Goal: Task Accomplishment & Management: Use online tool/utility

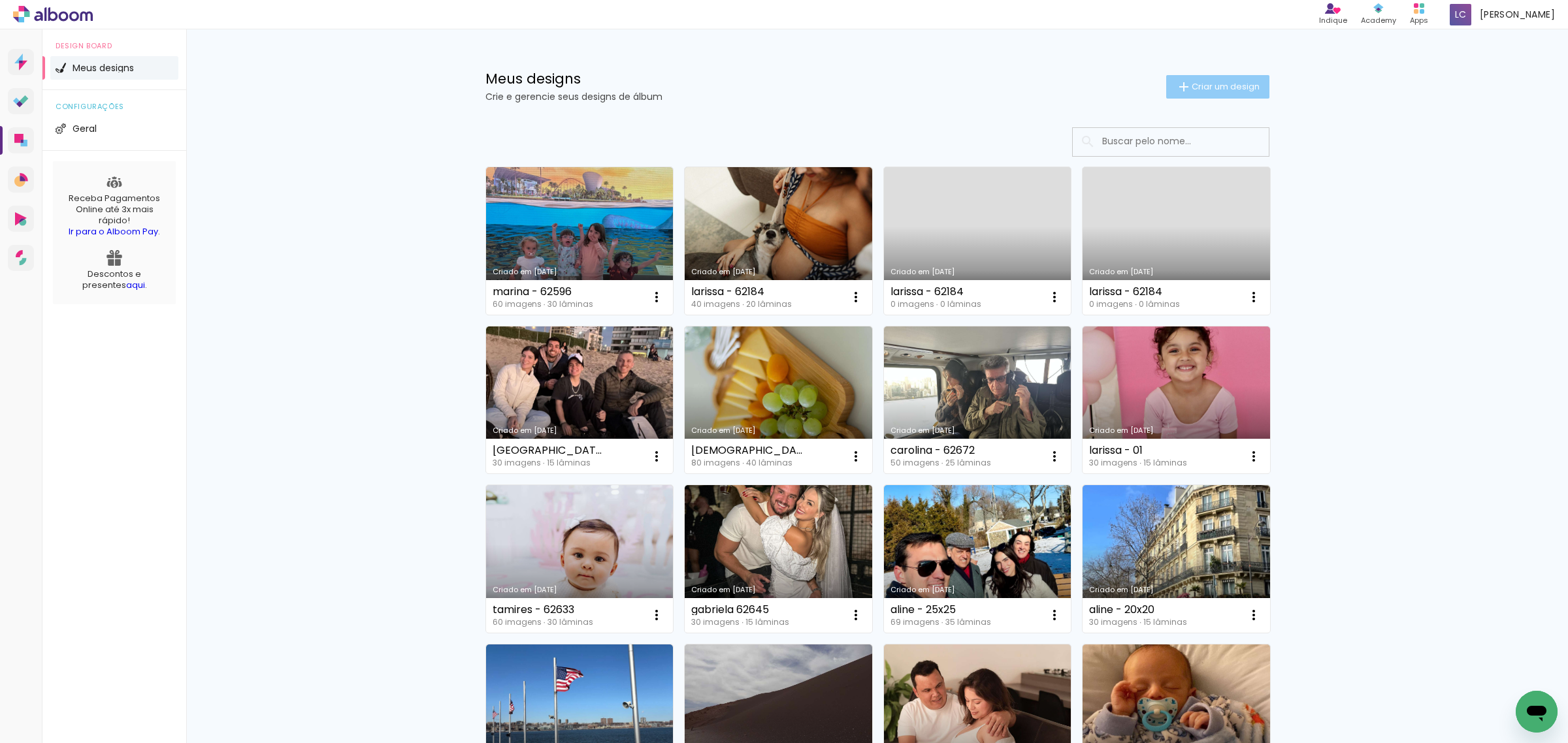
click at [1220, 89] on span "Criar um design" at bounding box center [1225, 86] width 68 height 9
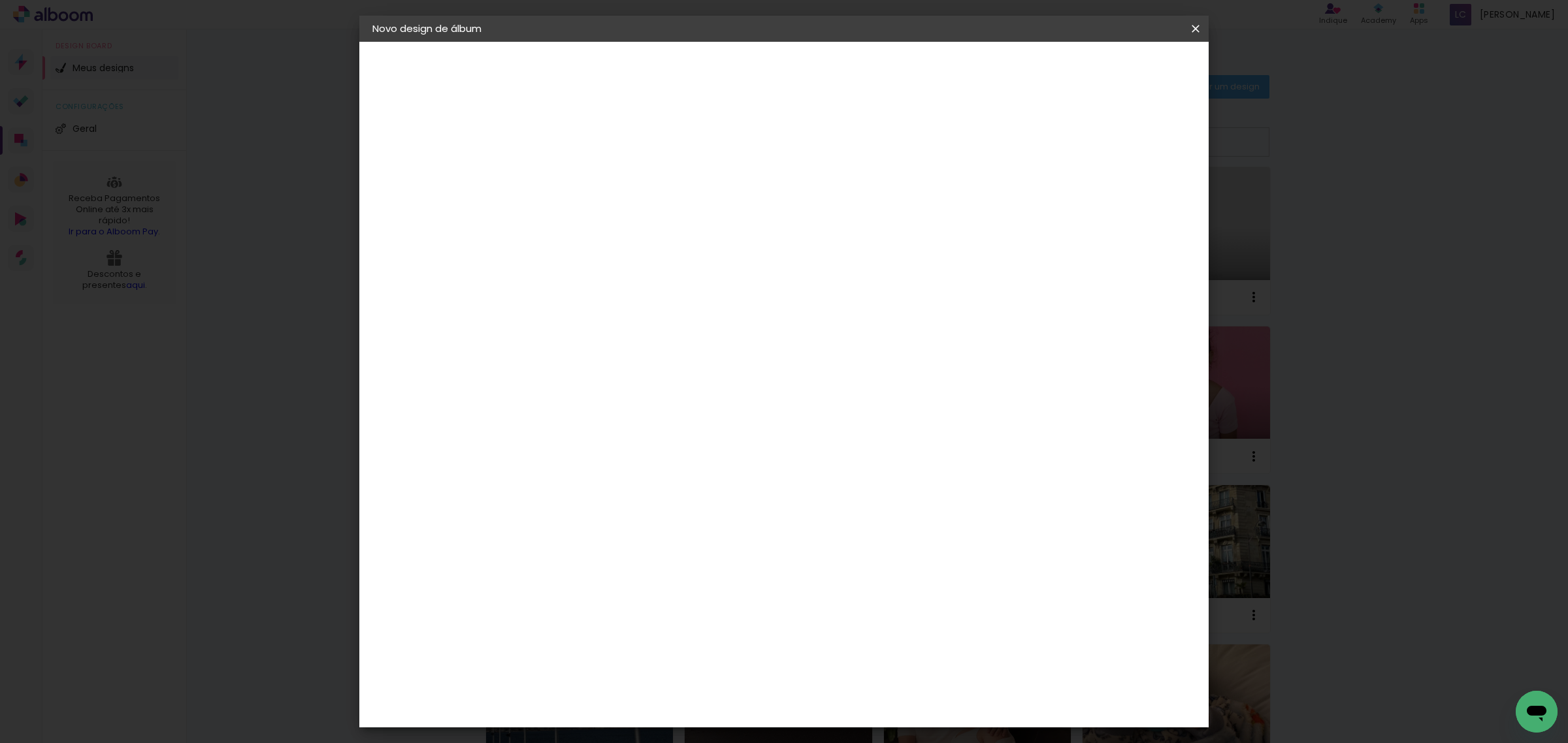
click at [586, 182] on input at bounding box center [586, 176] width 0 height 20
type input "[PERSON_NAME] blog"
type paper-input "[PERSON_NAME] blog"
click at [0, 0] on slot "Avançar" at bounding box center [0, 0] width 0 height 0
click at [831, 196] on paper-item "Tamanho Livre" at bounding box center [768, 198] width 125 height 29
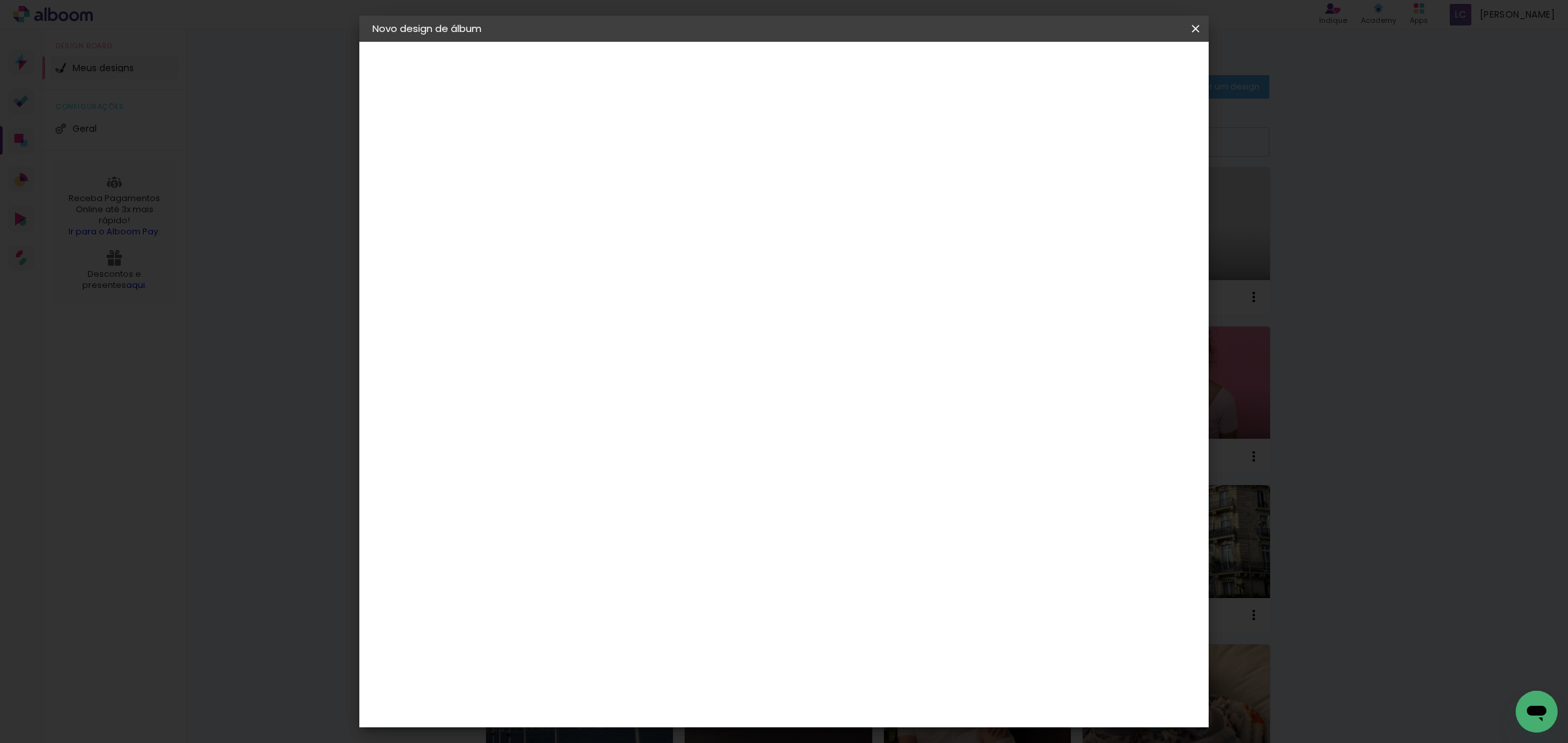
click at [0, 0] on slot "Avançar" at bounding box center [0, 0] width 0 height 0
type input "4"
type paper-input "4"
click at [1132, 200] on input "4" at bounding box center [1125, 197] width 23 height 19
type input "3"
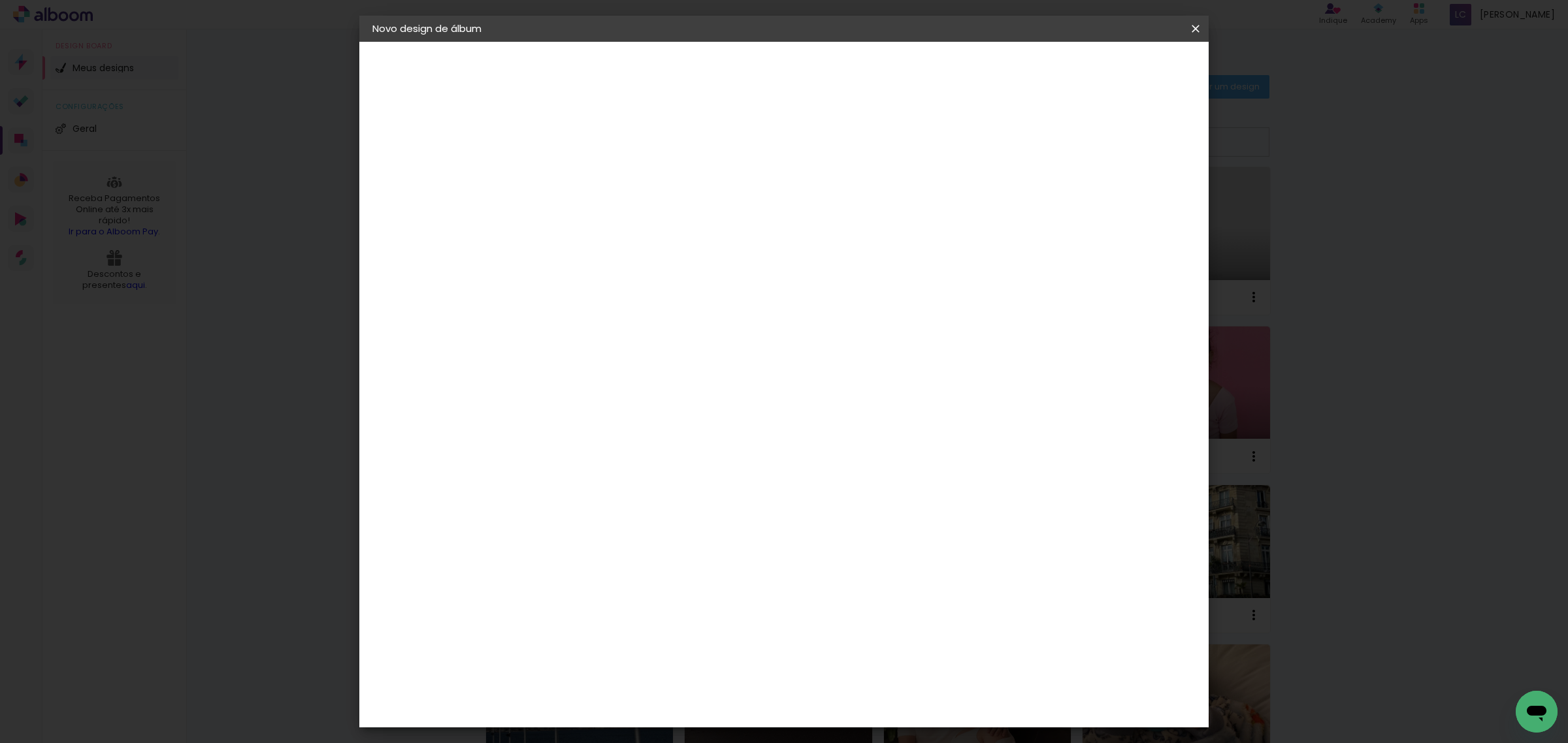
type paper-input "3"
click at [1132, 200] on input "3" at bounding box center [1127, 197] width 23 height 19
type input "2"
type paper-input "2"
click at [1132, 200] on input "2" at bounding box center [1128, 197] width 23 height 19
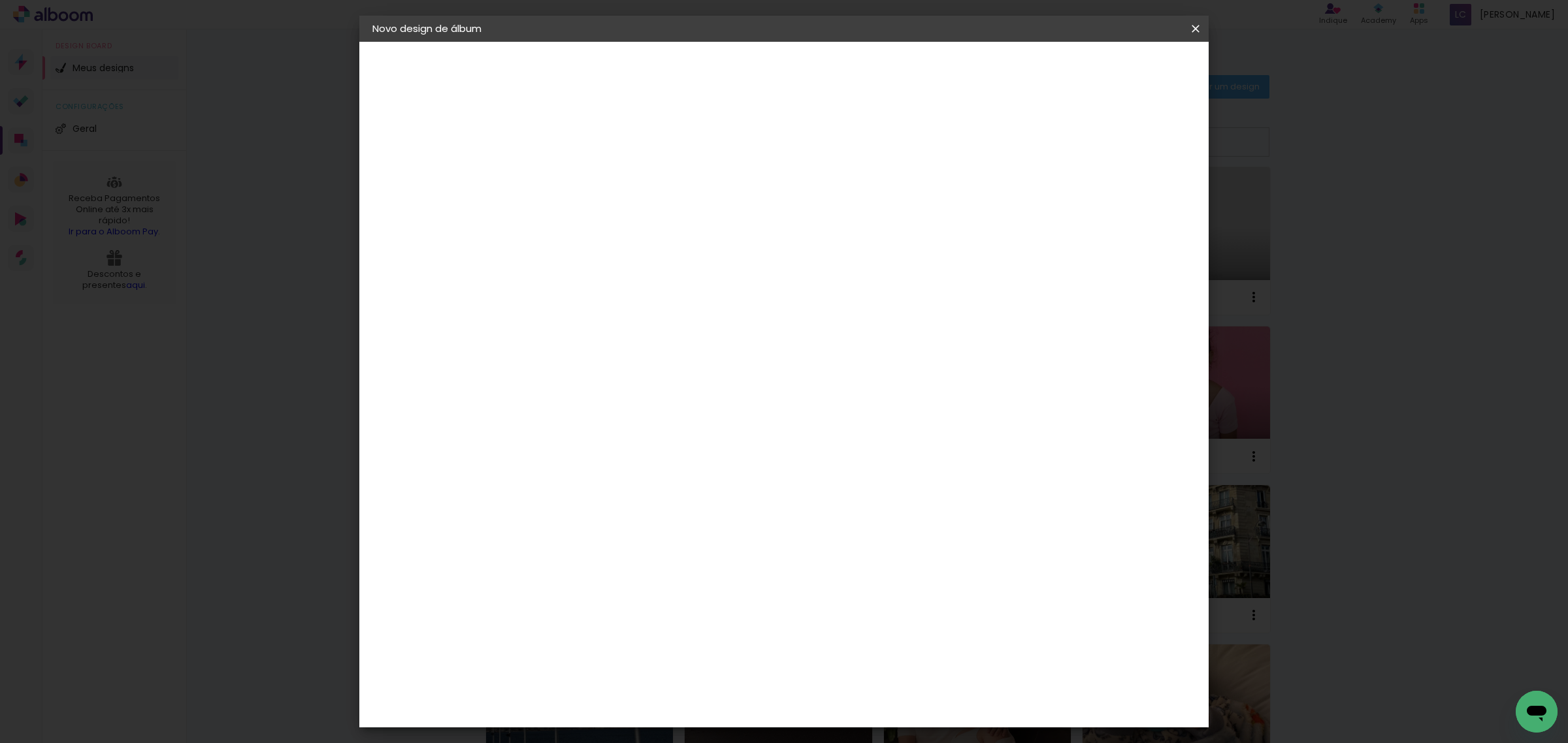
click at [1111, 74] on span "Iniciar design" at bounding box center [1082, 70] width 60 height 9
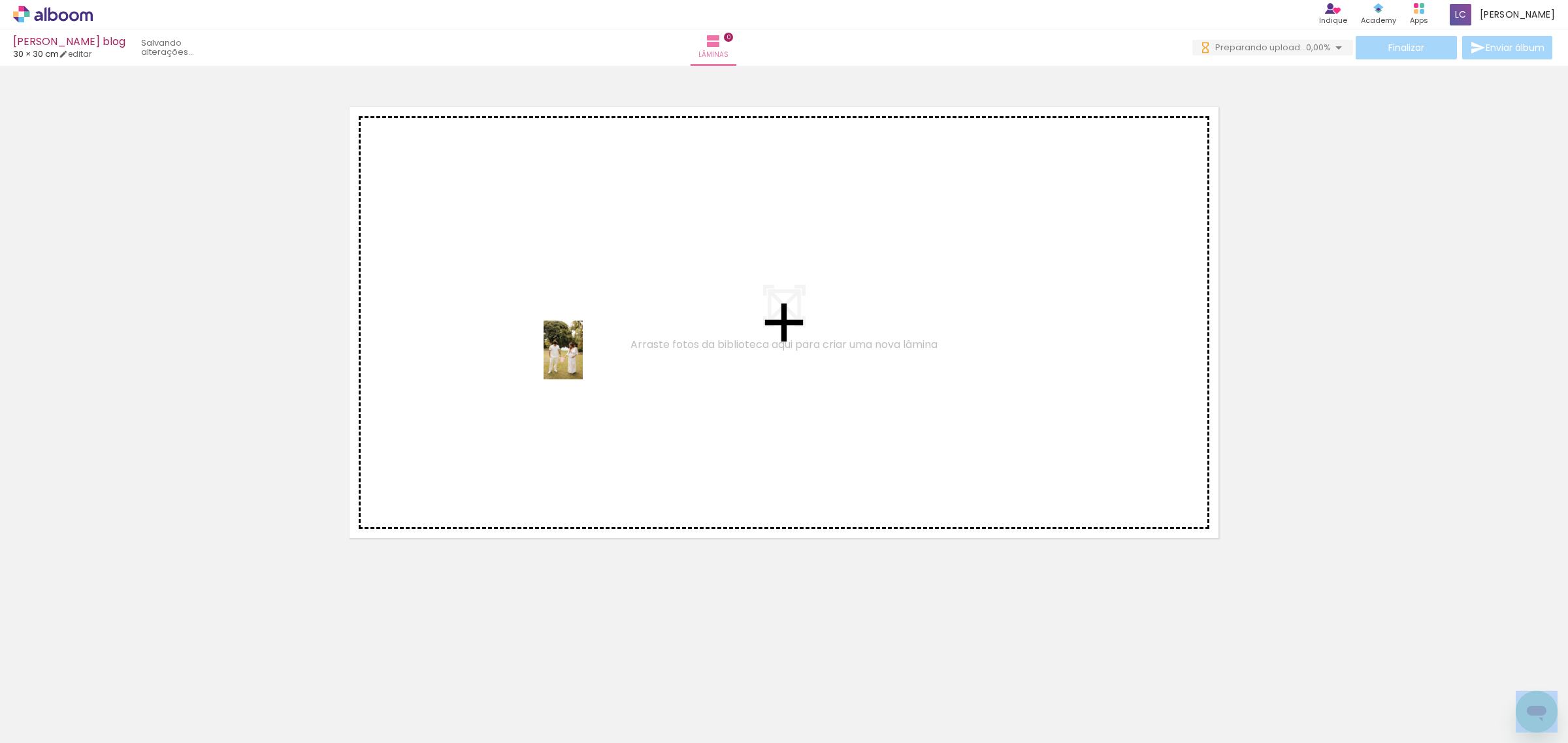
drag, startPoint x: 129, startPoint y: 714, endPoint x: 583, endPoint y: 360, distance: 575.7
click at [583, 360] on quentale-workspace at bounding box center [784, 371] width 1568 height 743
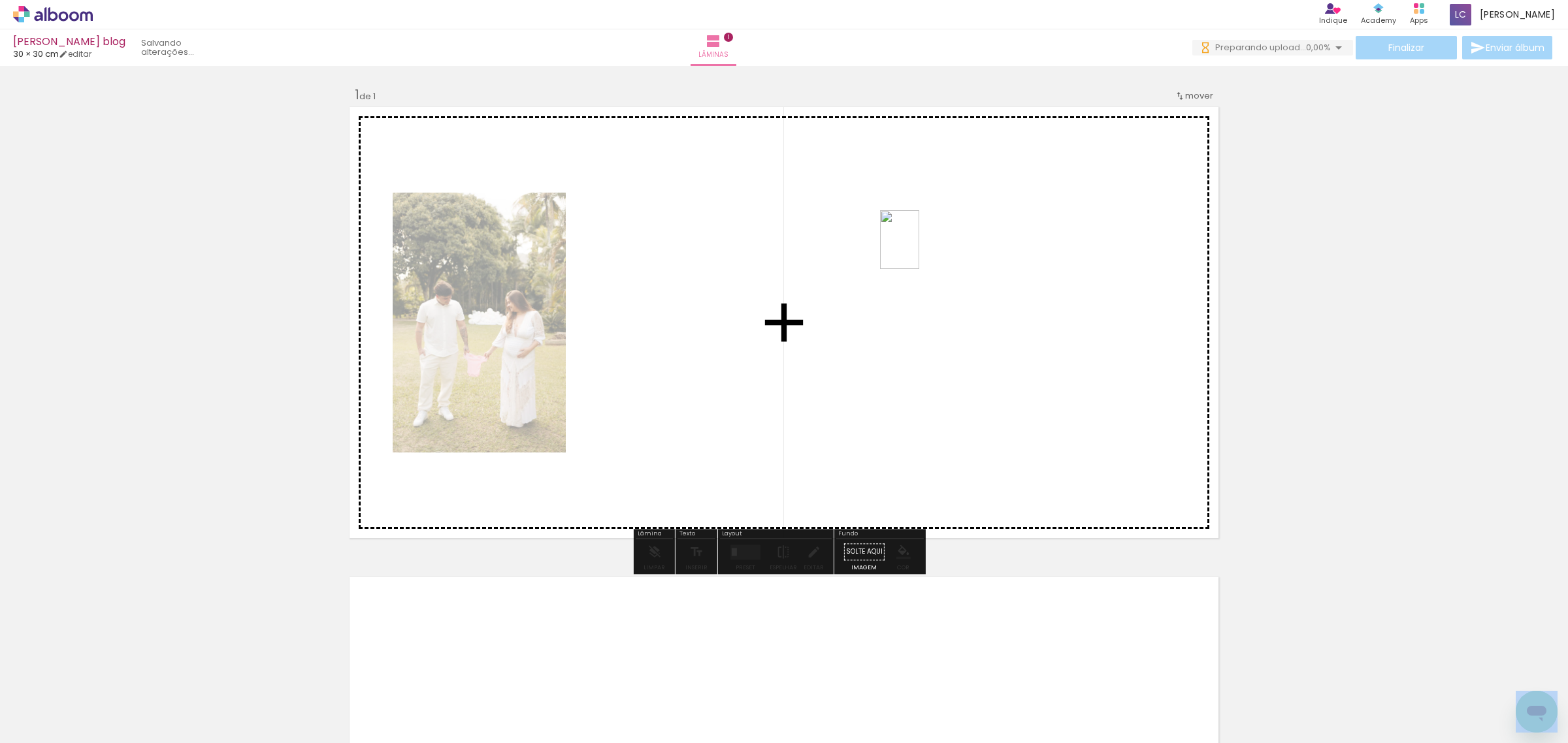
drag, startPoint x: 209, startPoint y: 713, endPoint x: 919, endPoint y: 249, distance: 848.2
click at [919, 249] on quentale-workspace at bounding box center [784, 371] width 1568 height 743
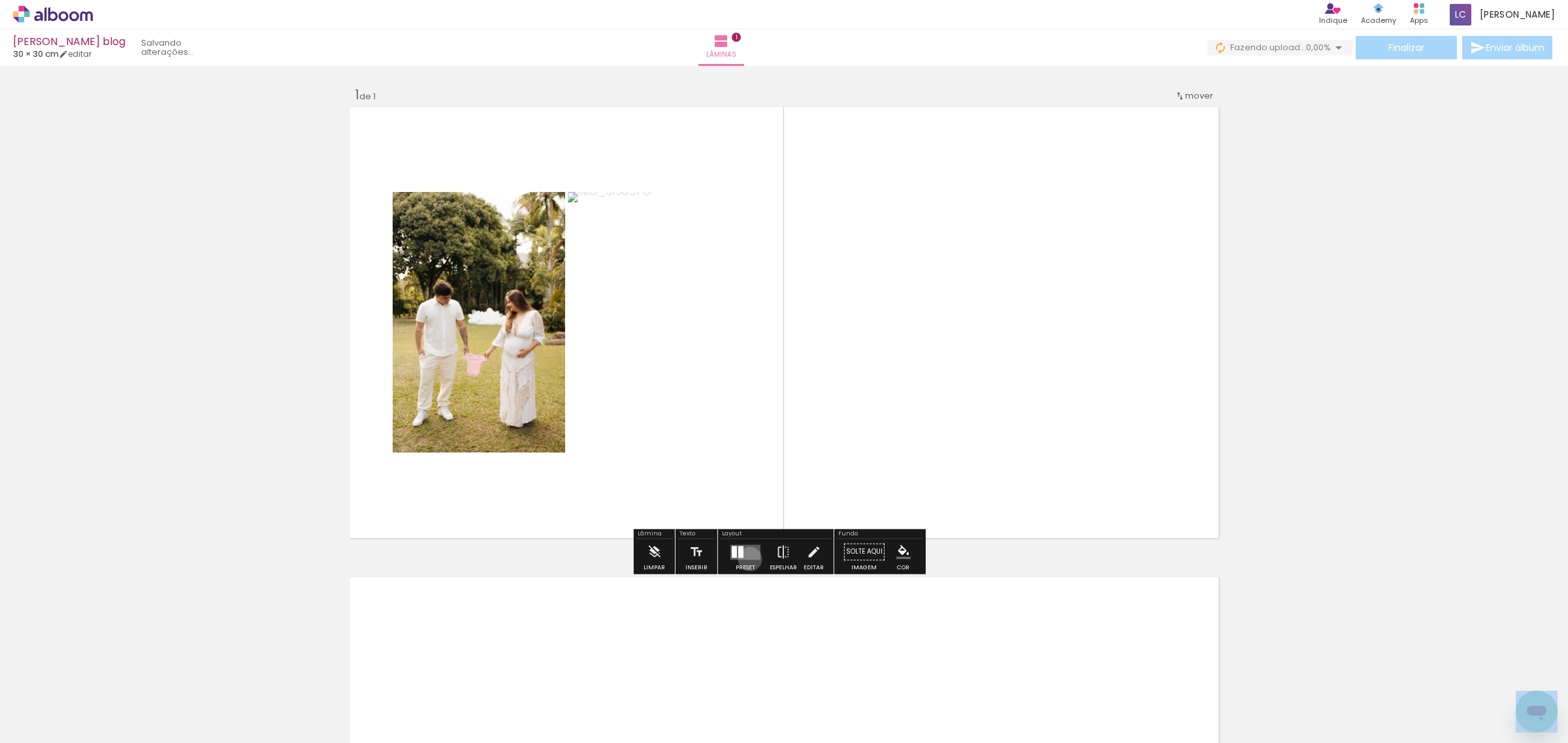
click at [746, 559] on quentale-layouter at bounding box center [745, 552] width 30 height 15
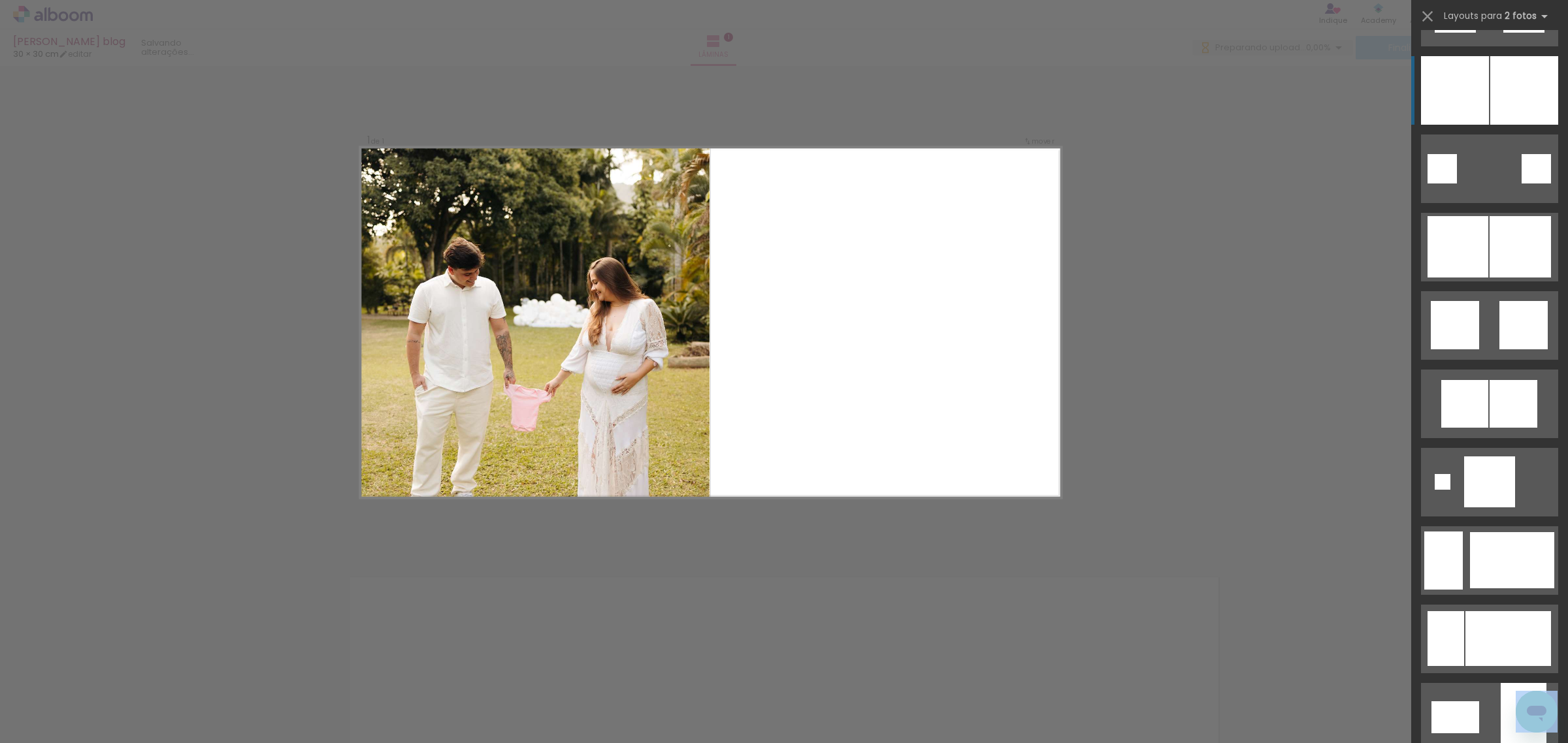
click at [1483, 101] on quentale-layouter at bounding box center [1489, 90] width 137 height 68
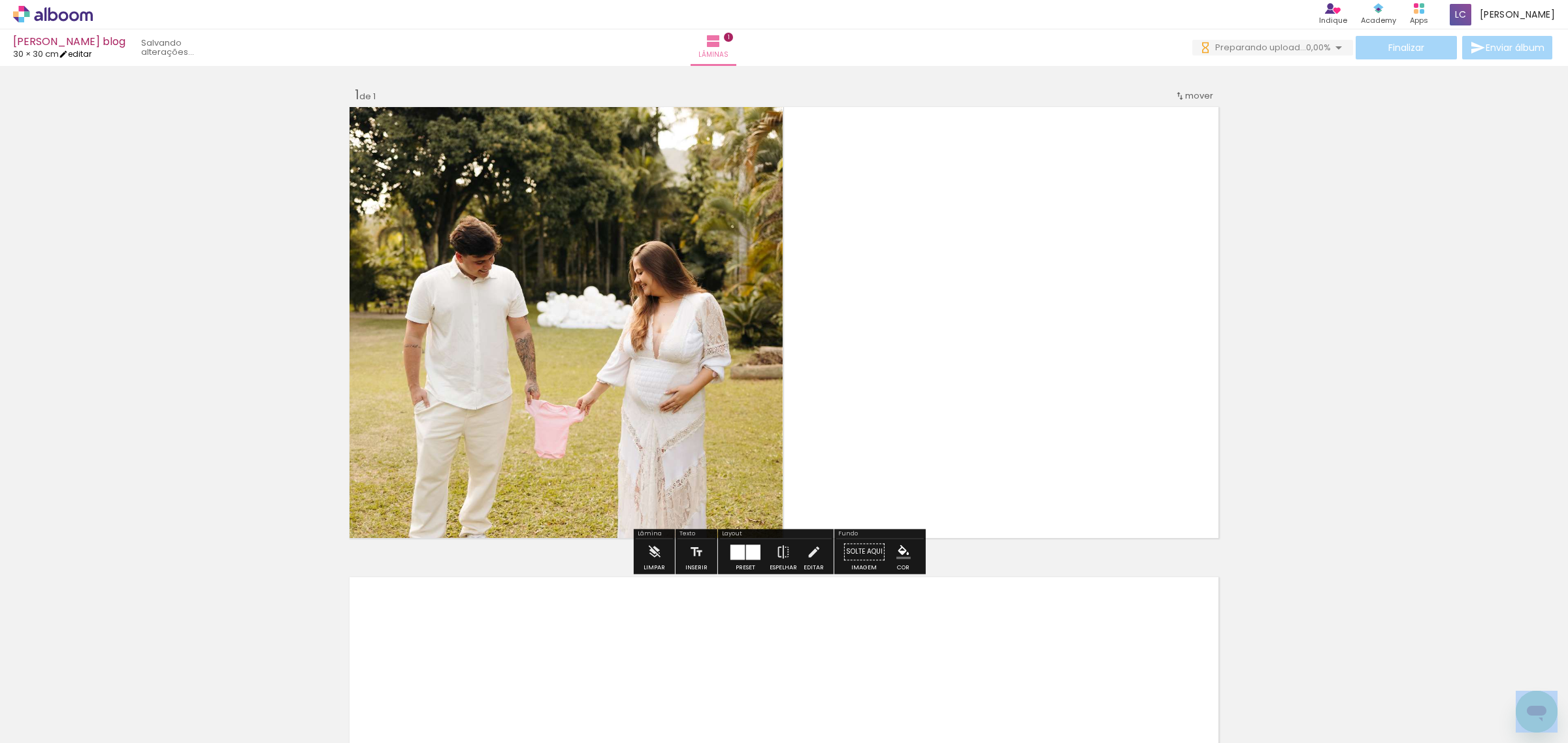
click at [68, 56] on iron-icon at bounding box center [64, 54] width 9 height 9
type input "30"
type input "60"
type input "2"
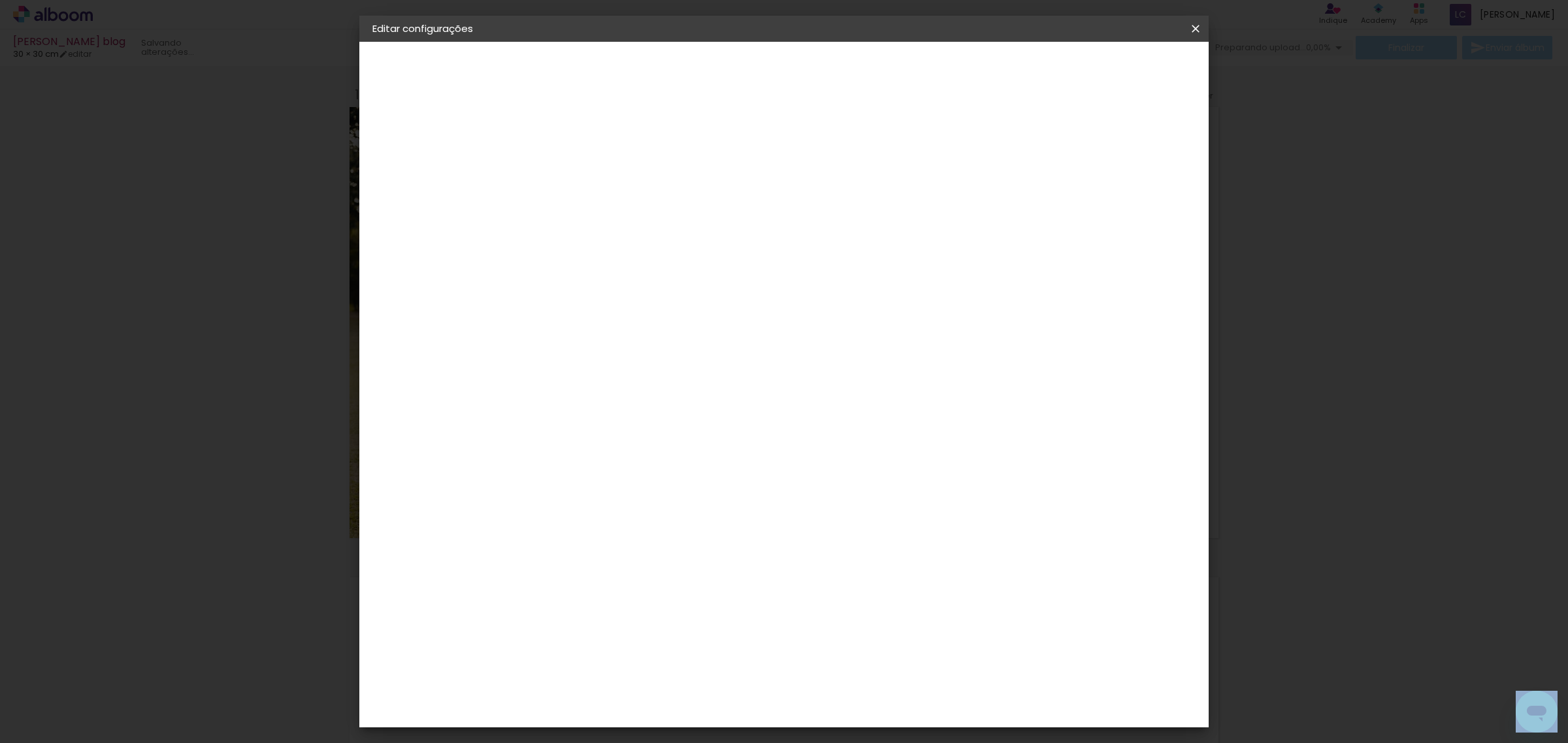
click at [864, 539] on input "60" at bounding box center [855, 543] width 34 height 19
click at [864, 419] on input "60" at bounding box center [855, 421] width 34 height 19
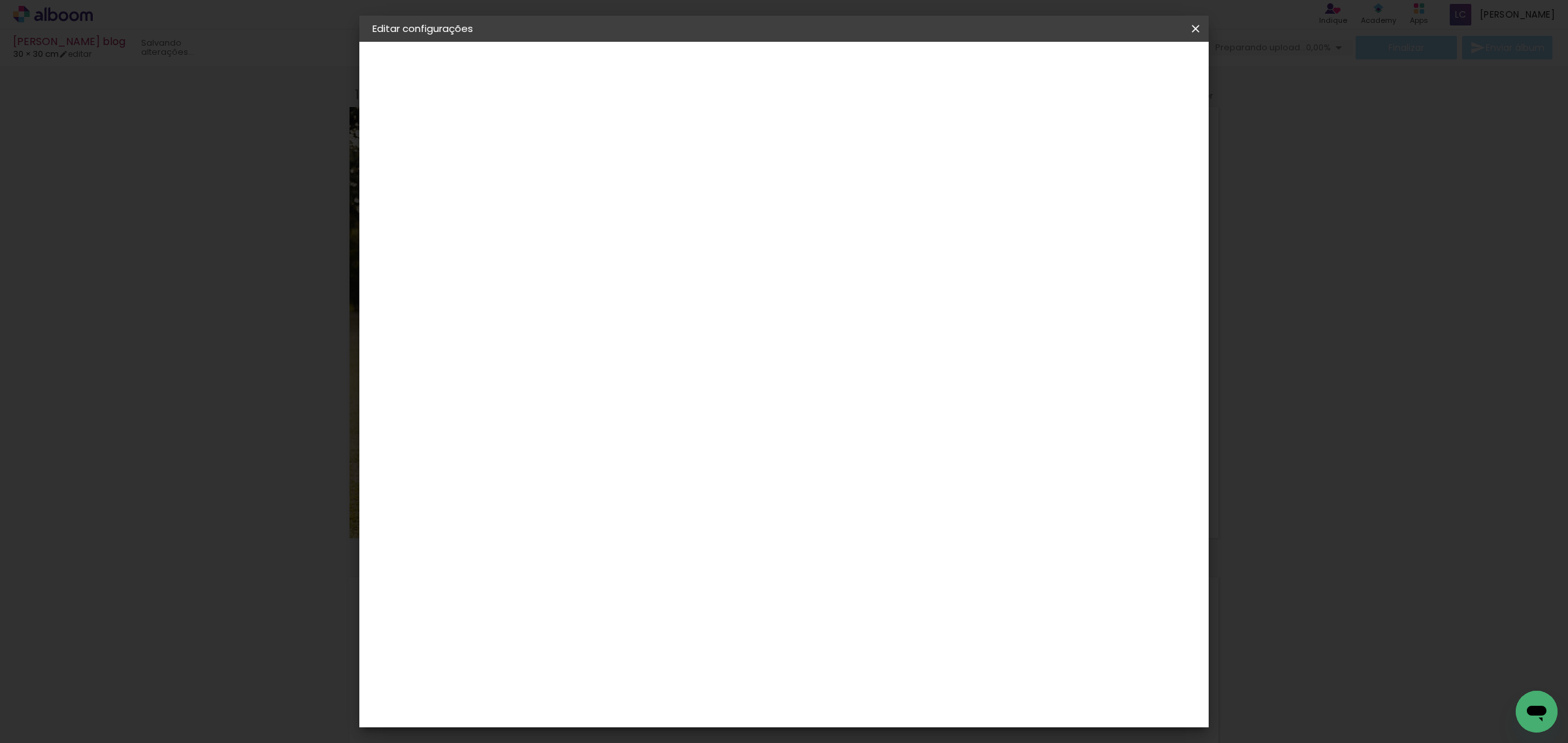
click at [864, 419] on input "60" at bounding box center [855, 421] width 34 height 19
type input "30,5"
type paper-input "30,5"
click at [594, 462] on input "30" at bounding box center [581, 458] width 34 height 19
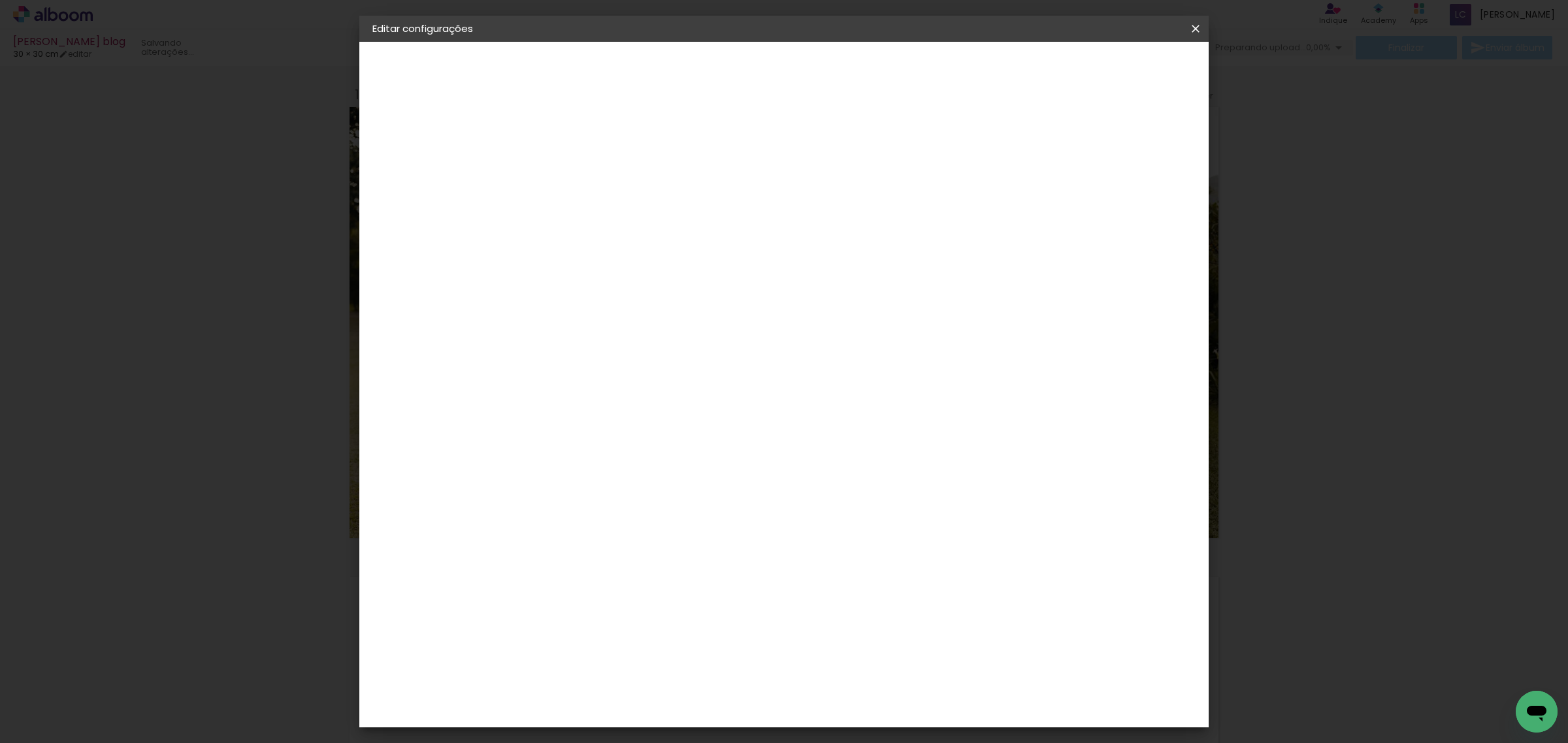
type input "21"
type paper-input "21"
click at [1111, 74] on span "Salvar configurações" at bounding box center [1063, 70] width 96 height 9
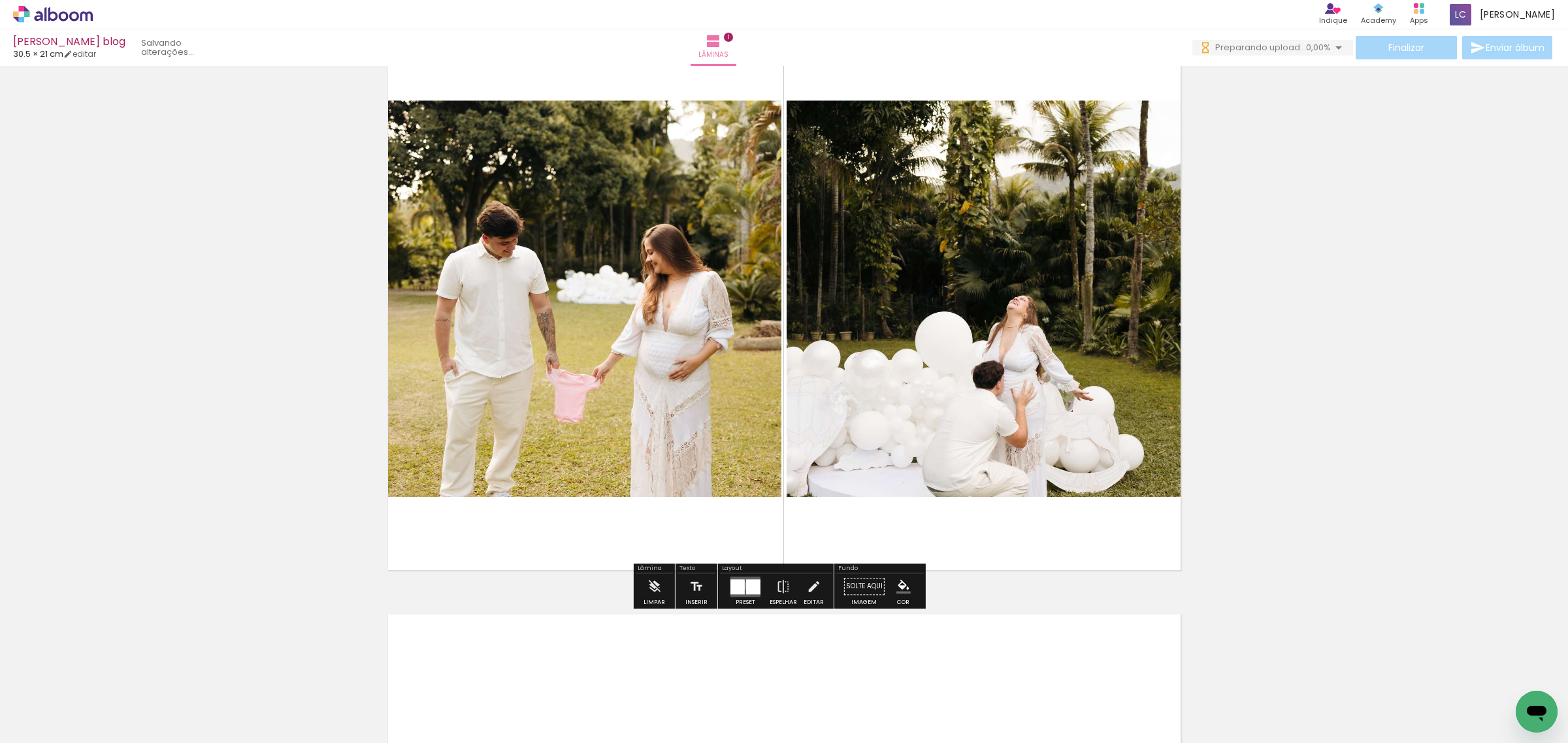
click at [746, 586] on div at bounding box center [753, 587] width 14 height 15
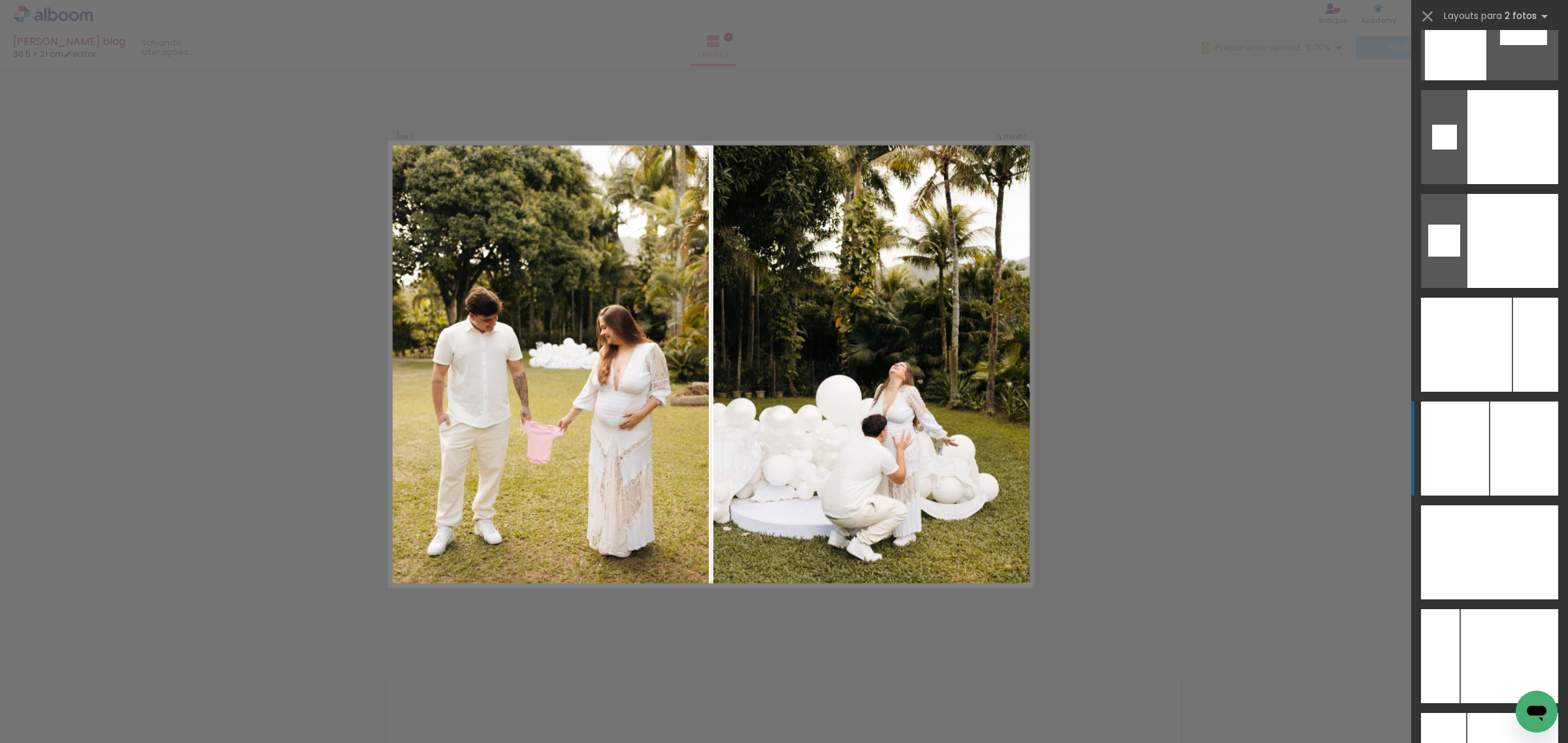
click at [1522, 462] on div at bounding box center [1524, 449] width 68 height 94
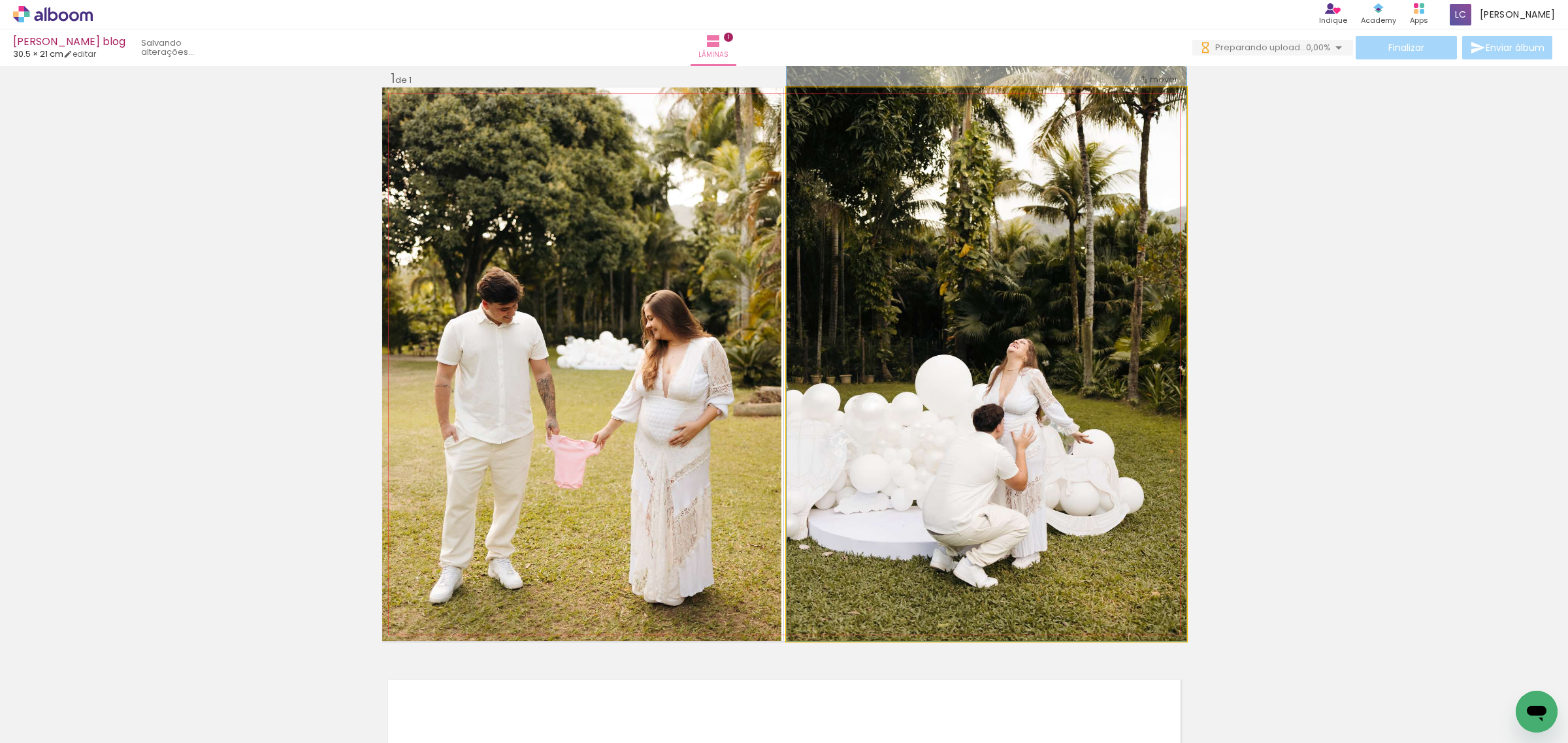
drag, startPoint x: 1082, startPoint y: 498, endPoint x: 1104, endPoint y: 467, distance: 38.0
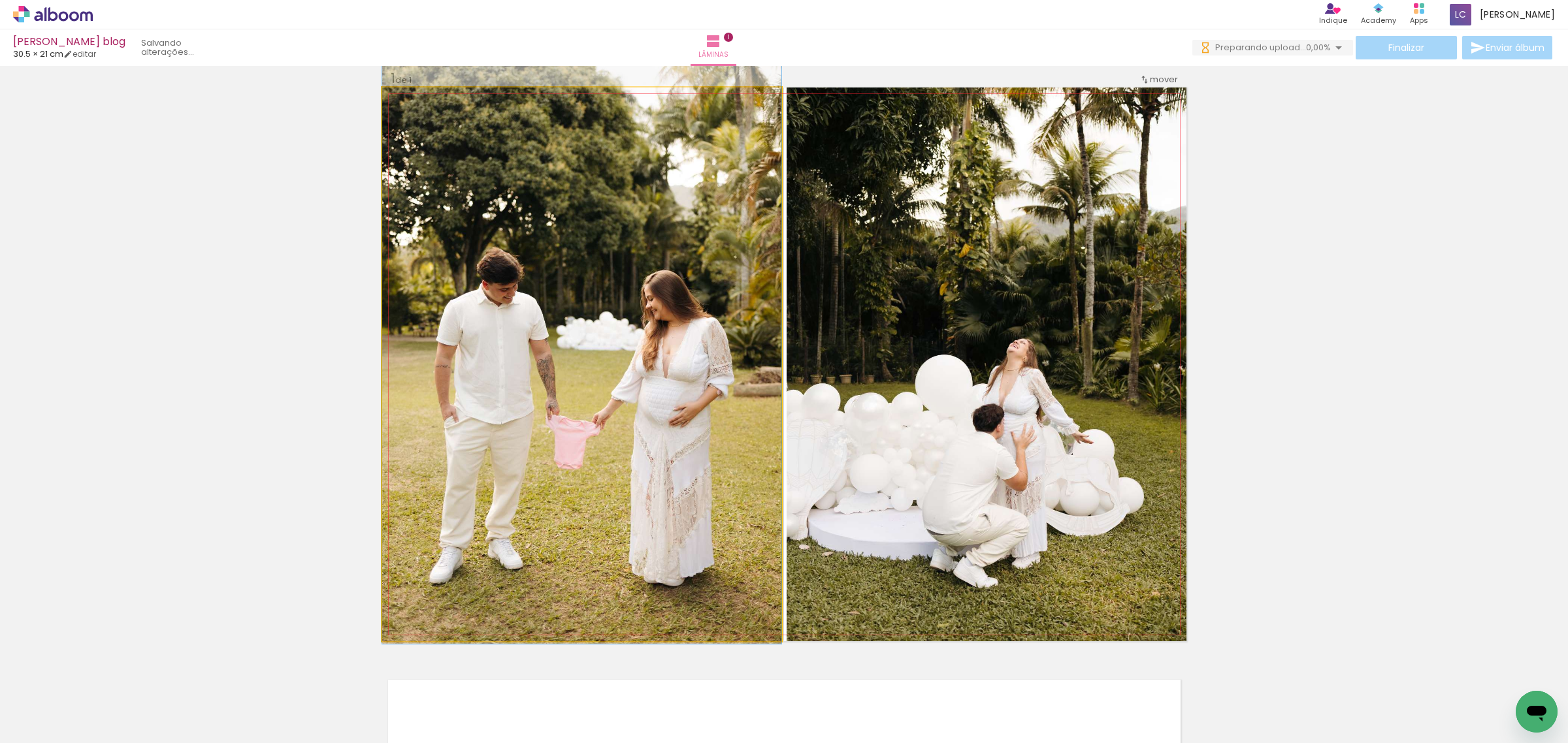
drag, startPoint x: 691, startPoint y: 465, endPoint x: 694, endPoint y: 446, distance: 19.2
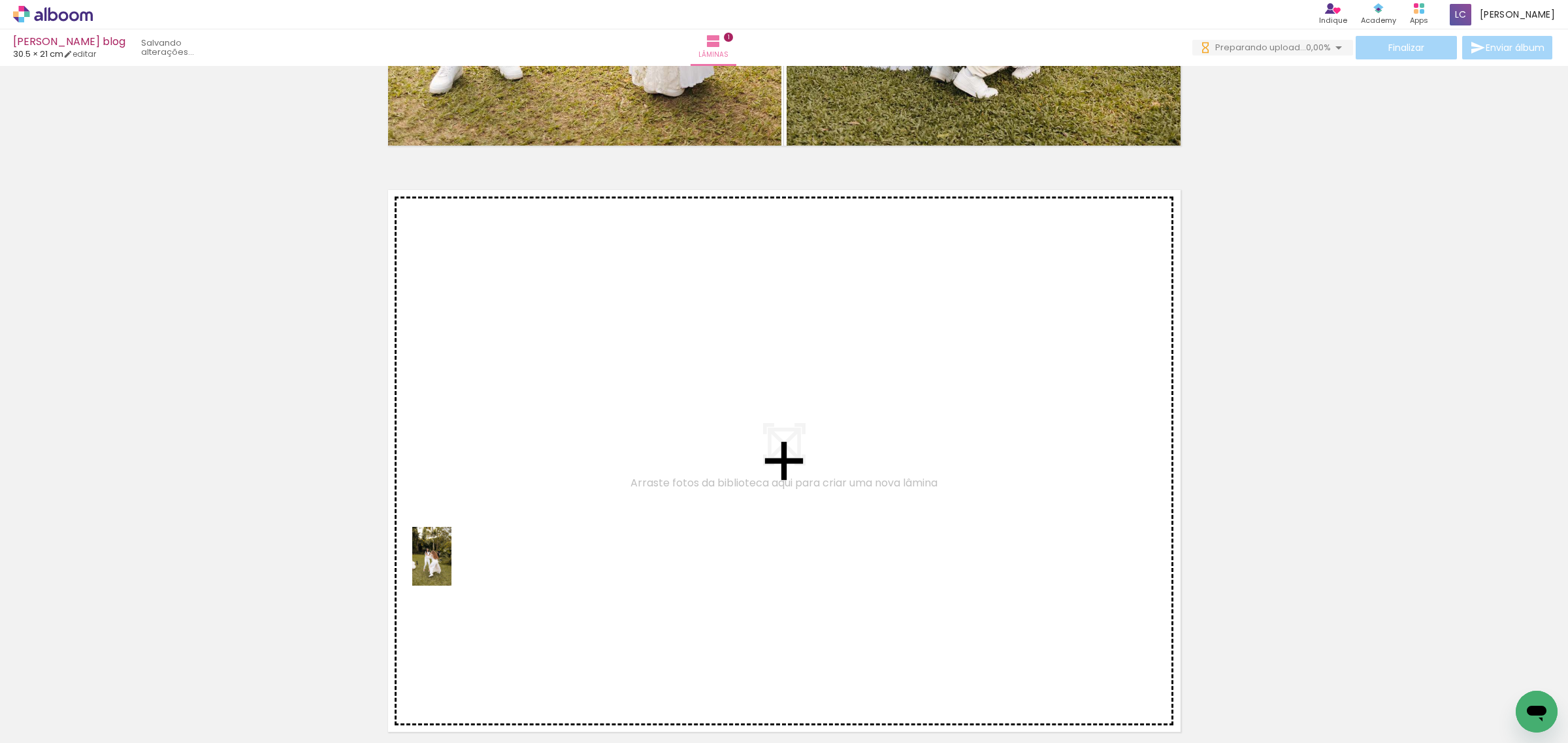
drag, startPoint x: 276, startPoint y: 714, endPoint x: 452, endPoint y: 566, distance: 230.0
click at [452, 566] on quentale-workspace at bounding box center [784, 371] width 1568 height 743
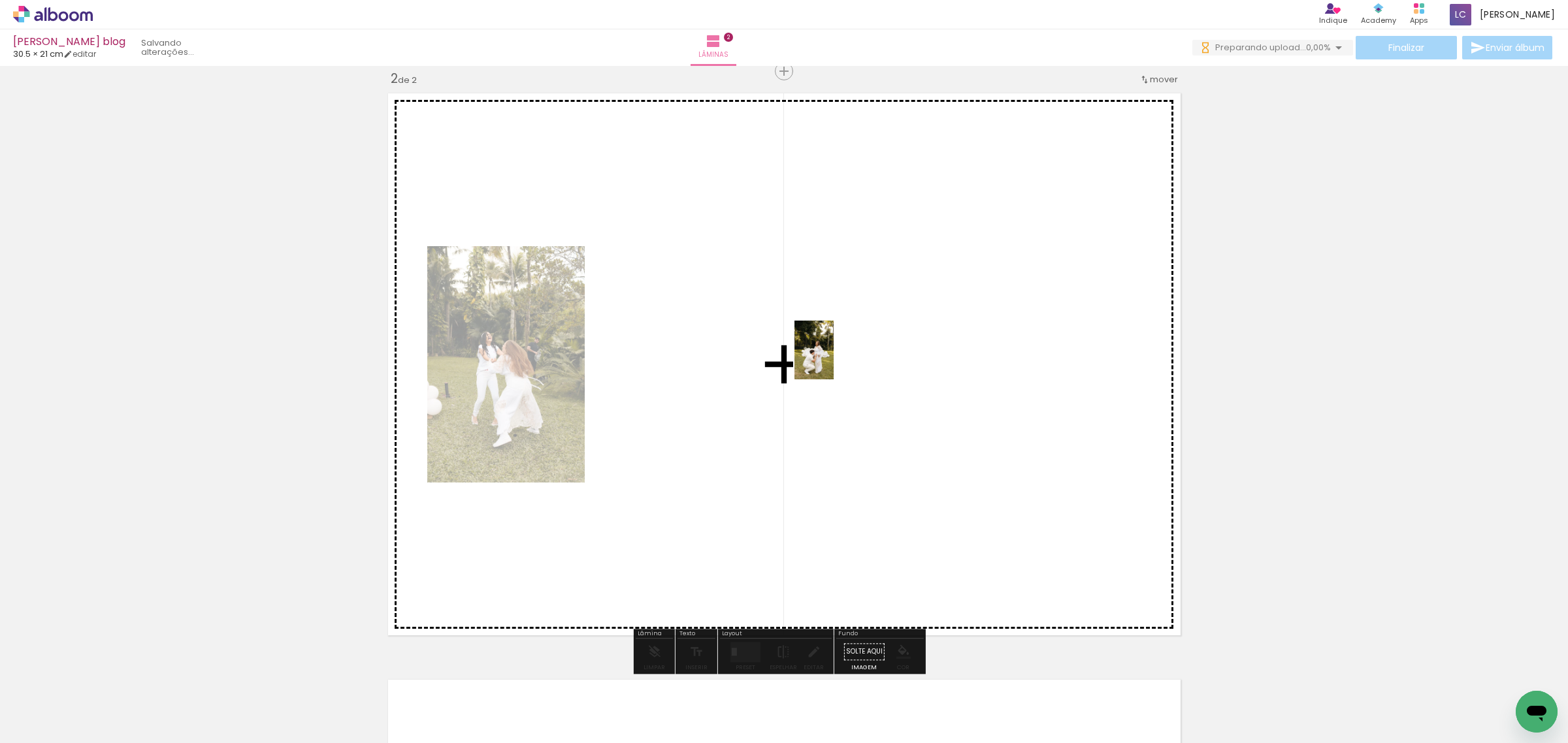
drag, startPoint x: 364, startPoint y: 710, endPoint x: 834, endPoint y: 360, distance: 586.0
click at [834, 360] on quentale-workspace at bounding box center [784, 371] width 1568 height 743
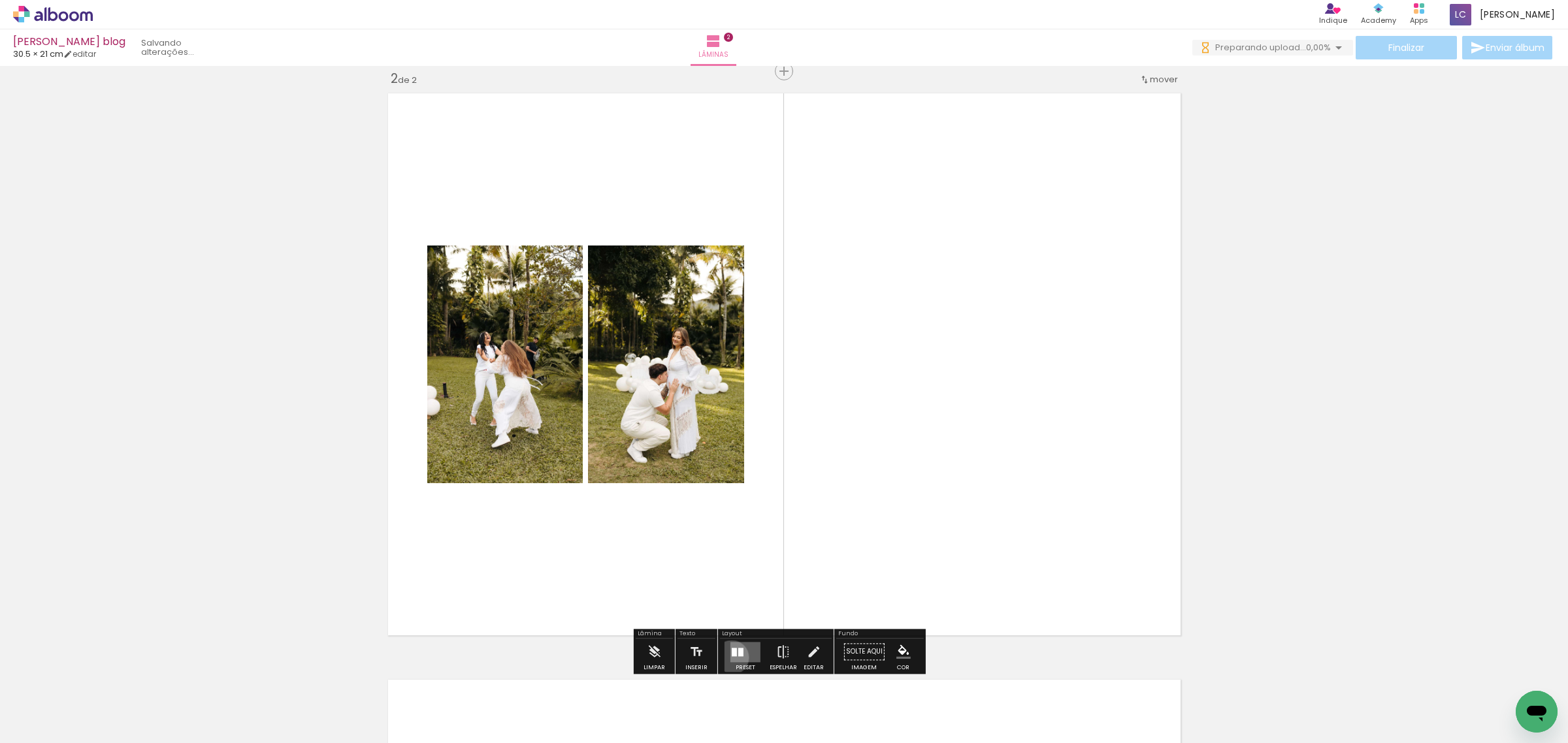
click at [730, 657] on quentale-layouter at bounding box center [745, 652] width 30 height 20
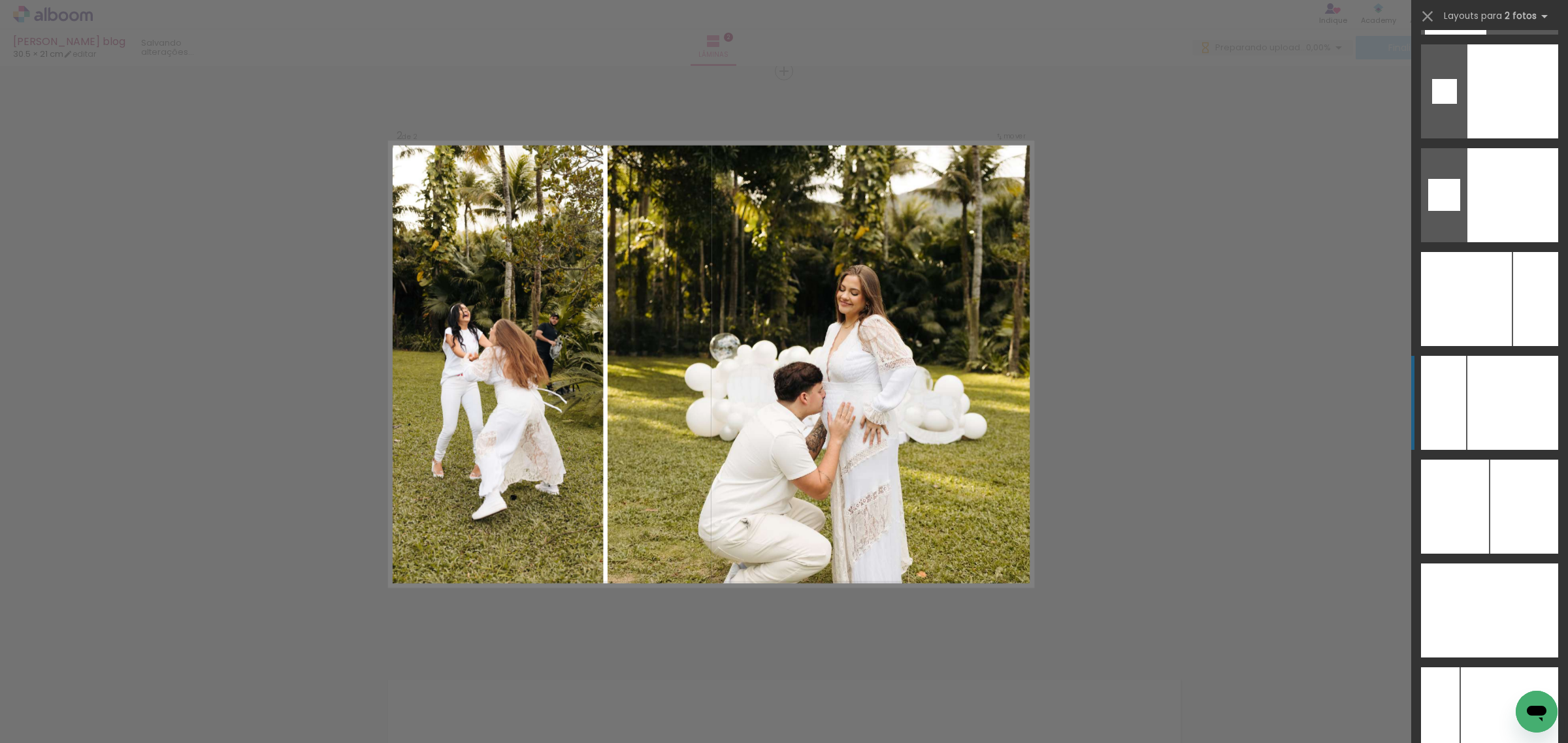
click at [1494, 397] on div at bounding box center [1513, 403] width 91 height 94
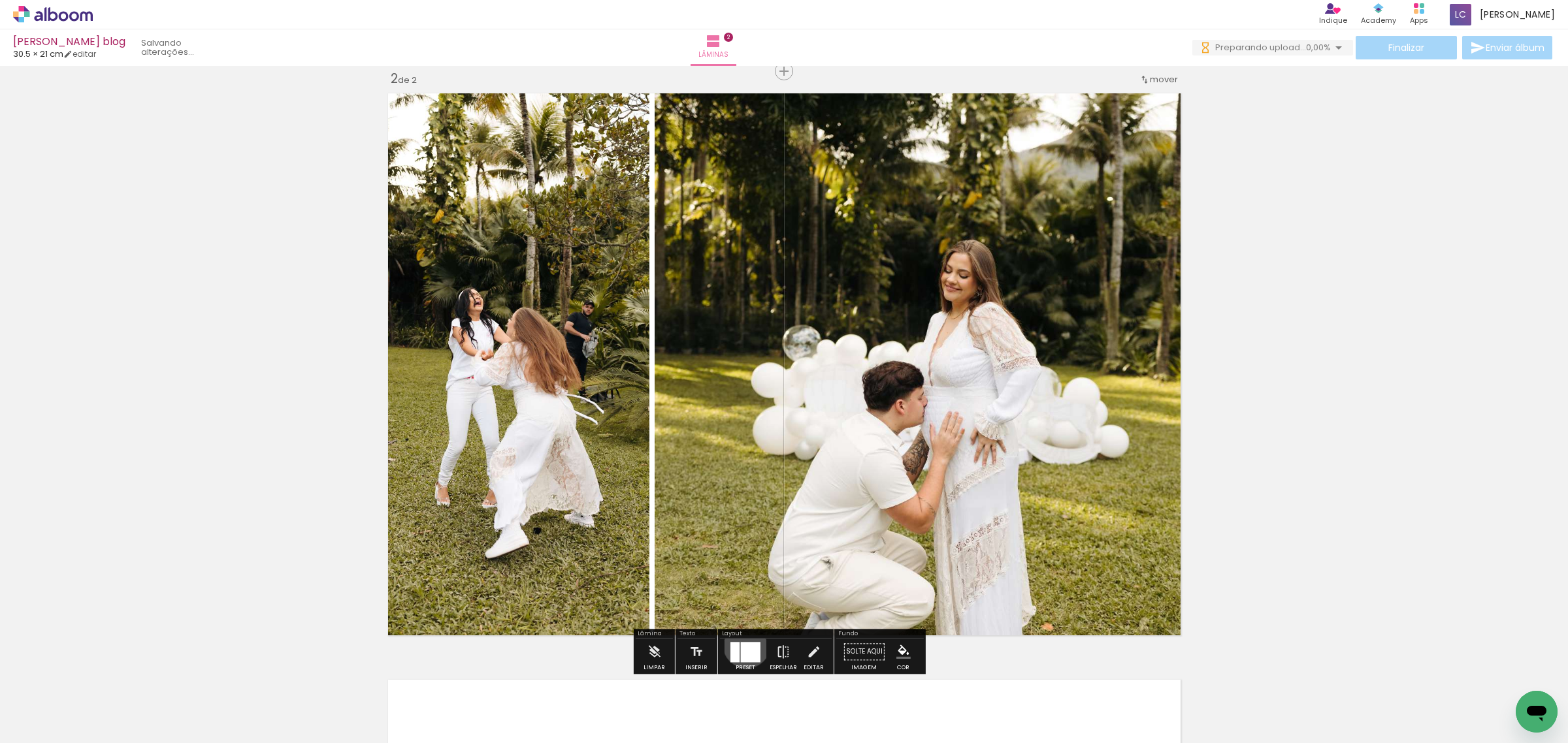
click at [743, 644] on div at bounding box center [750, 652] width 19 height 20
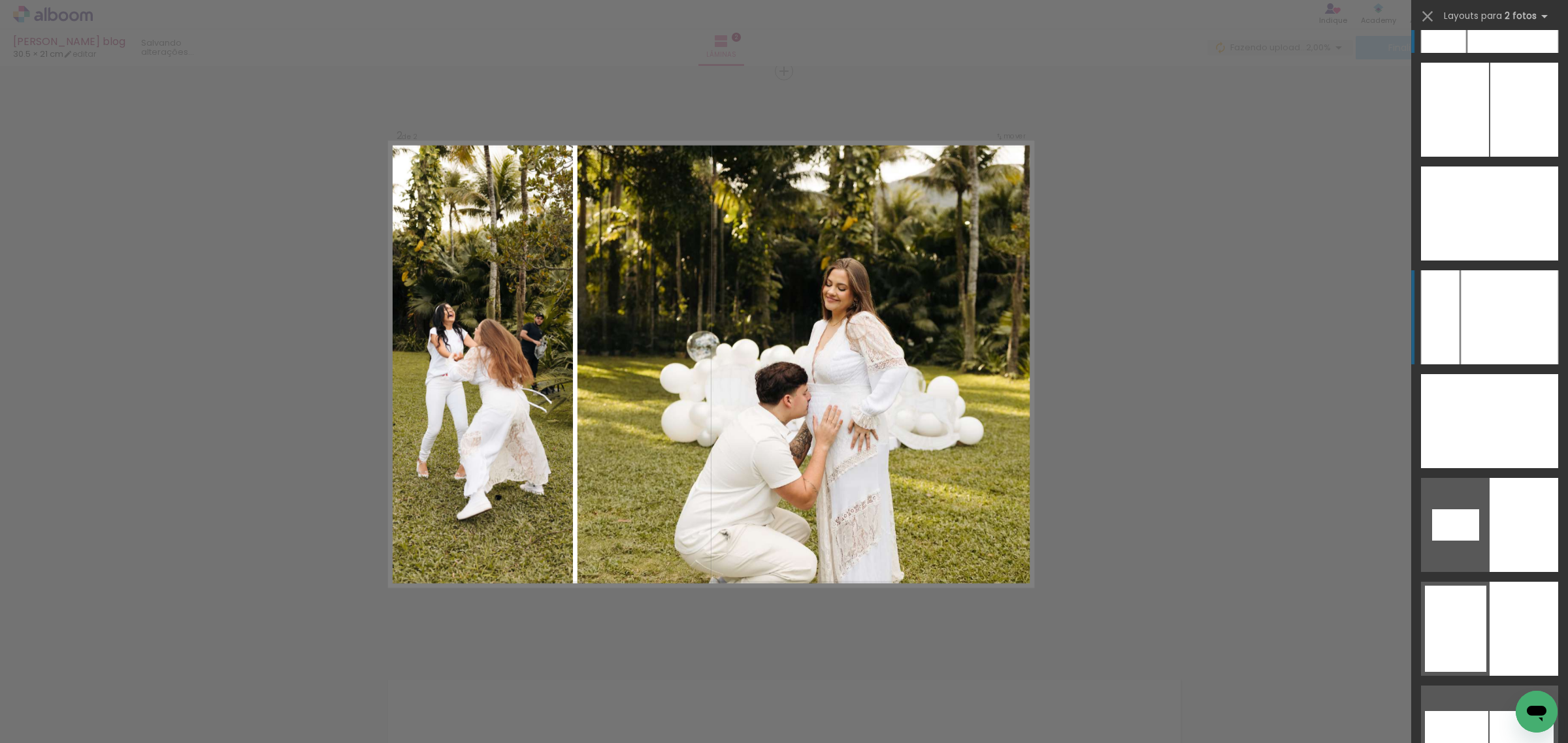
drag, startPoint x: 1497, startPoint y: 219, endPoint x: 1496, endPoint y: 272, distance: 53.0
click at [0, 0] on slot at bounding box center [0, 0] width 0 height 0
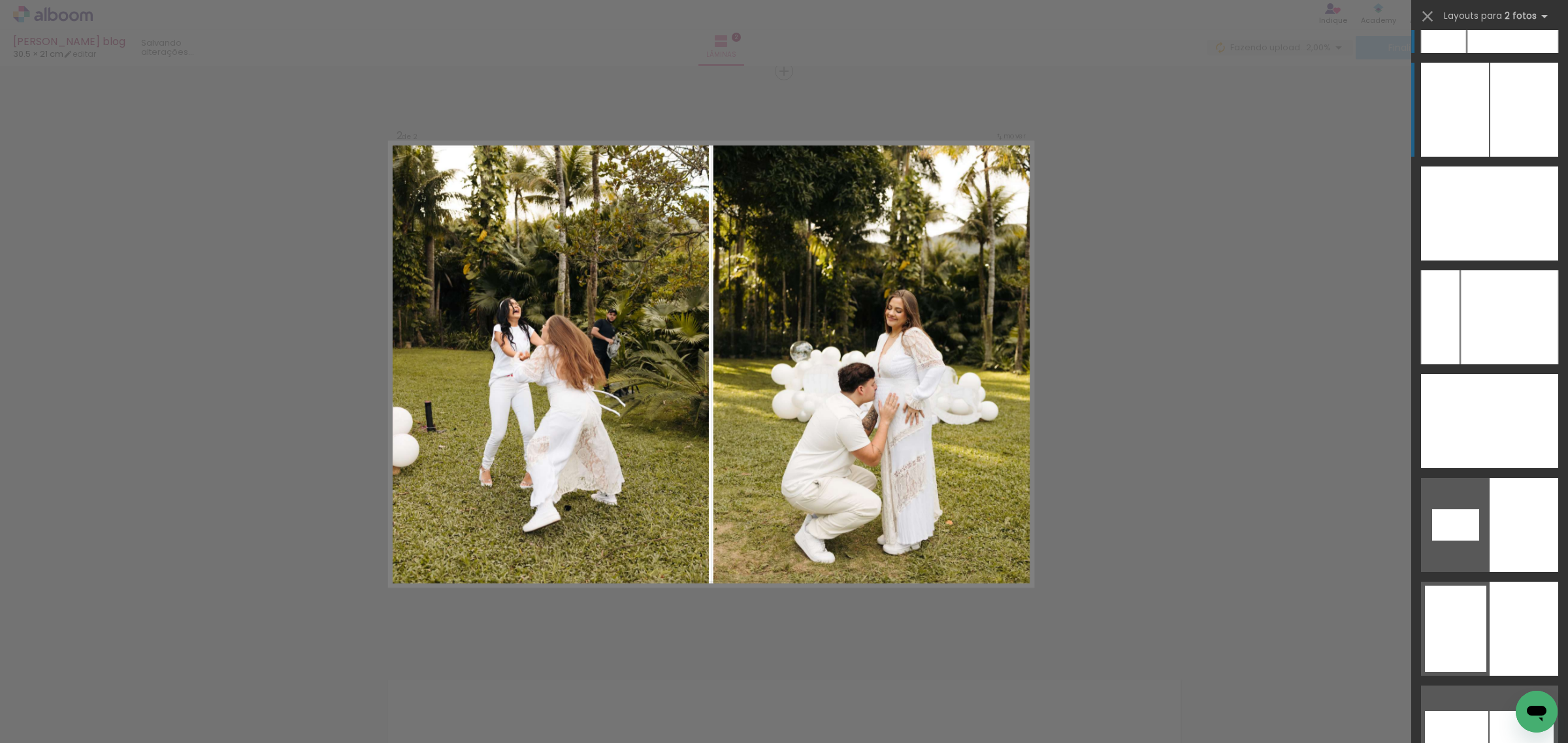
click at [1464, 118] on div at bounding box center [1454, 110] width 68 height 94
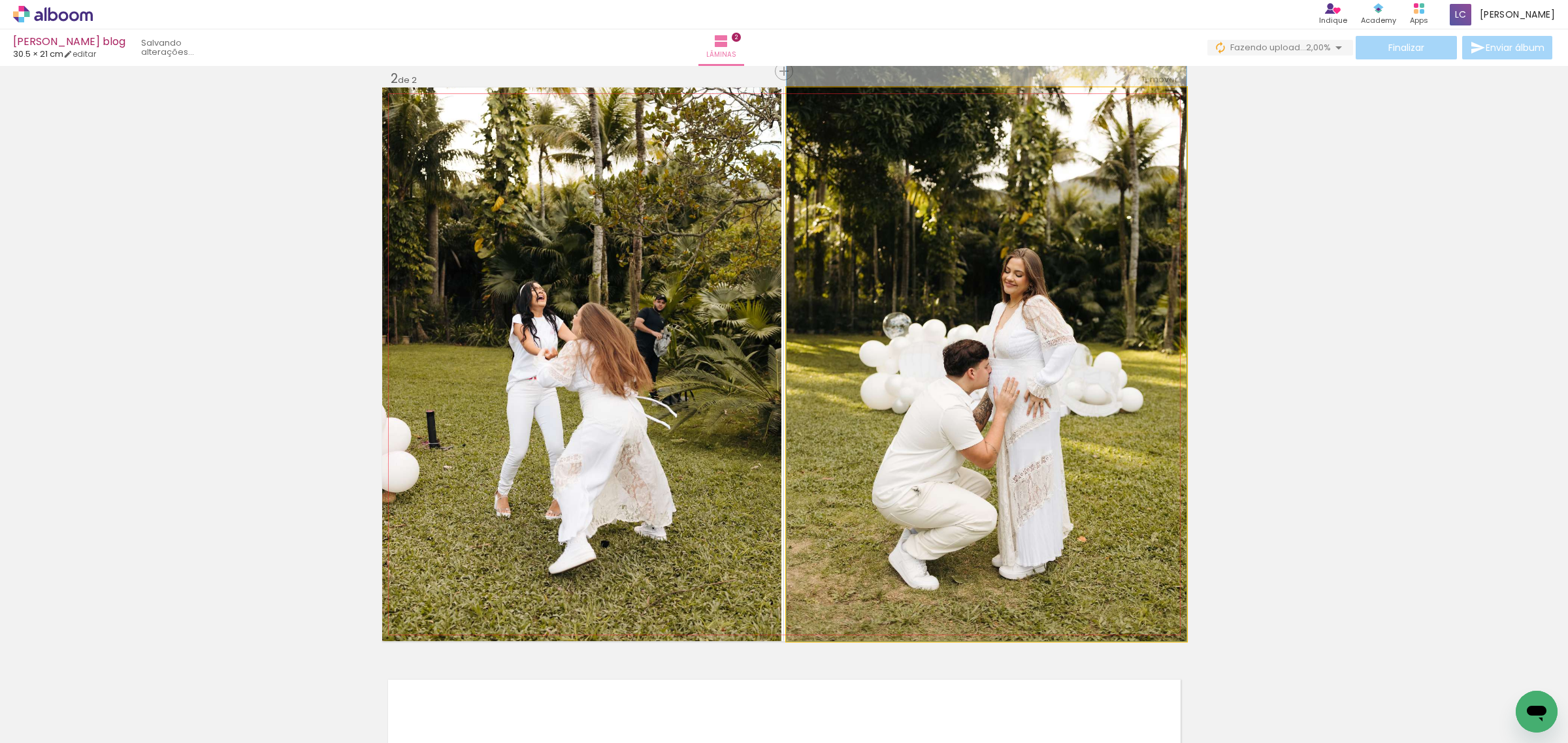
drag, startPoint x: 1095, startPoint y: 374, endPoint x: 1111, endPoint y: 318, distance: 58.2
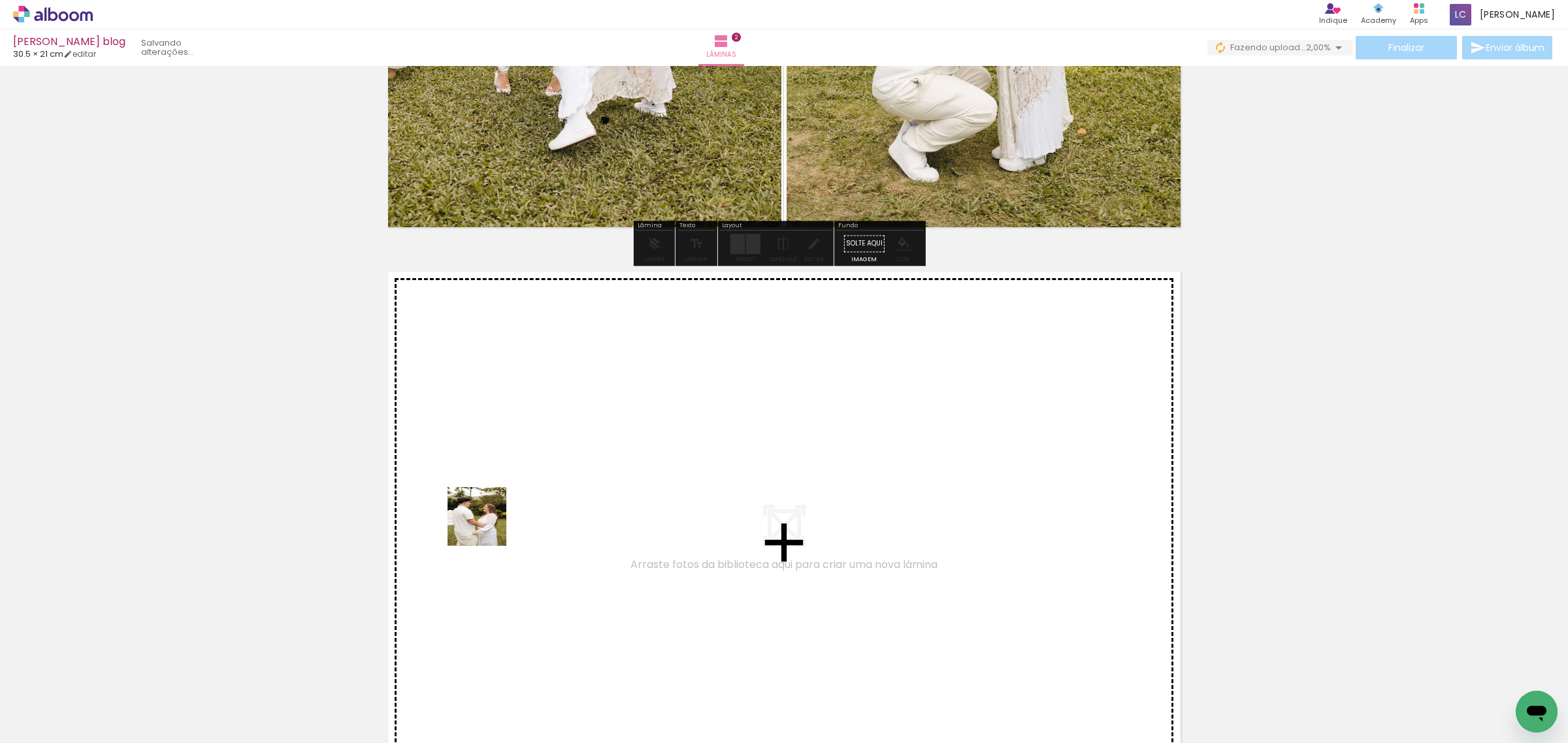
drag, startPoint x: 425, startPoint y: 705, endPoint x: 505, endPoint y: 472, distance: 246.4
click at [505, 472] on quentale-workspace at bounding box center [784, 371] width 1568 height 743
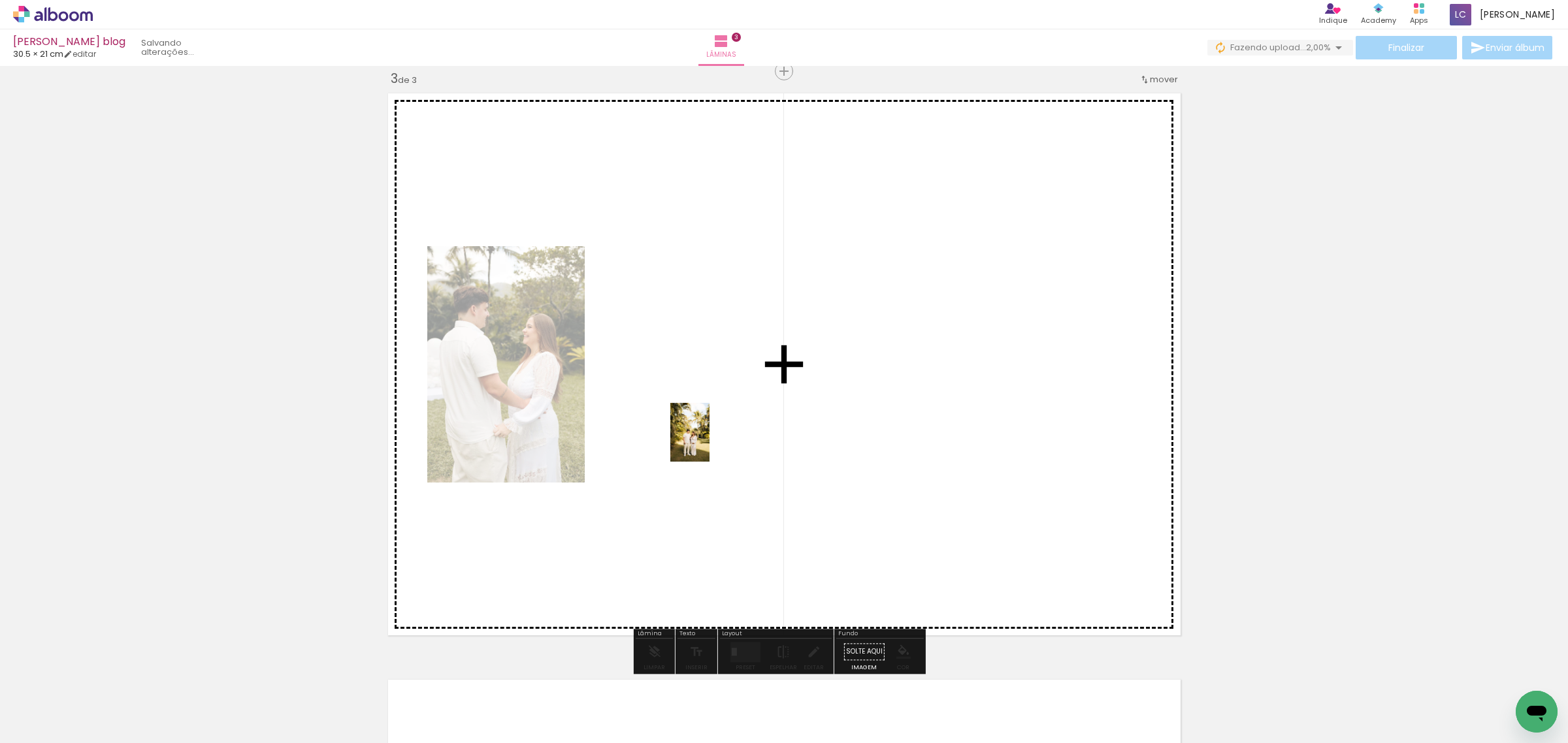
drag, startPoint x: 513, startPoint y: 701, endPoint x: 710, endPoint y: 442, distance: 325.4
click at [710, 442] on quentale-workspace at bounding box center [784, 371] width 1568 height 743
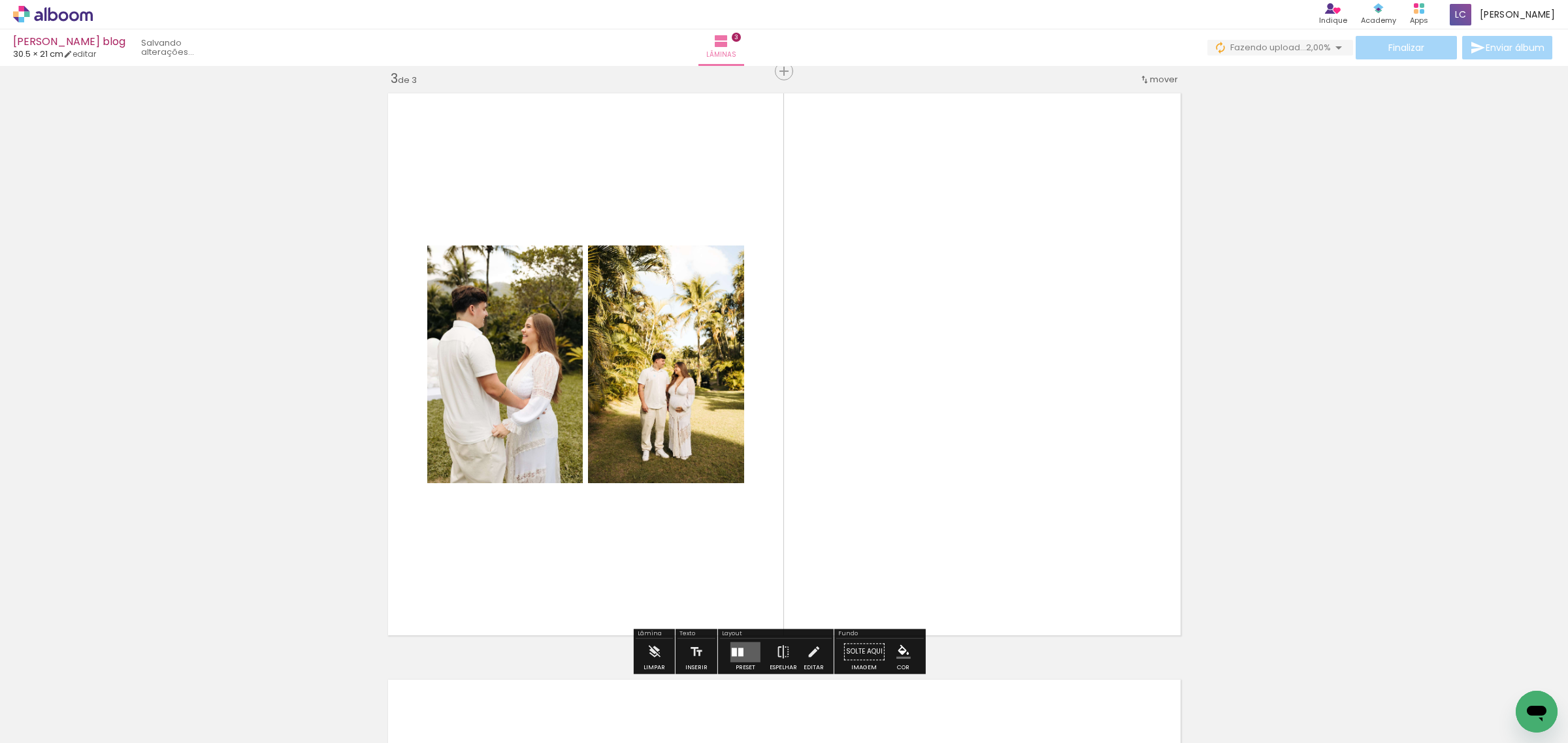
click at [745, 647] on quentale-layouter at bounding box center [745, 652] width 30 height 20
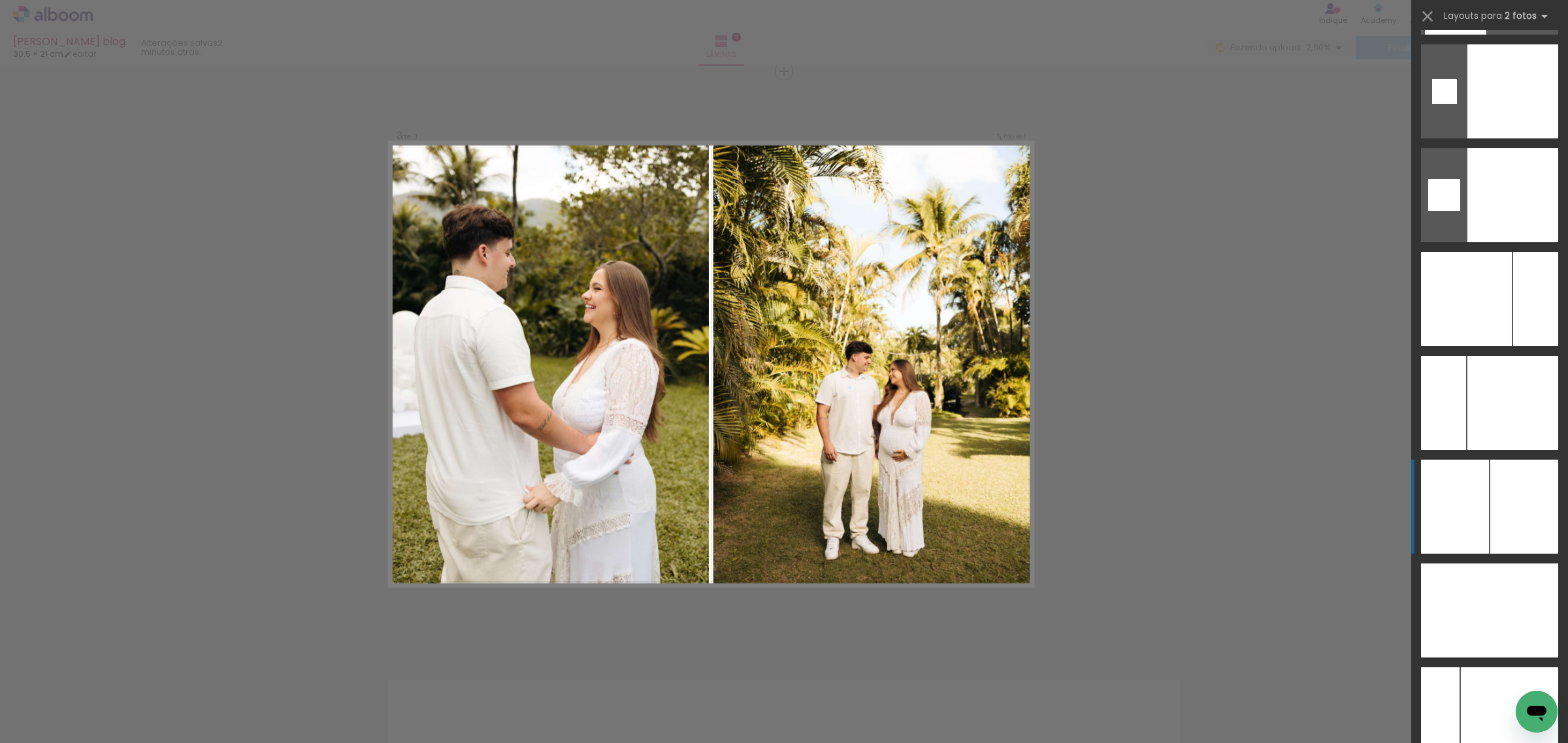
click at [1500, 493] on div at bounding box center [1524, 506] width 68 height 94
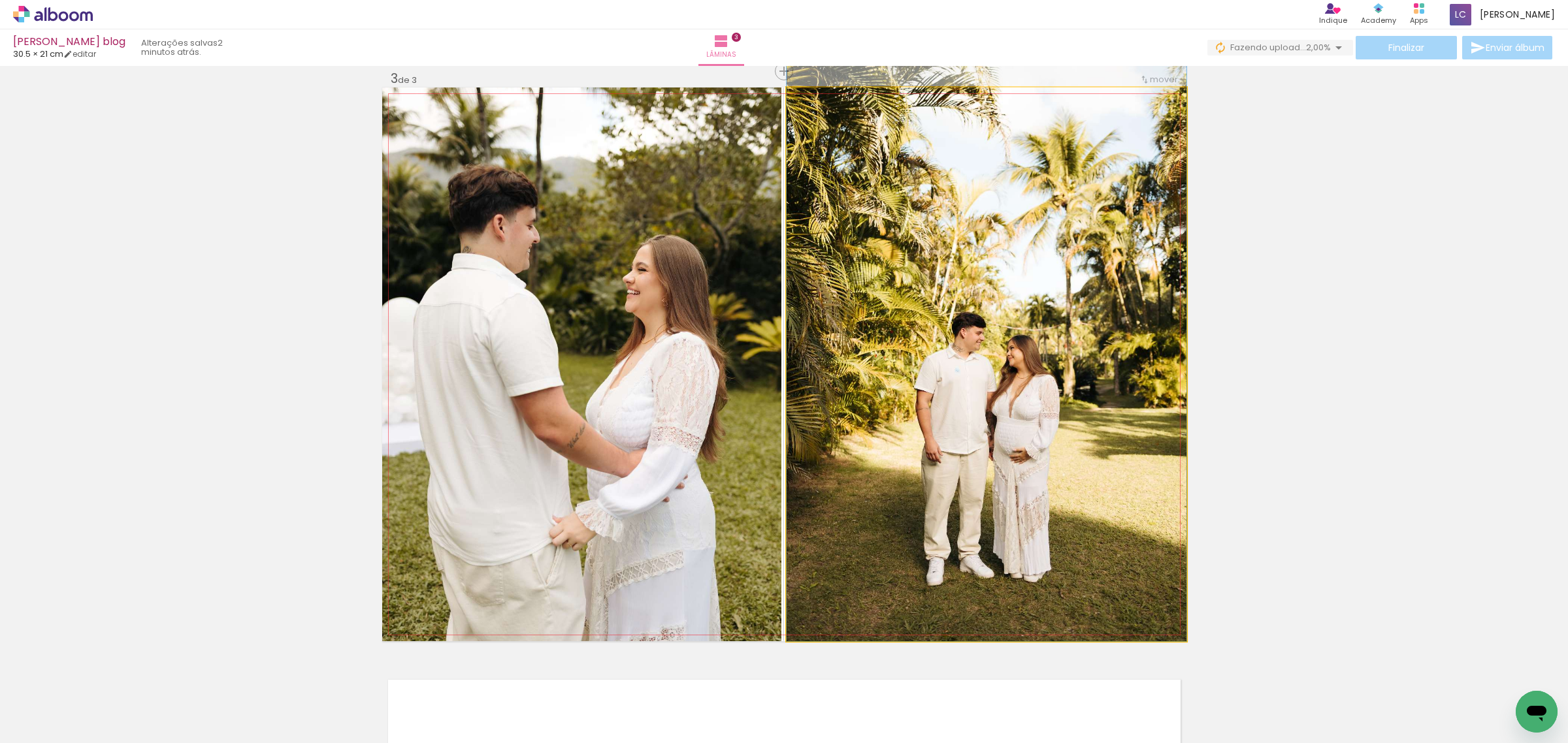
drag, startPoint x: 1002, startPoint y: 377, endPoint x: 1002, endPoint y: 317, distance: 60.0
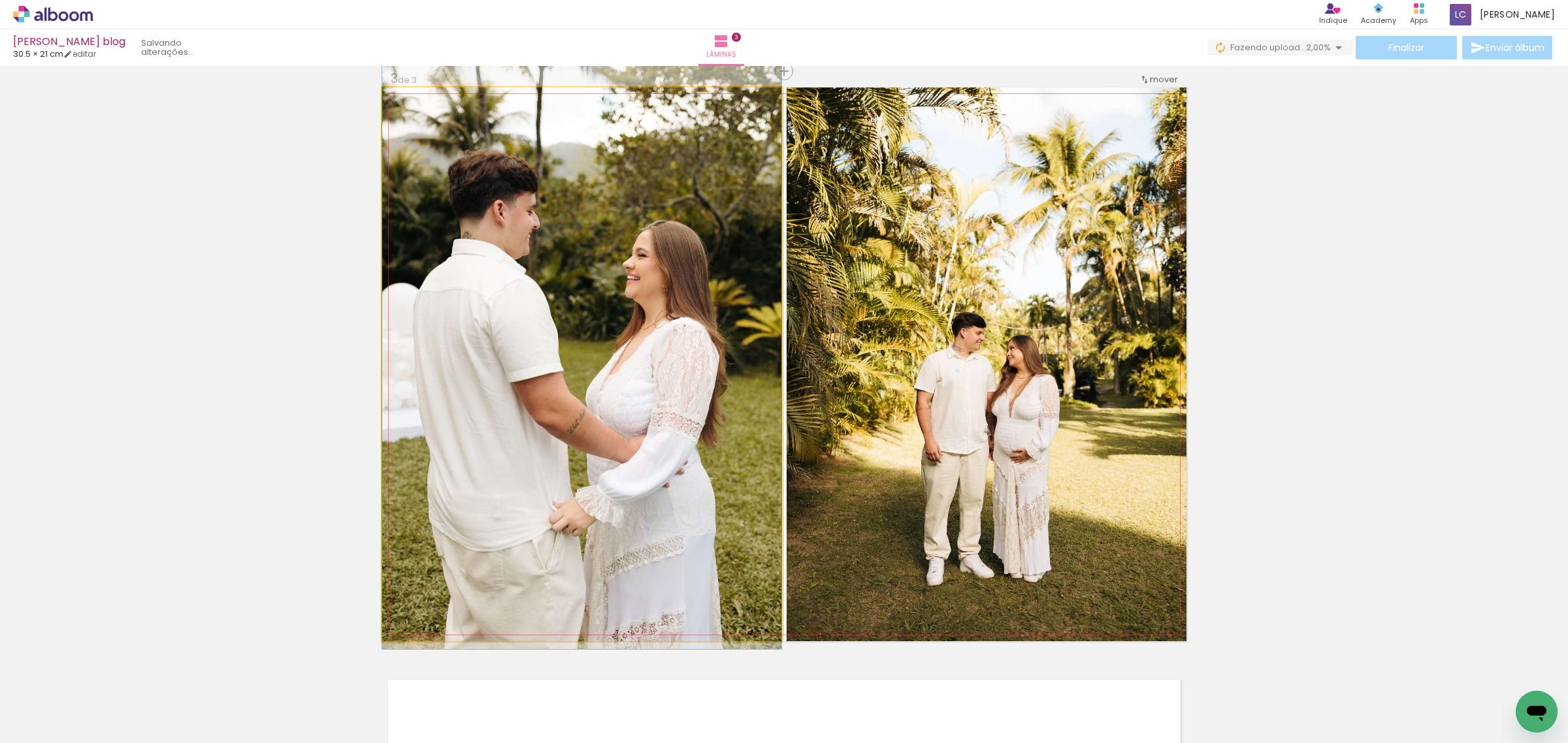
drag, startPoint x: 631, startPoint y: 429, endPoint x: 639, endPoint y: 415, distance: 16.1
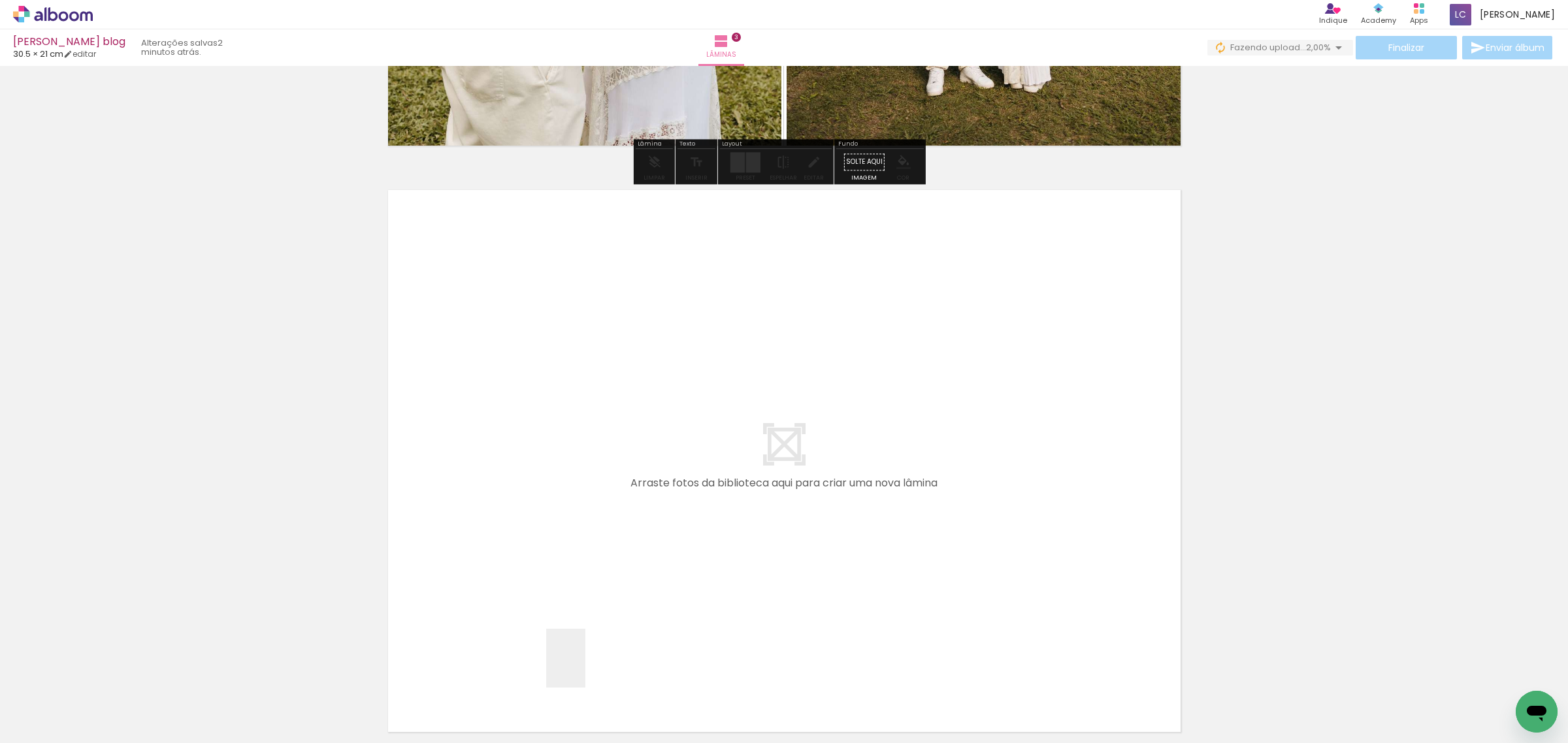
drag, startPoint x: 588, startPoint y: 697, endPoint x: 632, endPoint y: 683, distance: 46.2
click at [582, 495] on quentale-workspace at bounding box center [784, 371] width 1568 height 743
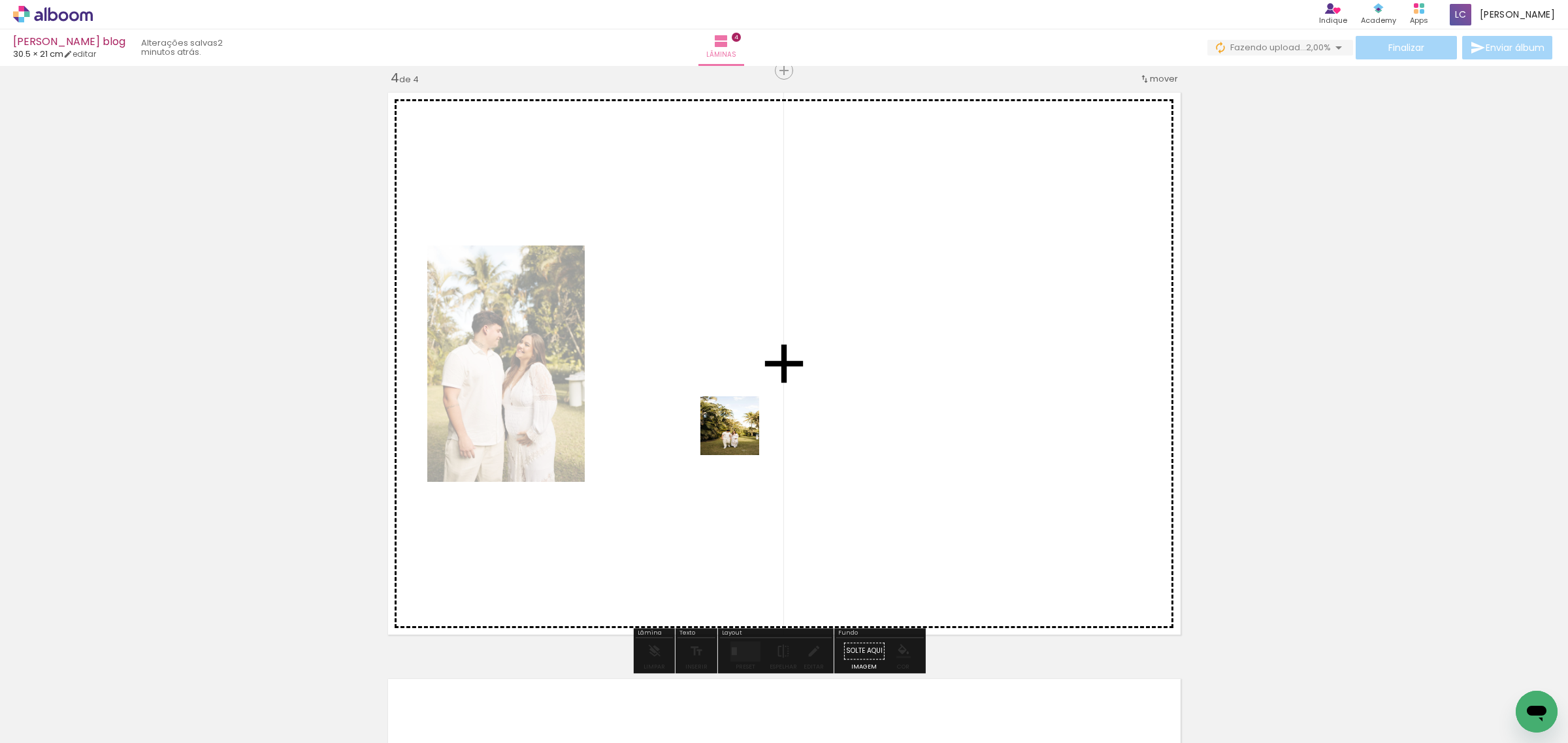
drag, startPoint x: 645, startPoint y: 716, endPoint x: 740, endPoint y: 435, distance: 296.6
click at [740, 435] on quentale-workspace at bounding box center [784, 371] width 1568 height 743
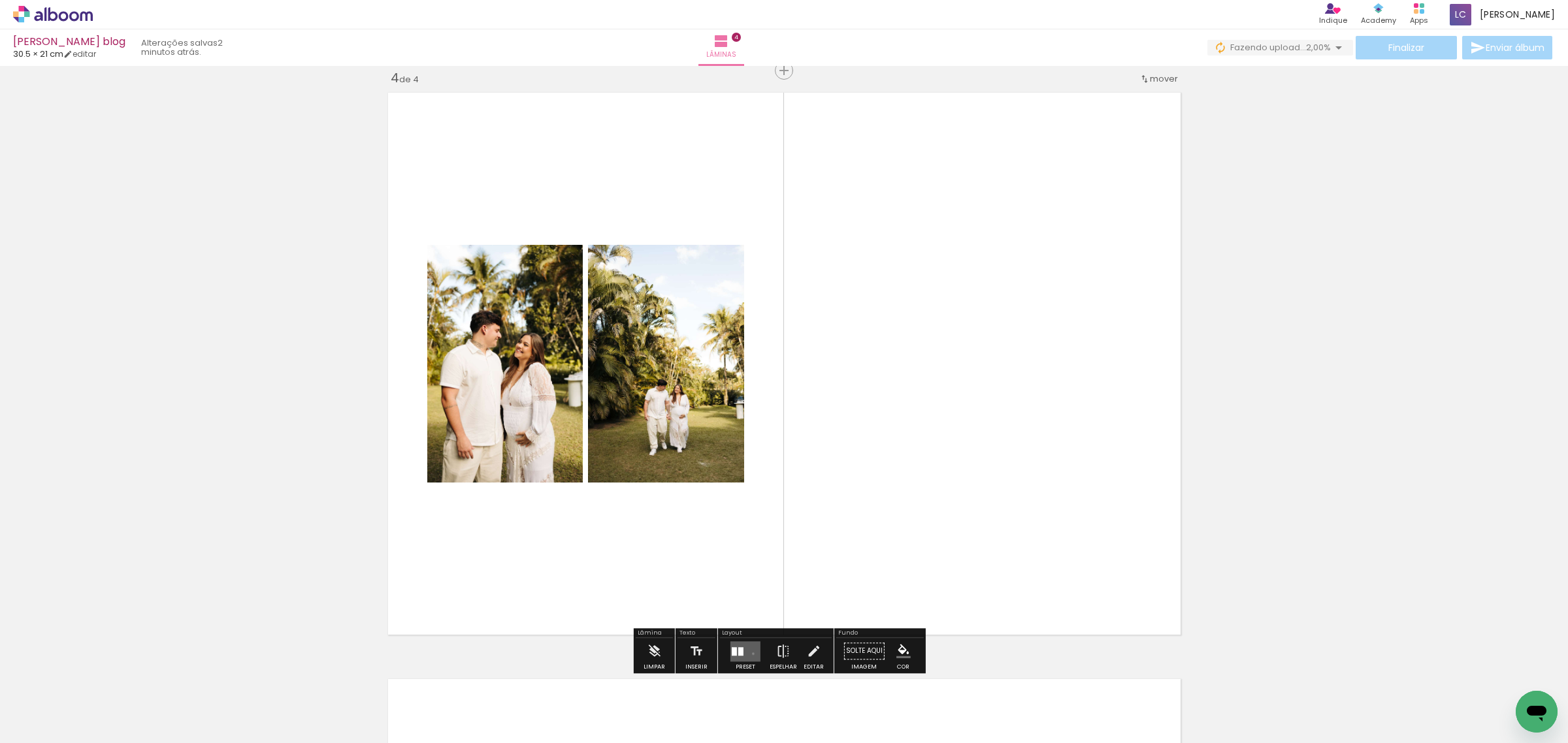
click at [750, 654] on quentale-layouter at bounding box center [745, 651] width 30 height 20
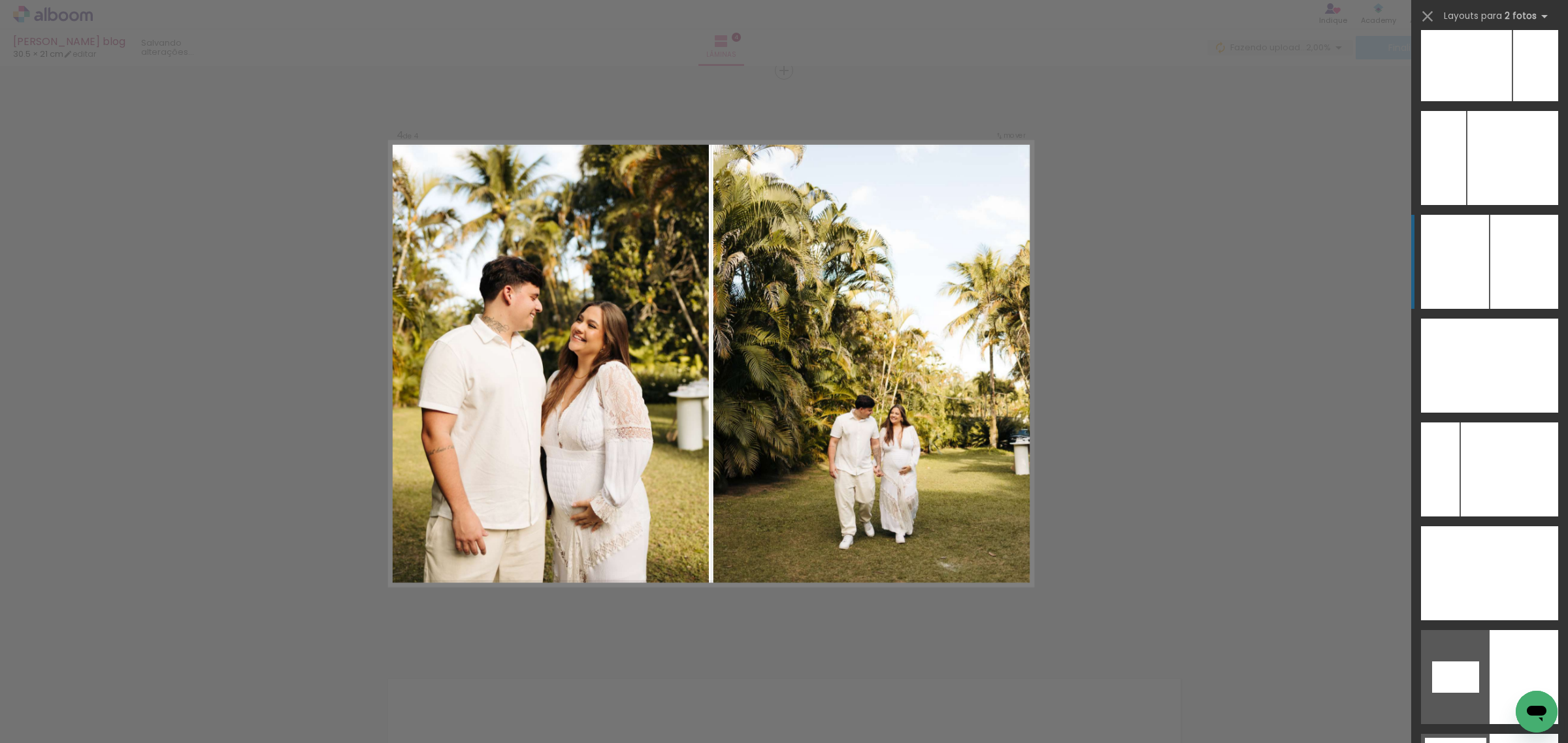
click at [1504, 279] on div at bounding box center [1524, 262] width 68 height 94
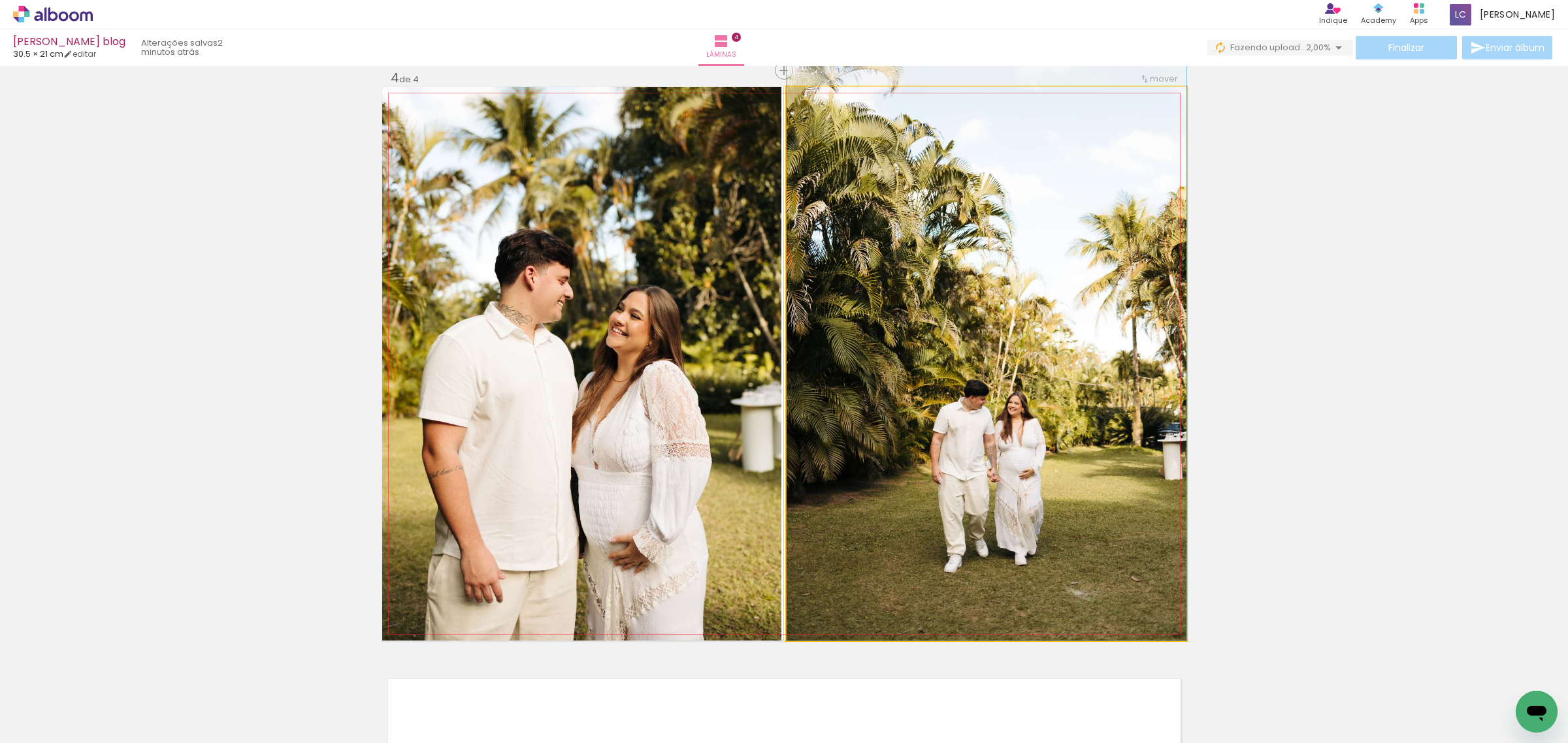
drag, startPoint x: 1045, startPoint y: 452, endPoint x: 1055, endPoint y: 396, distance: 56.9
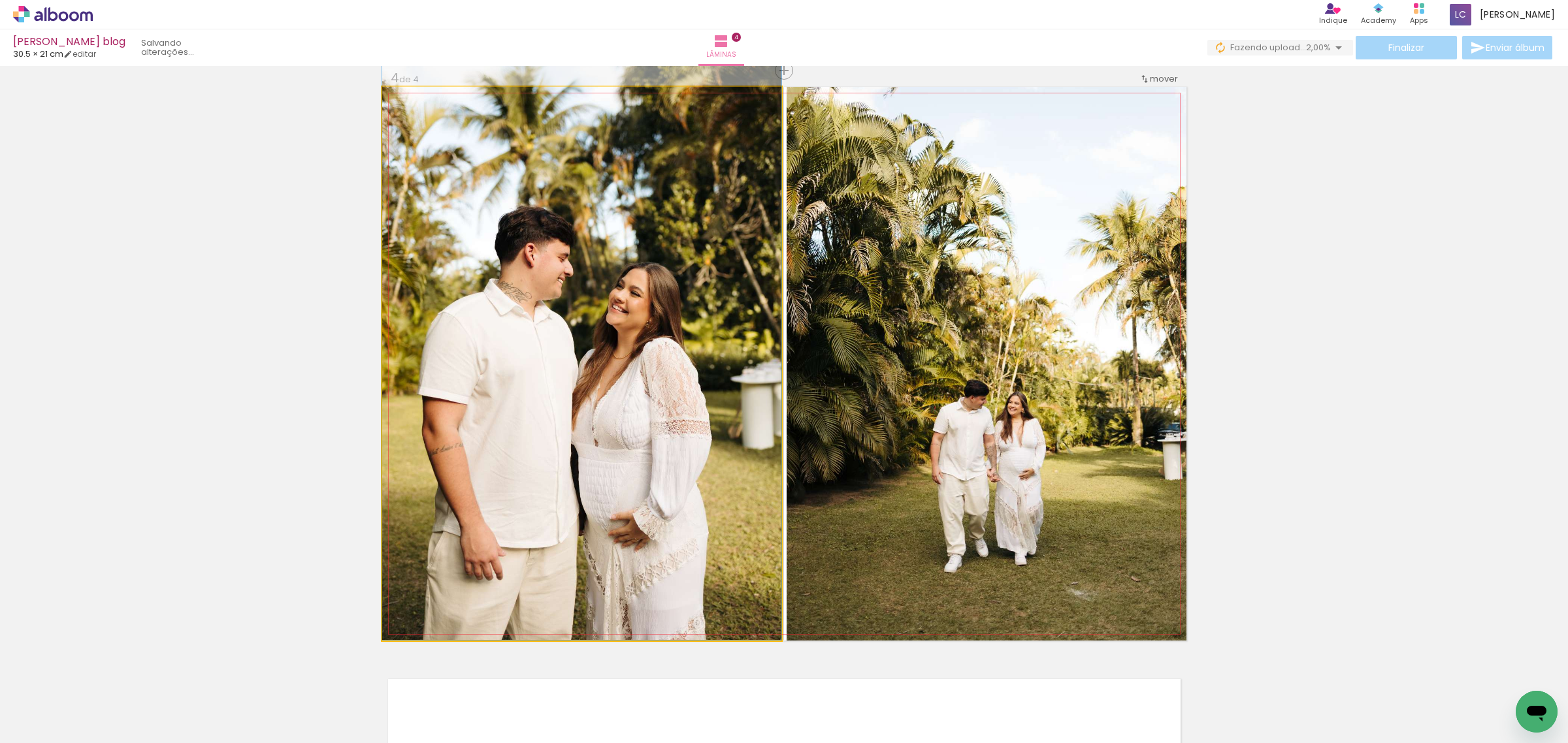
drag, startPoint x: 591, startPoint y: 479, endPoint x: 598, endPoint y: 438, distance: 41.6
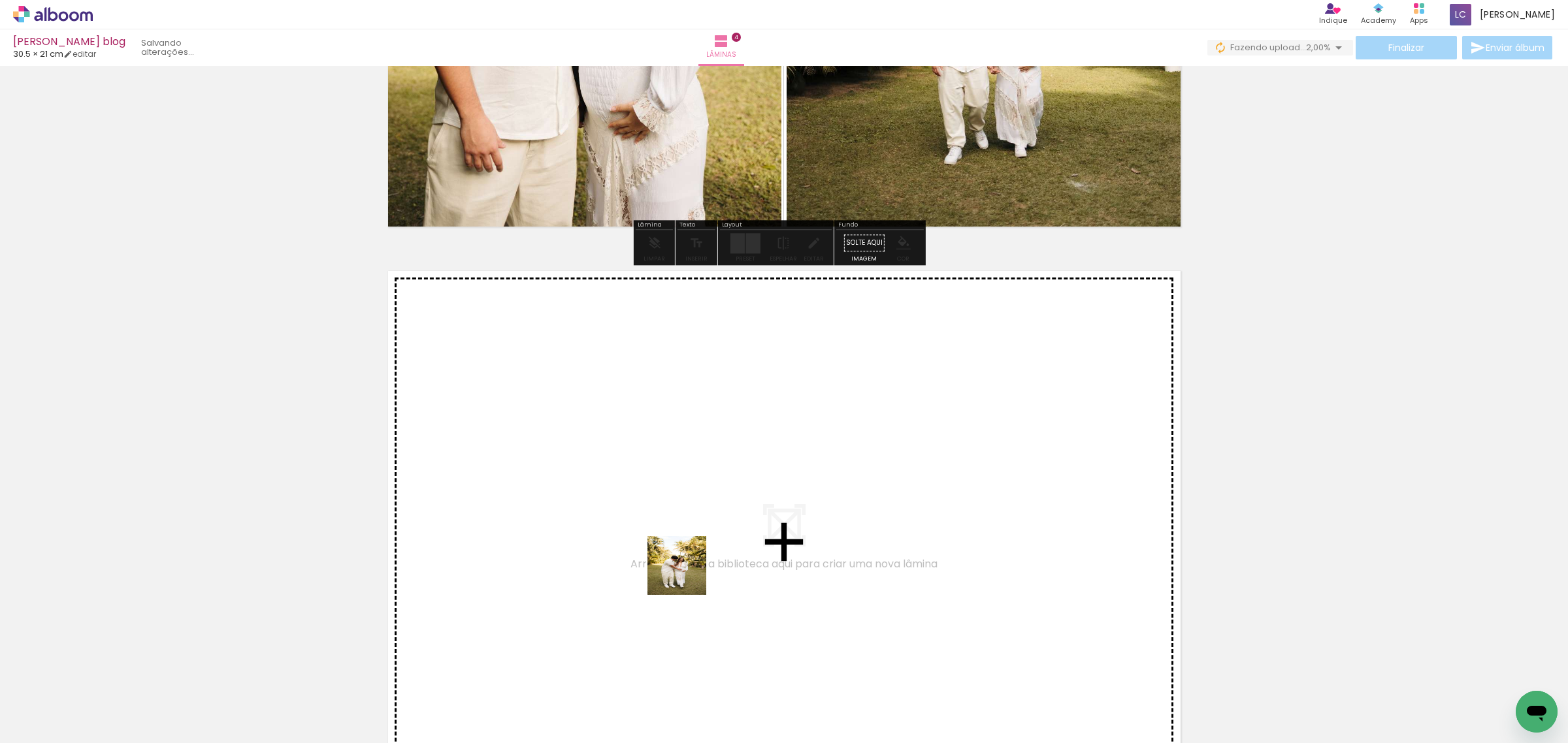
drag, startPoint x: 712, startPoint y: 726, endPoint x: 824, endPoint y: 677, distance: 122.2
click at [687, 575] on quentale-workspace at bounding box center [784, 371] width 1568 height 743
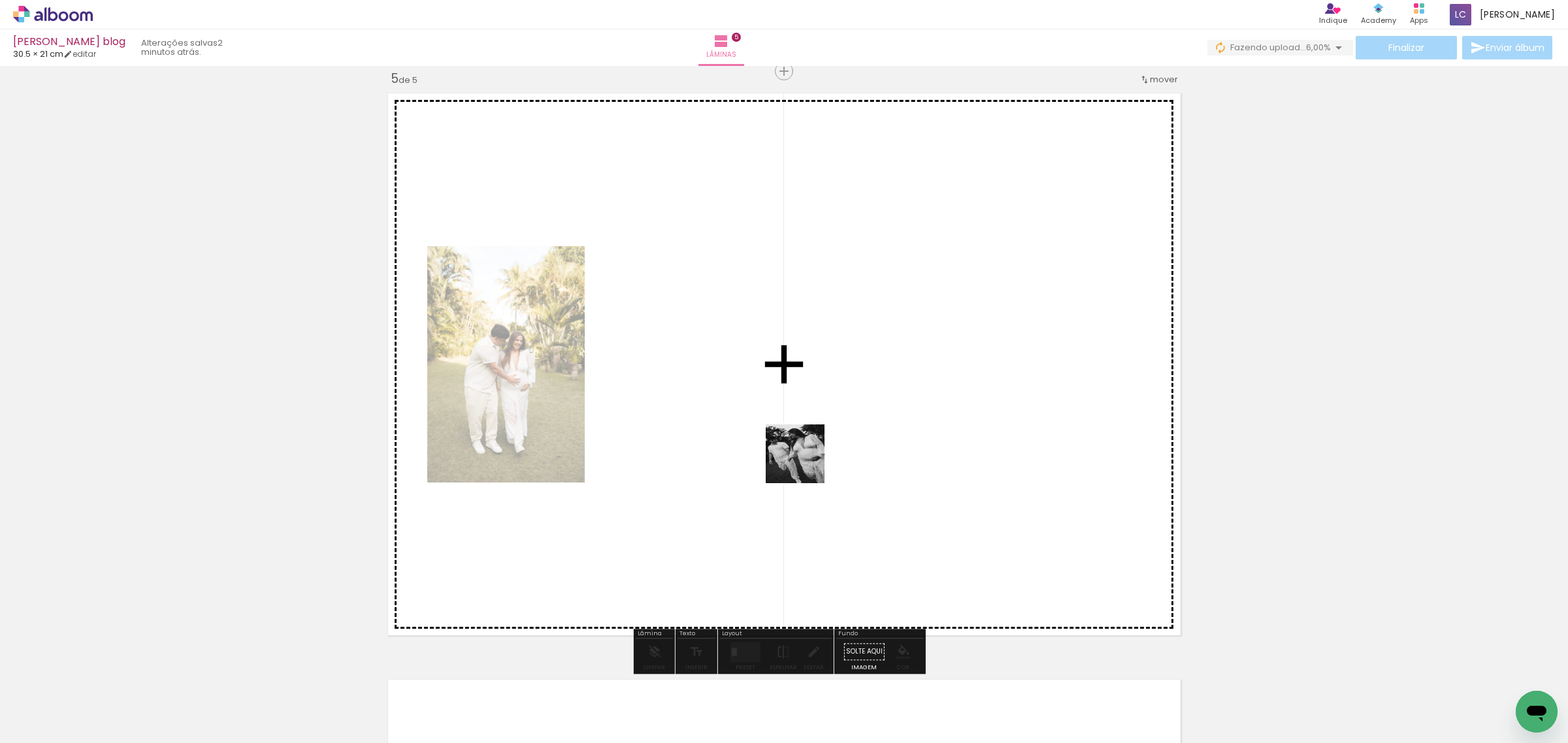
drag, startPoint x: 801, startPoint y: 702, endPoint x: 805, endPoint y: 464, distance: 238.0
click at [805, 464] on quentale-workspace at bounding box center [784, 371] width 1568 height 743
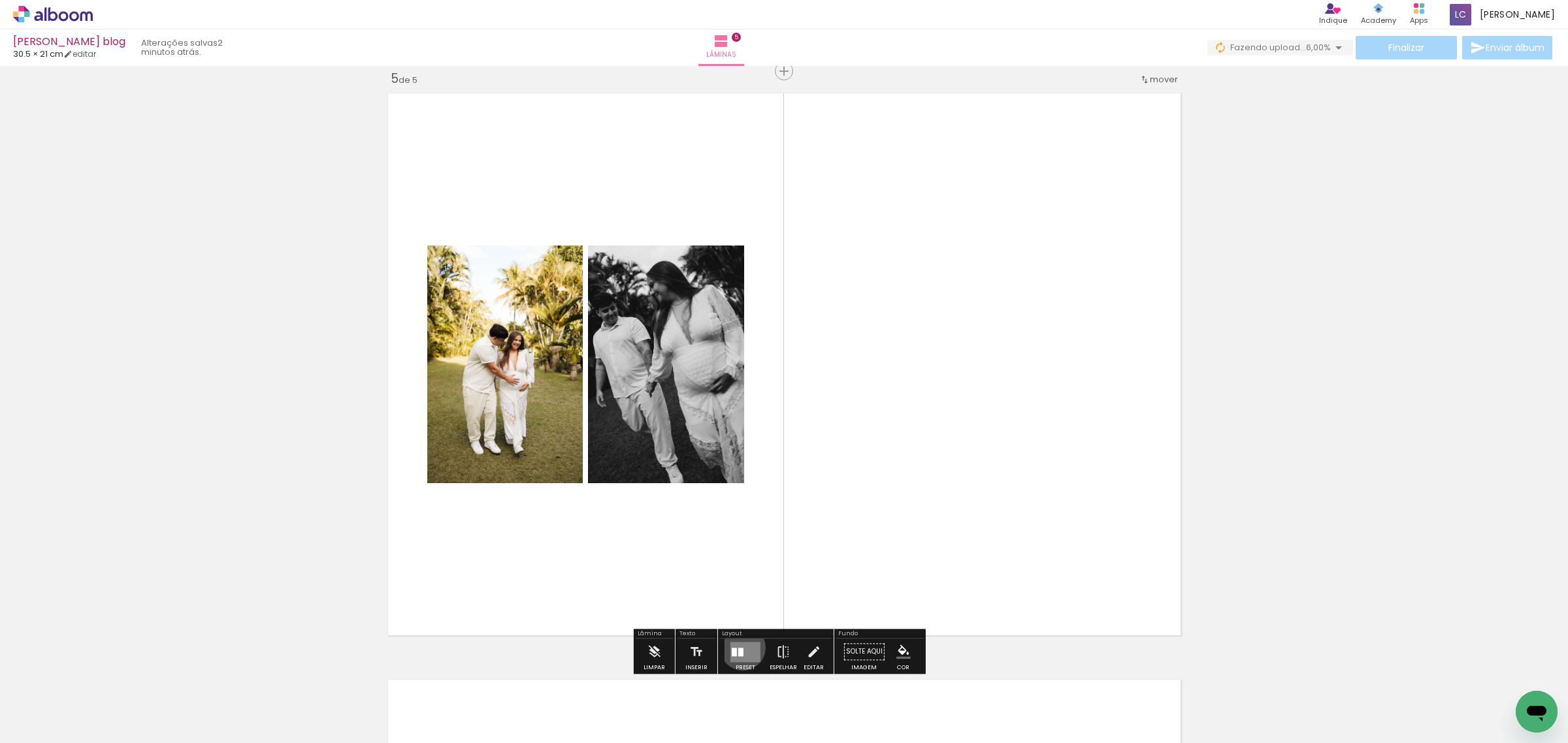
click at [740, 648] on div at bounding box center [741, 652] width 5 height 9
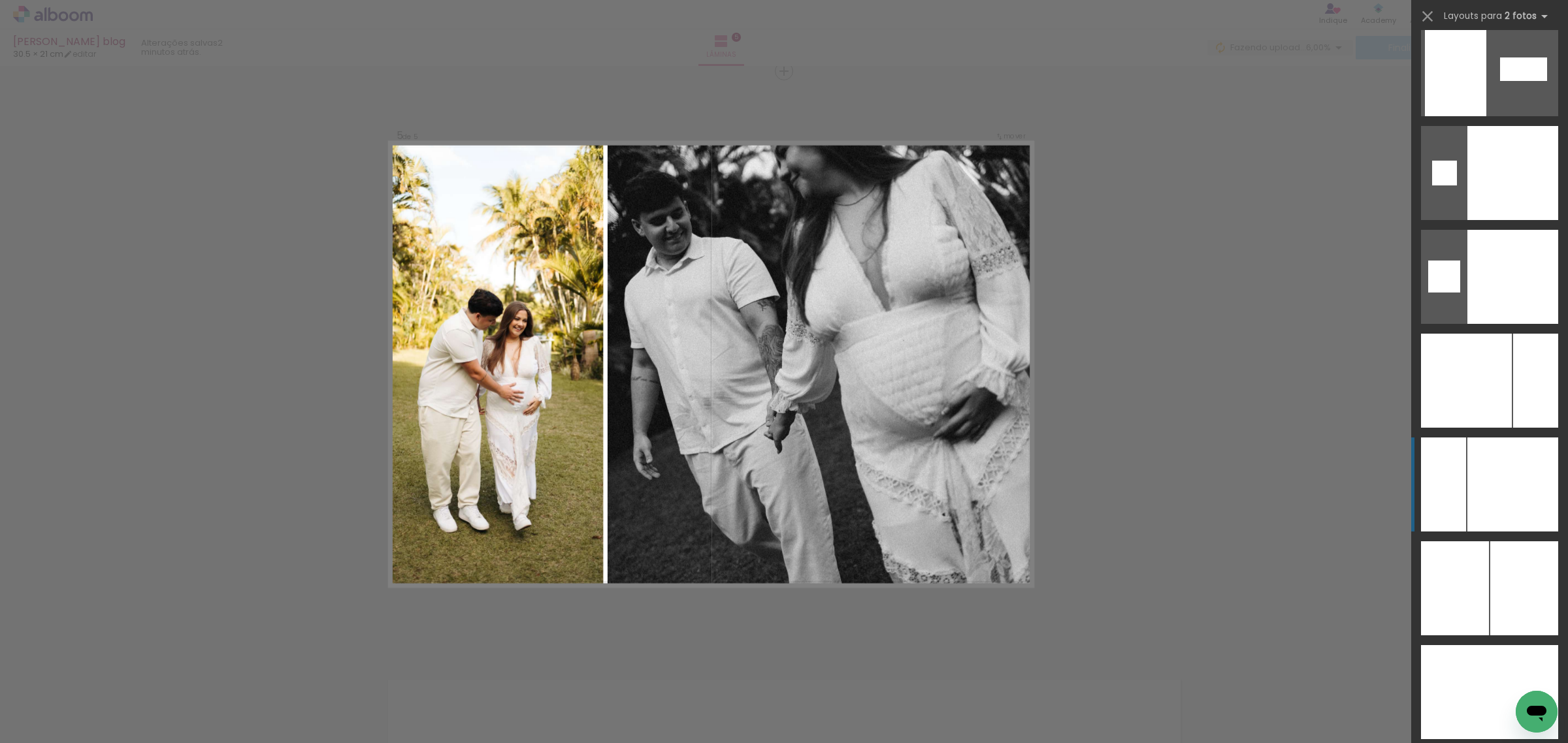
drag, startPoint x: 1508, startPoint y: 466, endPoint x: 1511, endPoint y: 492, distance: 26.2
click at [1511, 492] on div at bounding box center [1513, 484] width 91 height 94
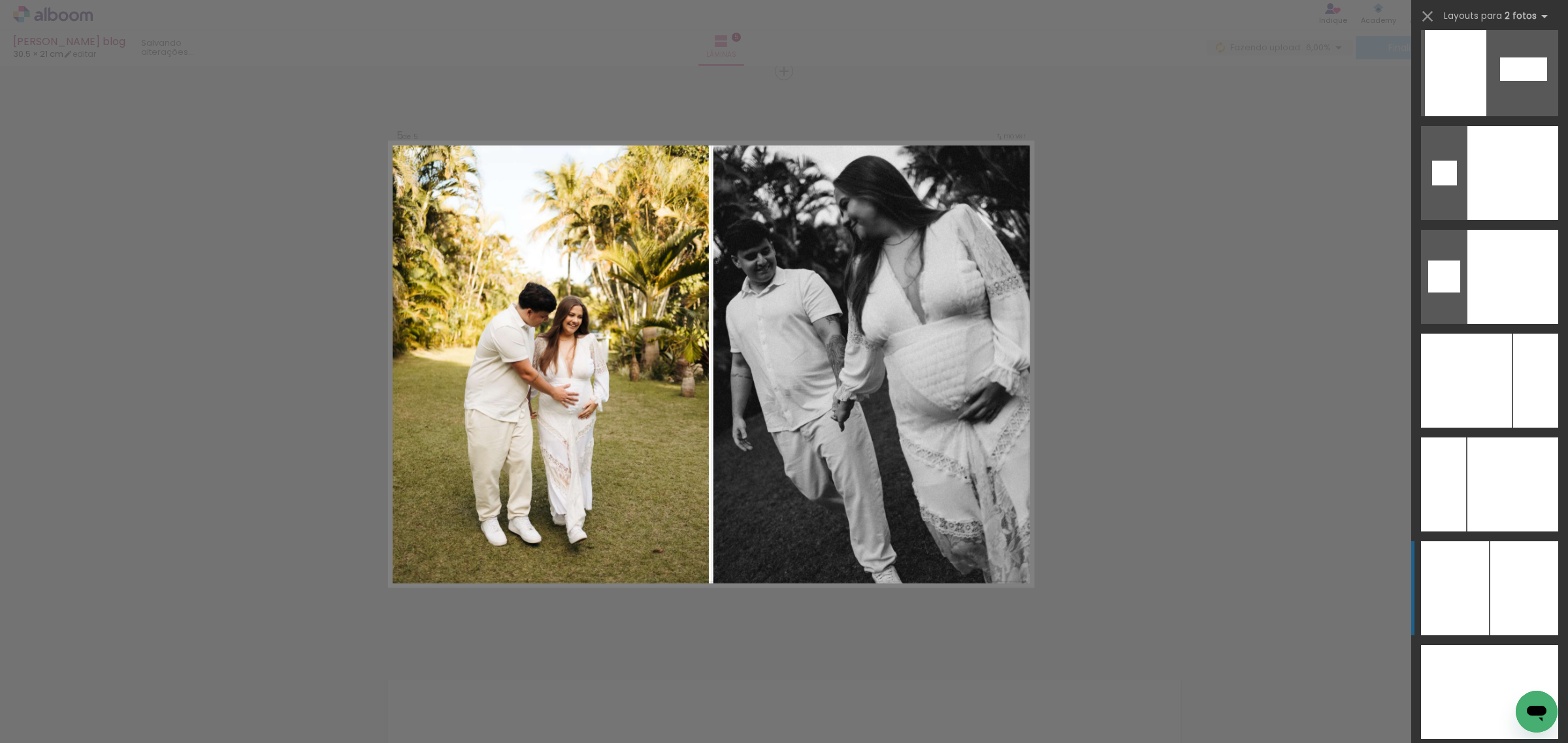
click at [1509, 578] on div at bounding box center [1524, 588] width 68 height 94
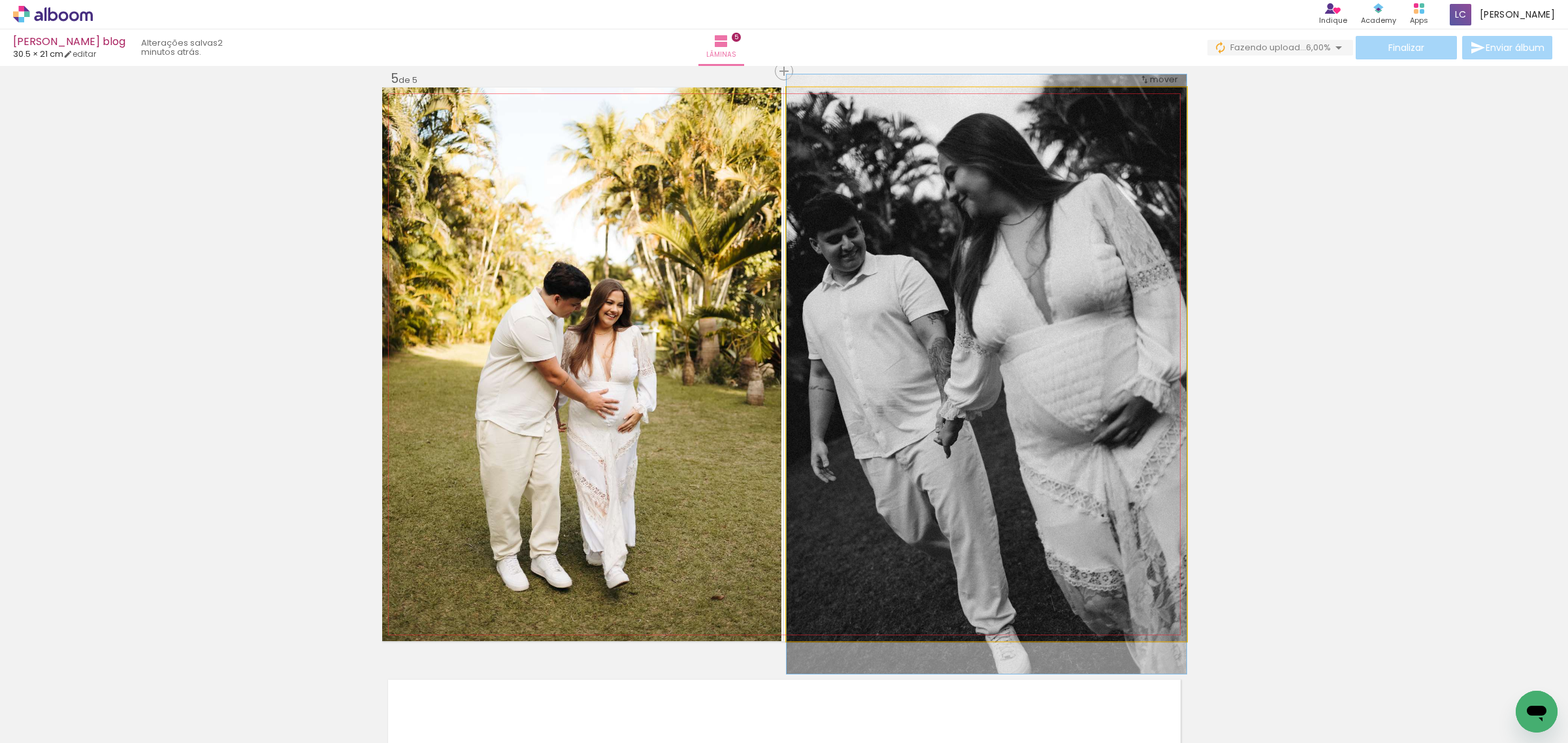
drag, startPoint x: 1102, startPoint y: 452, endPoint x: 1102, endPoint y: 462, distance: 10.0
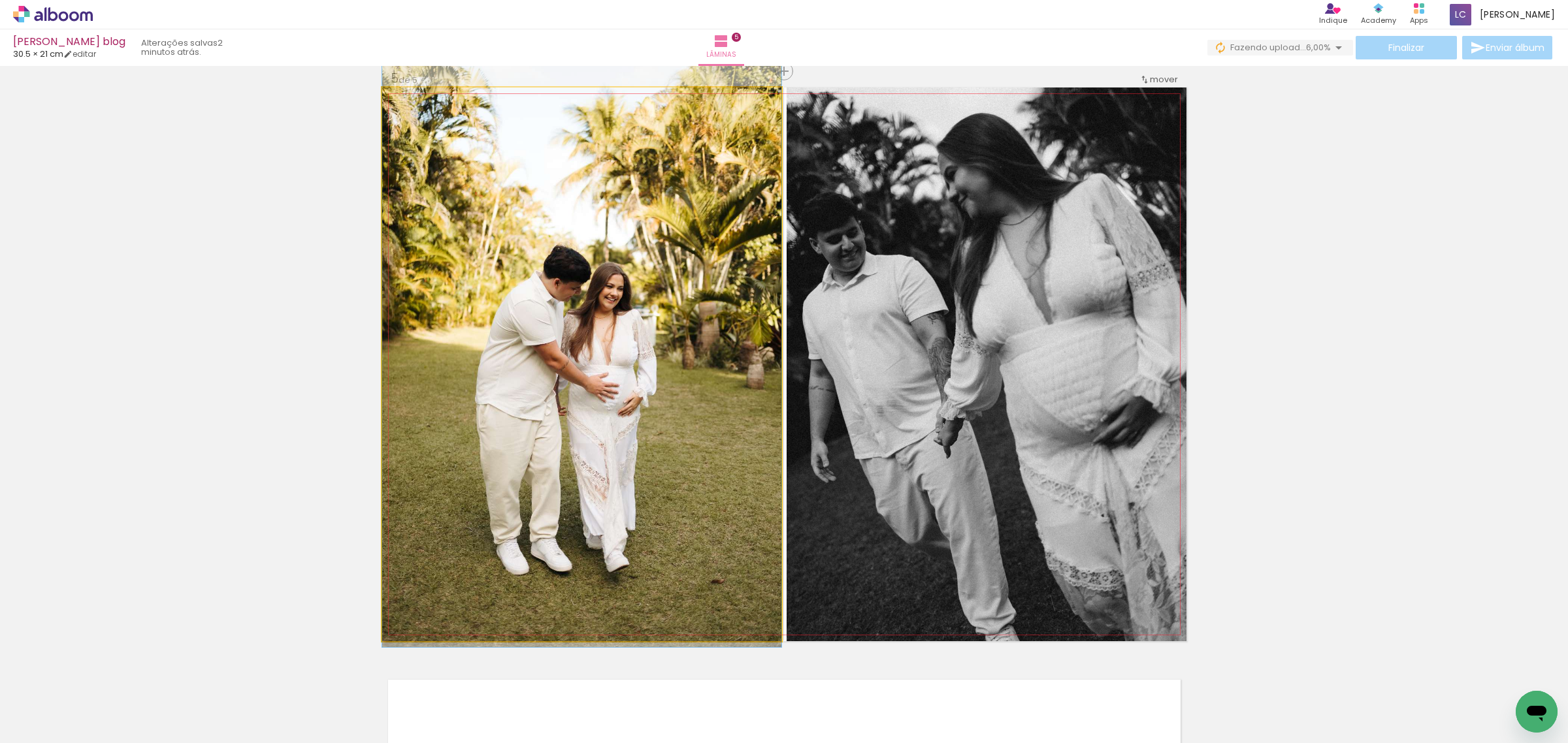
drag, startPoint x: 586, startPoint y: 457, endPoint x: 585, endPoint y: 448, distance: 9.1
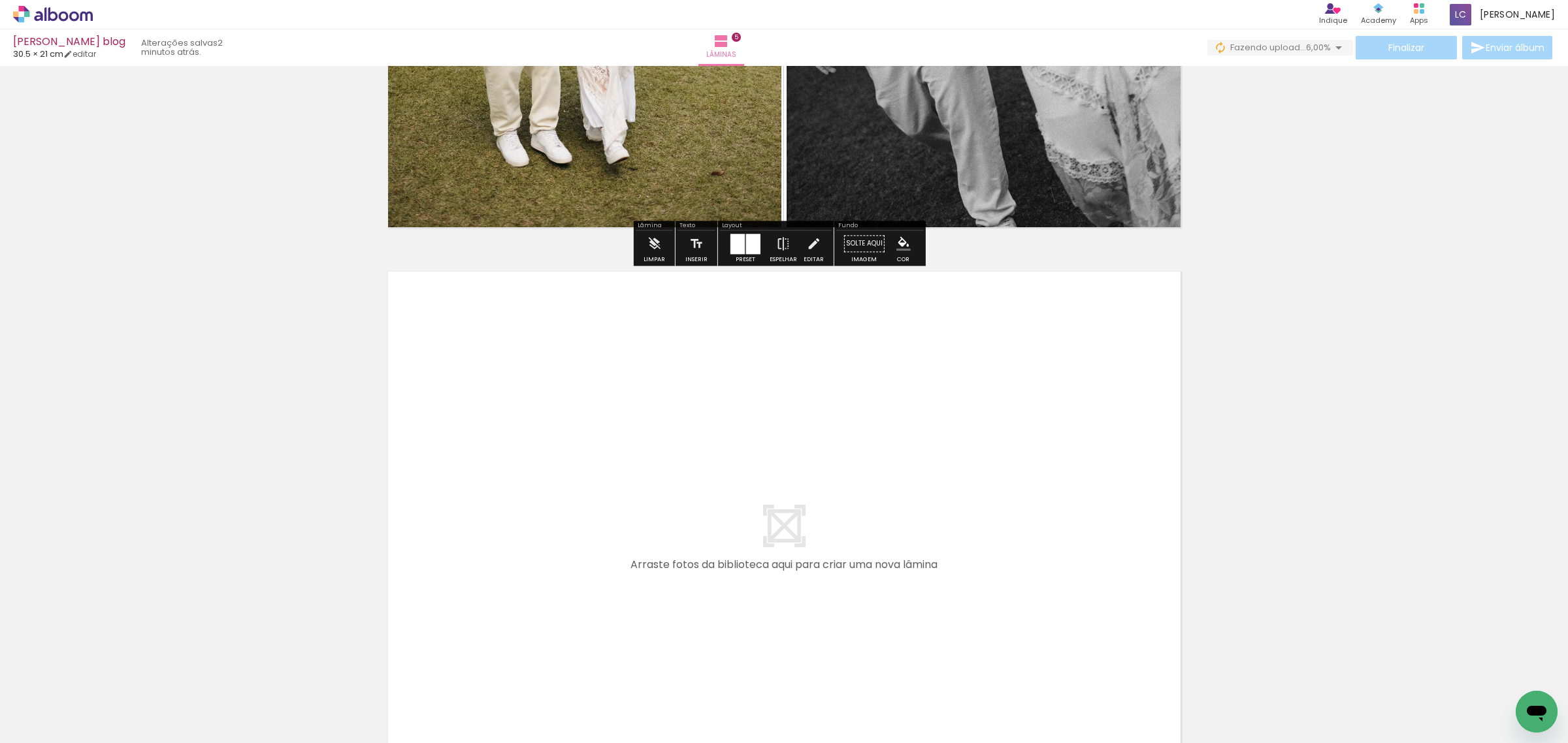
scroll to position [2852, 0]
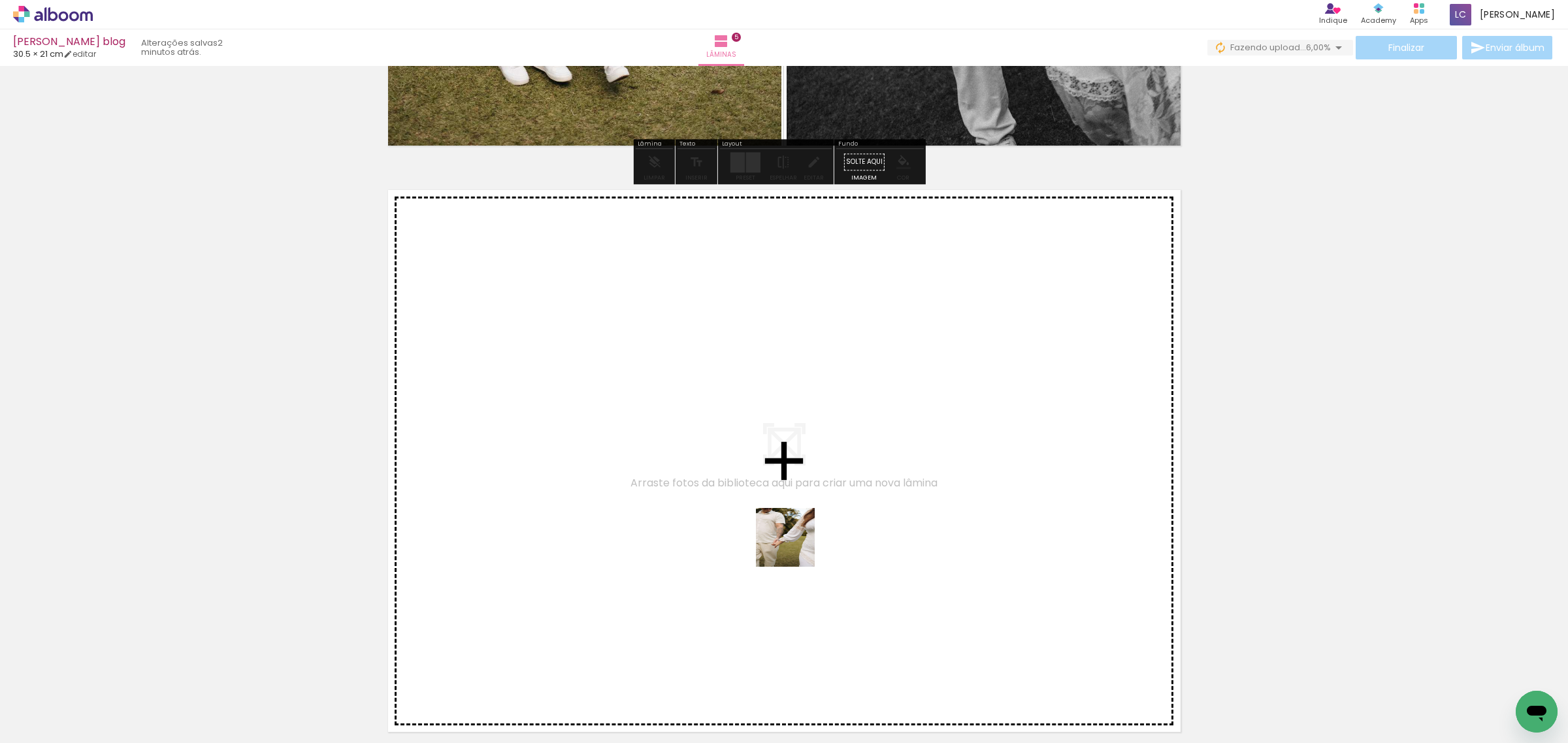
drag, startPoint x: 857, startPoint y: 697, endPoint x: 795, endPoint y: 547, distance: 162.3
click at [795, 547] on quentale-workspace at bounding box center [784, 371] width 1568 height 743
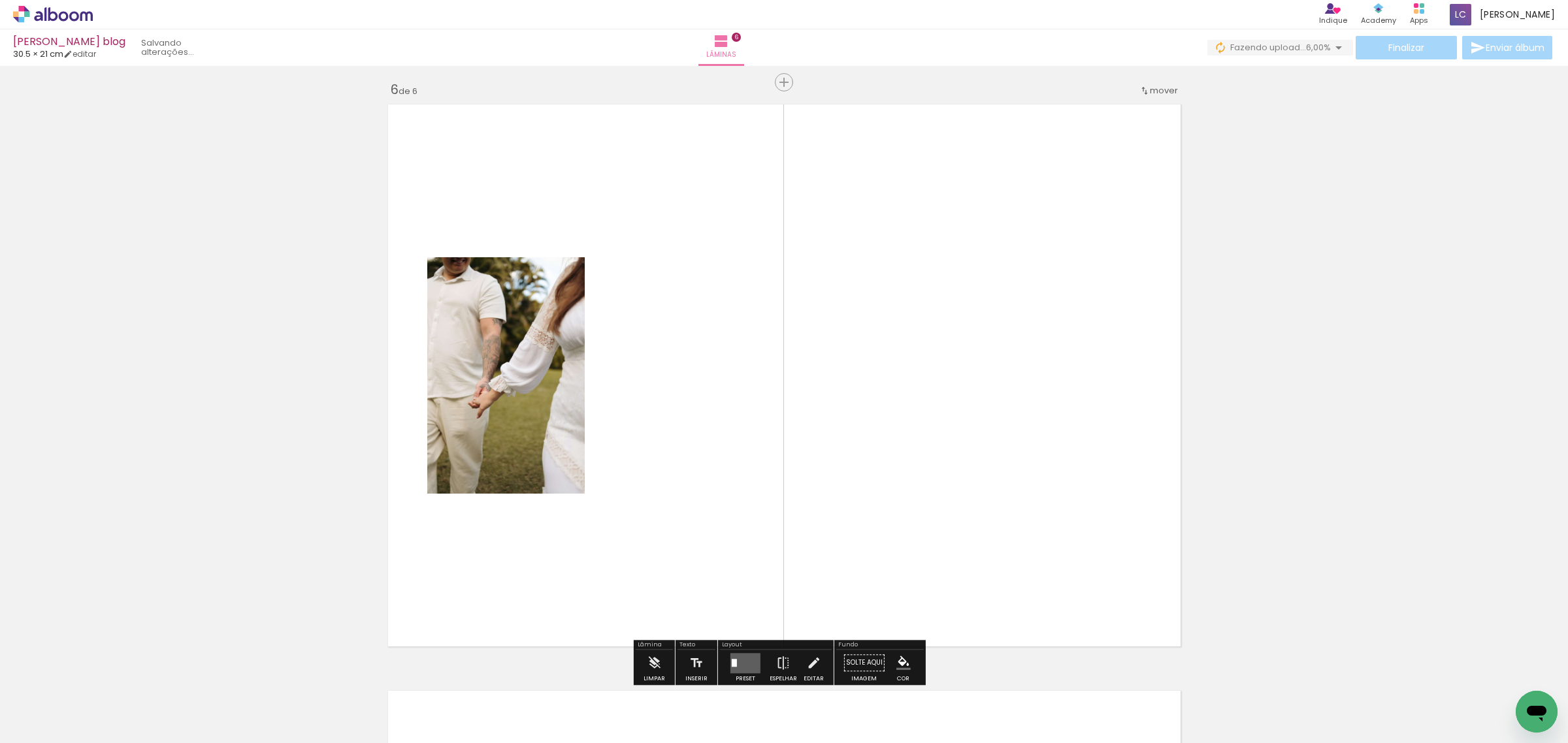
scroll to position [2949, 0]
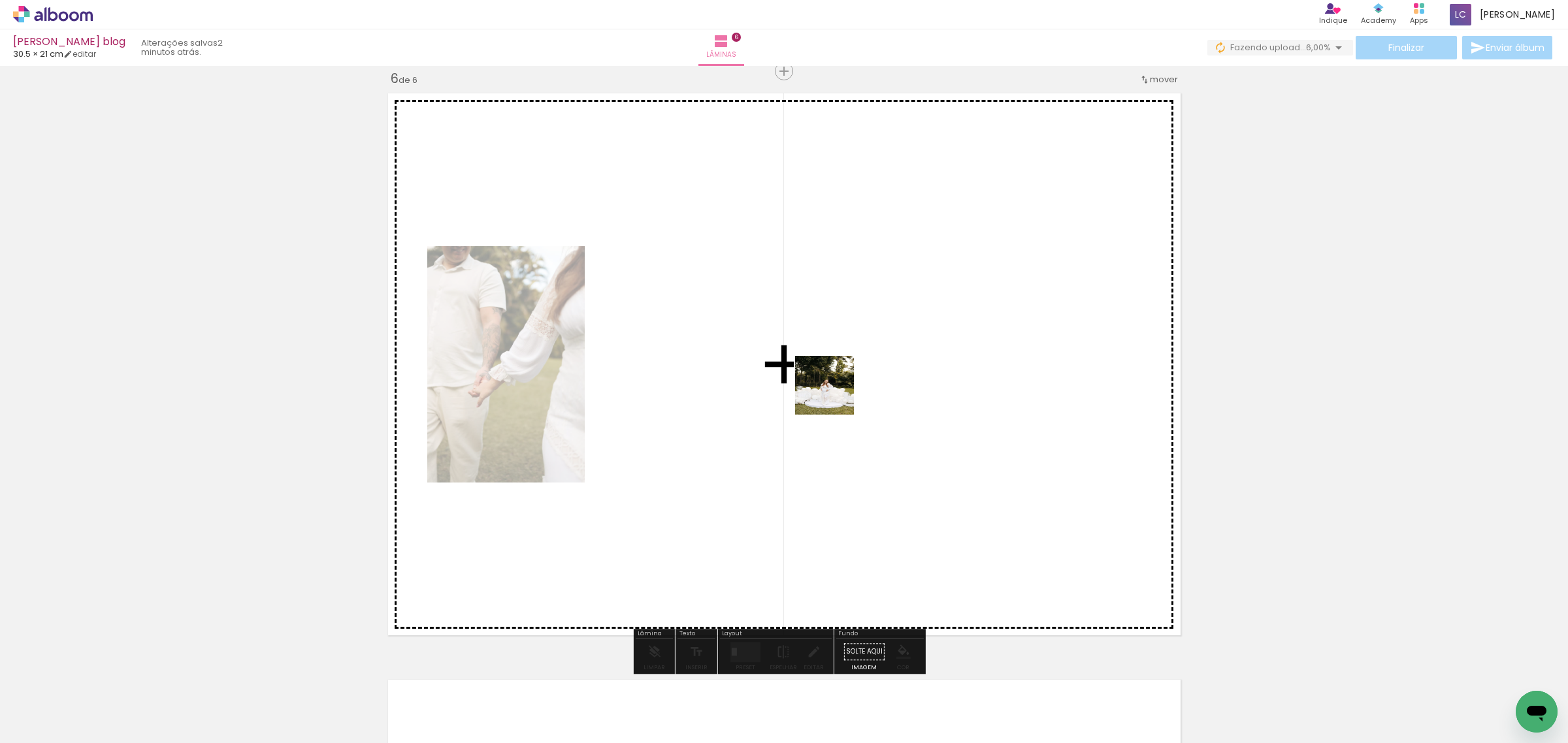
drag, startPoint x: 946, startPoint y: 705, endPoint x: 833, endPoint y: 390, distance: 334.7
click at [833, 390] on quentale-workspace at bounding box center [784, 371] width 1568 height 743
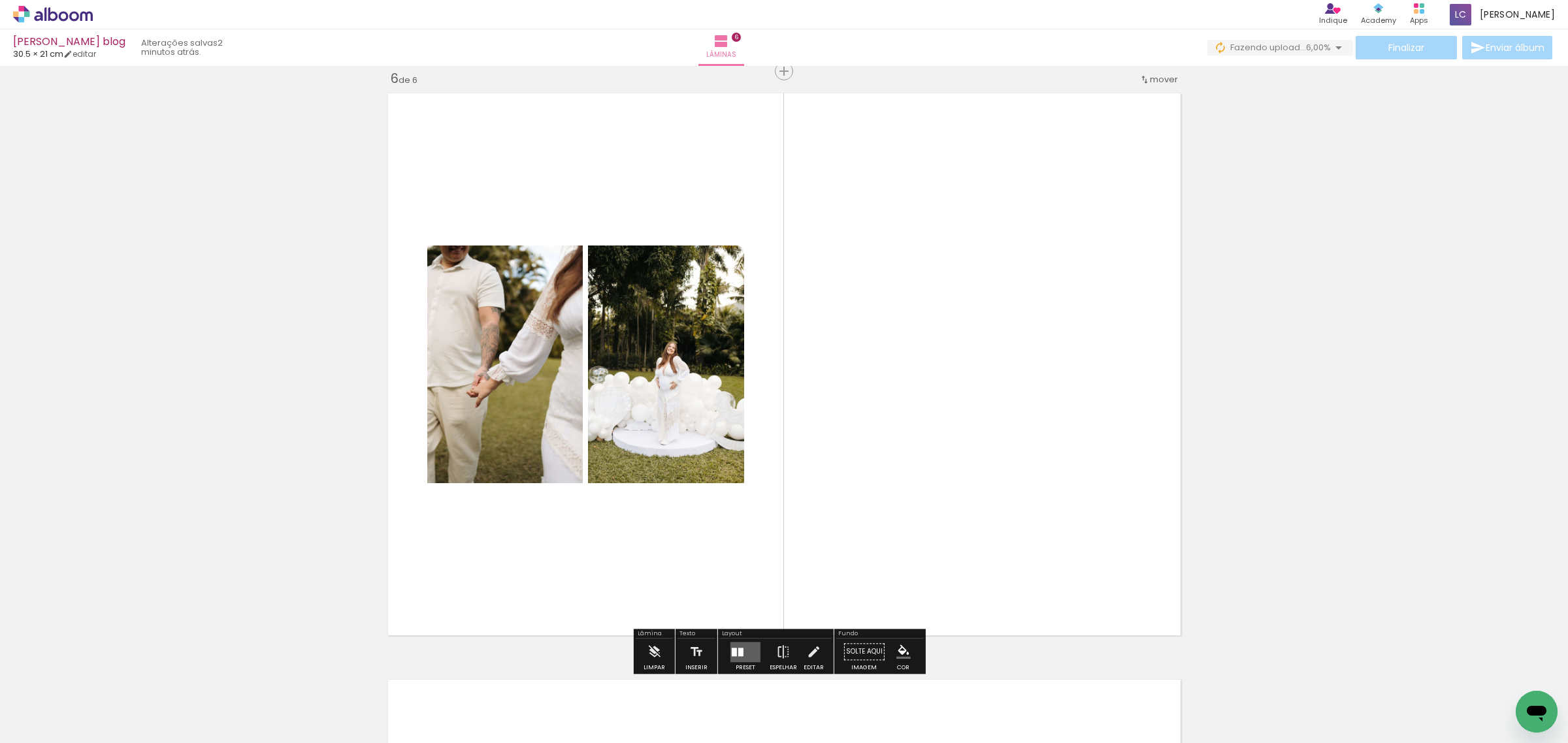
click at [744, 638] on div at bounding box center [745, 651] width 36 height 26
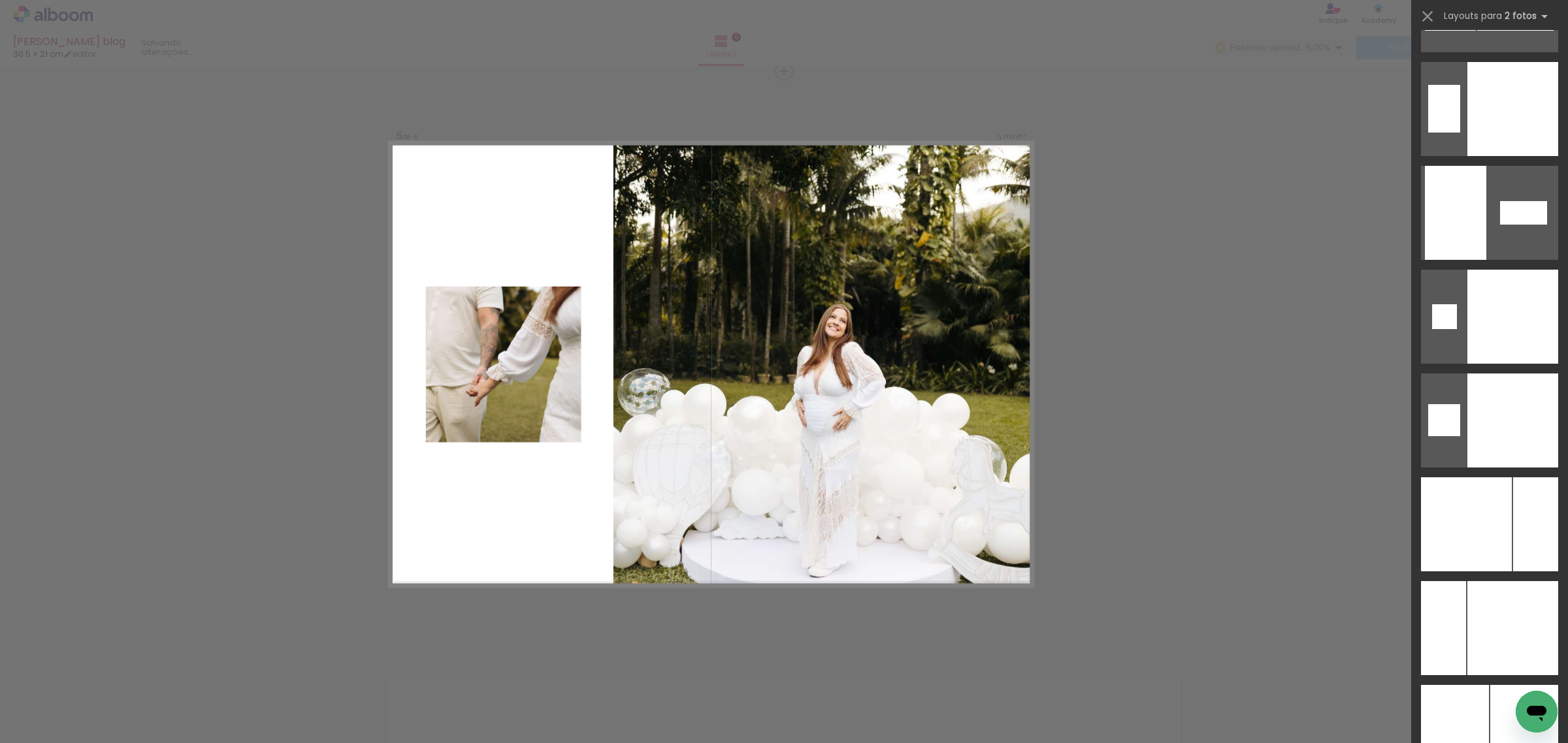
scroll to position [4981, 0]
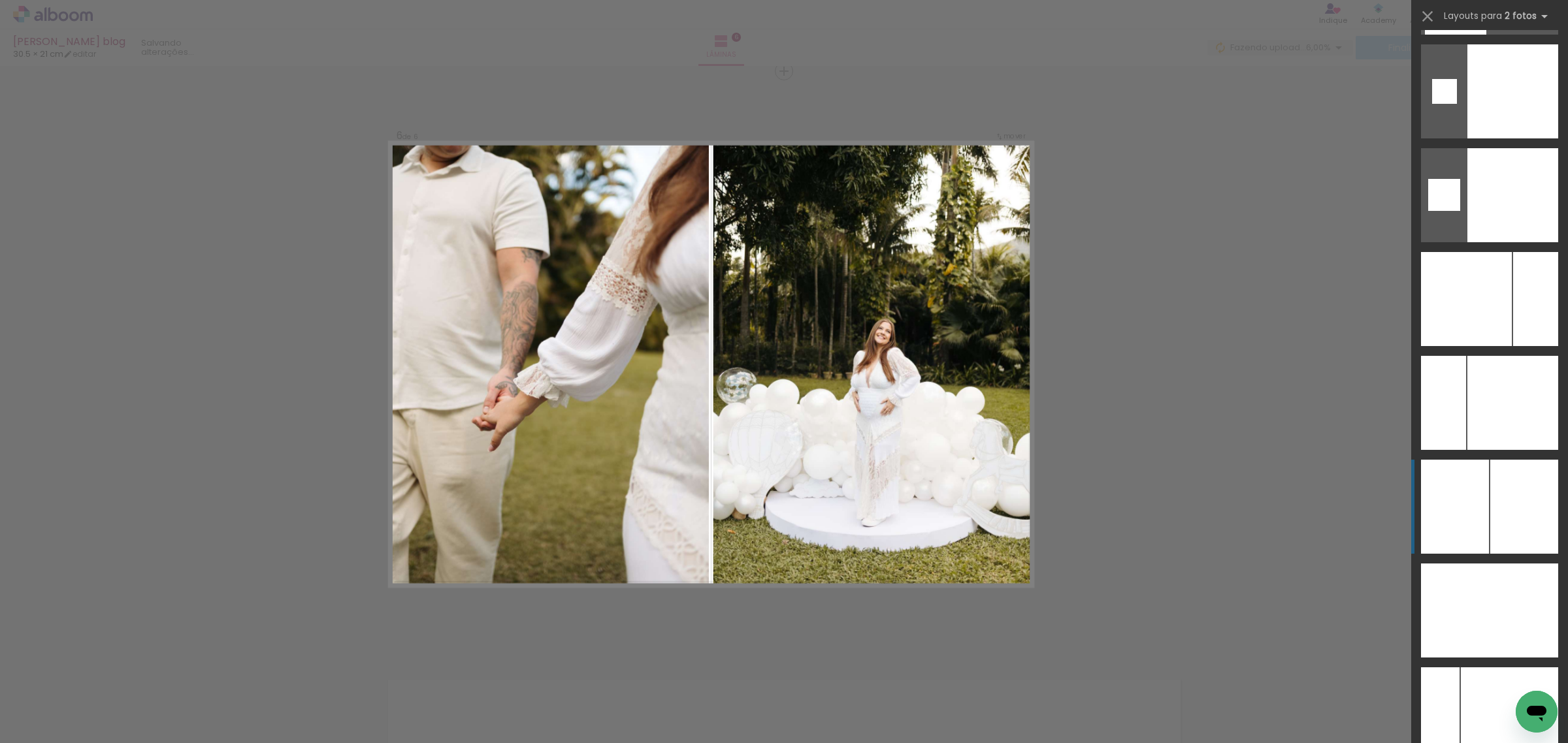
click at [1526, 514] on div at bounding box center [1524, 506] width 68 height 94
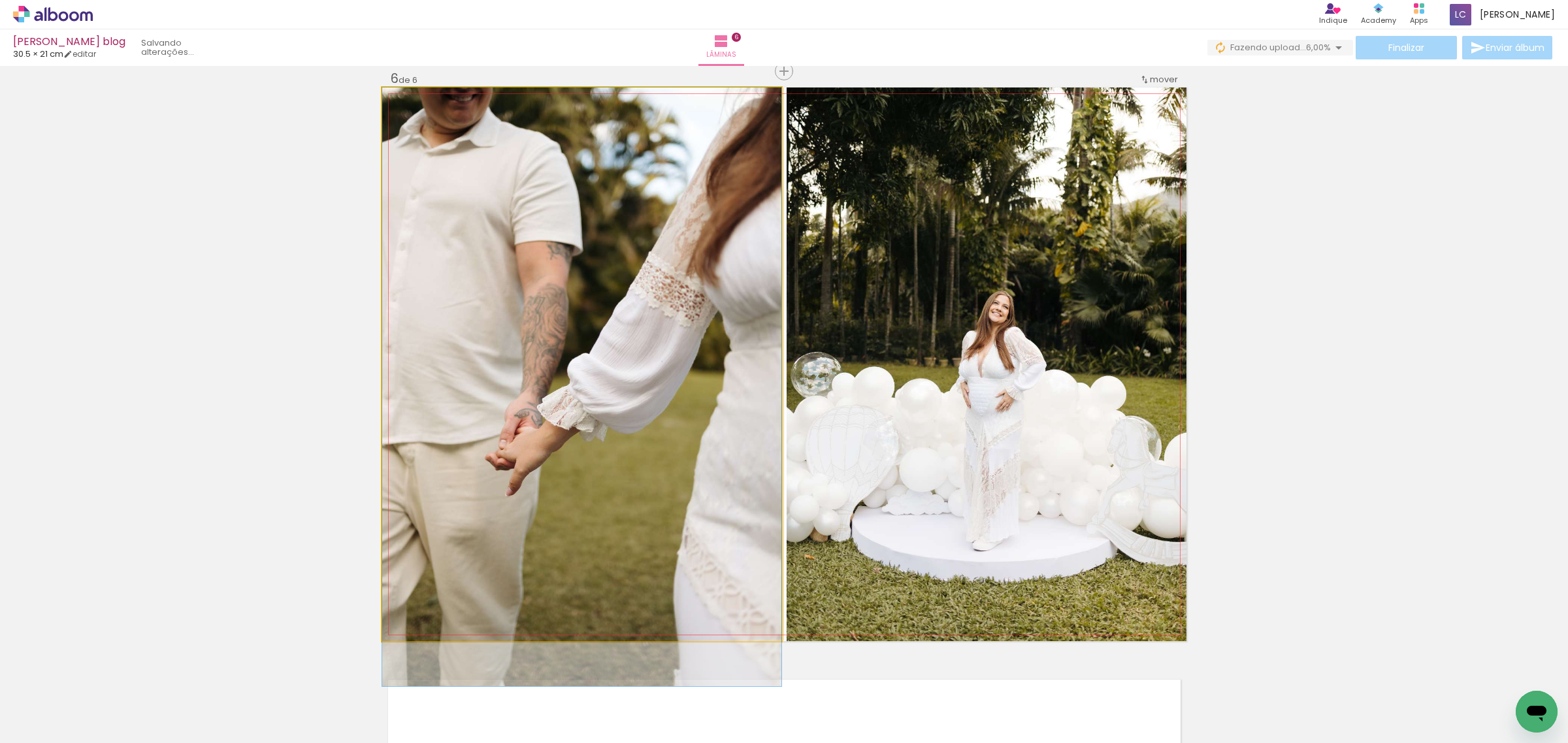
drag, startPoint x: 563, startPoint y: 472, endPoint x: 546, endPoint y: 523, distance: 53.8
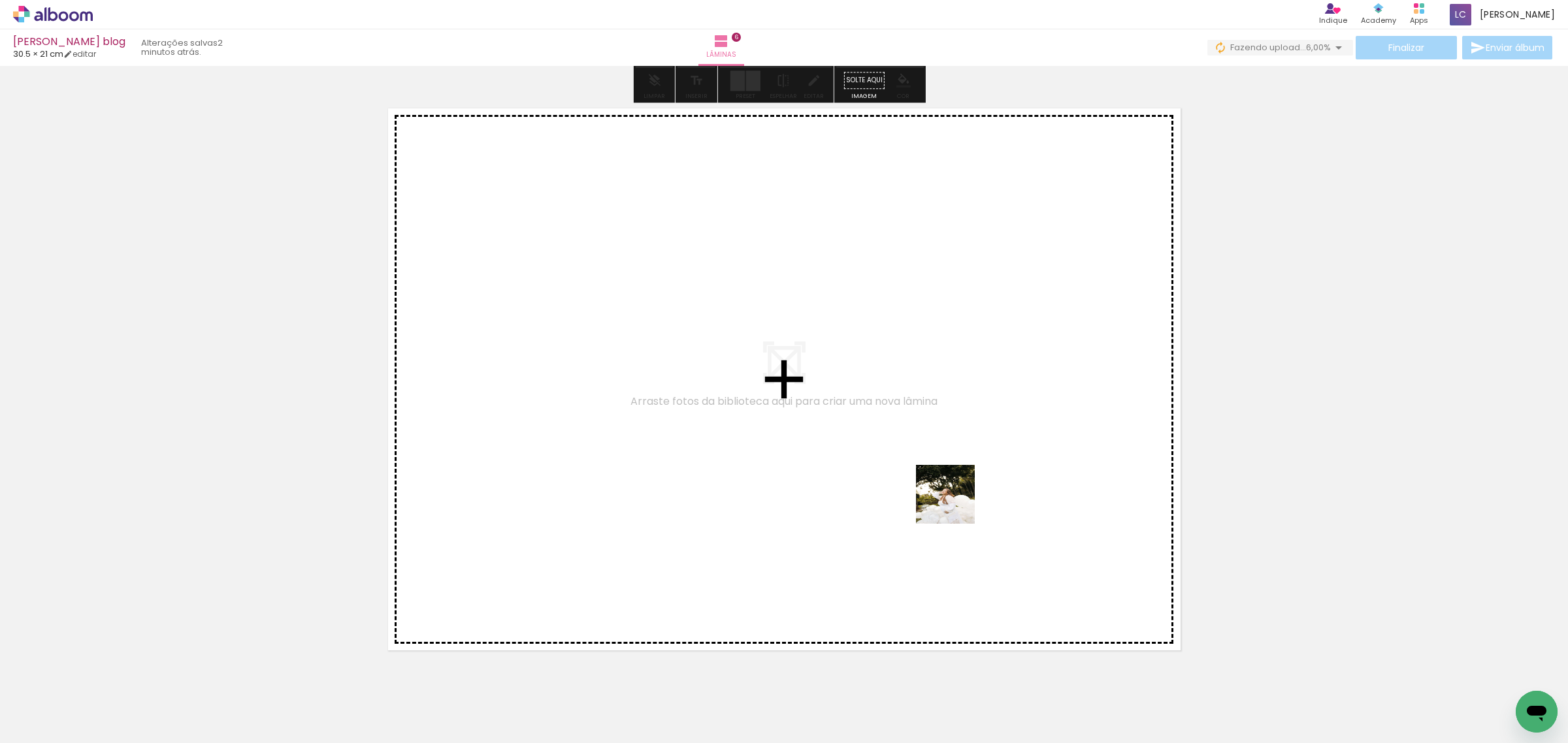
drag, startPoint x: 1017, startPoint y: 685, endPoint x: 954, endPoint y: 501, distance: 194.5
click at [954, 501] on quentale-workspace at bounding box center [784, 371] width 1568 height 743
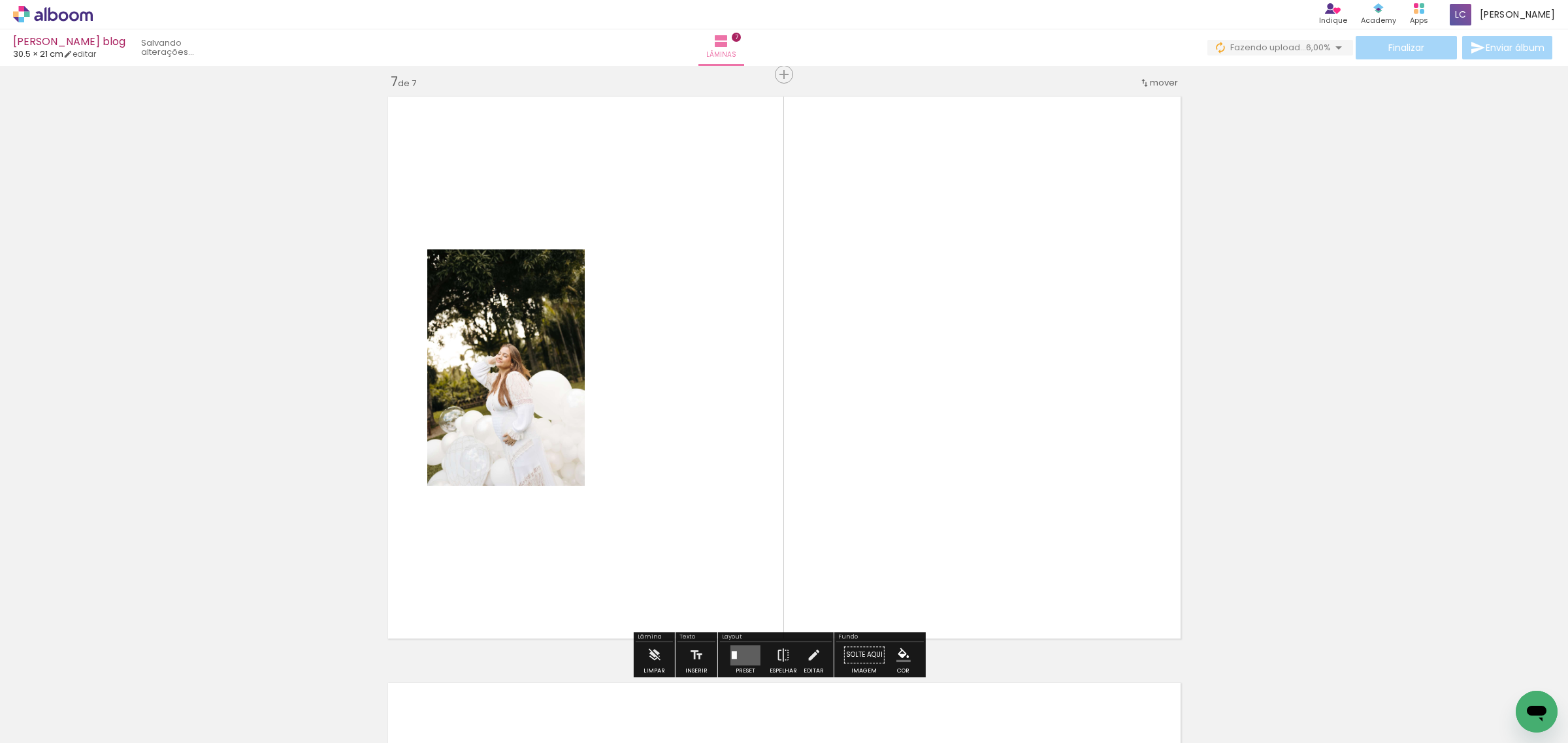
scroll to position [3535, 0]
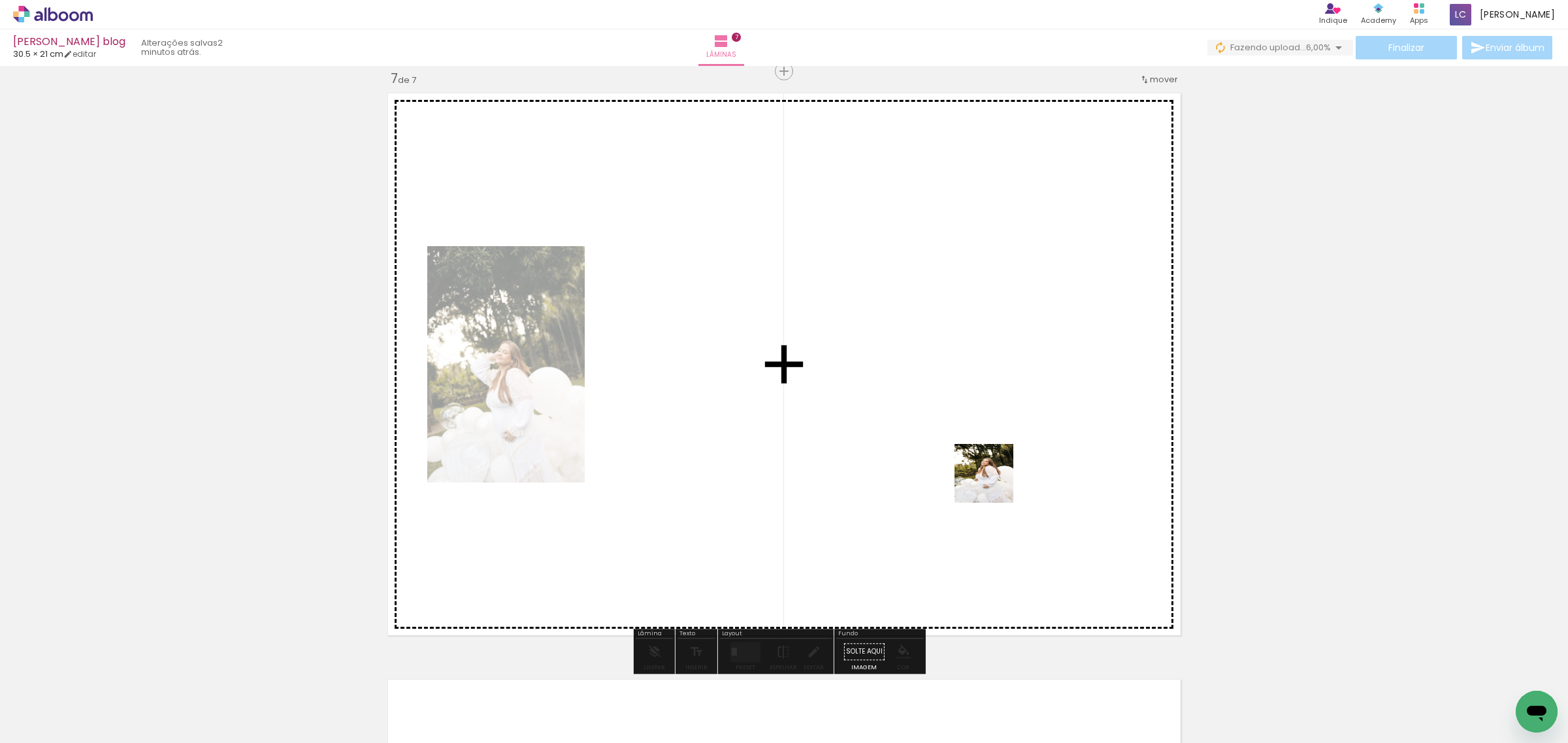
drag, startPoint x: 1092, startPoint y: 693, endPoint x: 988, endPoint y: 476, distance: 240.6
click at [988, 476] on quentale-workspace at bounding box center [784, 371] width 1568 height 743
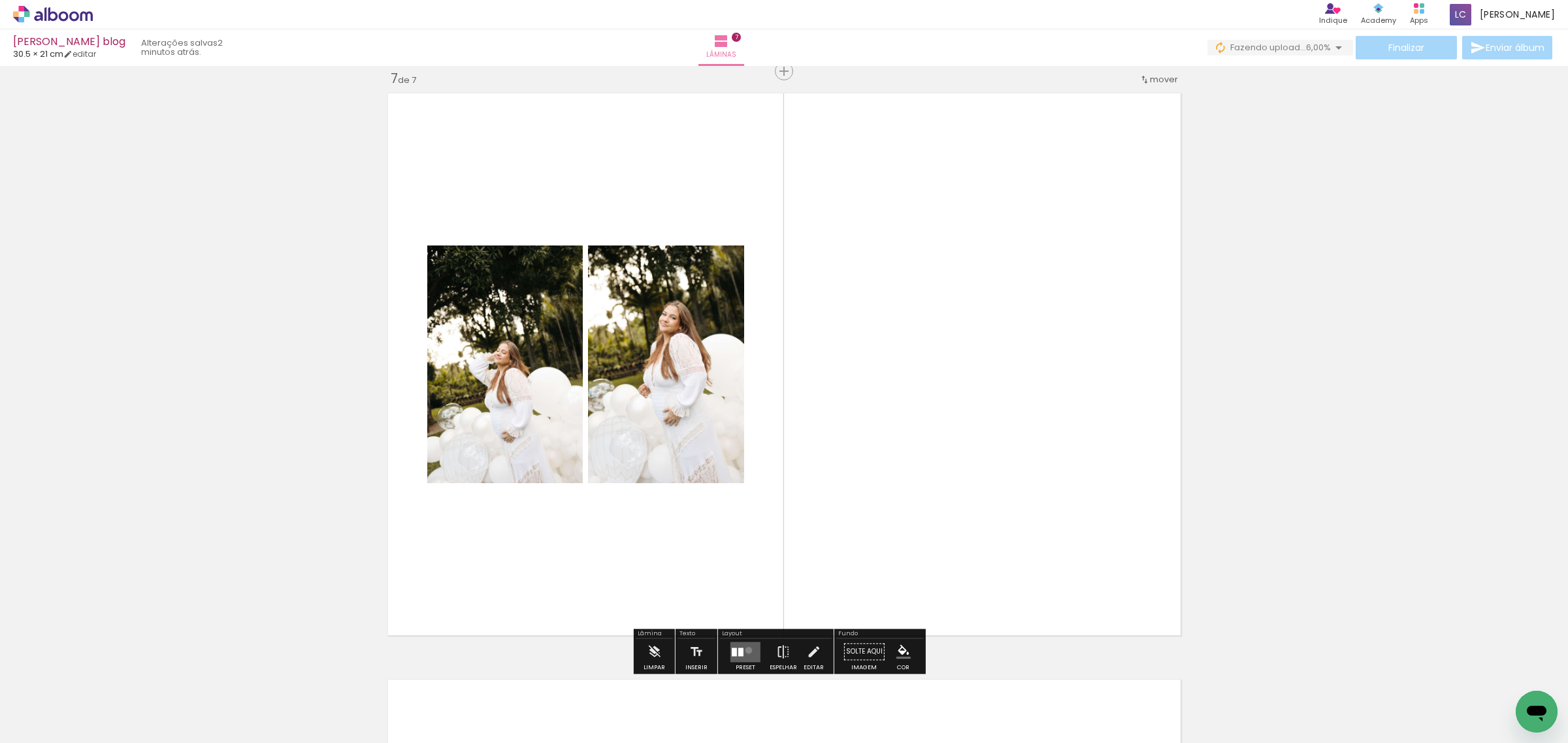
drag, startPoint x: 745, startPoint y: 650, endPoint x: 1228, endPoint y: 507, distance: 503.7
click at [750, 645] on quentale-layouter at bounding box center [745, 652] width 30 height 20
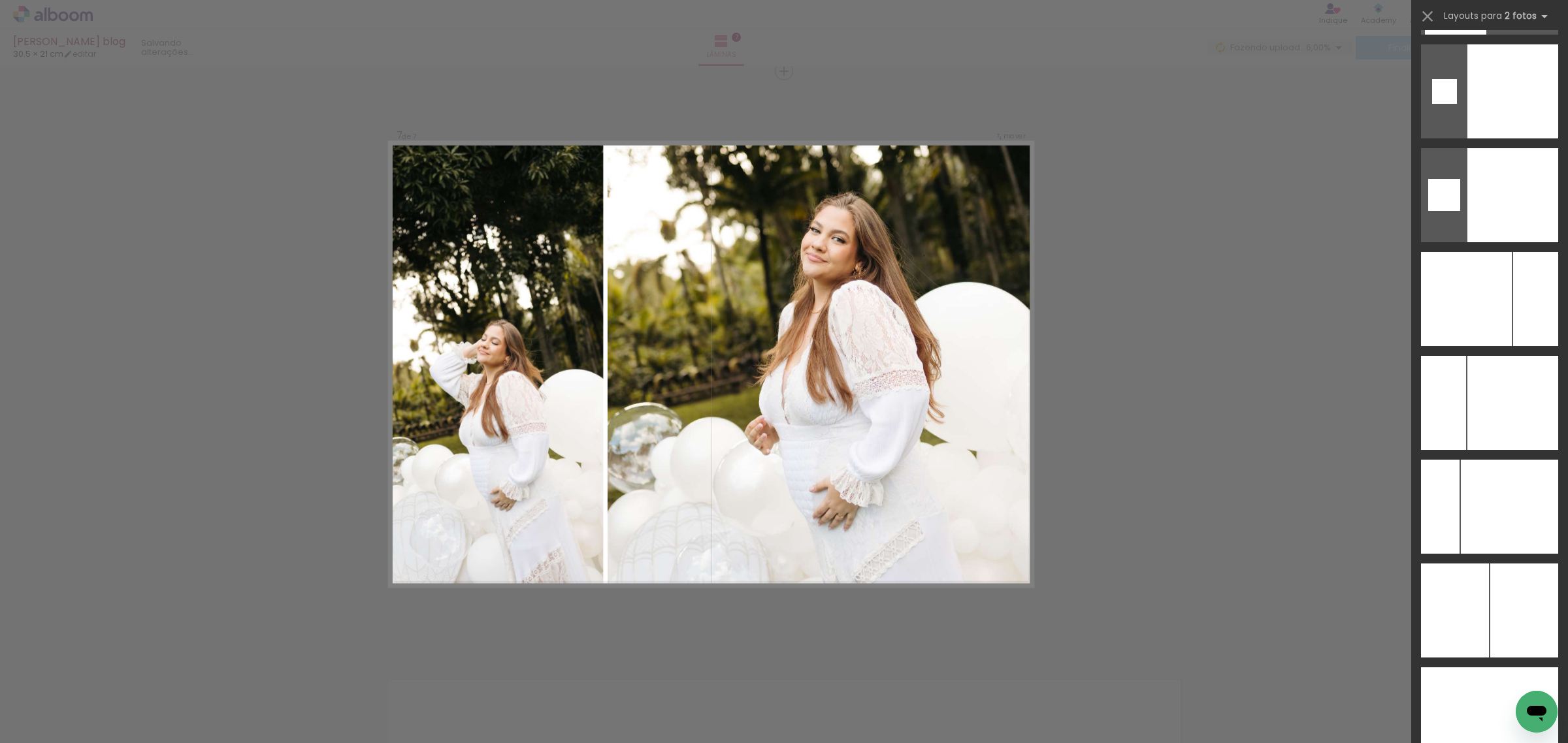
scroll to position [5143, 0]
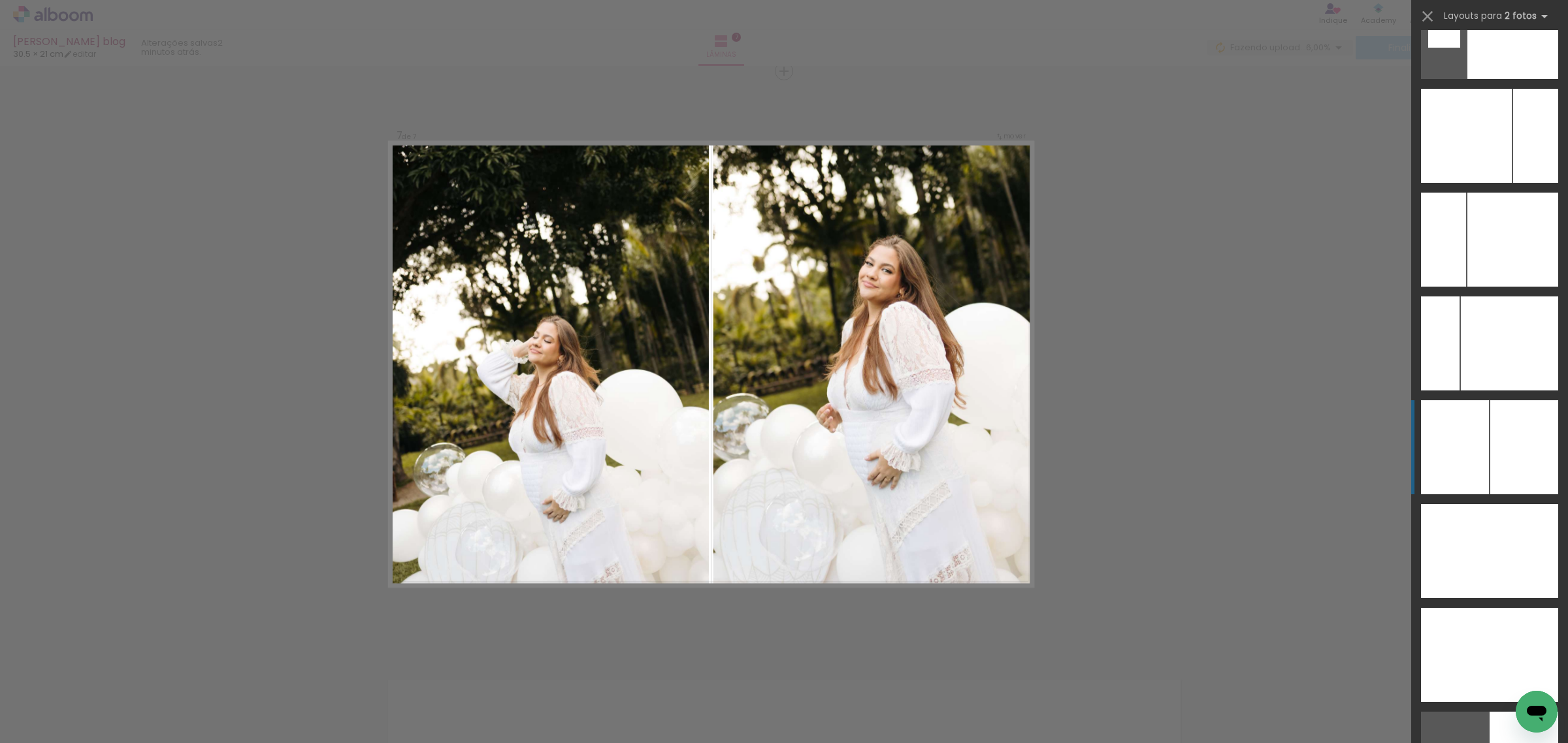
click at [1512, 457] on div at bounding box center [1524, 448] width 68 height 94
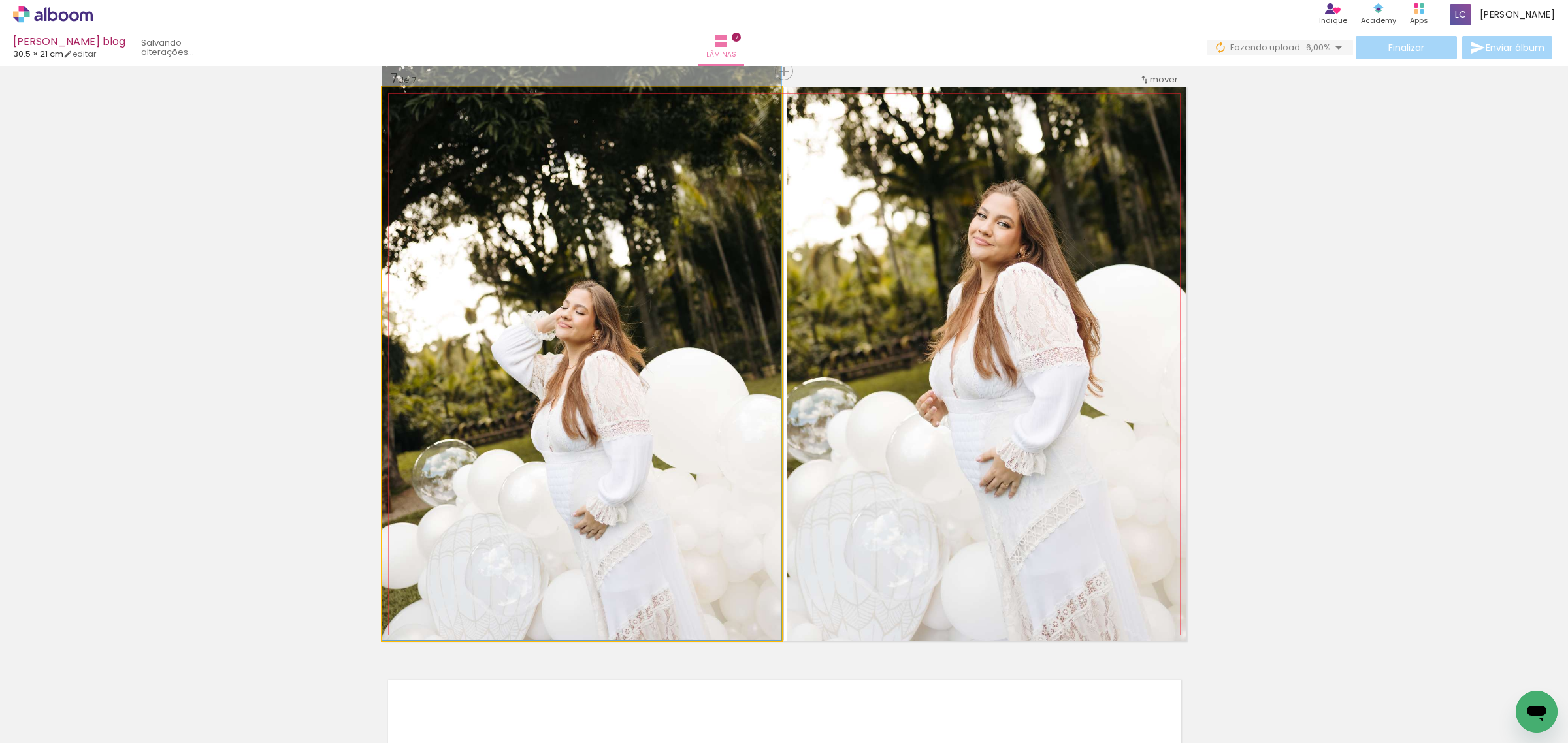
drag, startPoint x: 610, startPoint y: 521, endPoint x: 604, endPoint y: 461, distance: 60.3
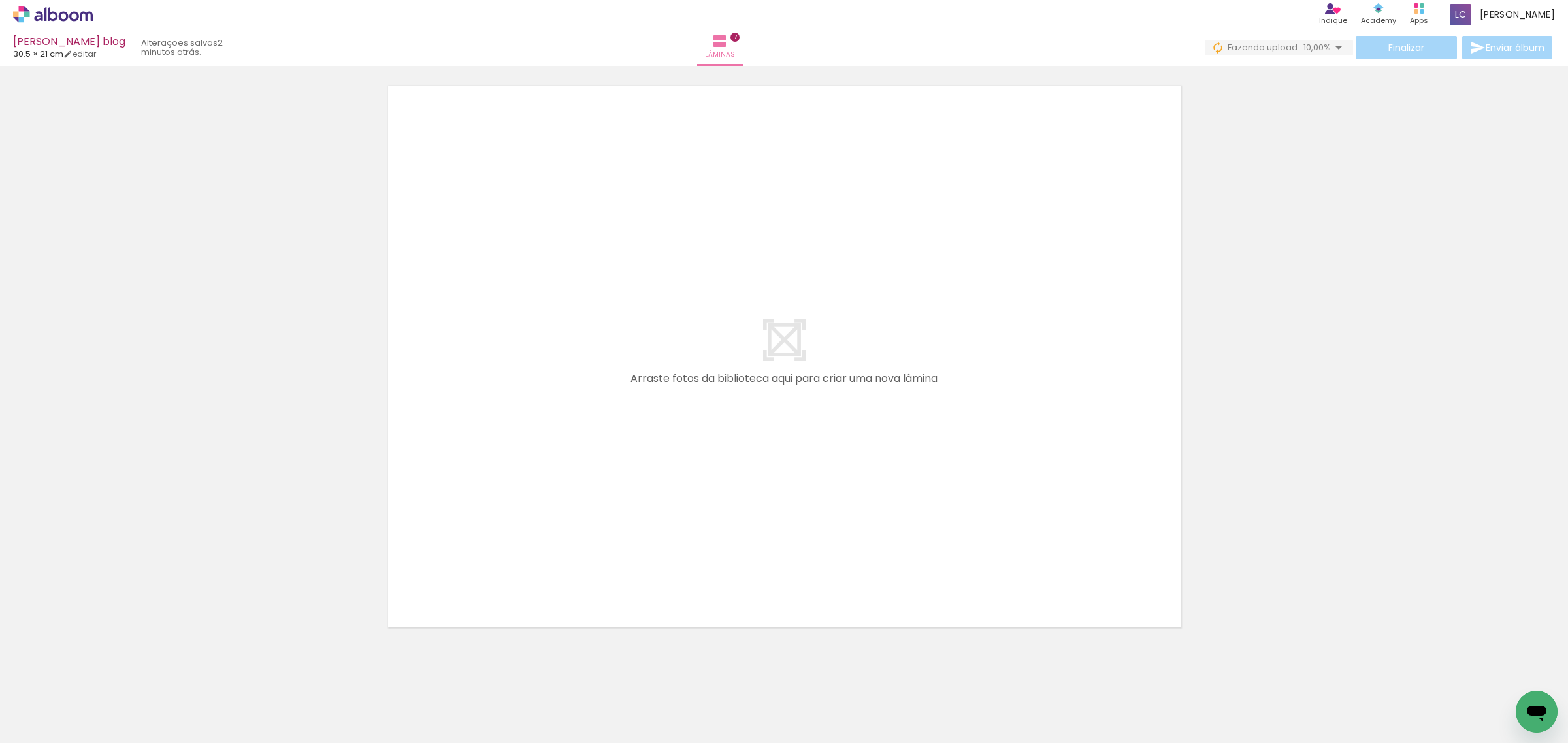
scroll to position [4146, 0]
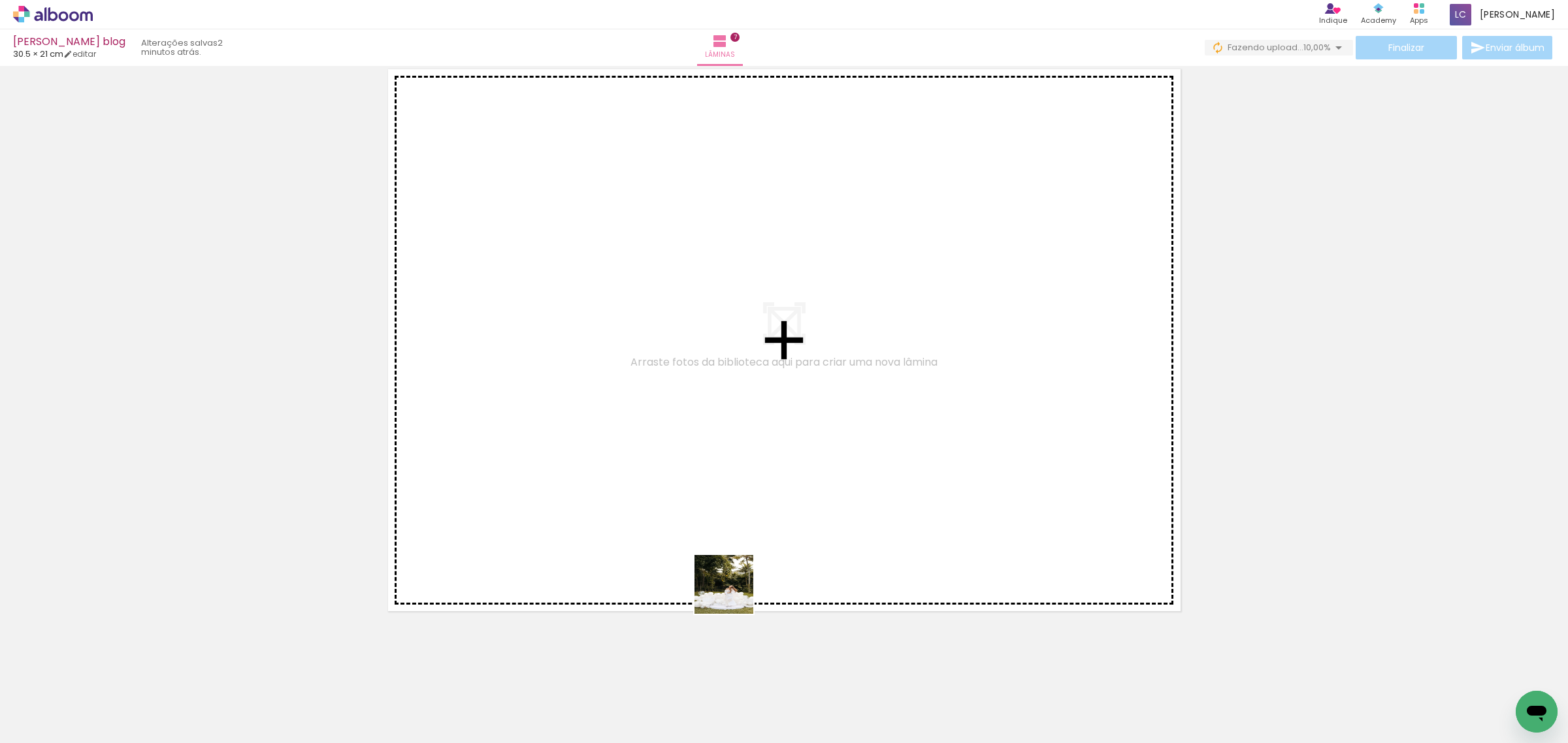
drag, startPoint x: 722, startPoint y: 730, endPoint x: 779, endPoint y: 334, distance: 400.1
click at [779, 334] on quentale-workspace at bounding box center [784, 371] width 1568 height 743
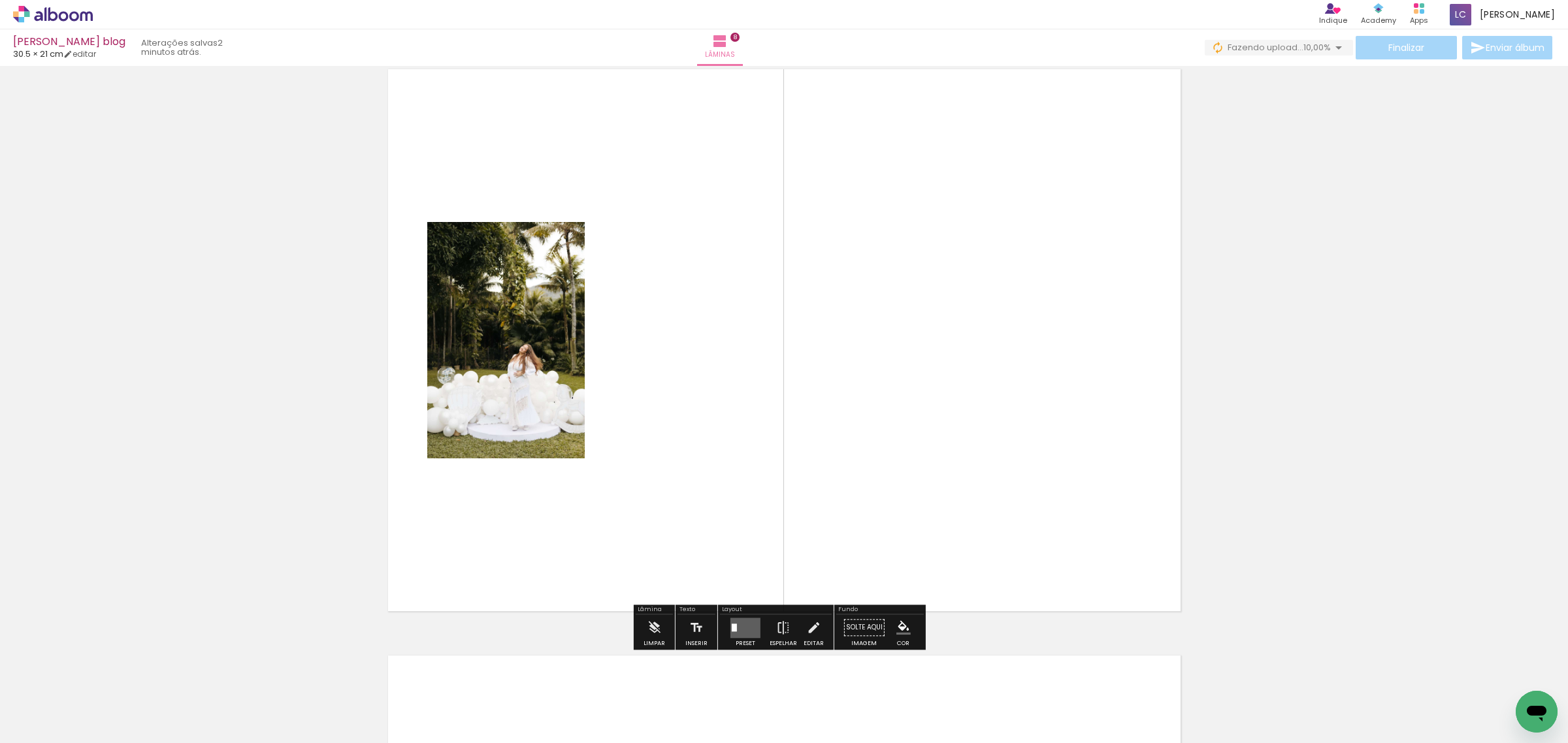
scroll to position [4122, 0]
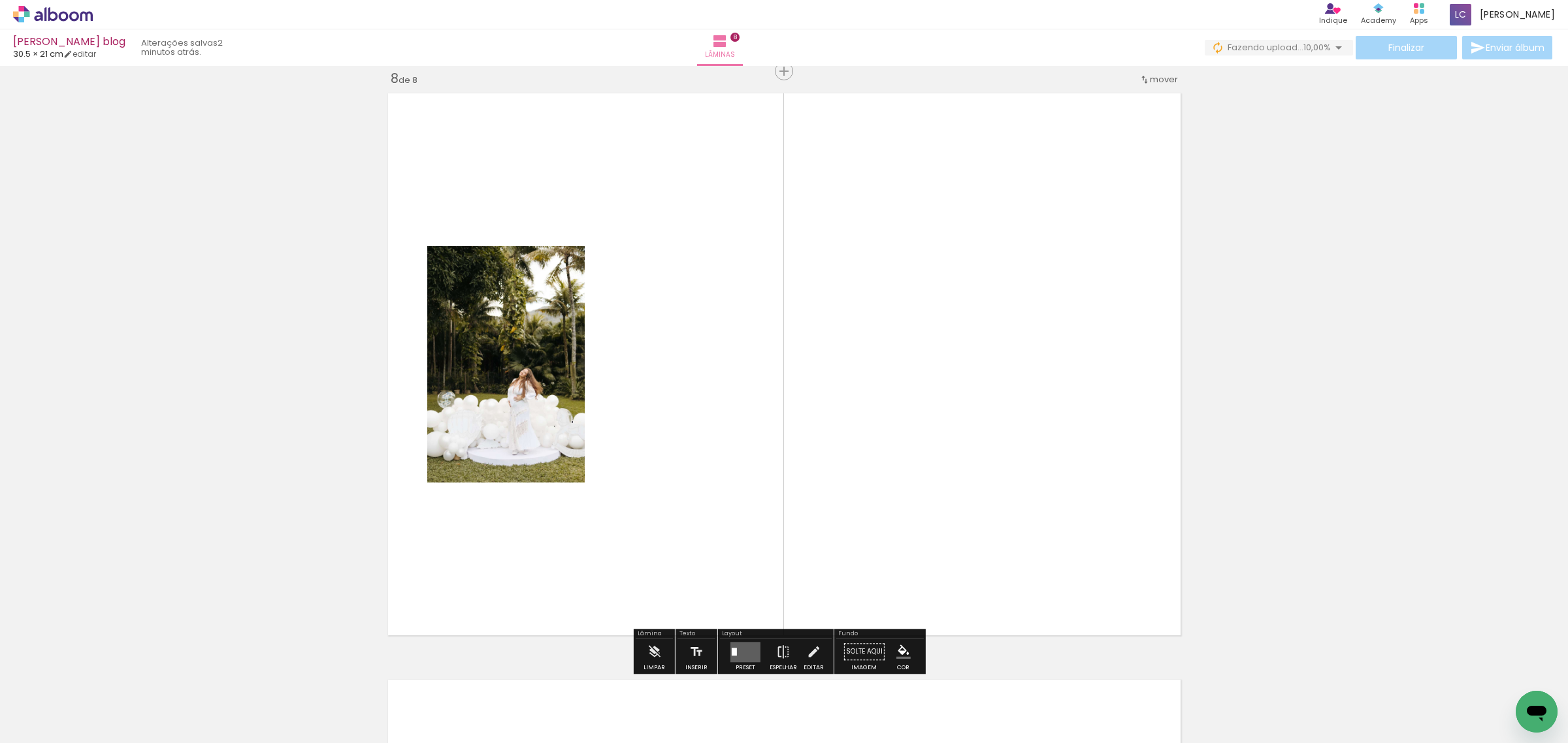
drag, startPoint x: 818, startPoint y: 712, endPoint x: 805, endPoint y: 712, distance: 13.0
click at [813, 712] on quentale-thumb at bounding box center [789, 699] width 73 height 75
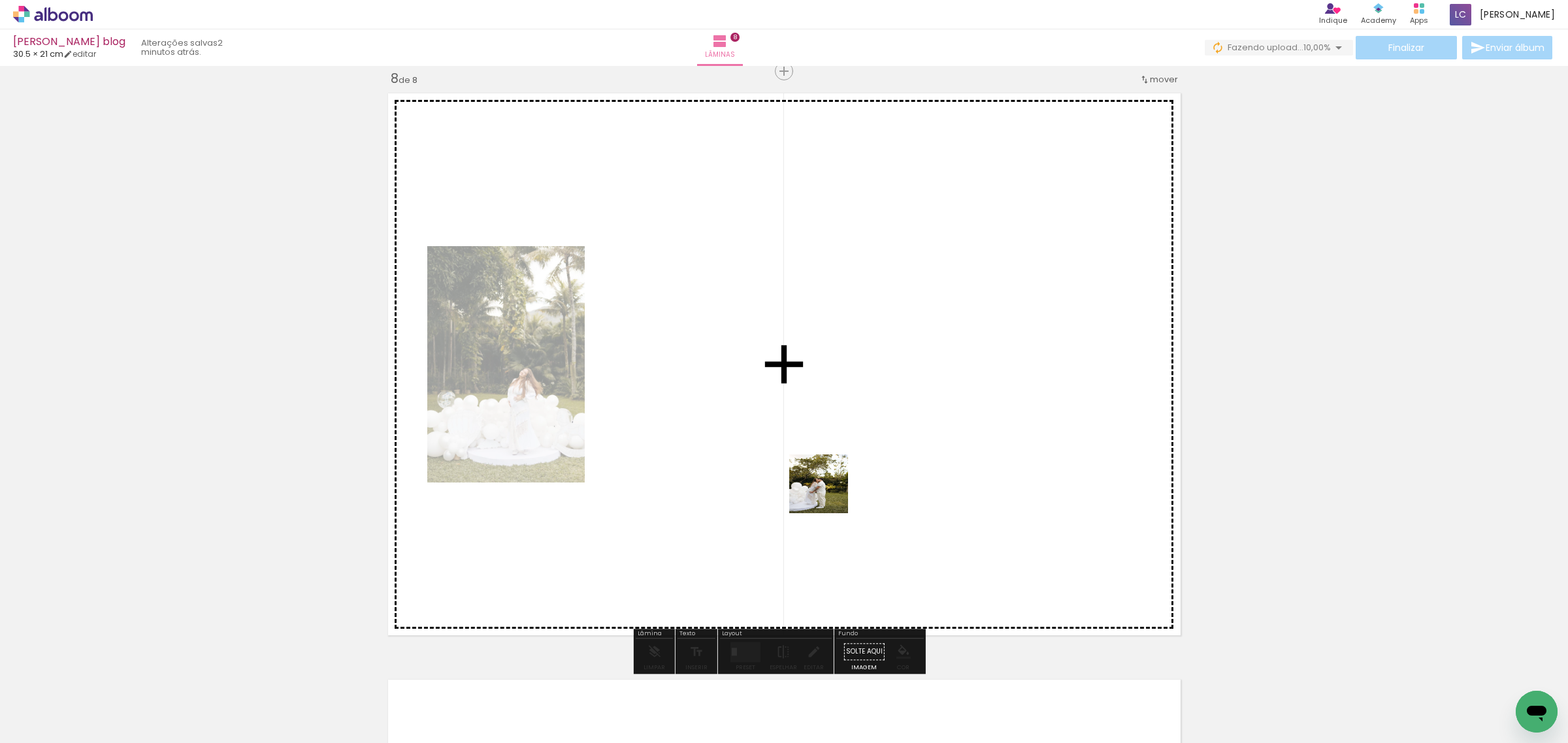
drag, startPoint x: 802, startPoint y: 712, endPoint x: 833, endPoint y: 451, distance: 262.8
click at [833, 451] on quentale-workspace at bounding box center [784, 371] width 1568 height 743
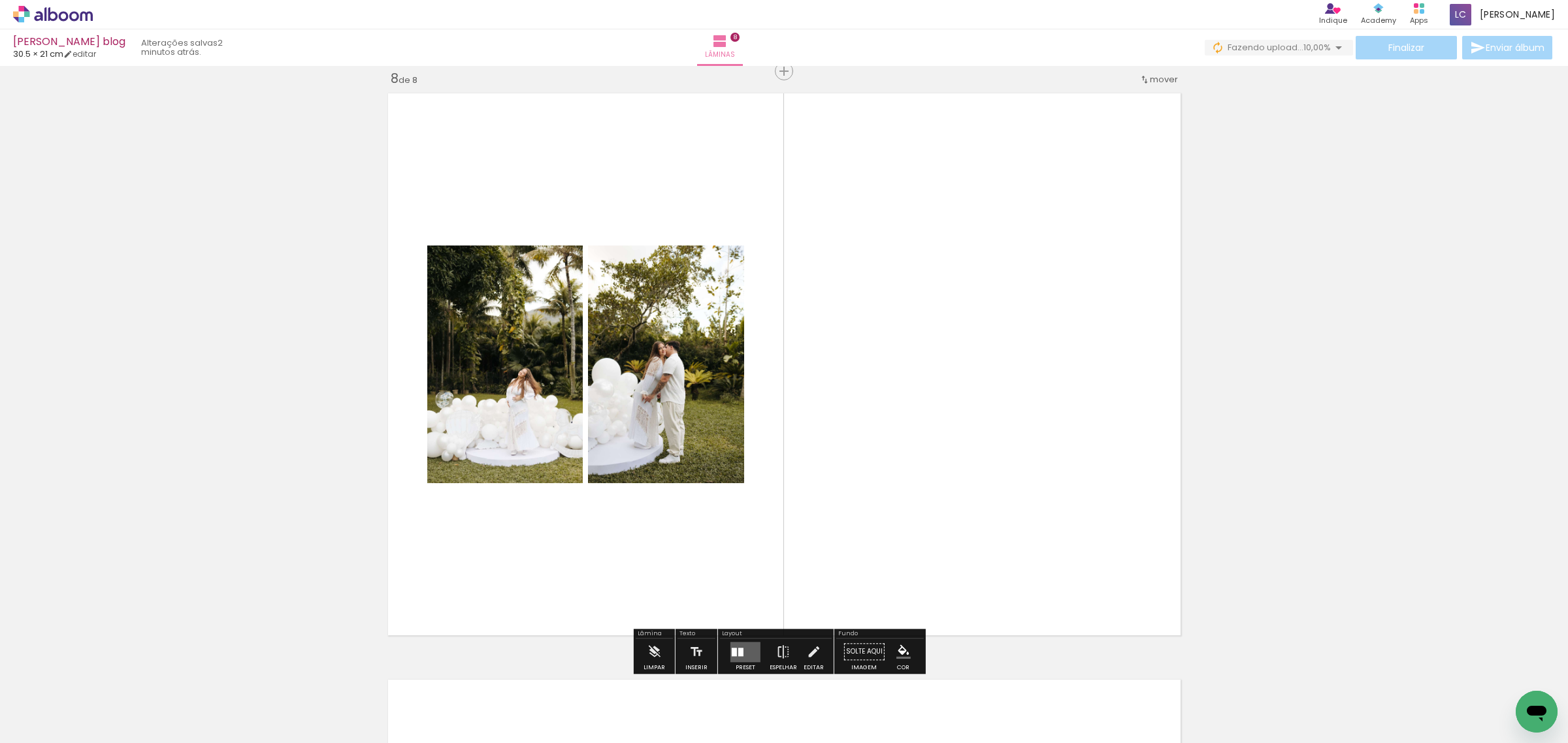
scroll to position [4203, 0]
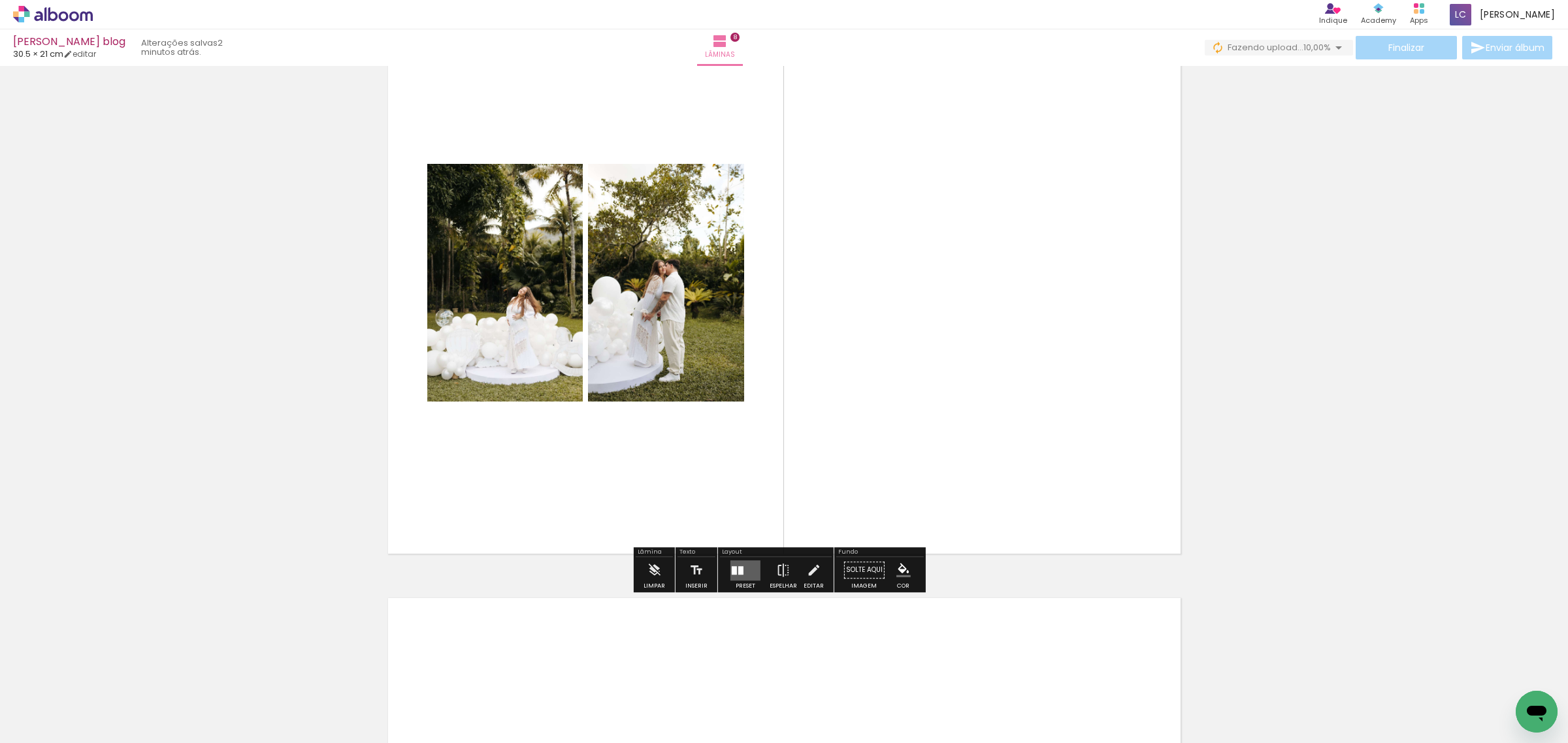
click at [738, 569] on div at bounding box center [741, 570] width 5 height 9
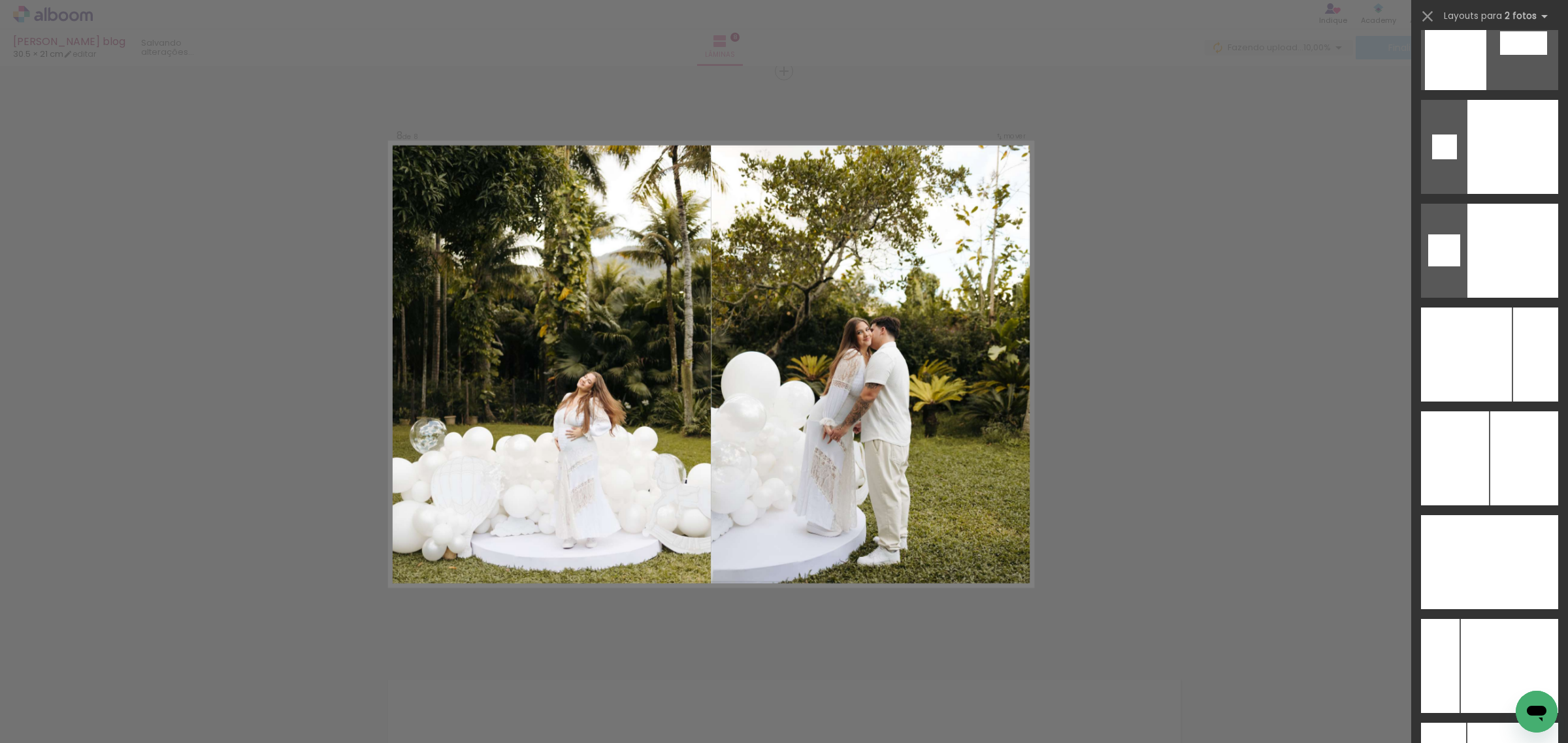
scroll to position [5143, 0]
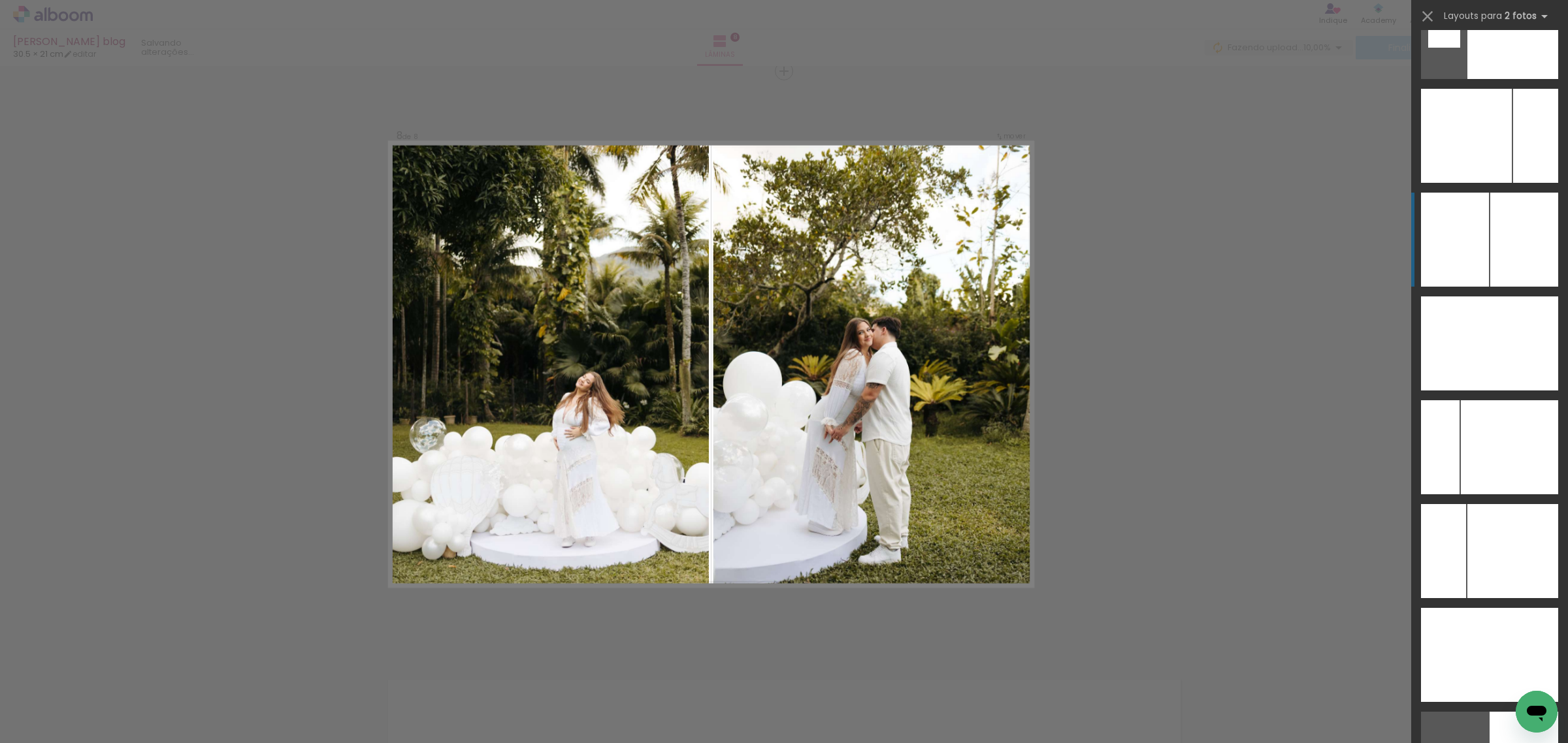
click at [1493, 214] on div at bounding box center [1524, 240] width 68 height 94
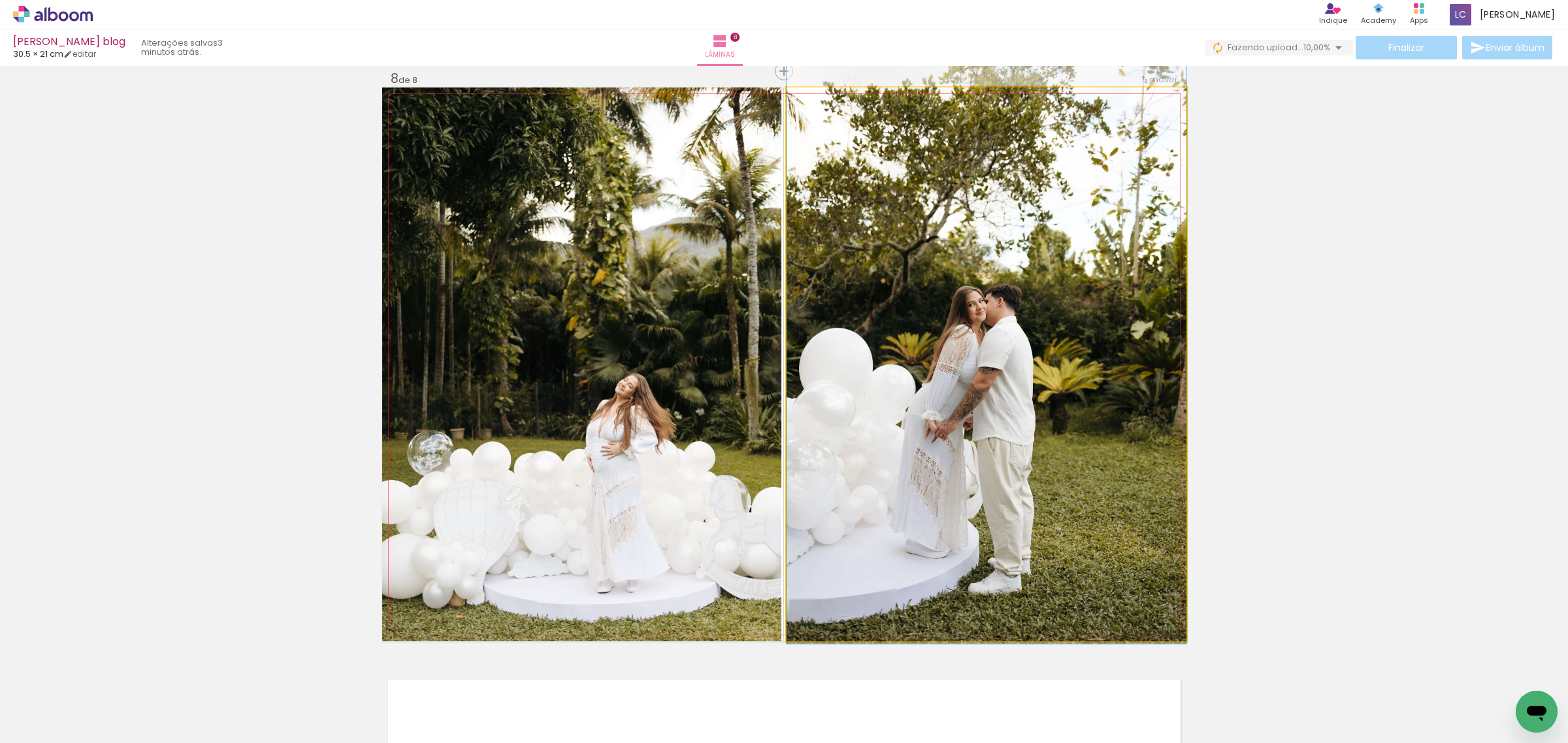
drag, startPoint x: 1021, startPoint y: 469, endPoint x: 1025, endPoint y: 448, distance: 21.4
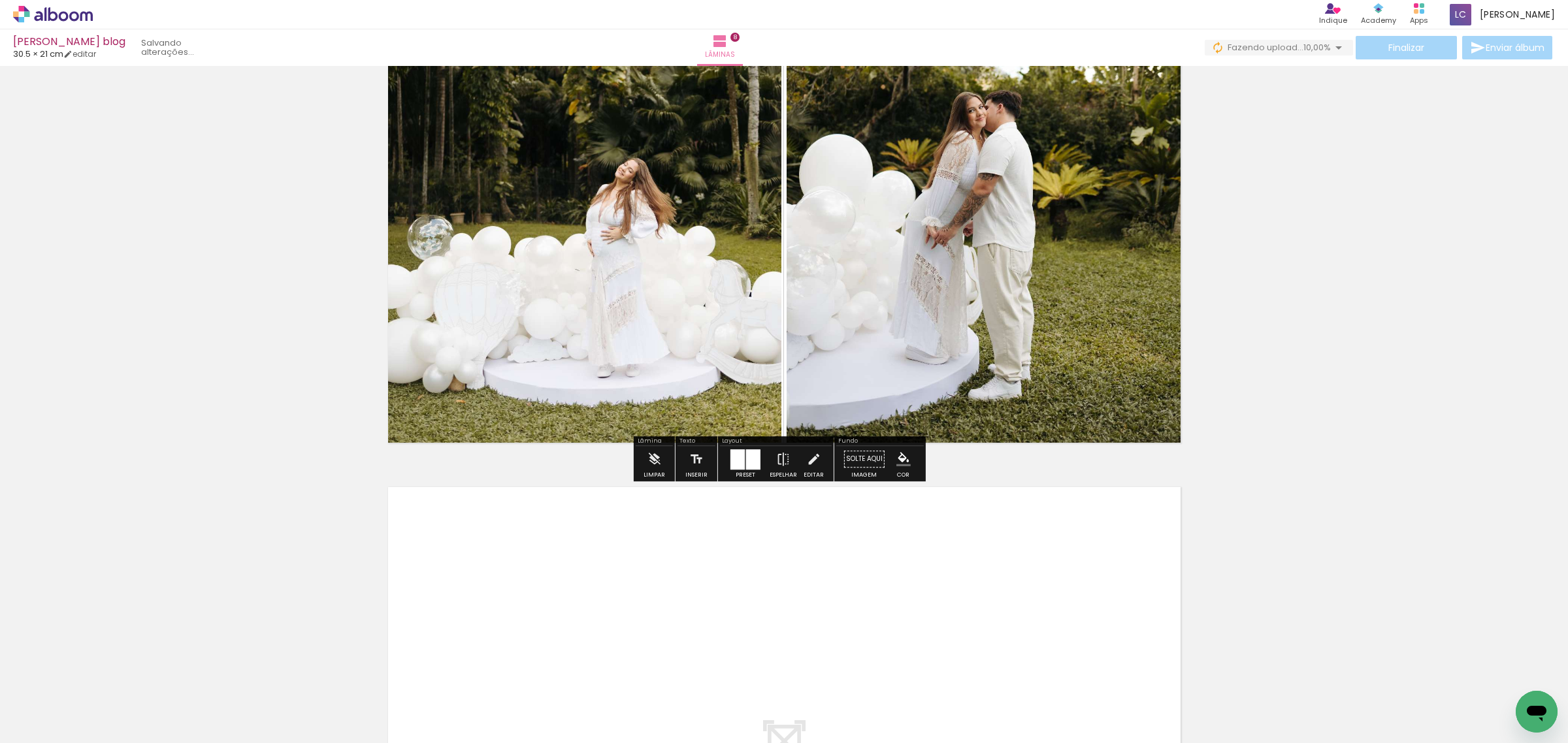
scroll to position [4449, 0]
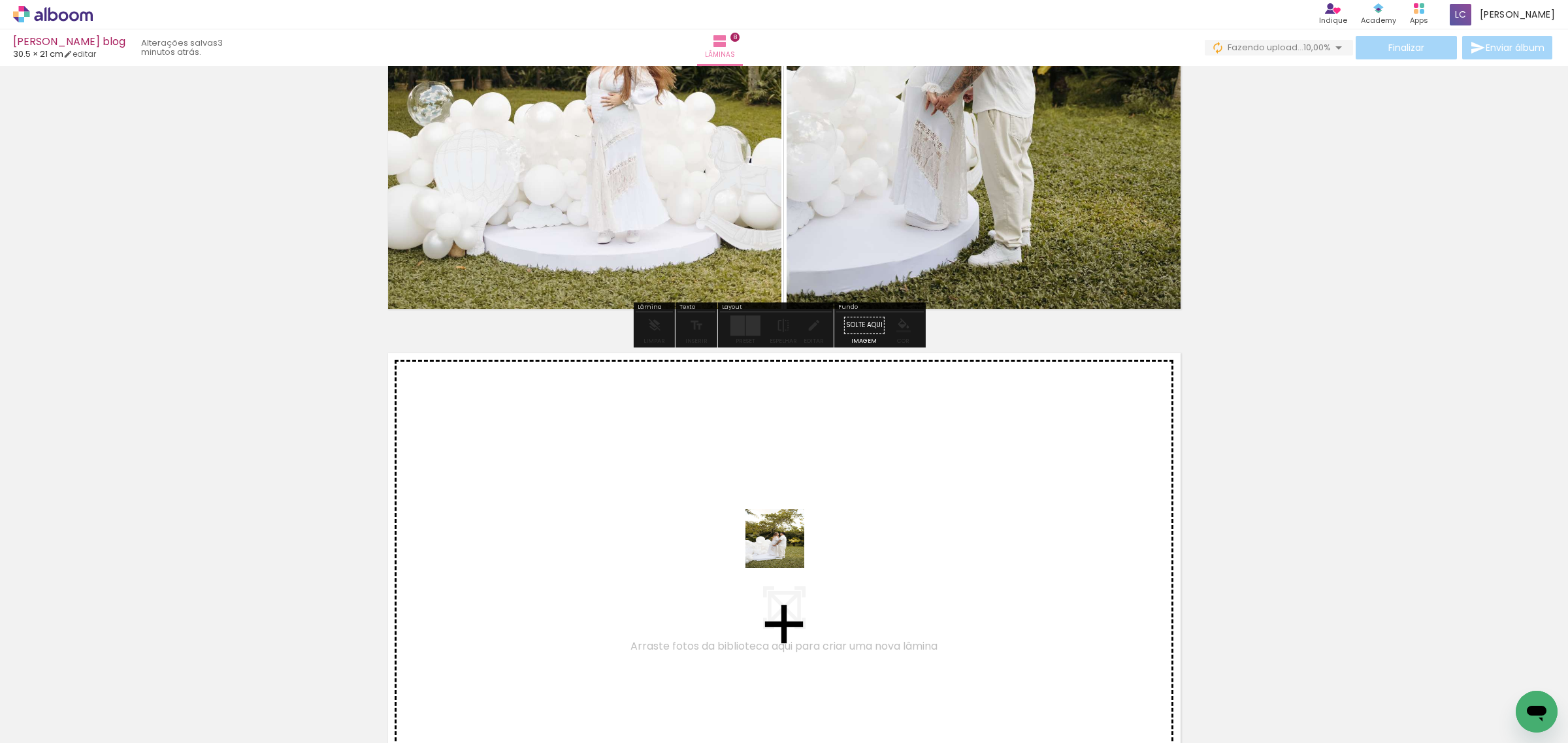
drag, startPoint x: 845, startPoint y: 714, endPoint x: 784, endPoint y: 545, distance: 179.7
click at [784, 545] on quentale-workspace at bounding box center [784, 371] width 1568 height 743
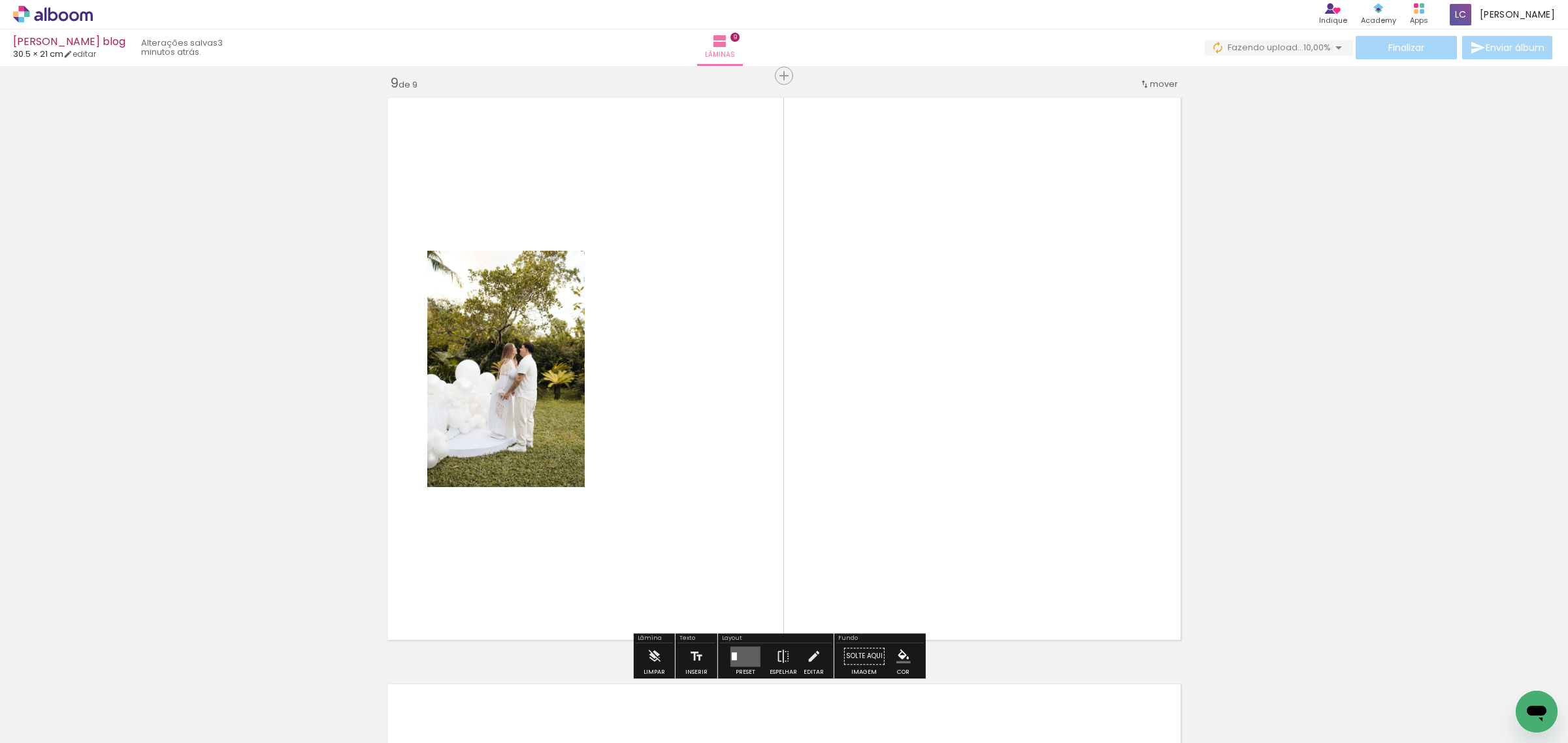
scroll to position [4709, 0]
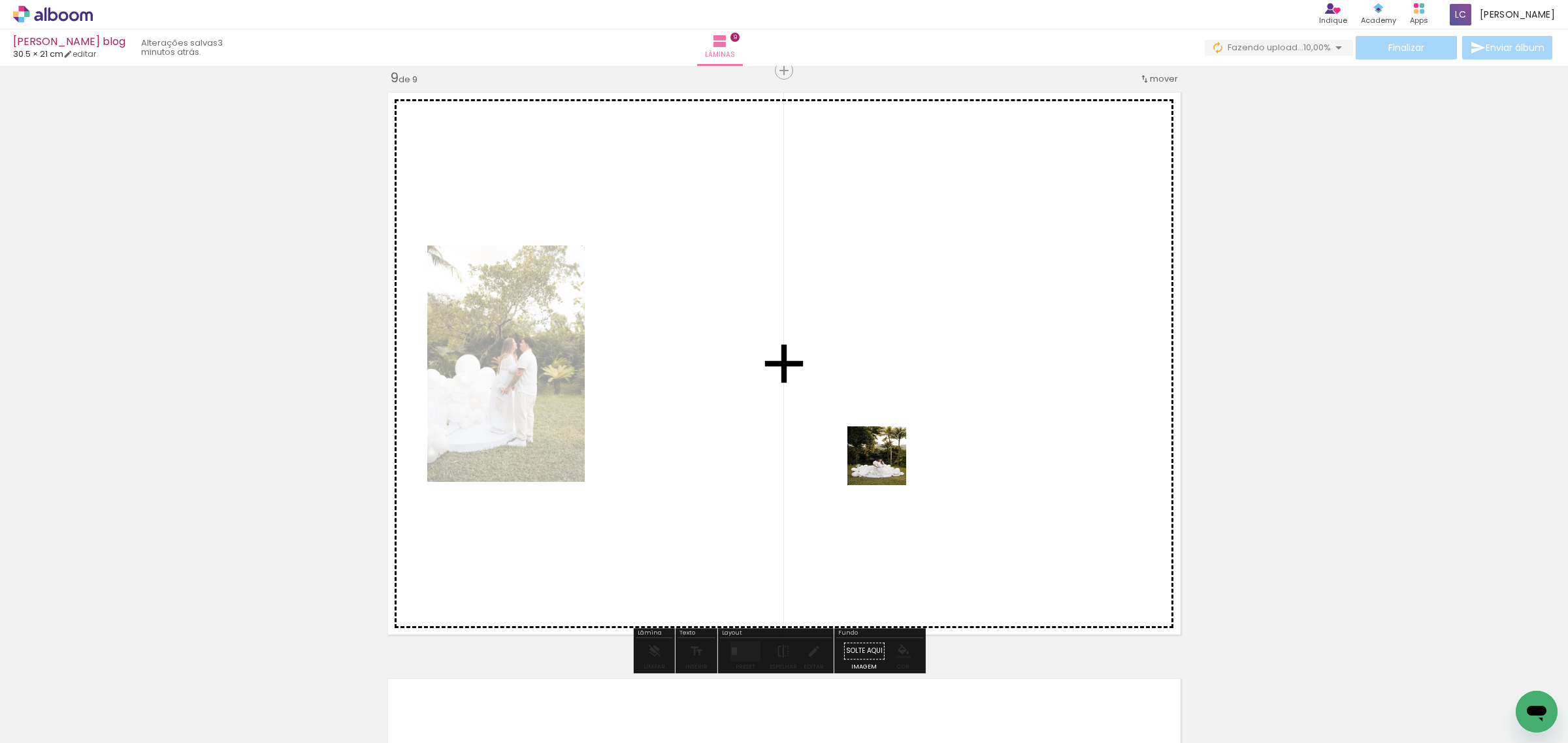
drag, startPoint x: 943, startPoint y: 695, endPoint x: 882, endPoint y: 442, distance: 260.2
click at [882, 442] on quentale-workspace at bounding box center [784, 371] width 1568 height 743
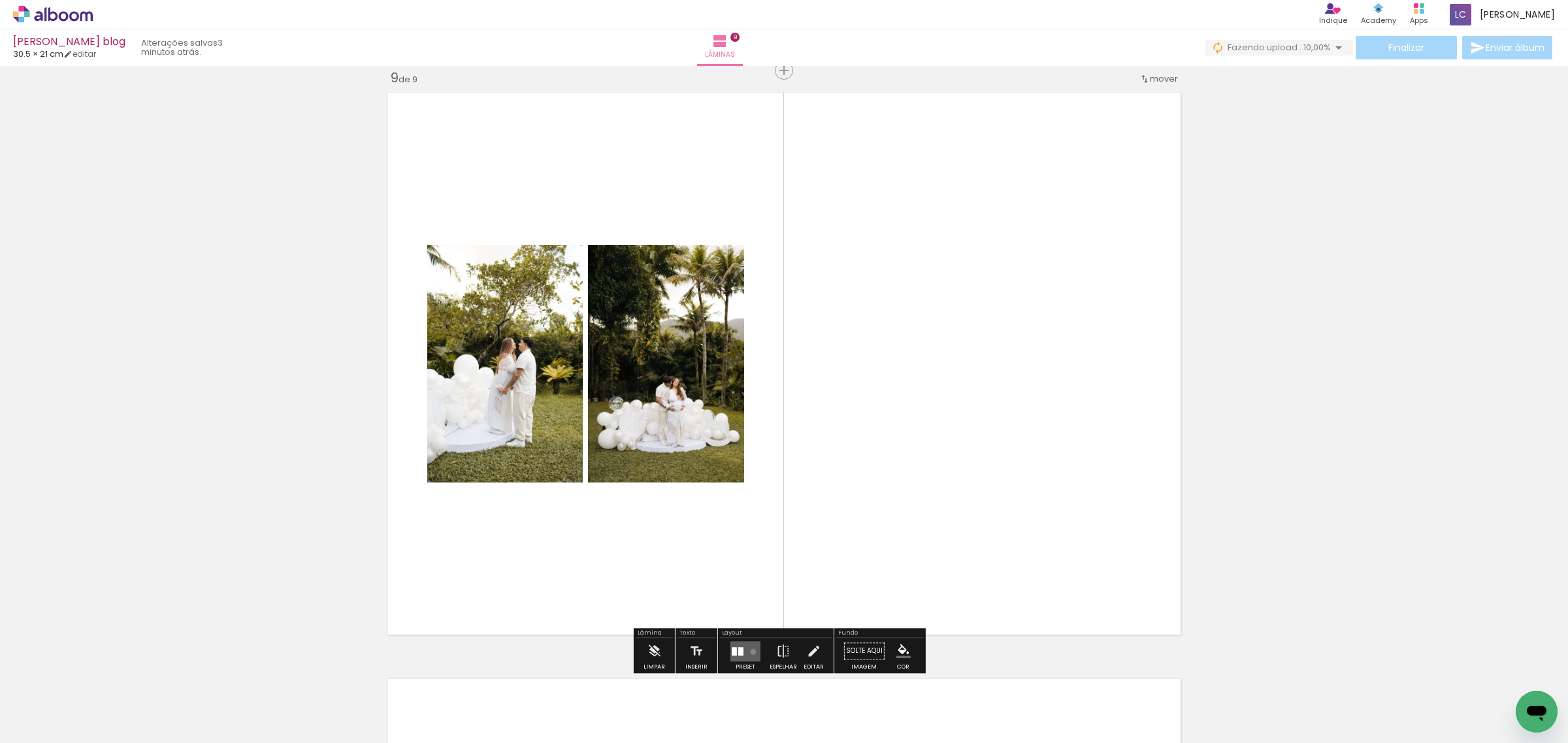
click at [750, 652] on quentale-layouter at bounding box center [745, 651] width 30 height 20
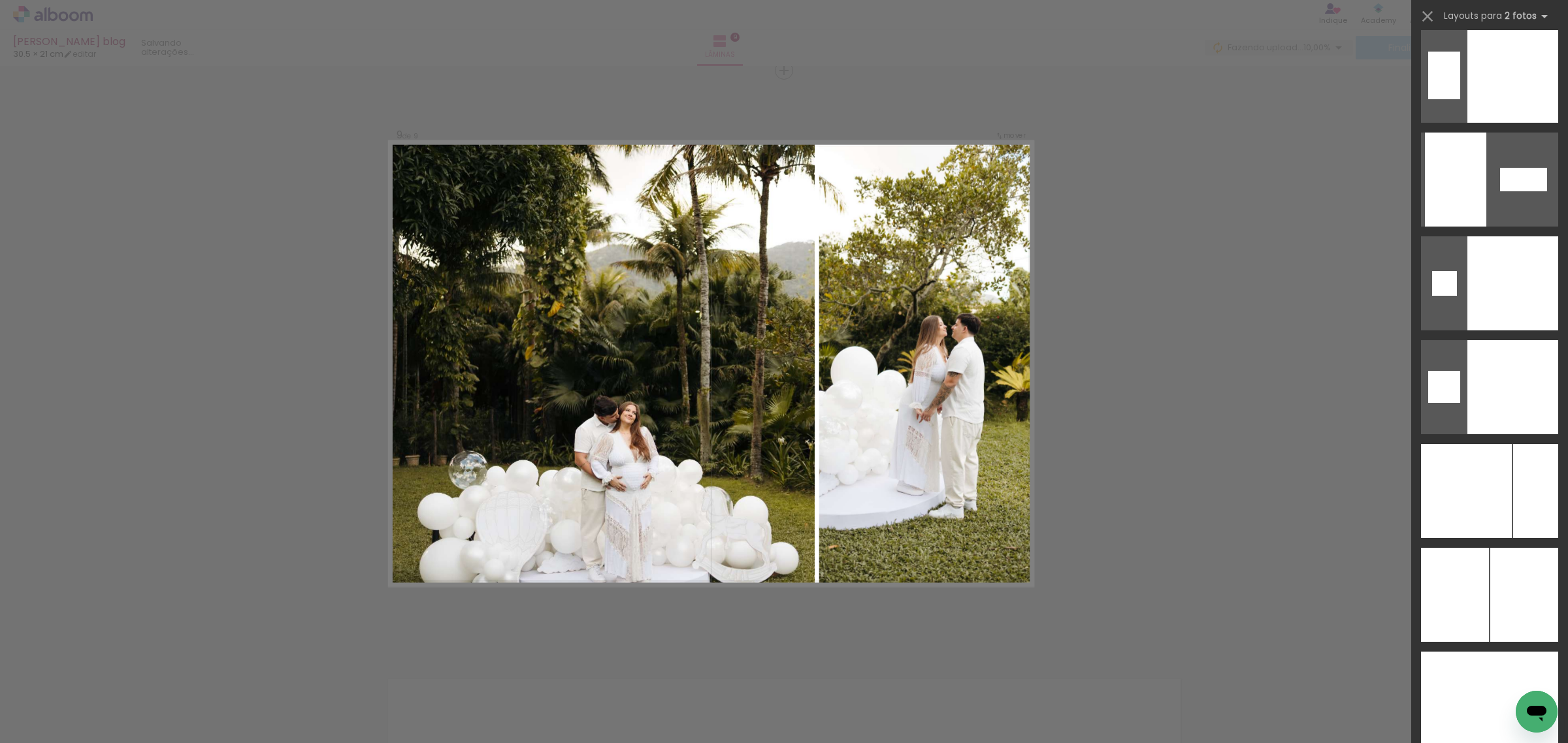
scroll to position [4981, 0]
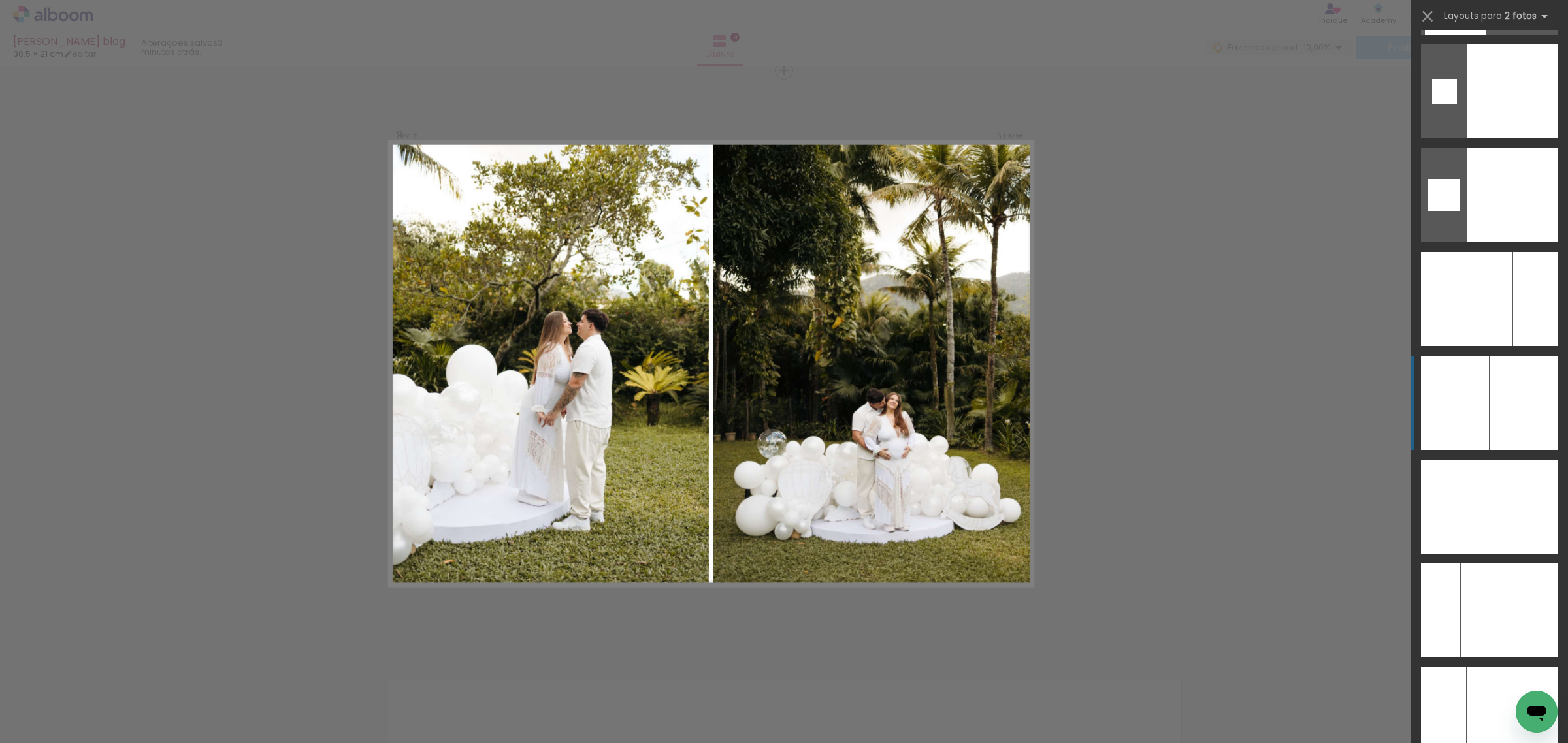
click at [1513, 409] on div at bounding box center [1524, 403] width 68 height 94
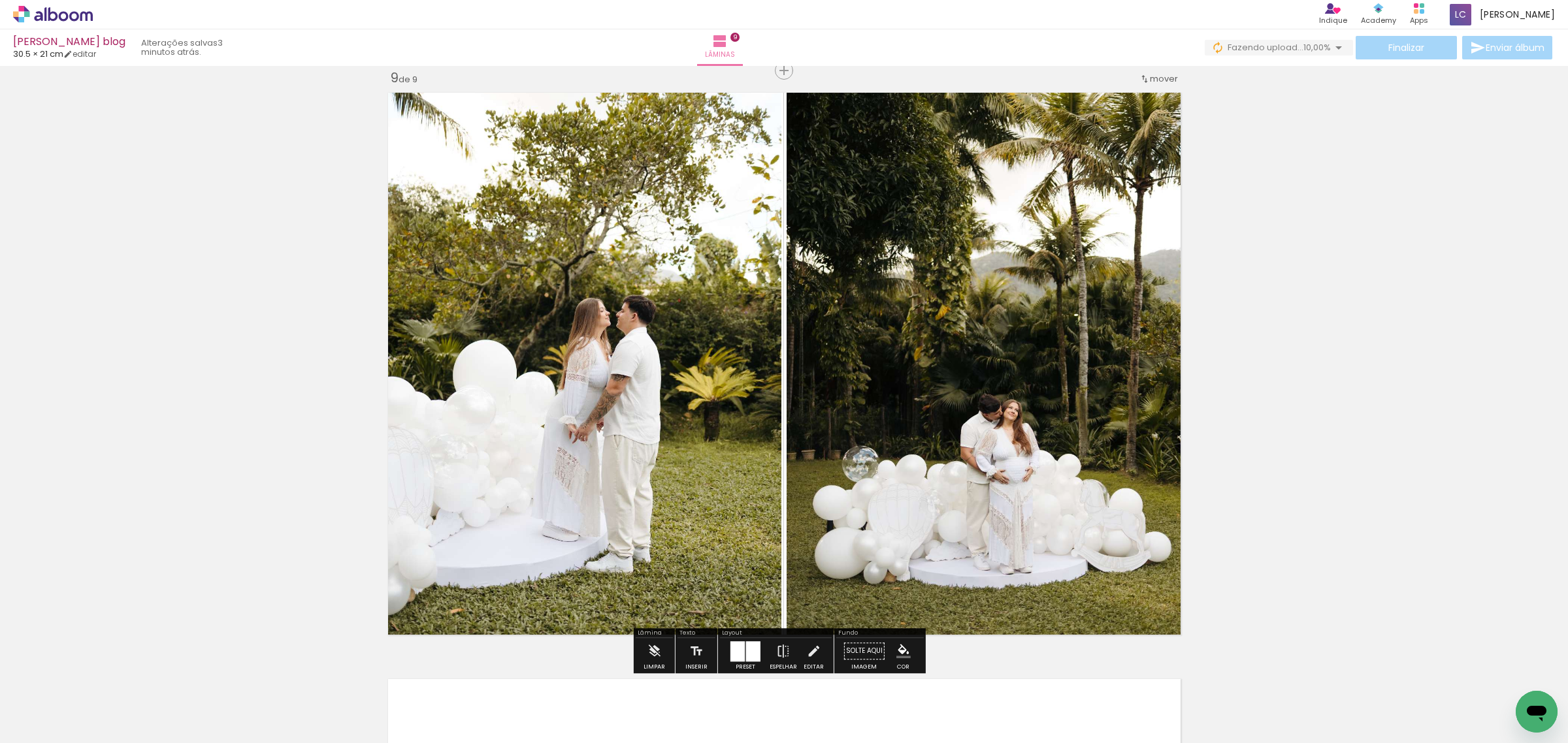
drag, startPoint x: 1203, startPoint y: 502, endPoint x: 1137, endPoint y: 547, distance: 79.9
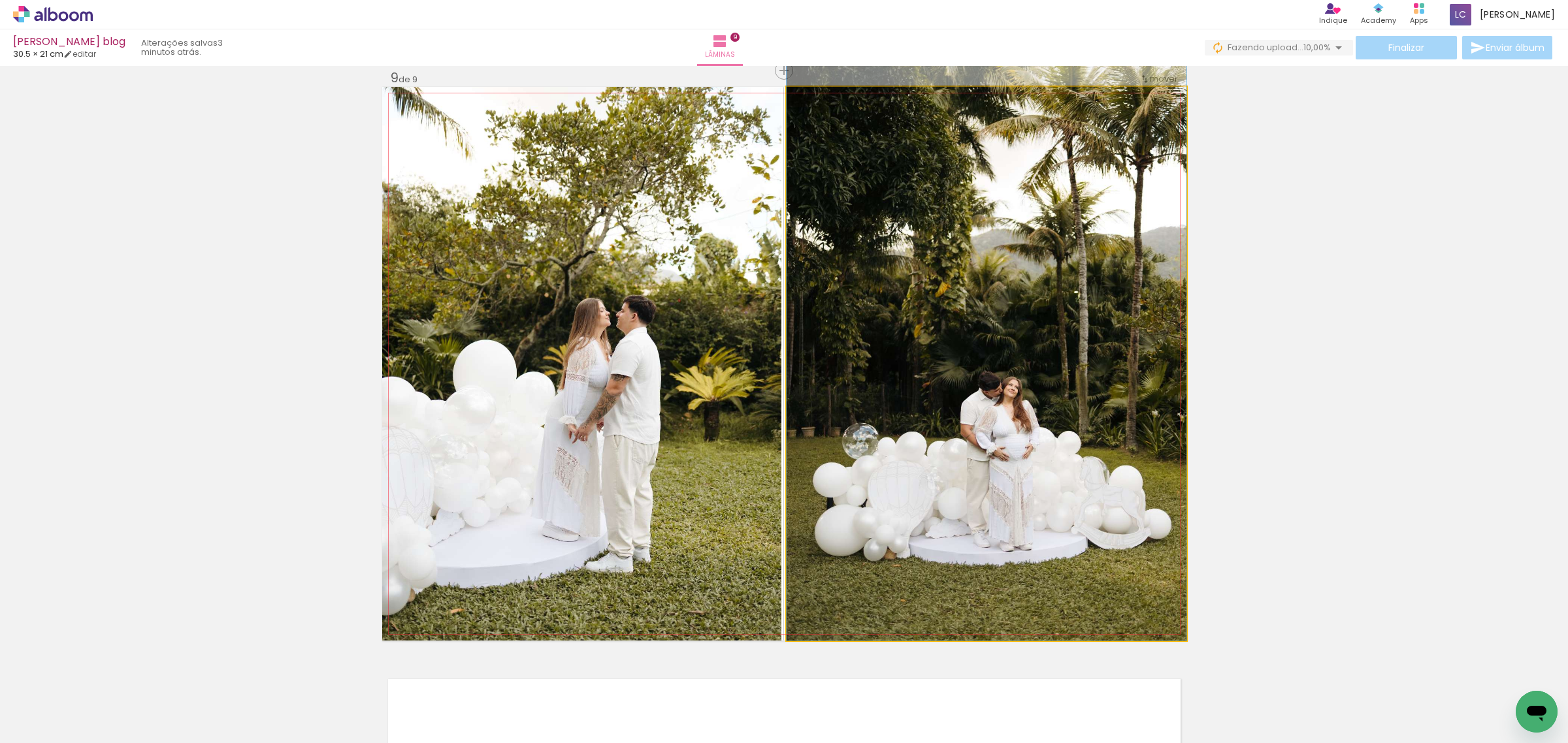
drag, startPoint x: 1137, startPoint y: 547, endPoint x: 1132, endPoint y: 498, distance: 49.3
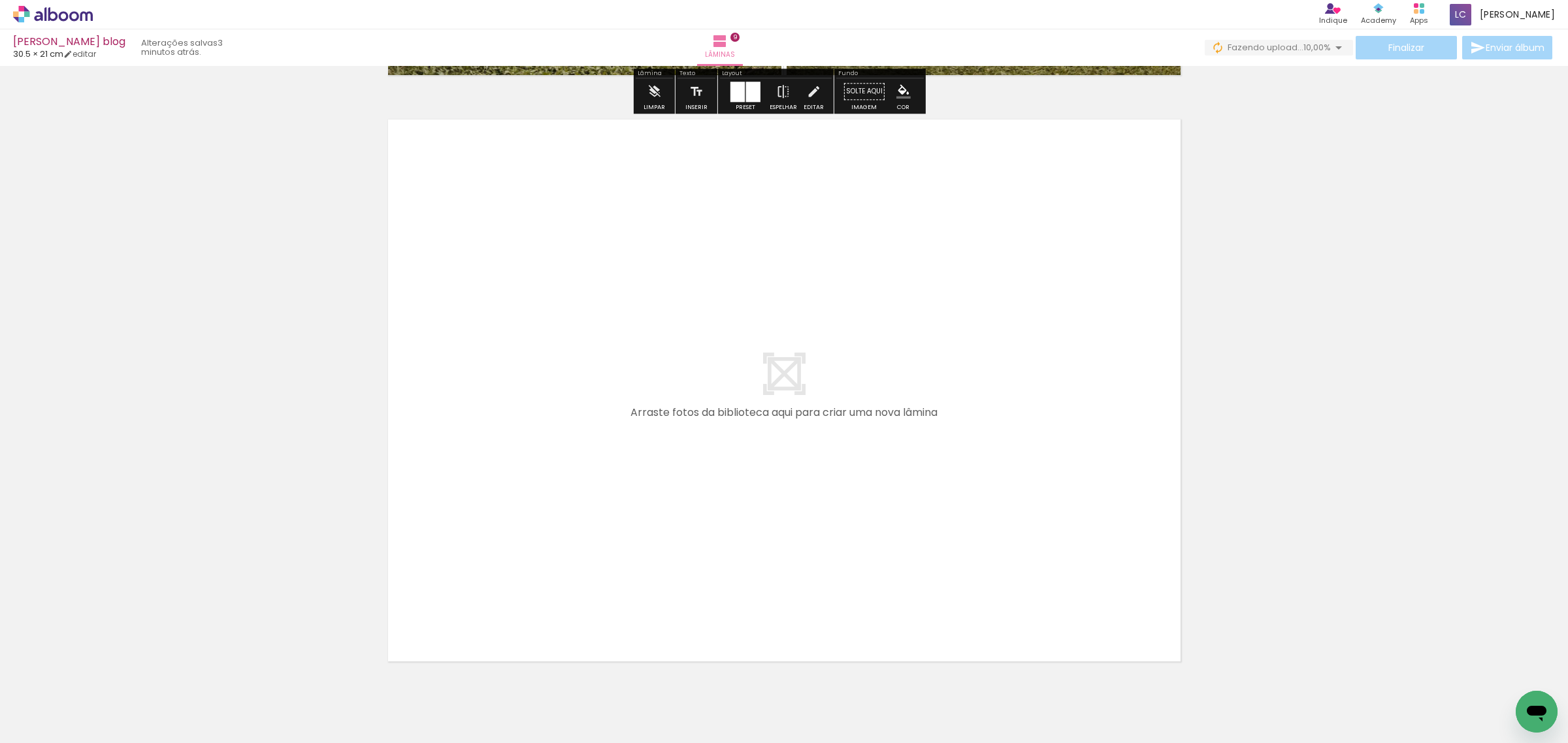
scroll to position [5281, 0]
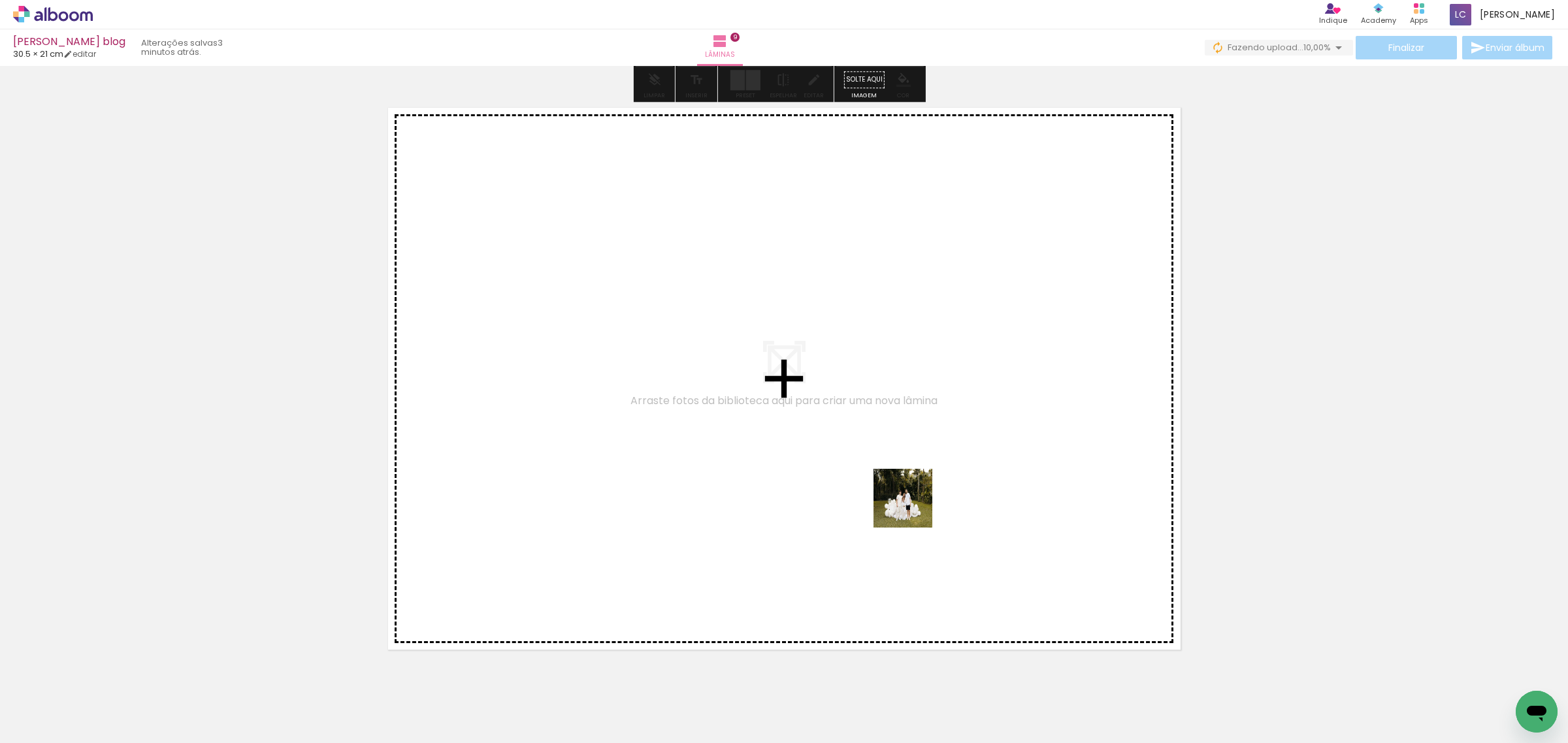
drag, startPoint x: 1017, startPoint y: 714, endPoint x: 913, endPoint y: 508, distance: 230.8
click at [913, 508] on quentale-workspace at bounding box center [784, 371] width 1568 height 743
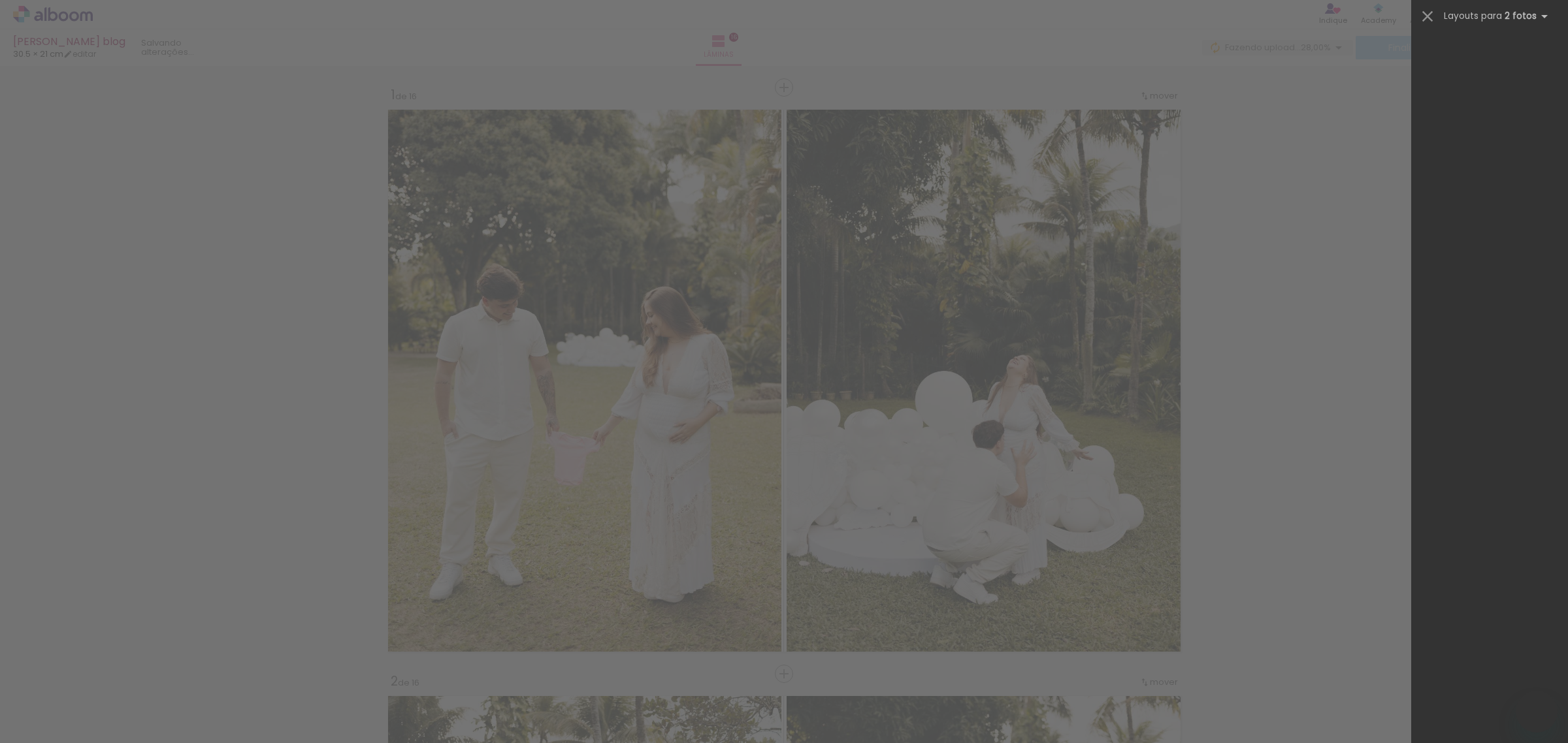
click at [1520, 109] on quentale-workspace at bounding box center [784, 371] width 1568 height 743
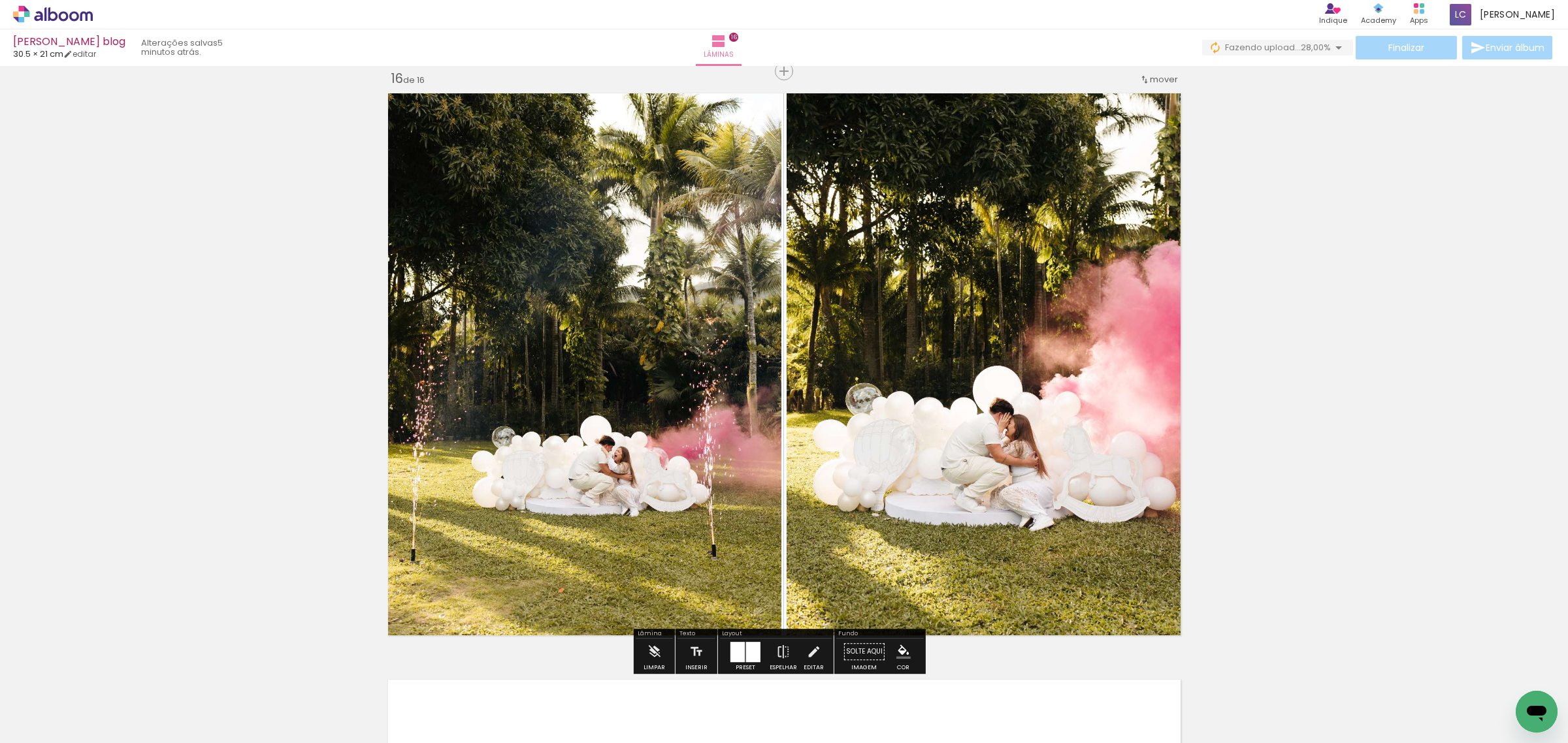
scroll to position [0, 1270]
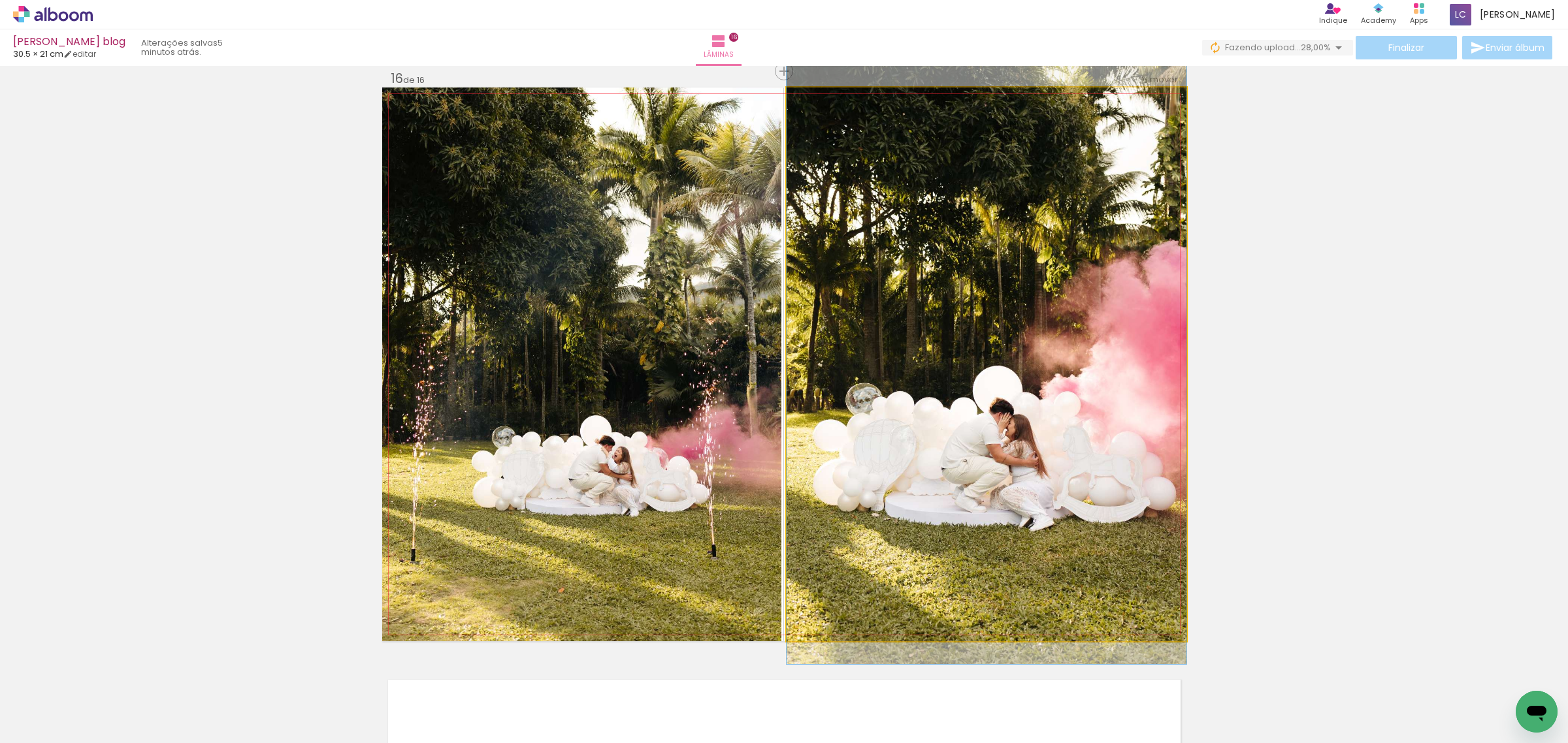
click at [1108, 306] on quentale-photo at bounding box center [986, 364] width 400 height 554
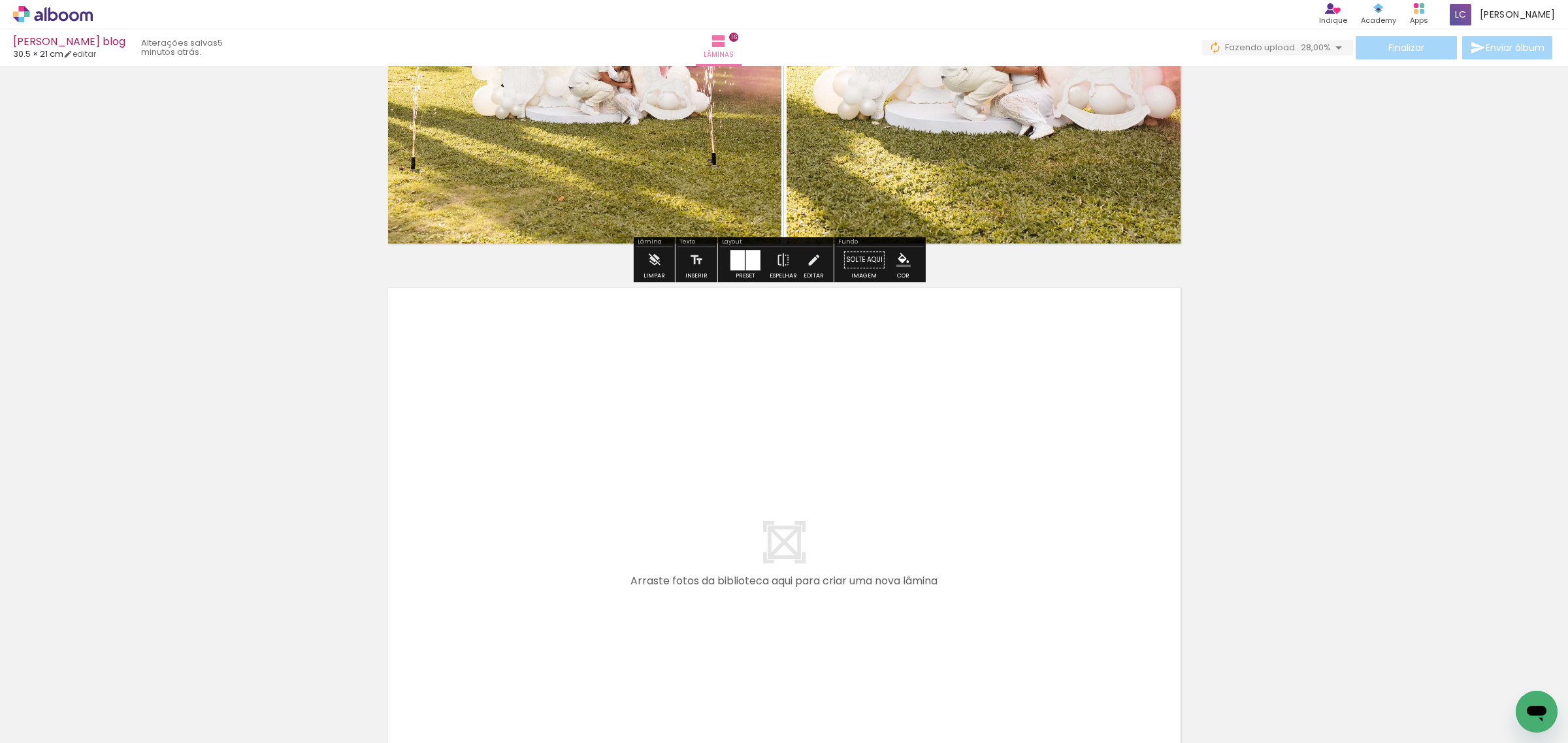
scroll to position [9304, 0]
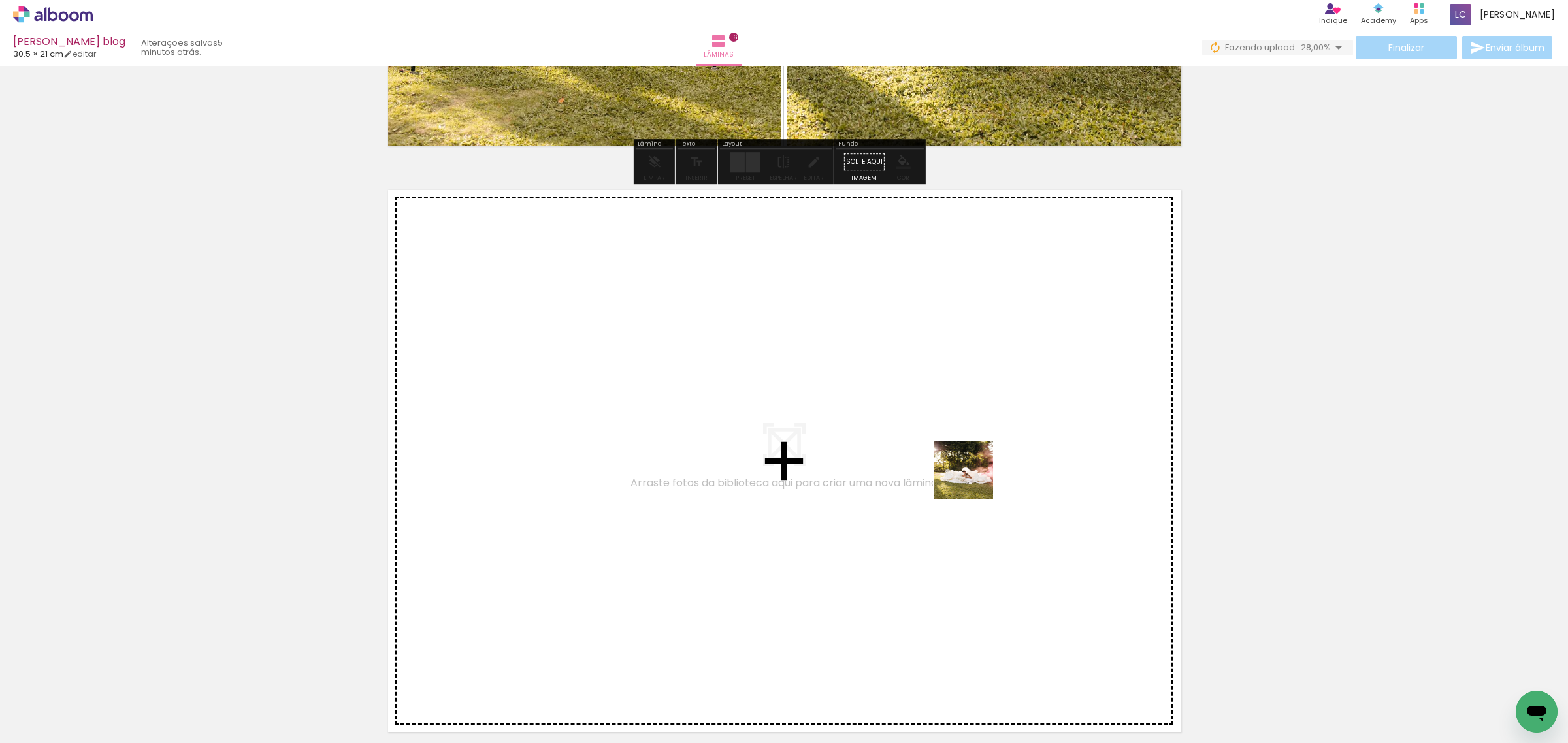
drag, startPoint x: 1173, startPoint y: 669, endPoint x: 974, endPoint y: 480, distance: 274.4
click at [974, 480] on quentale-workspace at bounding box center [784, 371] width 1568 height 743
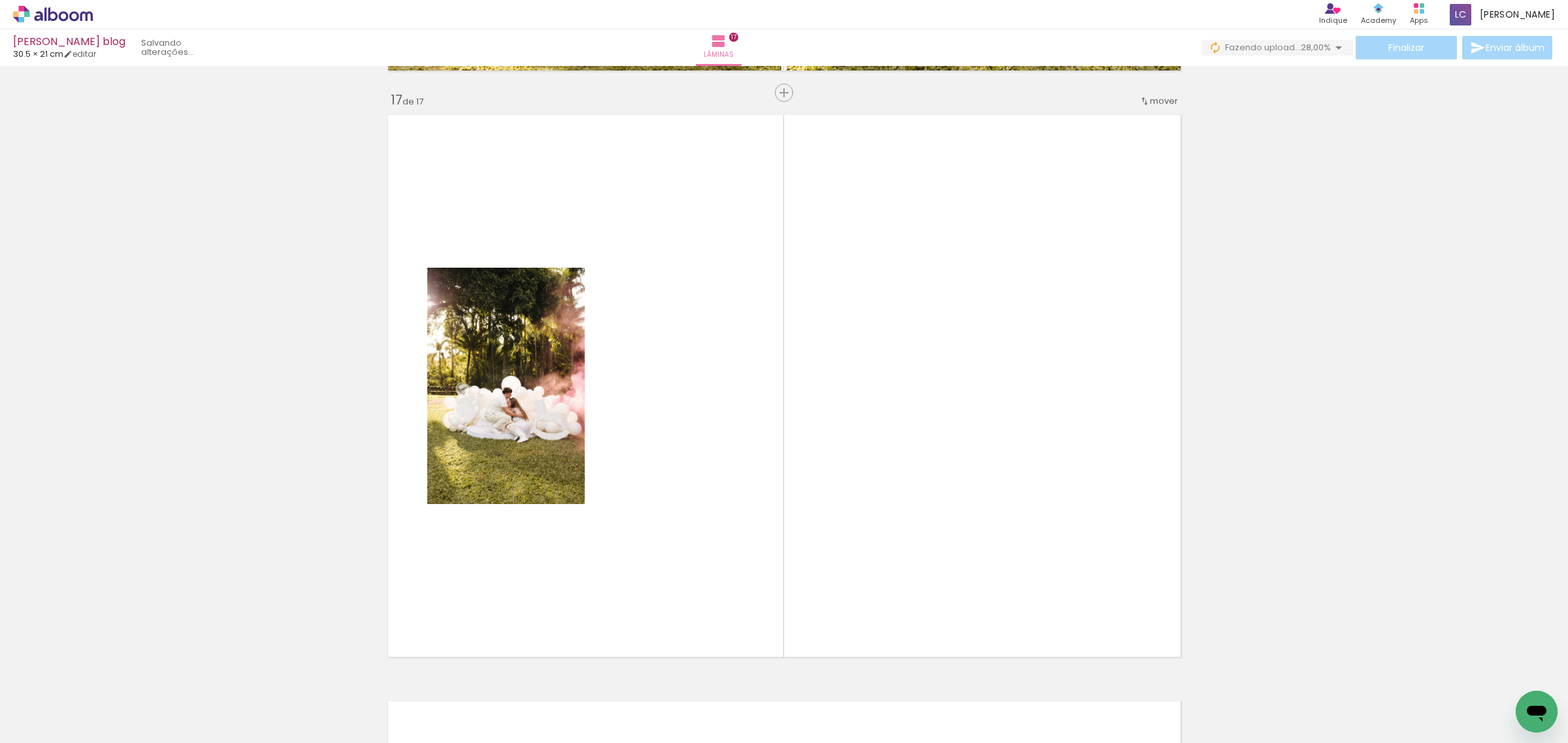
scroll to position [9401, 0]
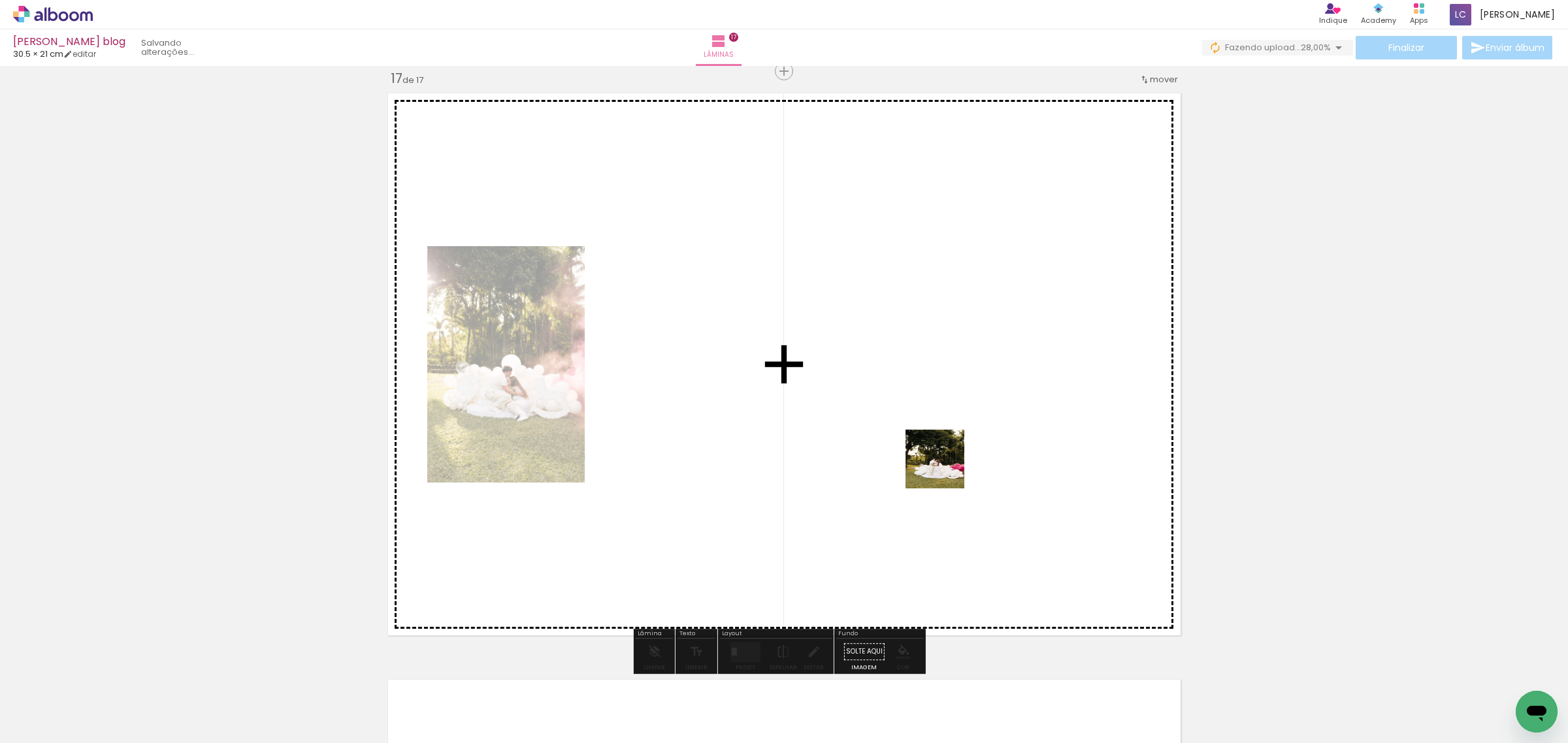
drag, startPoint x: 1281, startPoint y: 709, endPoint x: 945, endPoint y: 469, distance: 412.9
click at [945, 469] on quentale-workspace at bounding box center [784, 371] width 1568 height 743
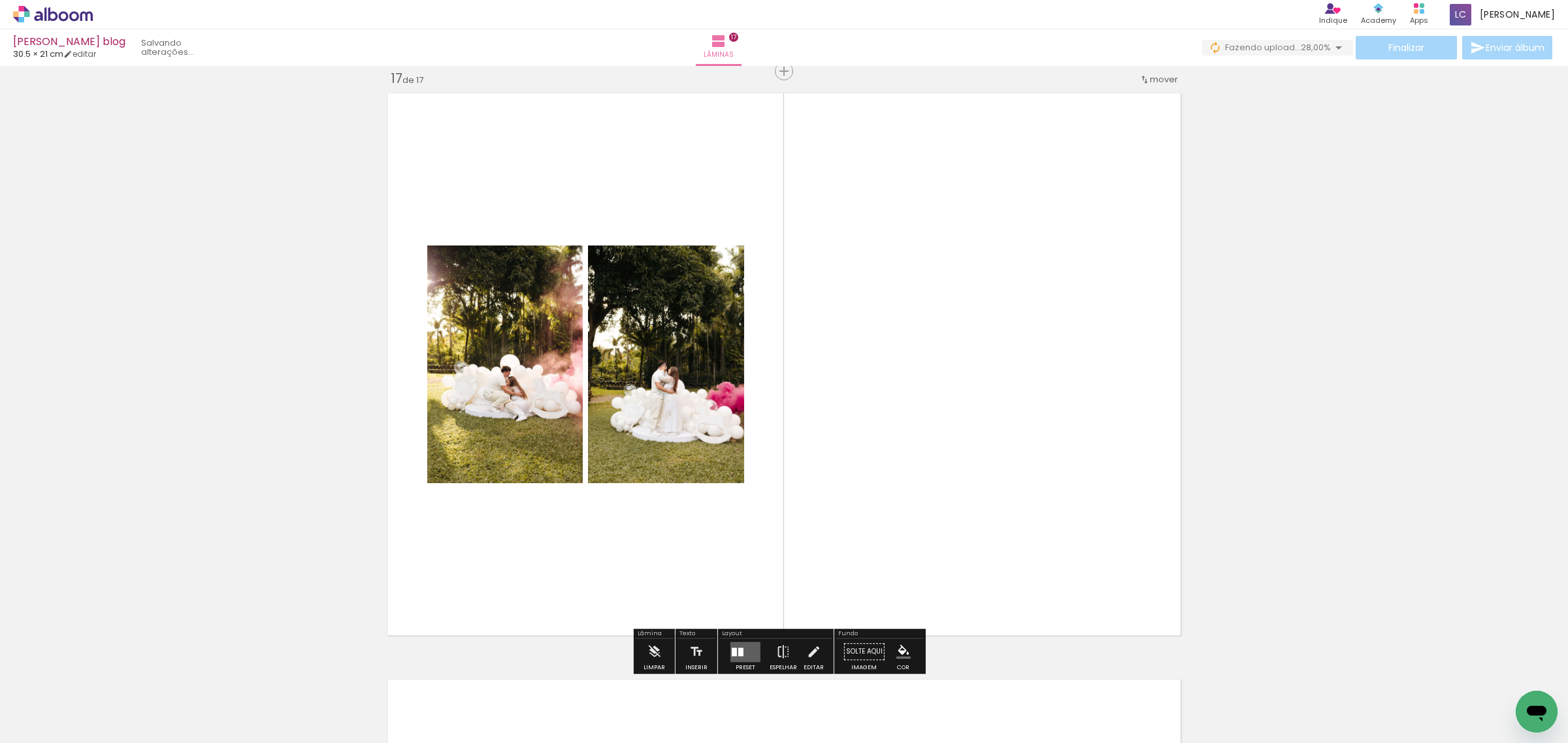
click at [732, 655] on div at bounding box center [734, 652] width 5 height 9
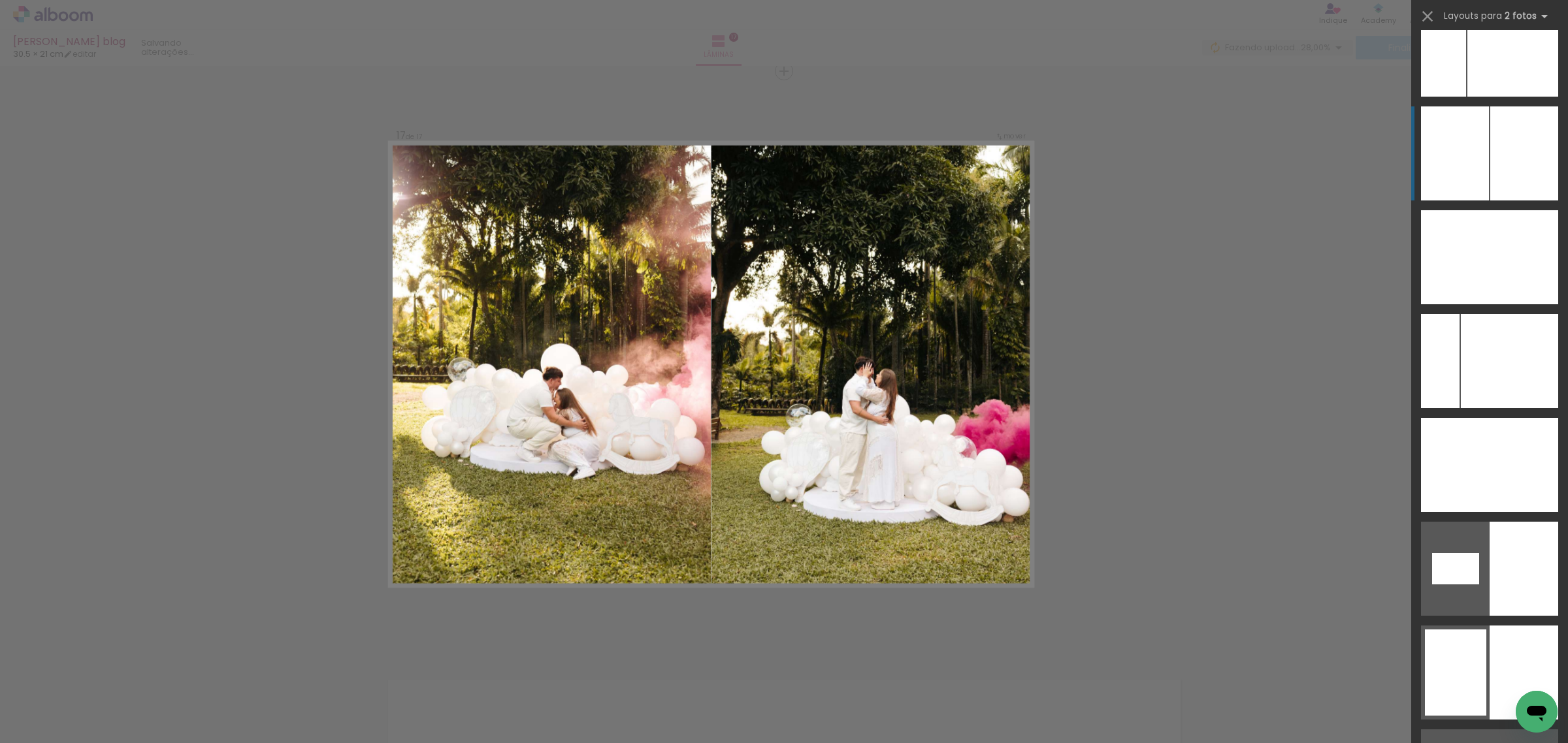
scroll to position [5326, 0]
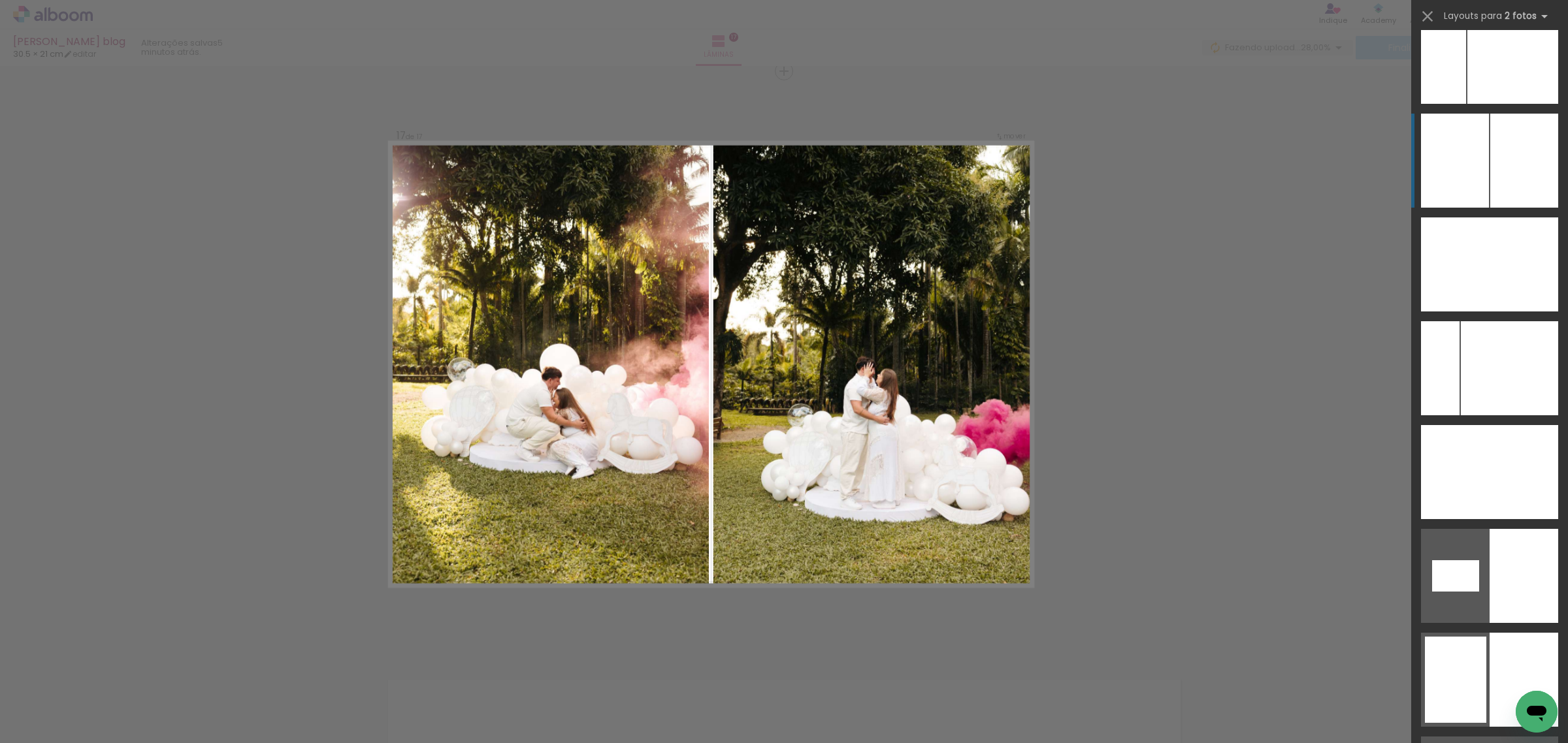
click at [1490, 171] on div at bounding box center [1524, 161] width 68 height 94
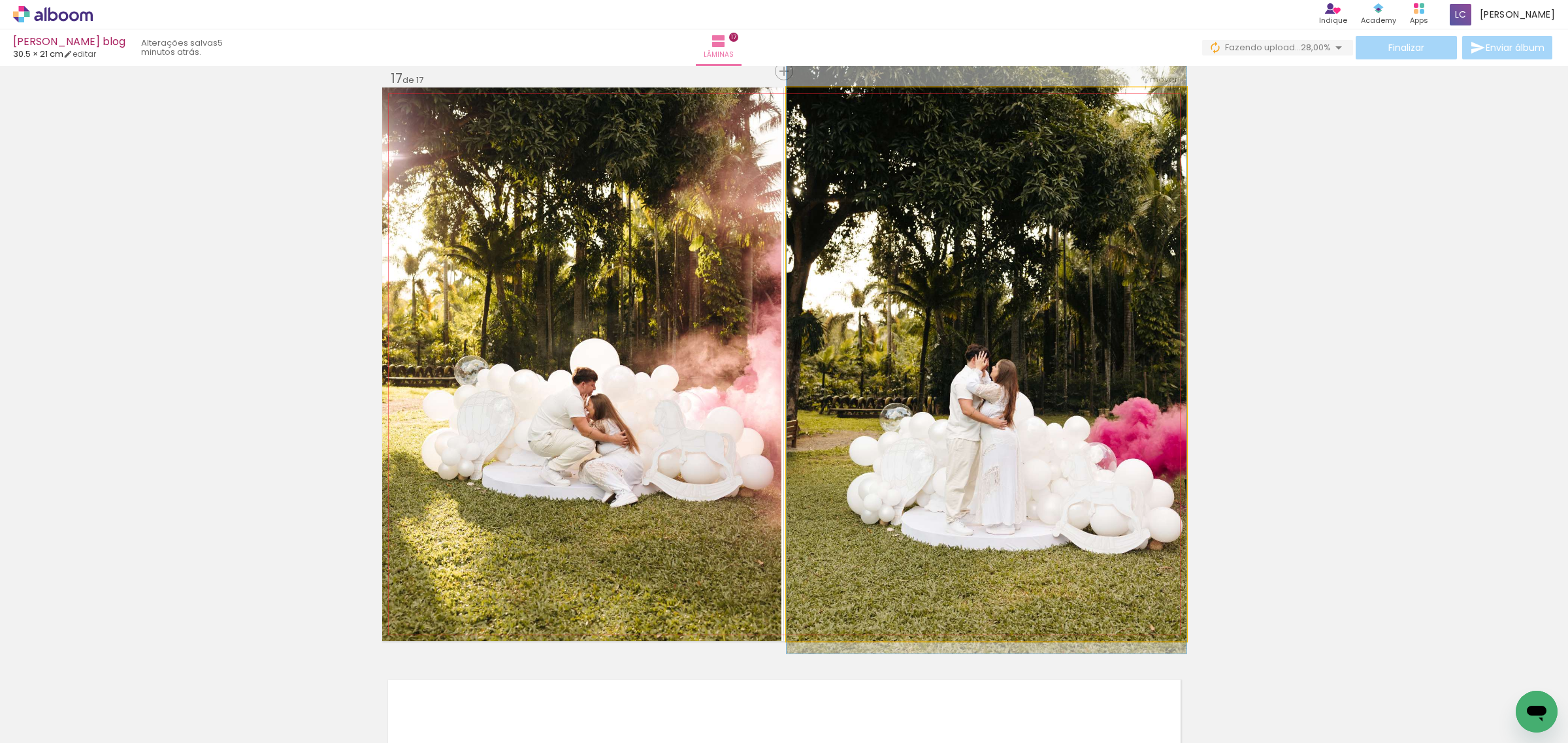
drag, startPoint x: 1140, startPoint y: 368, endPoint x: 1121, endPoint y: 357, distance: 22.0
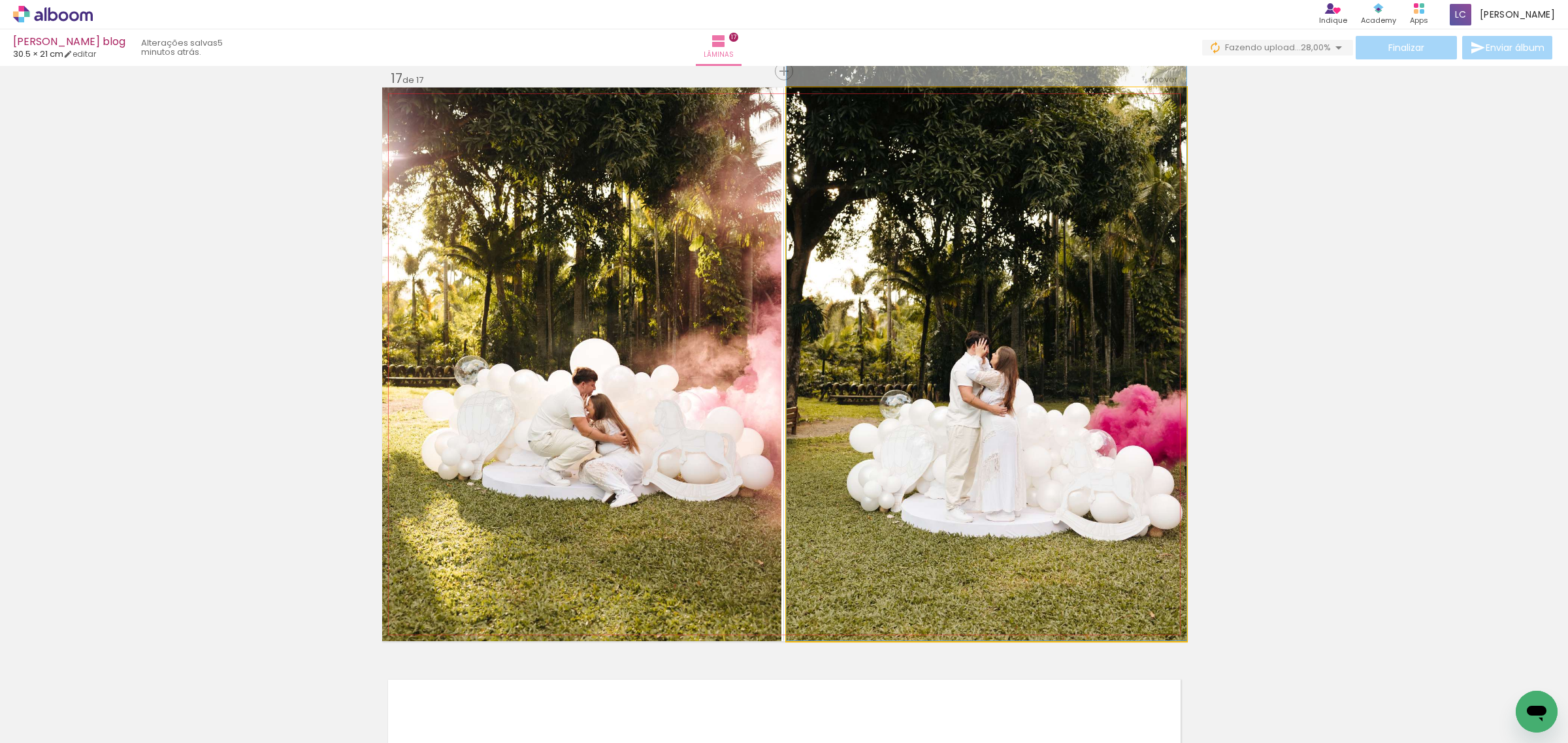
drag, startPoint x: 1121, startPoint y: 357, endPoint x: 1118, endPoint y: 350, distance: 7.6
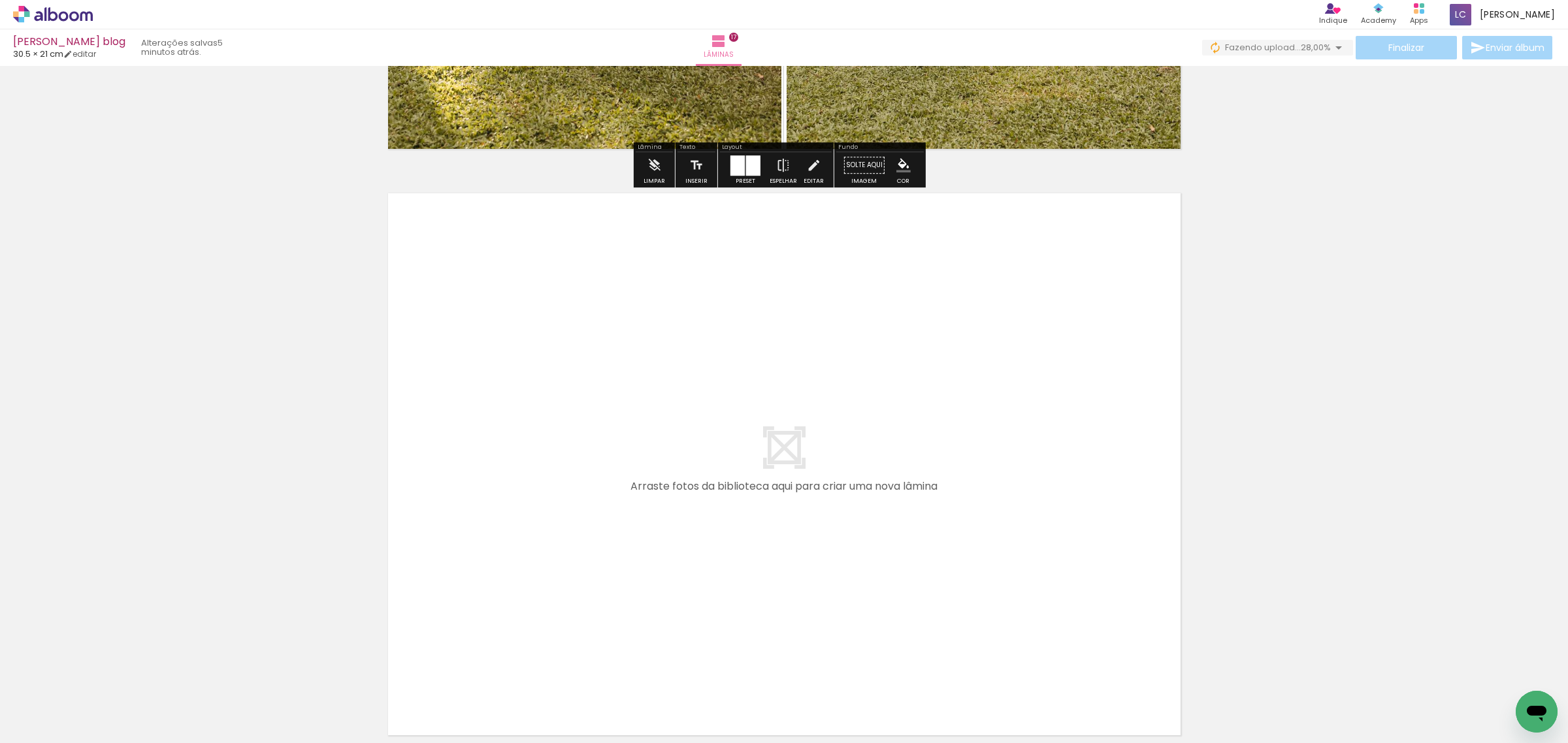
scroll to position [9891, 0]
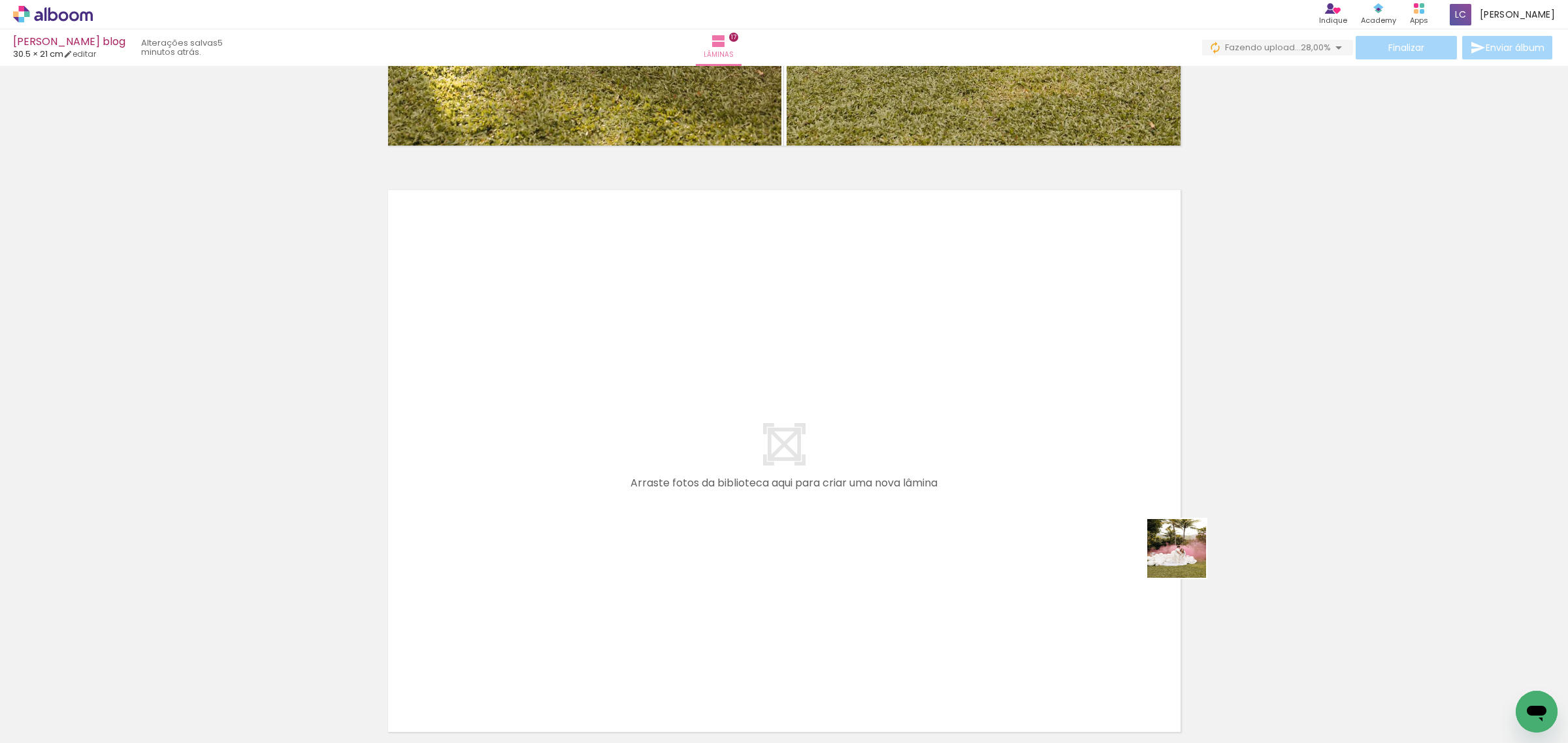
drag, startPoint x: 1360, startPoint y: 719, endPoint x: 1065, endPoint y: 482, distance: 378.4
click at [1065, 482] on quentale-workspace at bounding box center [784, 371] width 1568 height 743
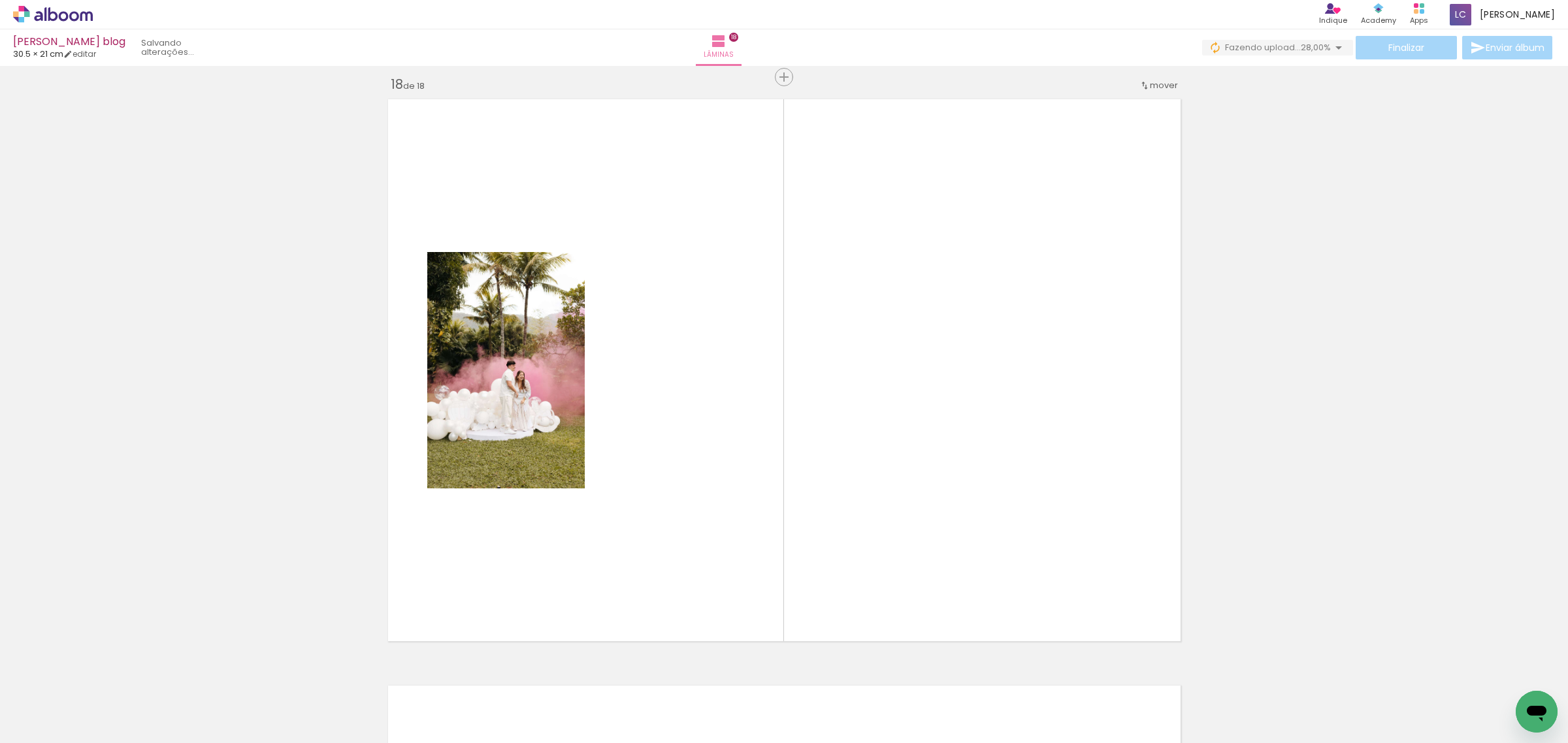
scroll to position [9987, 0]
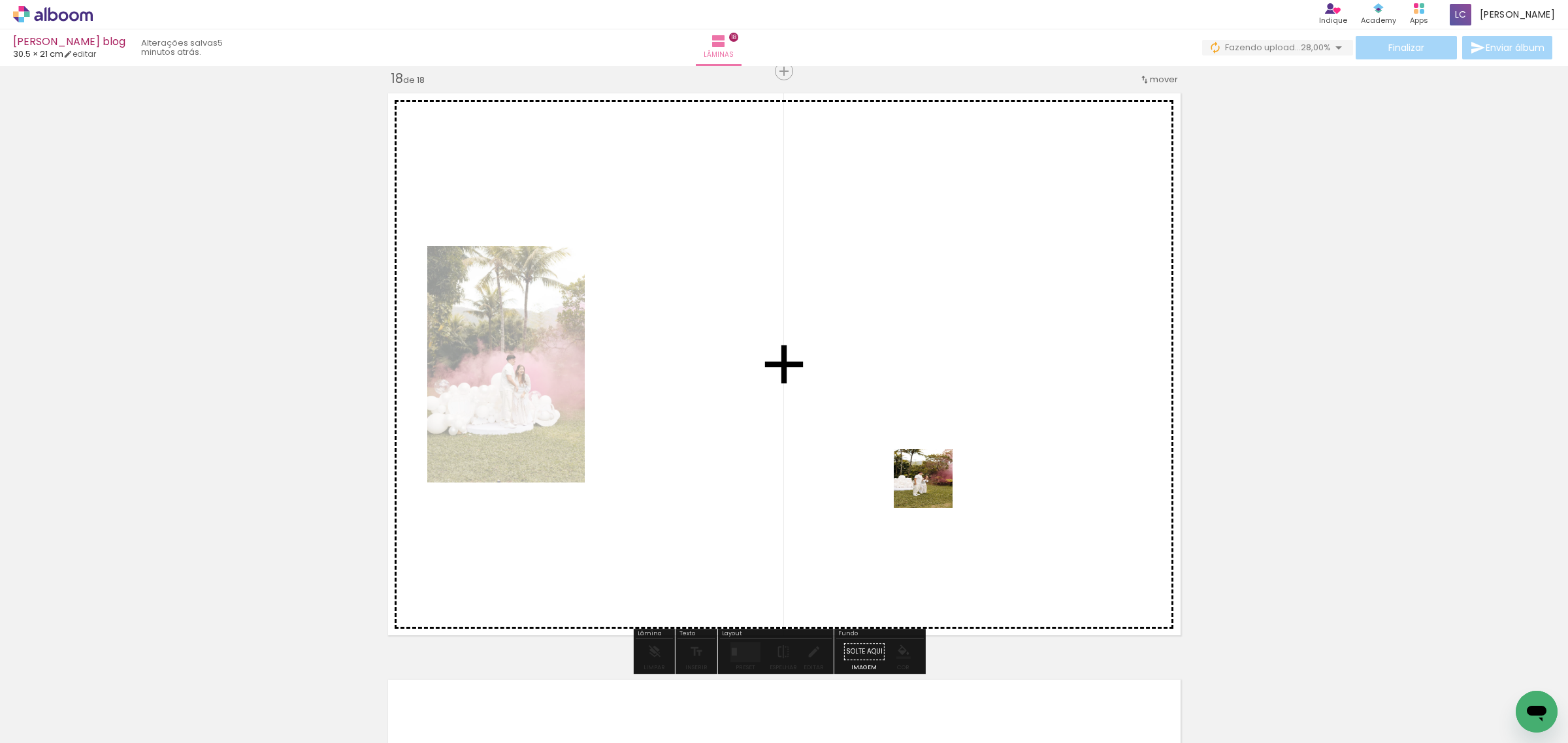
drag, startPoint x: 1423, startPoint y: 700, endPoint x: 931, endPoint y: 487, distance: 536.1
click at [931, 487] on quentale-workspace at bounding box center [784, 371] width 1568 height 743
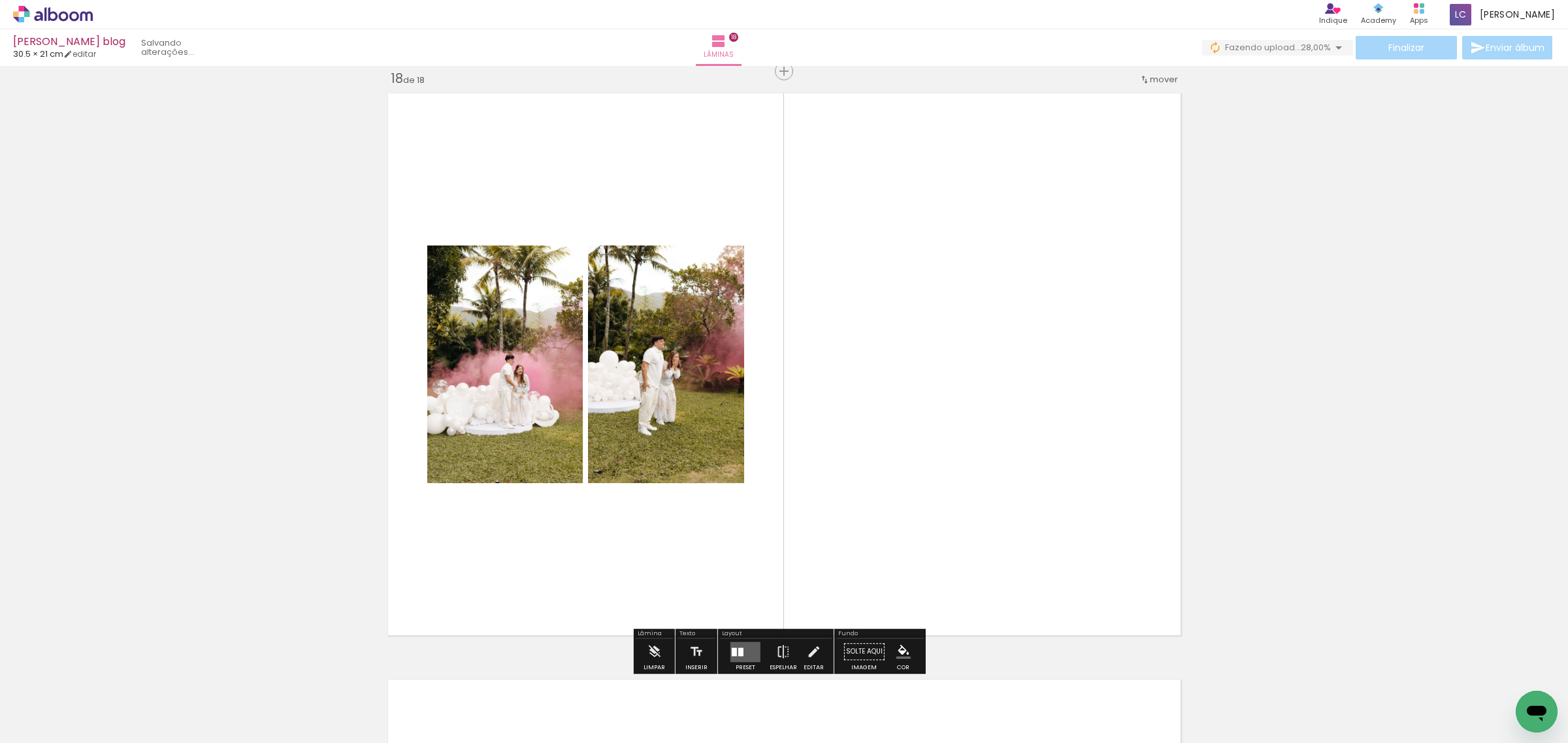
click at [744, 651] on quentale-layouter at bounding box center [745, 652] width 30 height 20
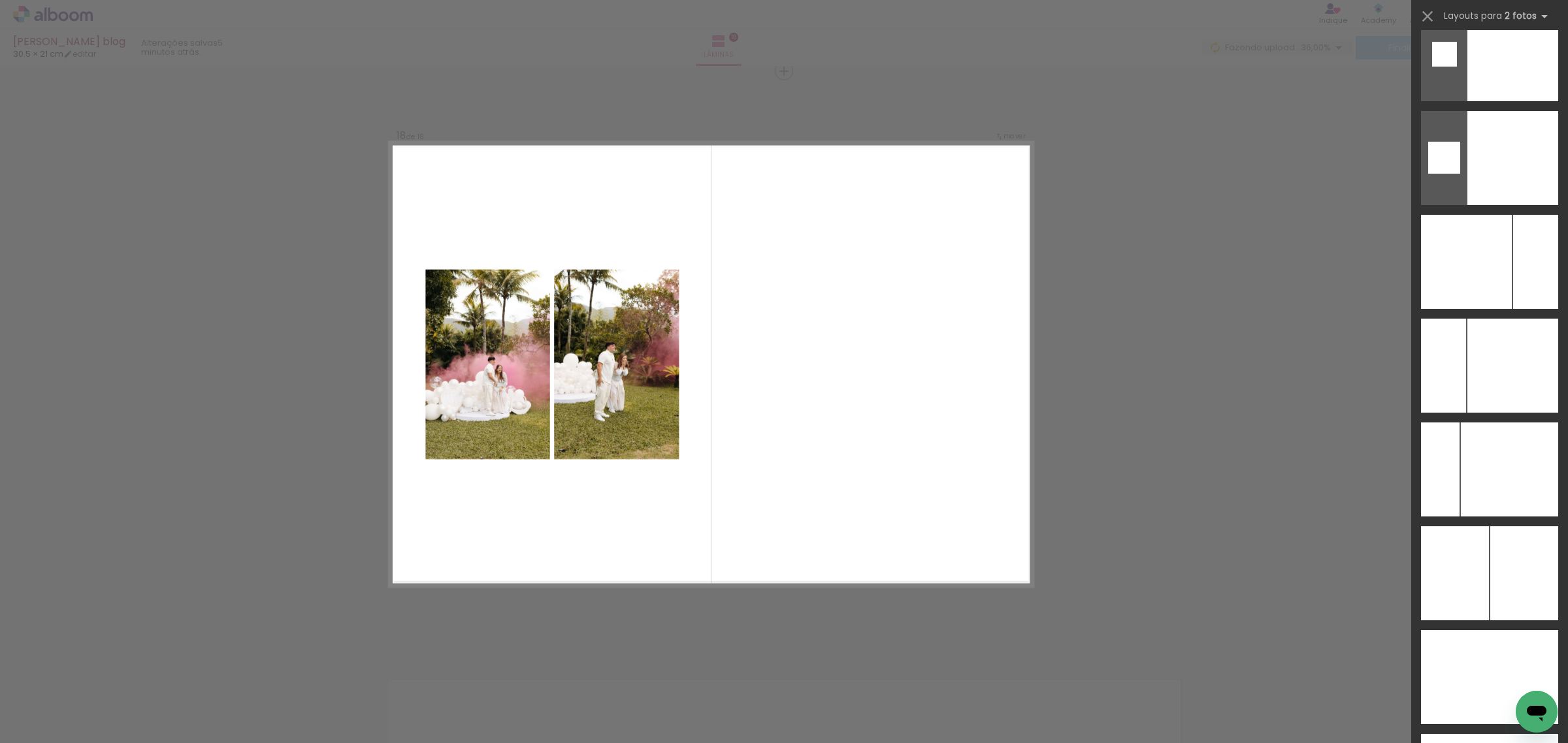
scroll to position [5265, 0]
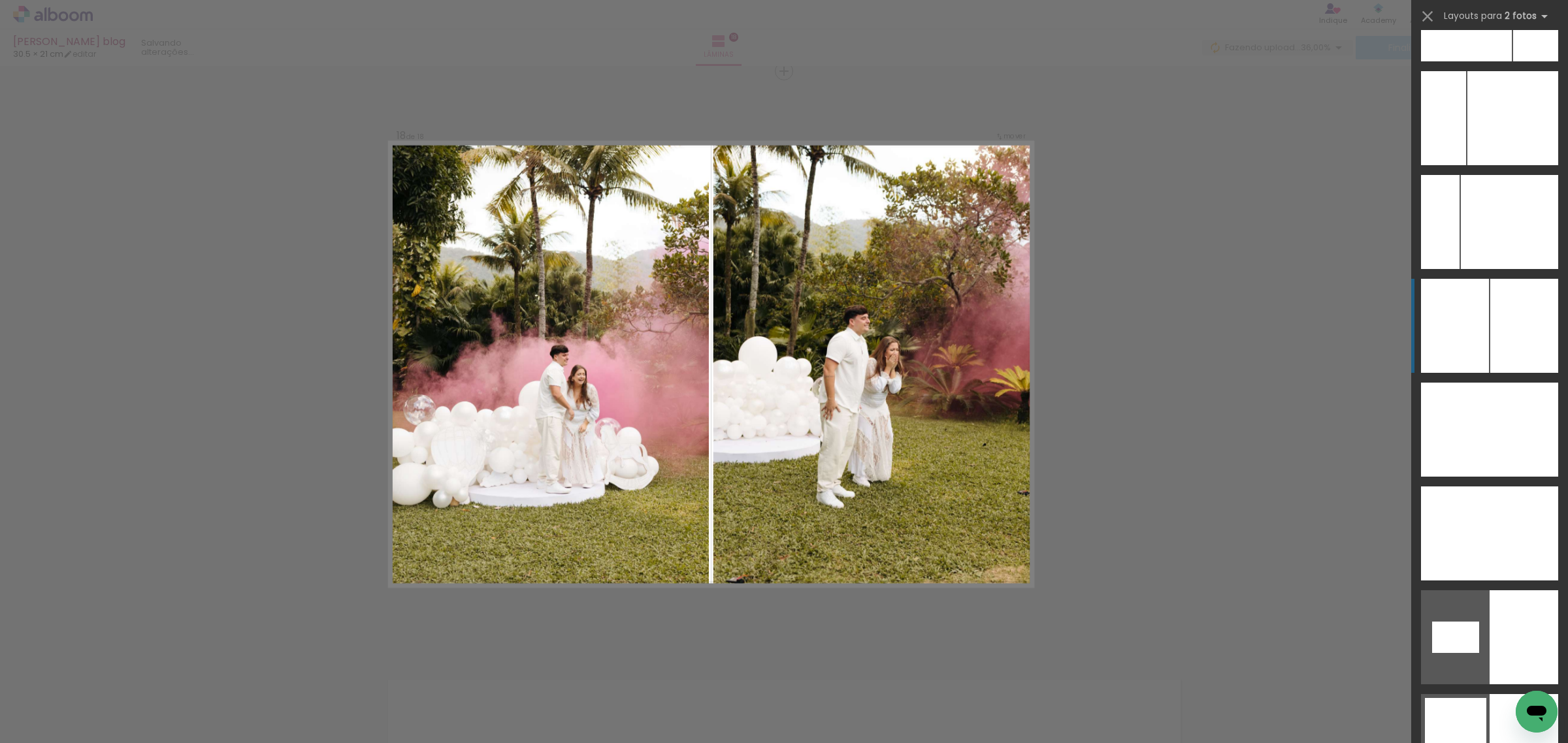
click at [1490, 360] on div at bounding box center [1524, 326] width 68 height 94
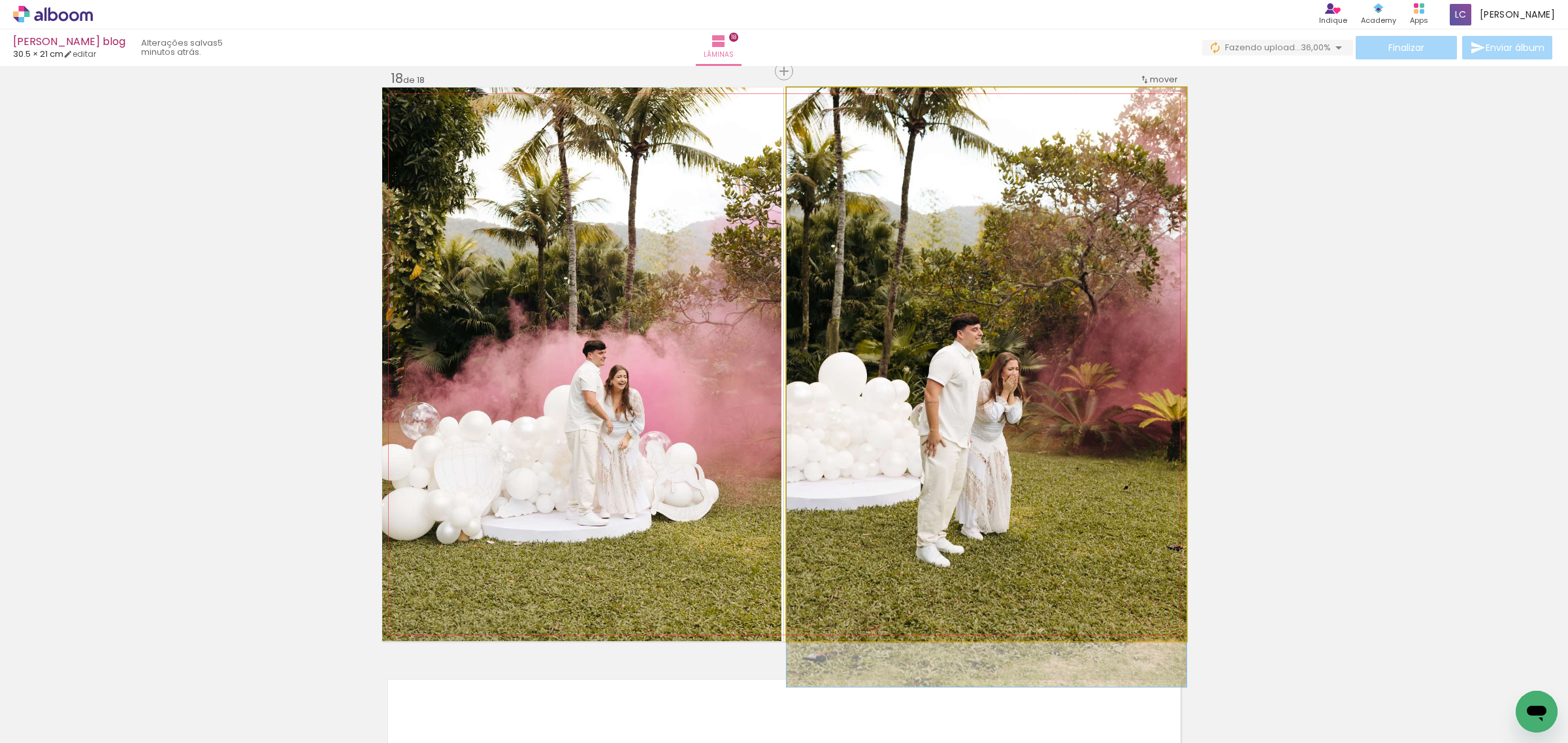
drag, startPoint x: 1007, startPoint y: 425, endPoint x: 1010, endPoint y: 458, distance: 33.1
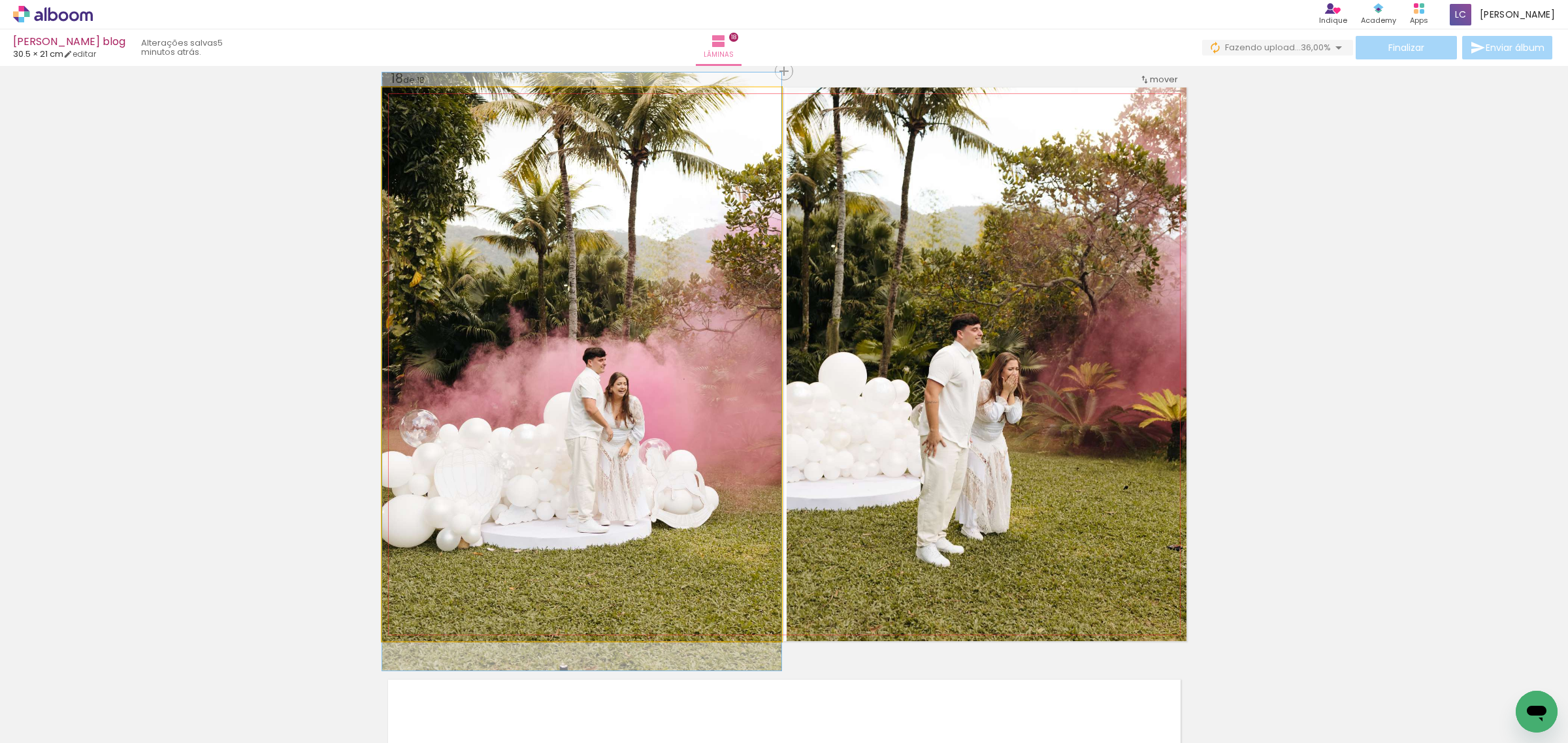
drag, startPoint x: 539, startPoint y: 460, endPoint x: 534, endPoint y: 468, distance: 9.4
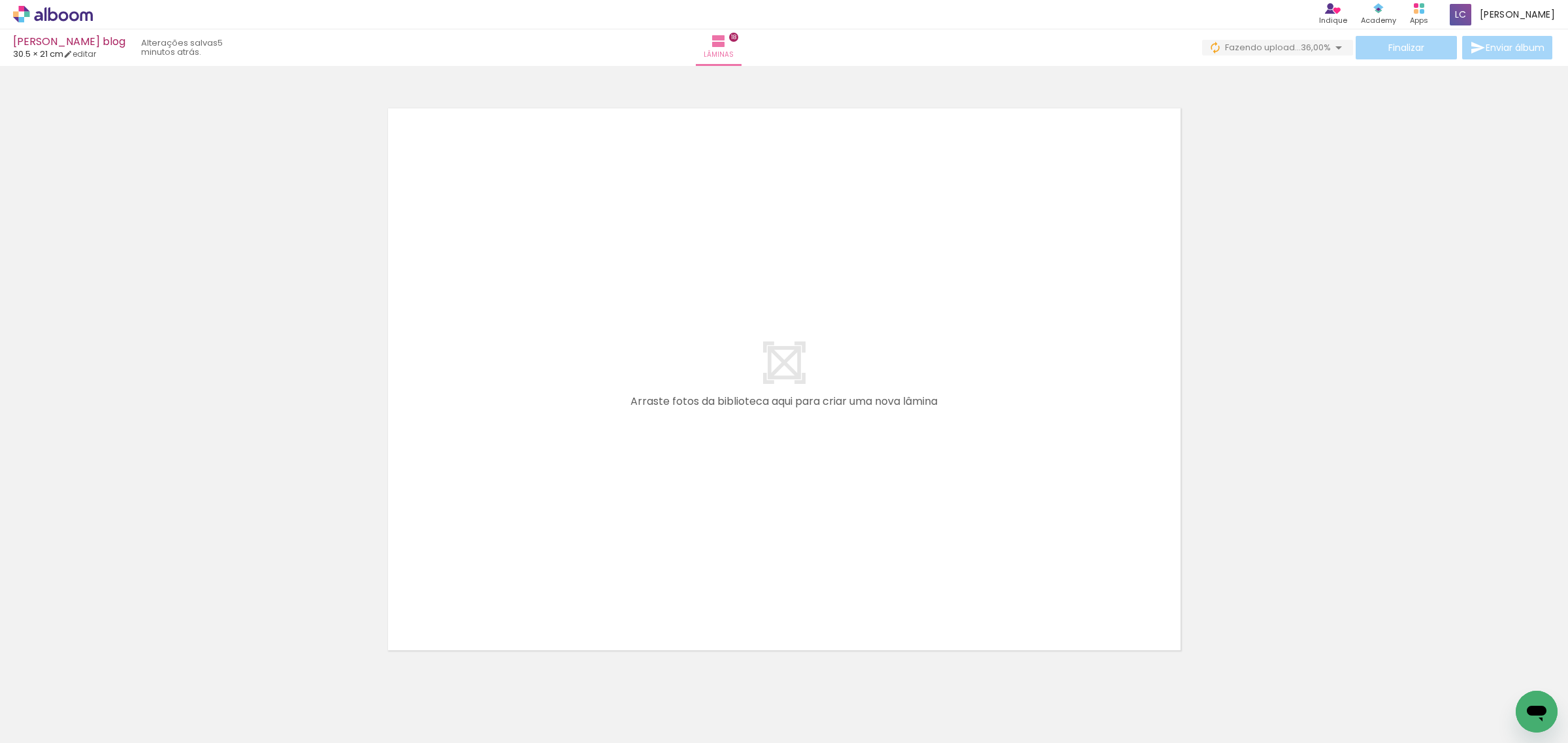
scroll to position [0, 2201]
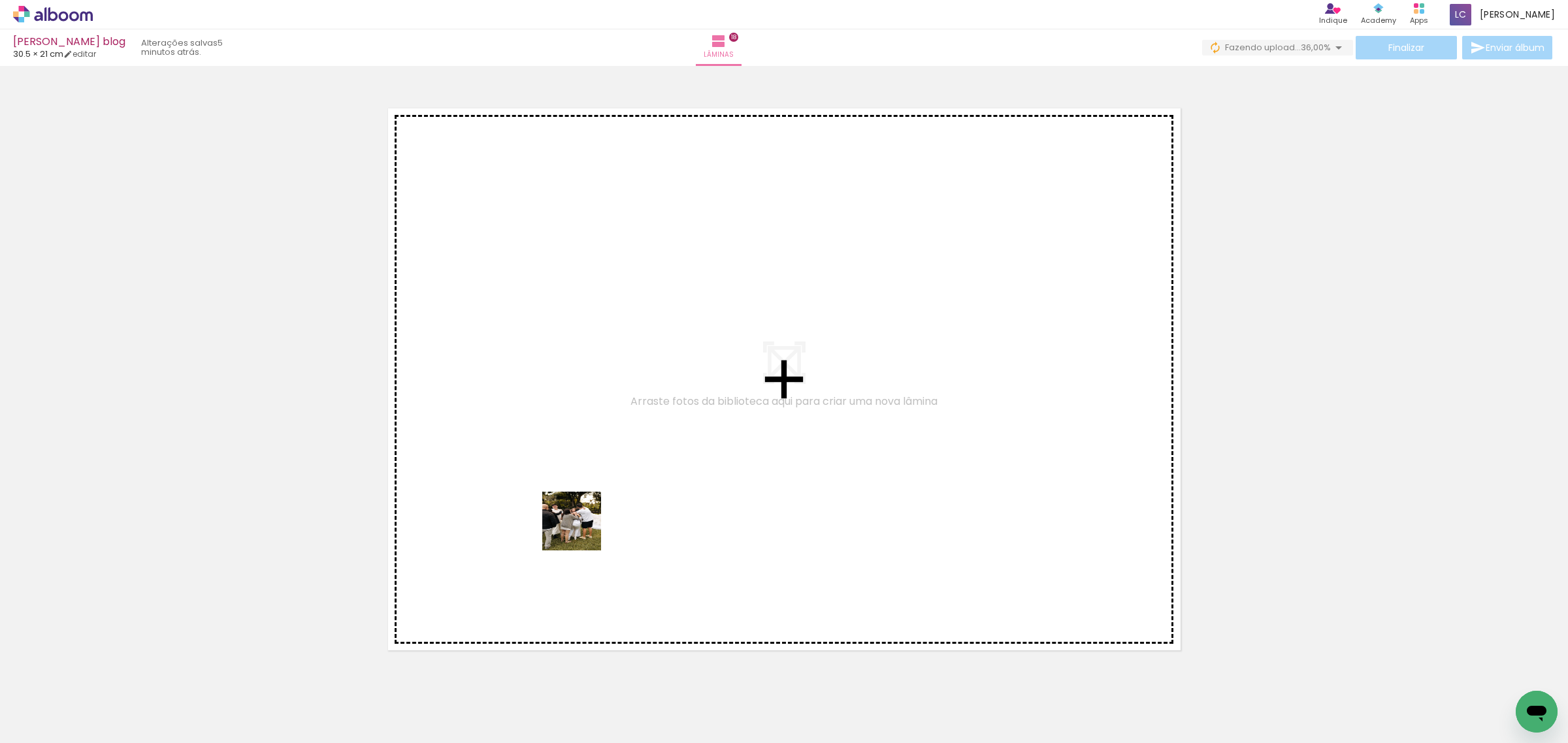
drag, startPoint x: 560, startPoint y: 710, endPoint x: 586, endPoint y: 513, distance: 198.7
click at [586, 513] on quentale-workspace at bounding box center [784, 371] width 1568 height 743
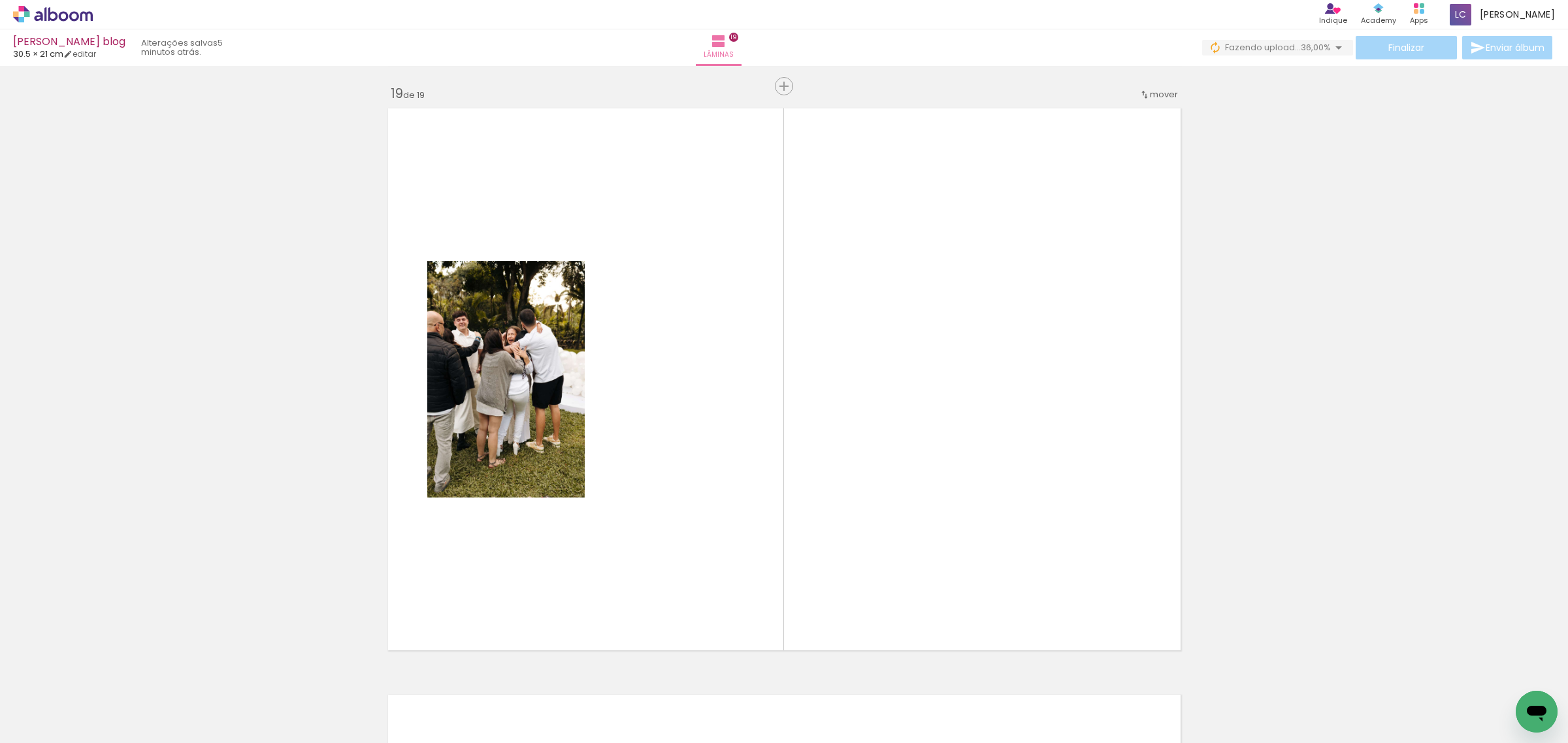
scroll to position [10575, 0]
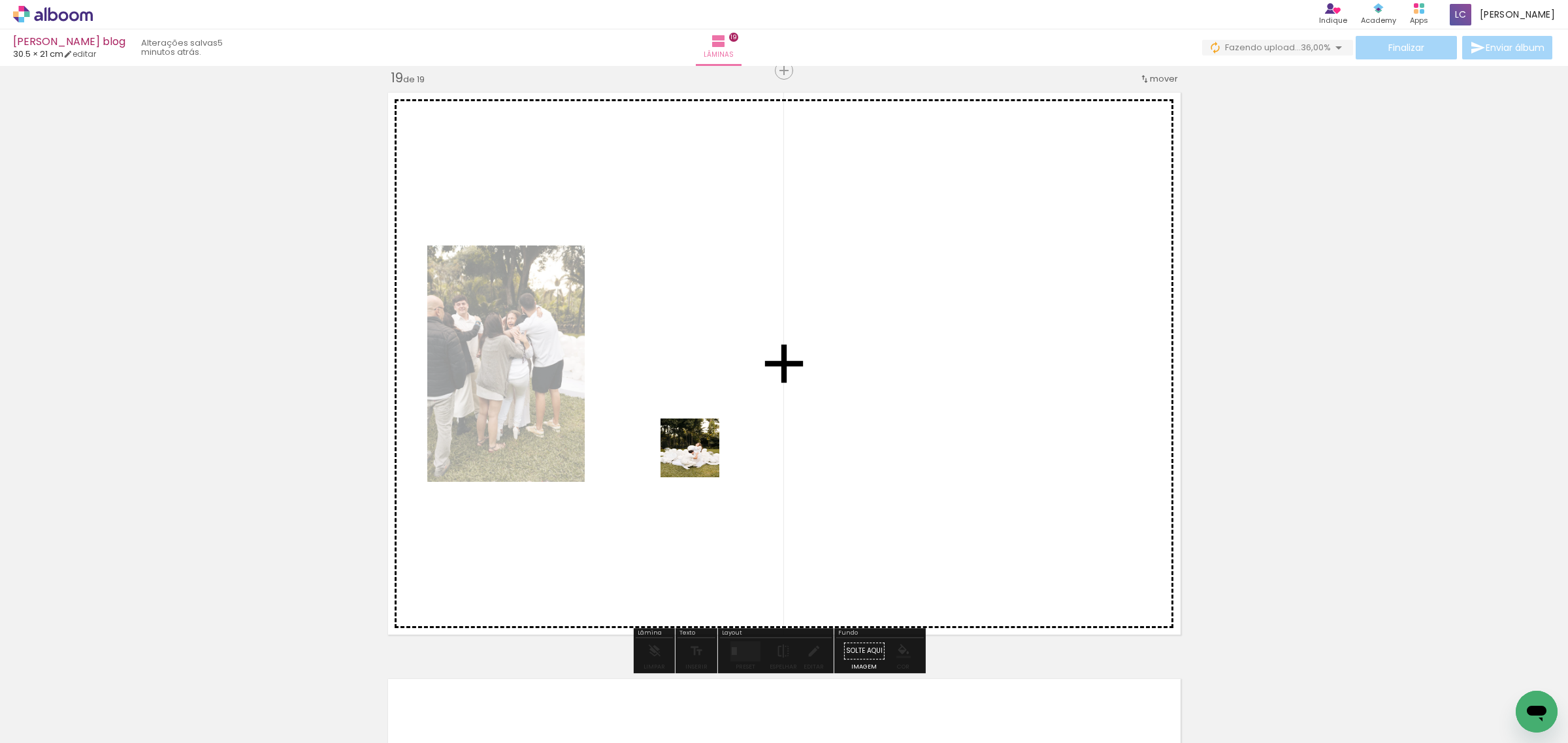
drag, startPoint x: 641, startPoint y: 716, endPoint x: 700, endPoint y: 458, distance: 264.7
click at [700, 458] on quentale-workspace at bounding box center [784, 371] width 1568 height 743
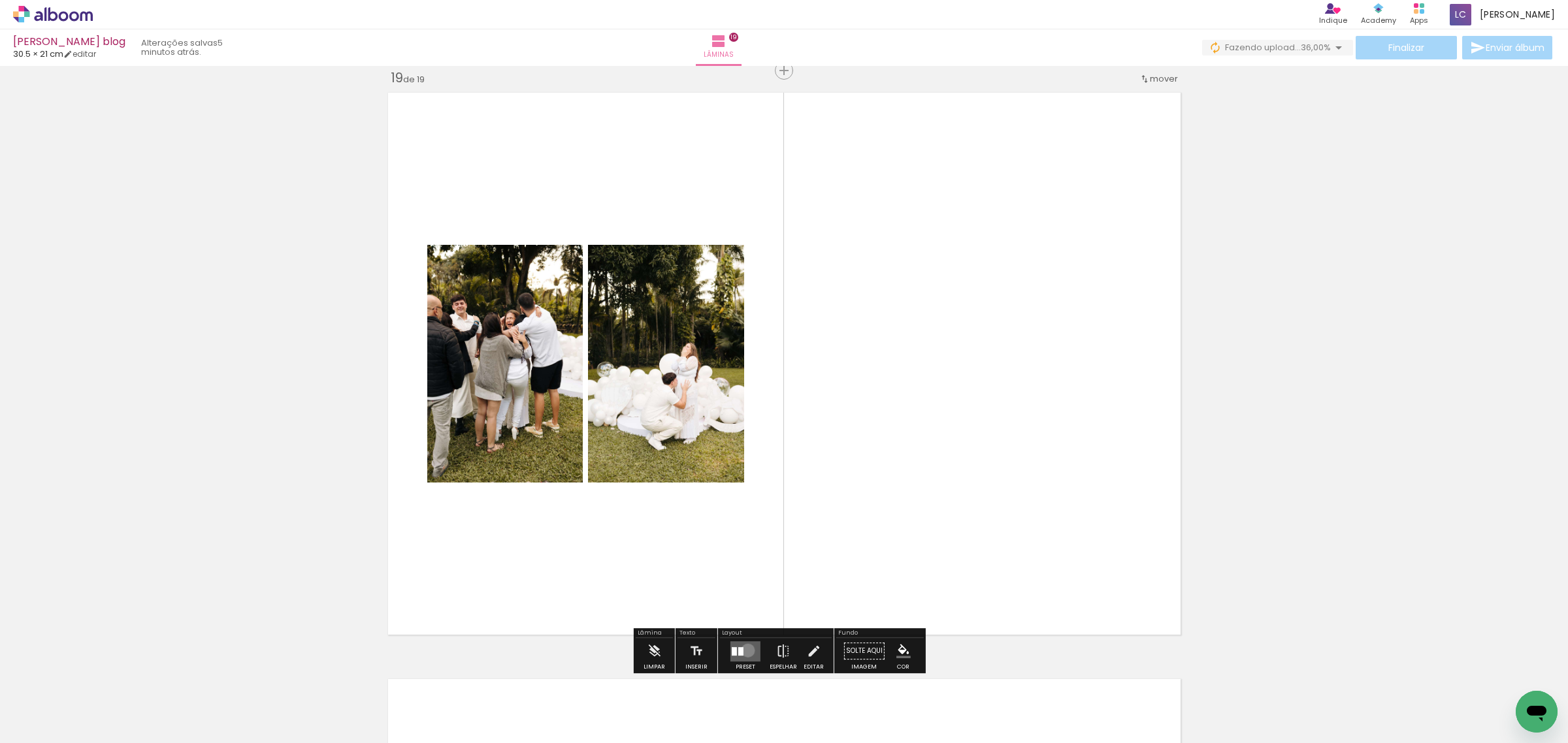
click at [744, 651] on quentale-layouter at bounding box center [745, 651] width 30 height 20
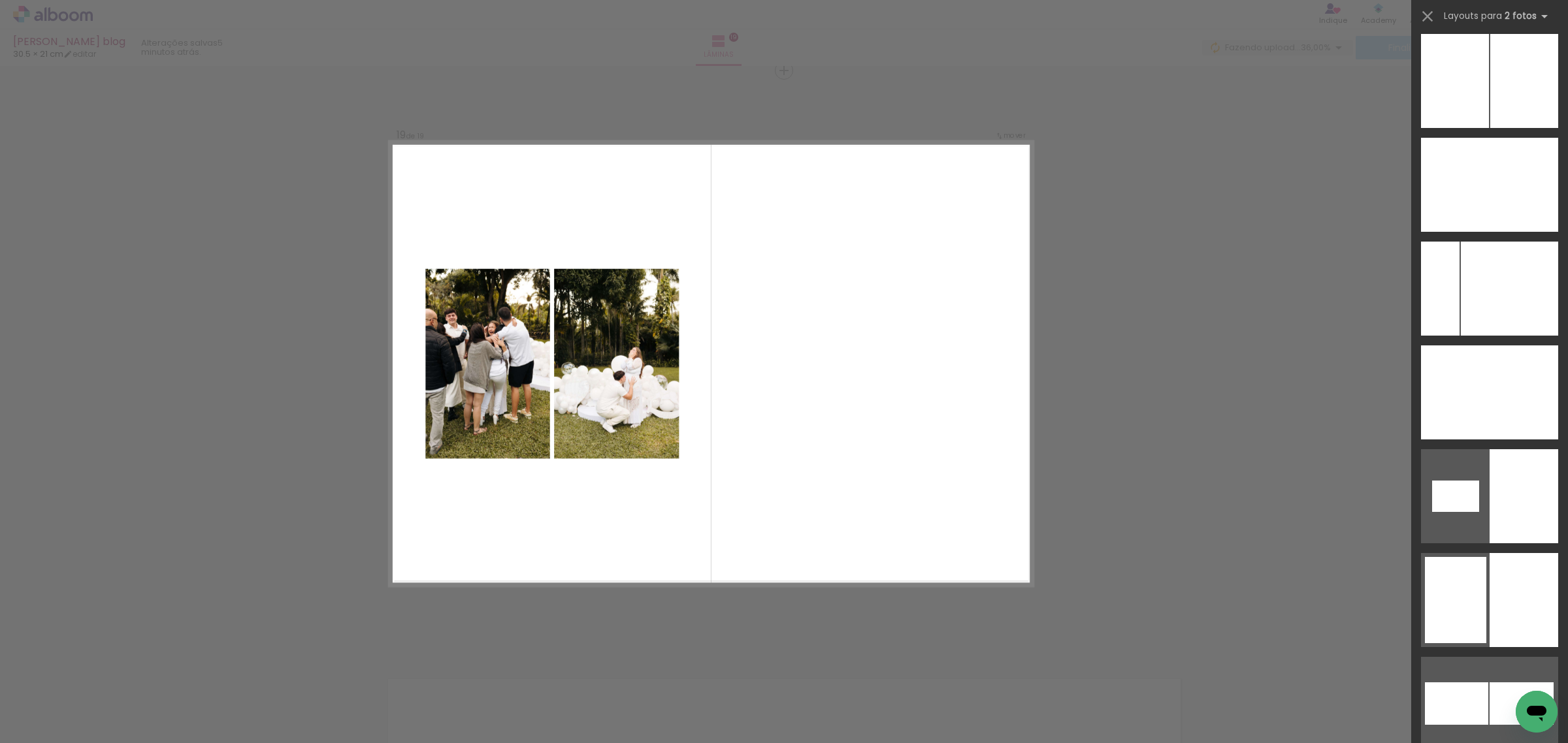
scroll to position [5324, 0]
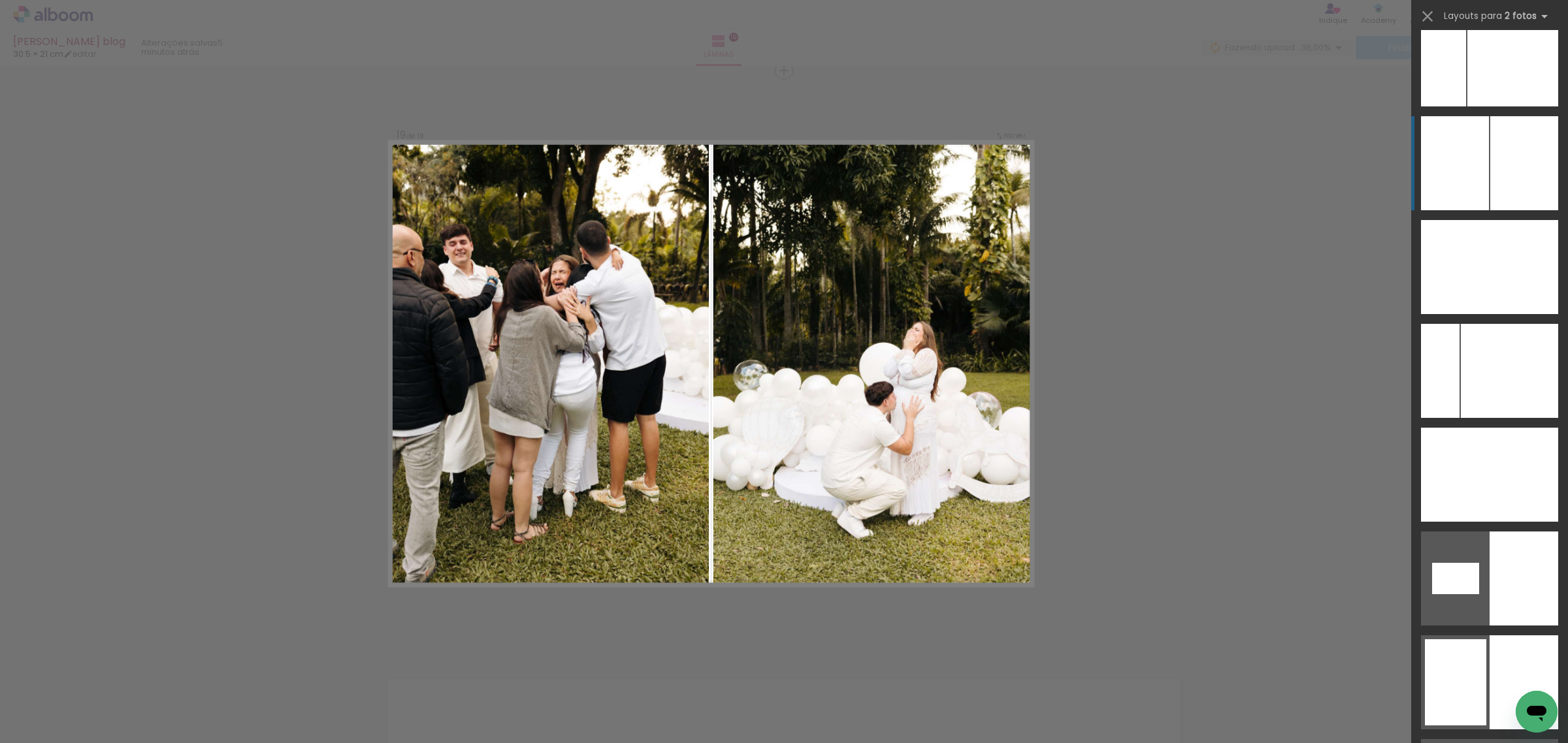
click at [1473, 161] on div at bounding box center [1454, 163] width 68 height 94
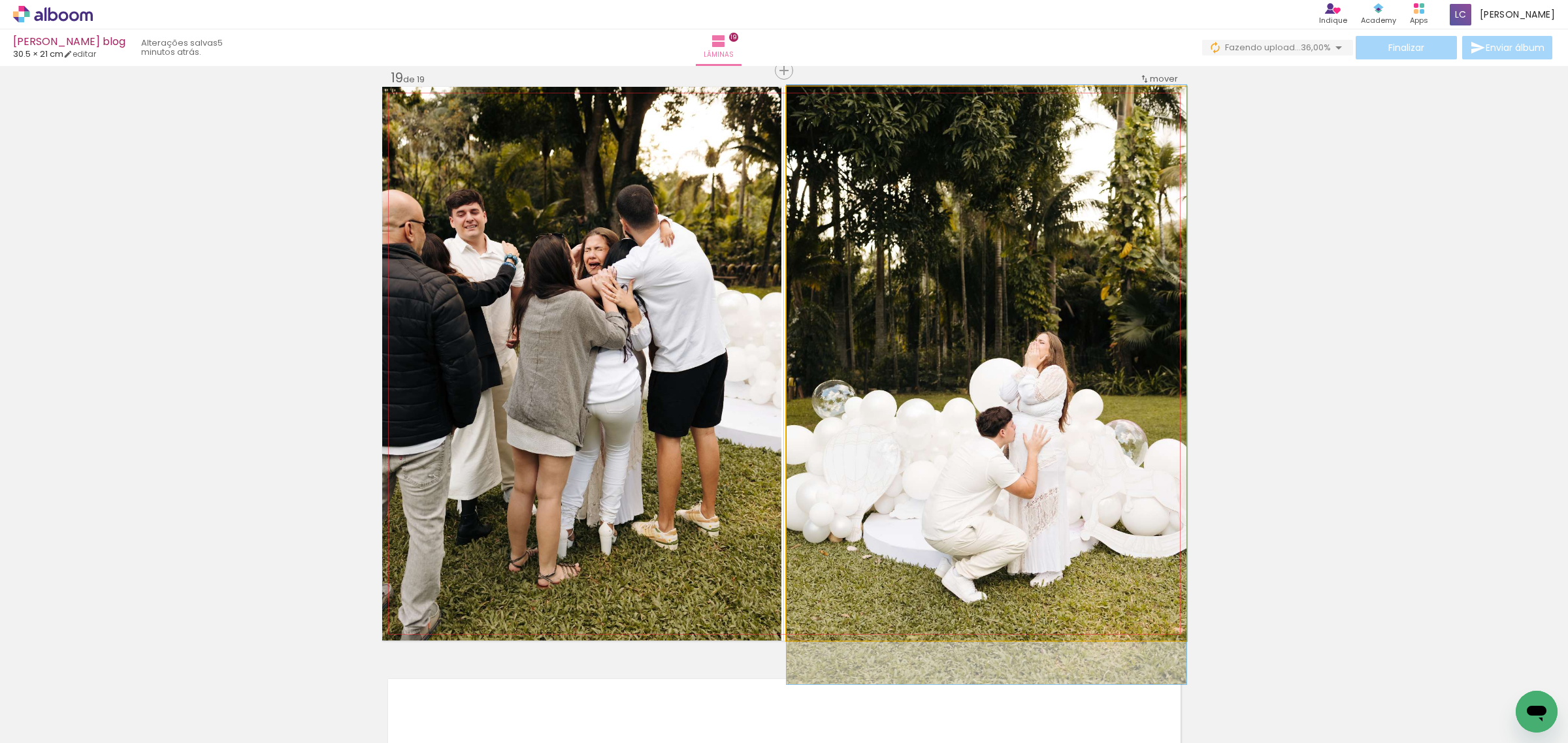
drag, startPoint x: 1018, startPoint y: 379, endPoint x: 1019, endPoint y: 400, distance: 21.0
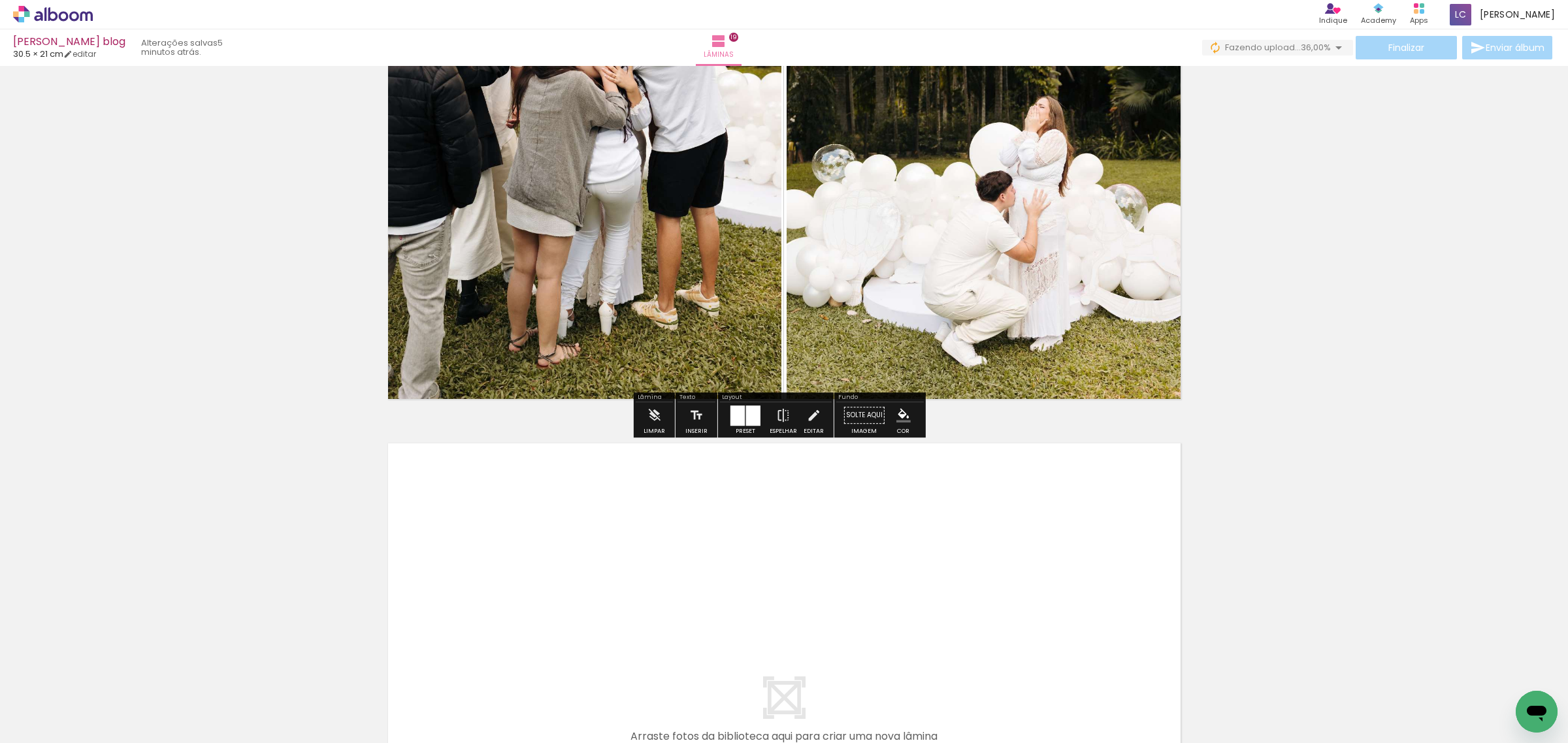
scroll to position [10819, 0]
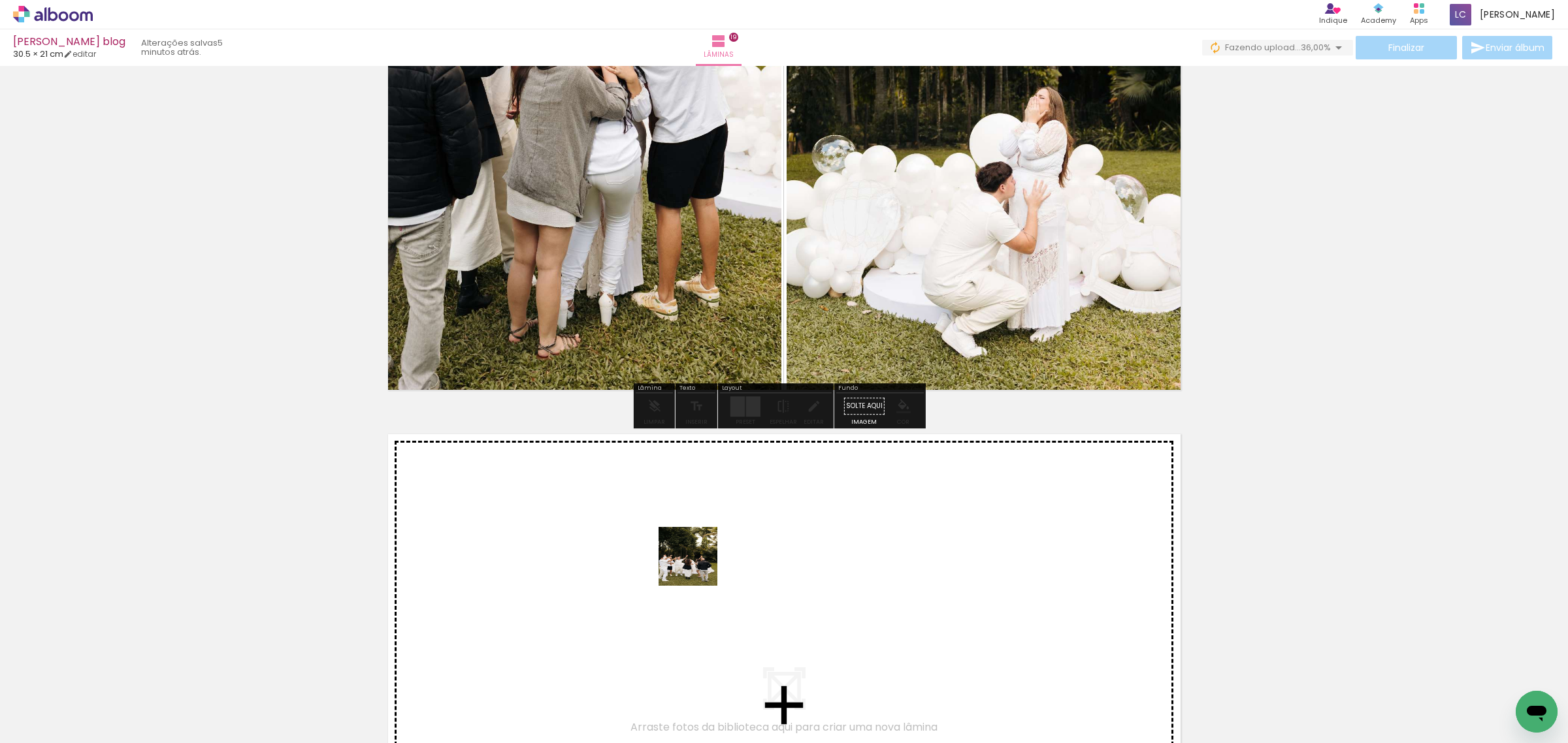
drag, startPoint x: 698, startPoint y: 722, endPoint x: 698, endPoint y: 549, distance: 173.0
click at [698, 549] on quentale-workspace at bounding box center [784, 371] width 1568 height 743
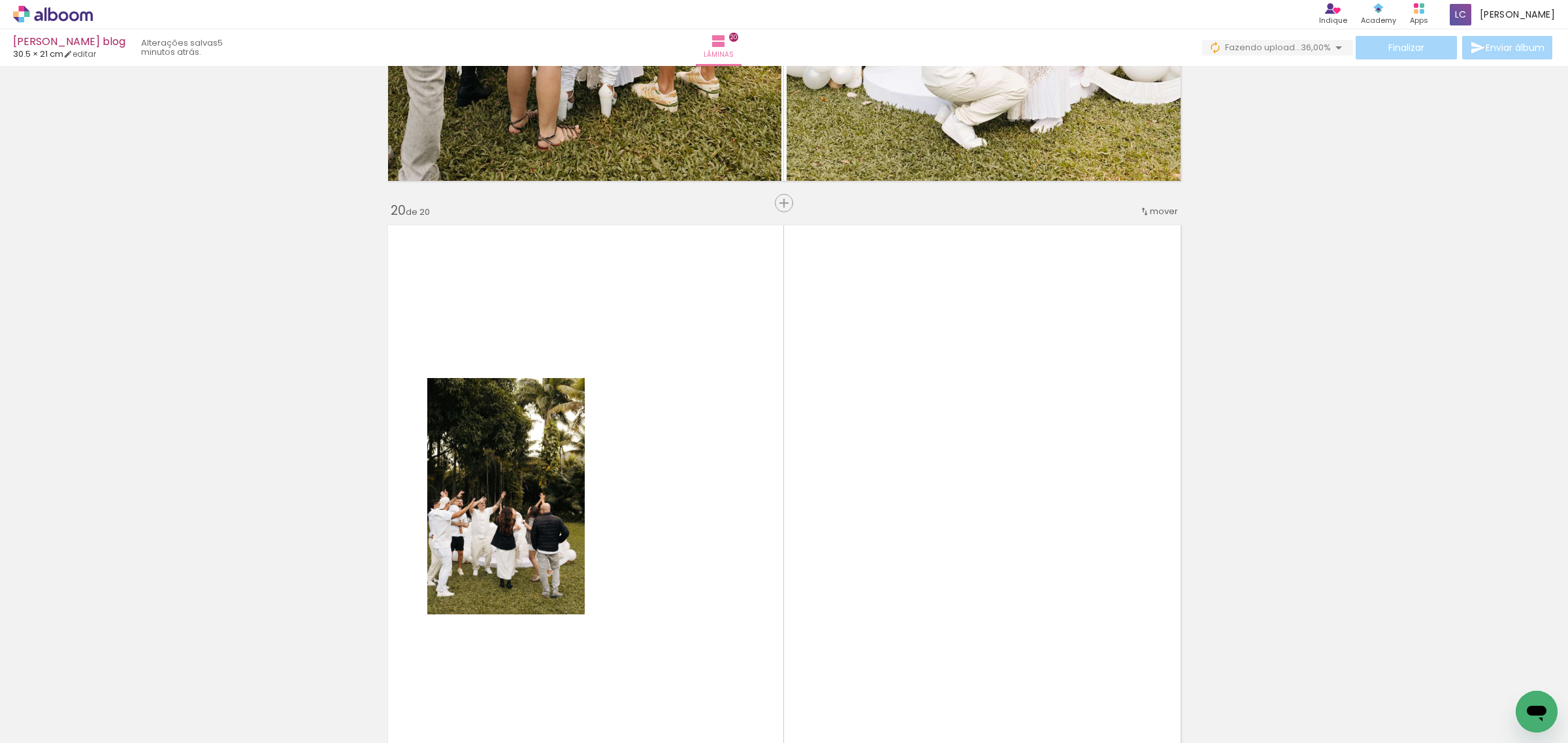
scroll to position [11160, 0]
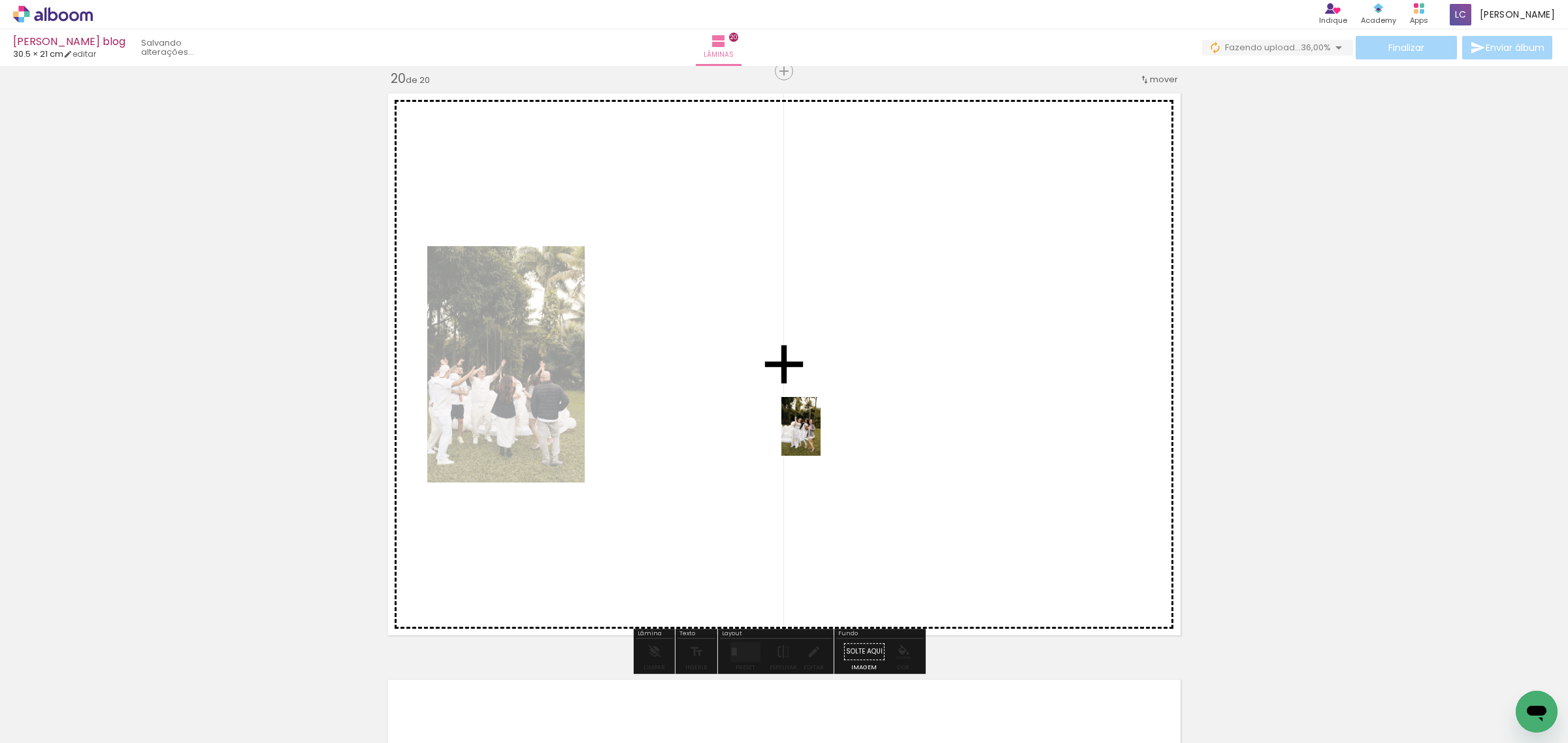
drag, startPoint x: 789, startPoint y: 705, endPoint x: 821, endPoint y: 433, distance: 273.9
click at [821, 433] on quentale-workspace at bounding box center [784, 371] width 1568 height 743
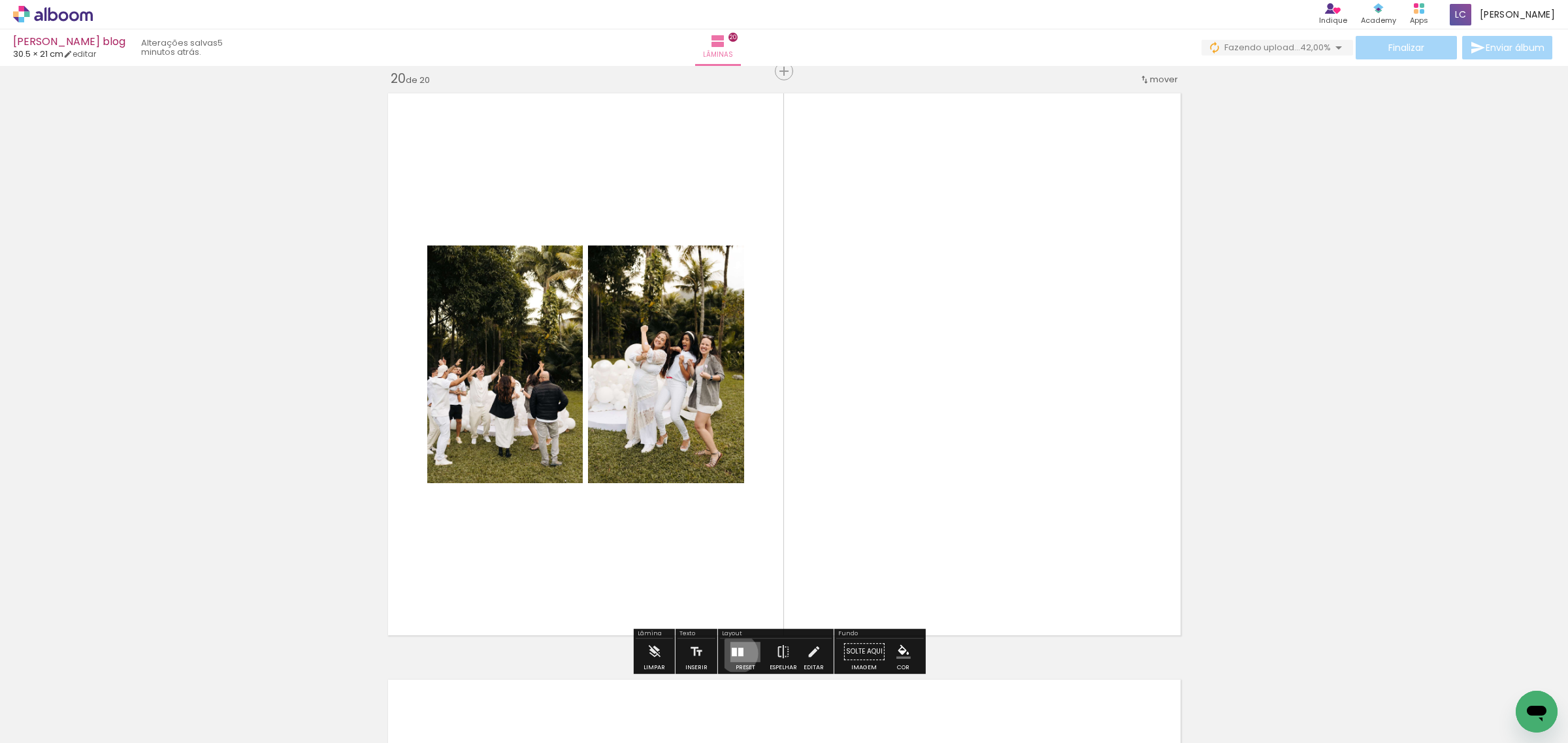
click at [738, 653] on div at bounding box center [741, 652] width 5 height 9
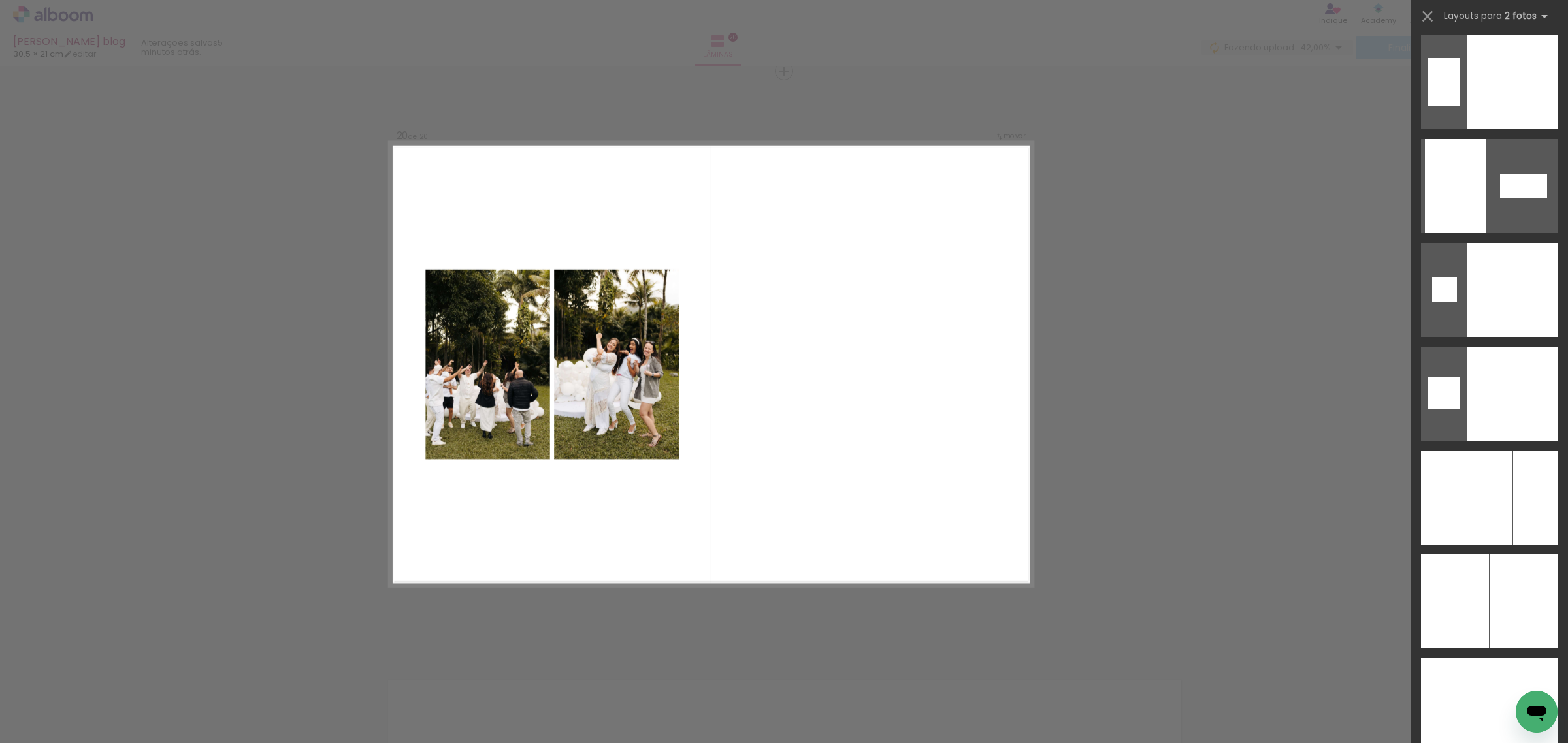
scroll to position [4994, 0]
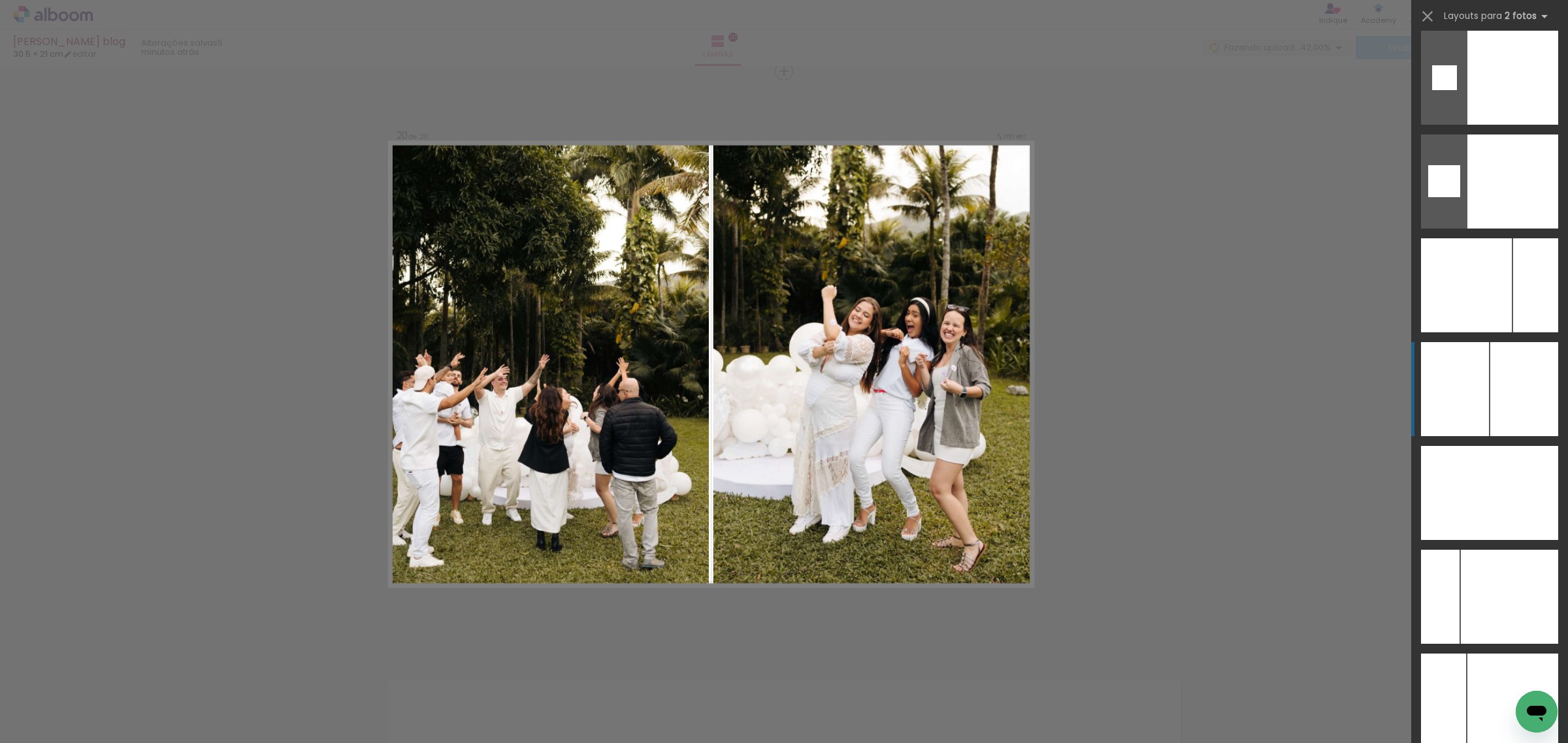
click at [1522, 399] on div at bounding box center [1524, 389] width 68 height 94
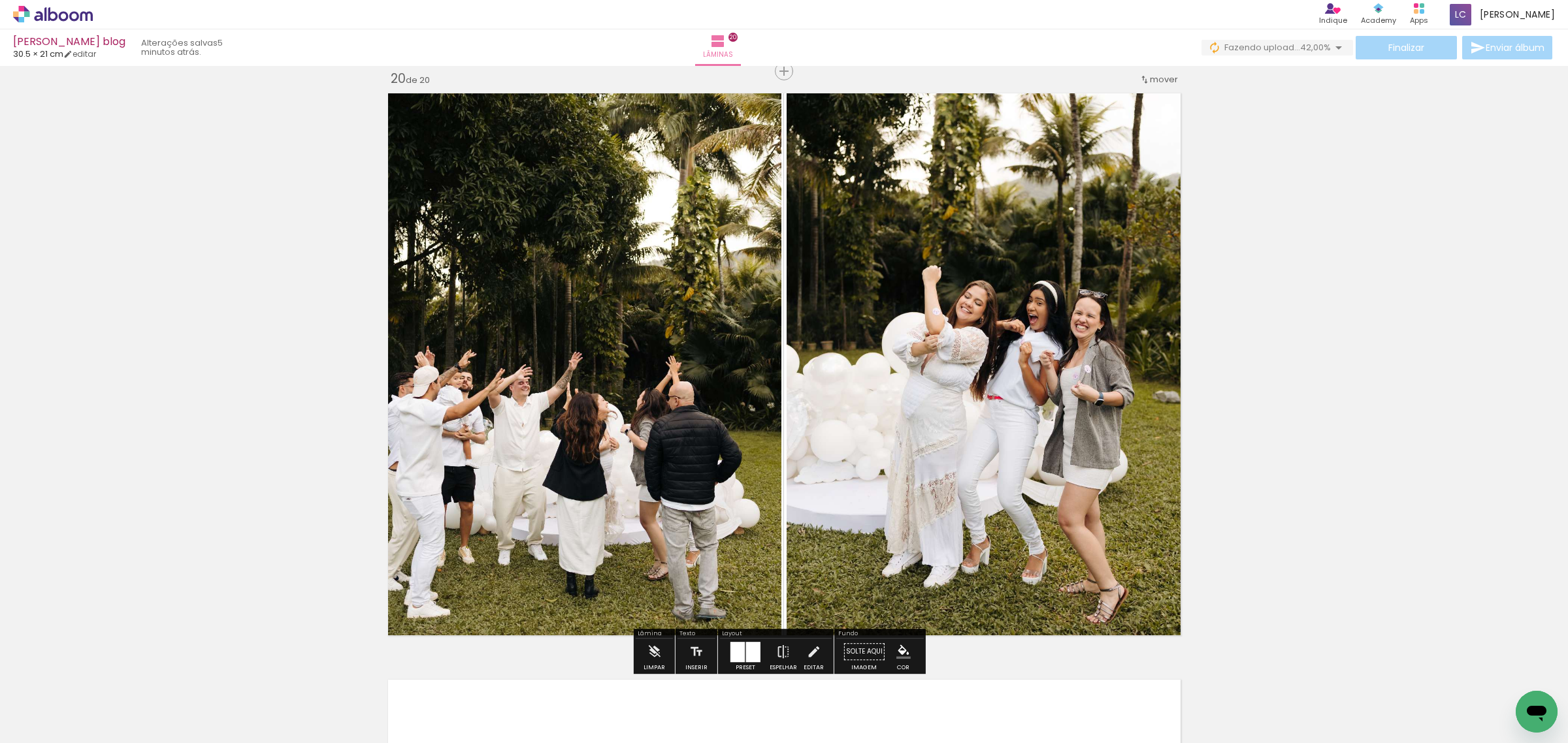
drag, startPoint x: 1222, startPoint y: 405, endPoint x: 1112, endPoint y: 440, distance: 115.4
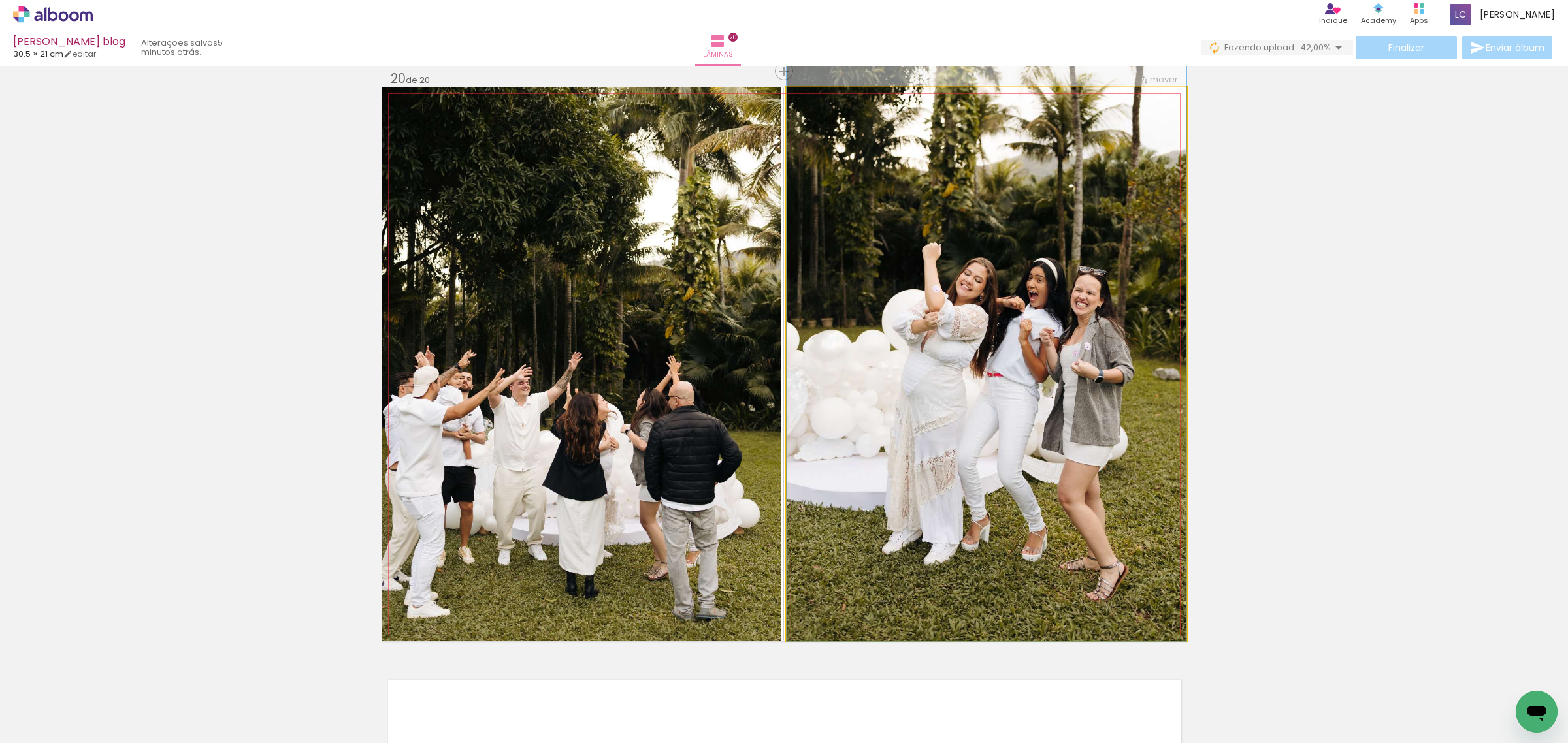
drag, startPoint x: 1112, startPoint y: 441, endPoint x: 1111, endPoint y: 406, distance: 35.0
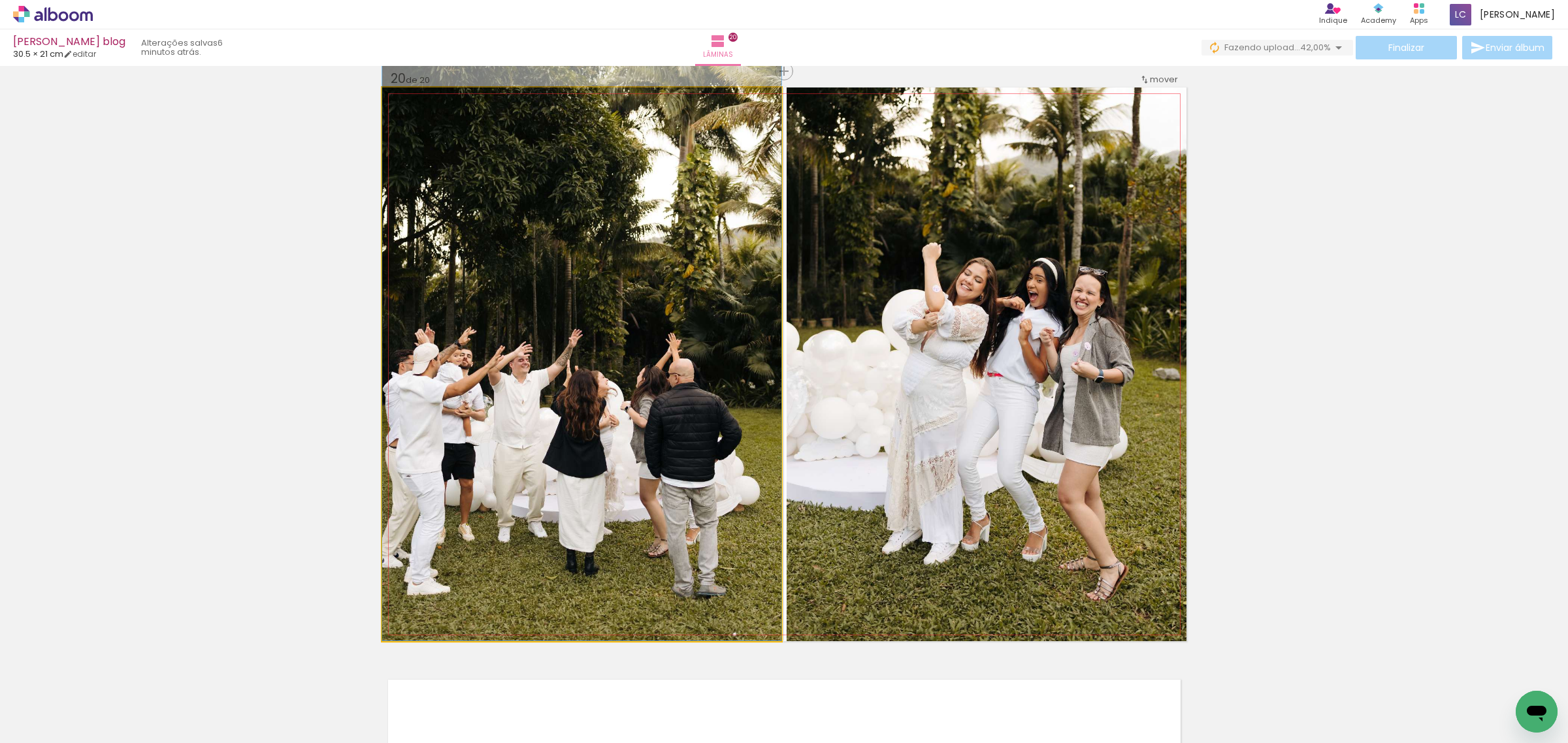
drag, startPoint x: 510, startPoint y: 494, endPoint x: 521, endPoint y: 443, distance: 52.2
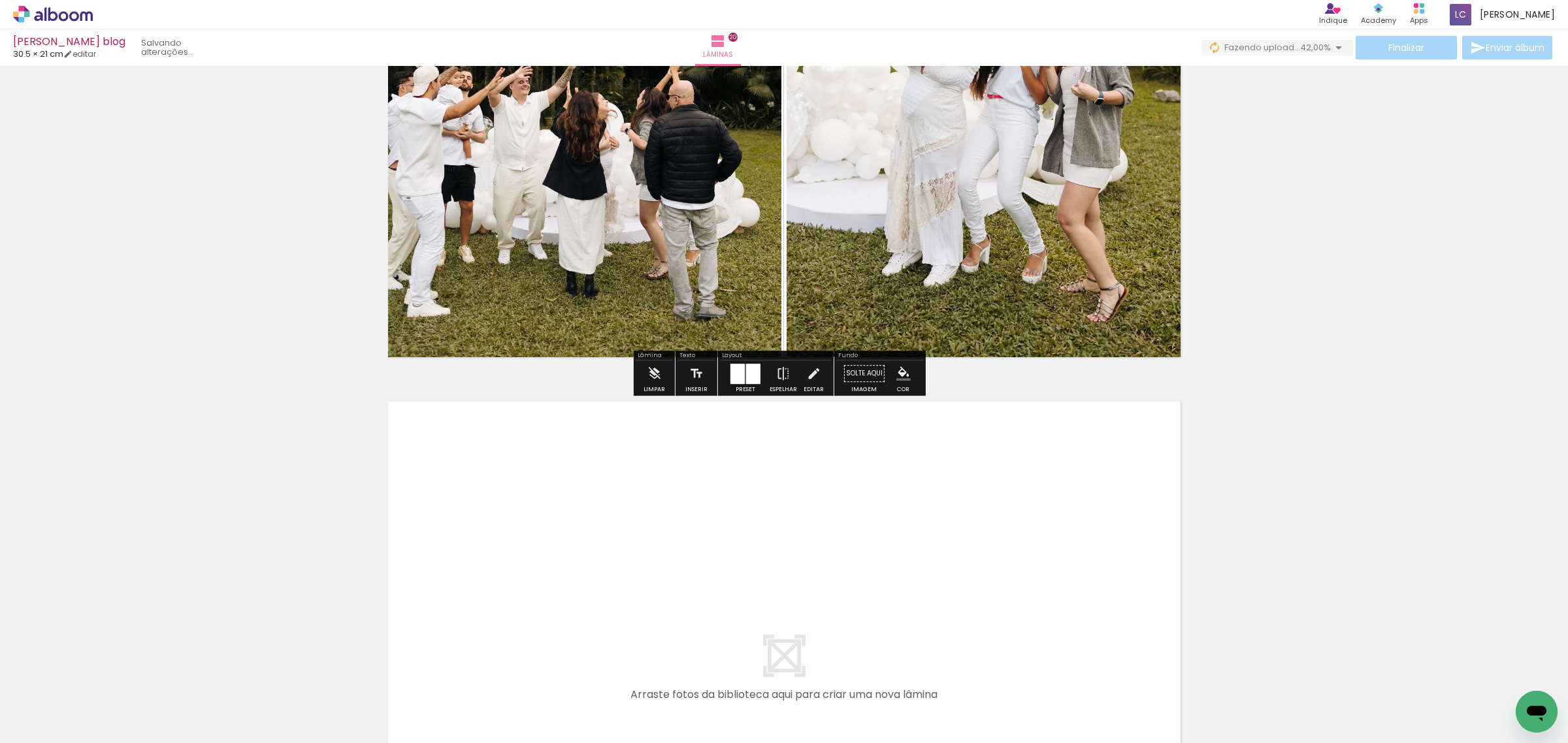
scroll to position [11487, 0]
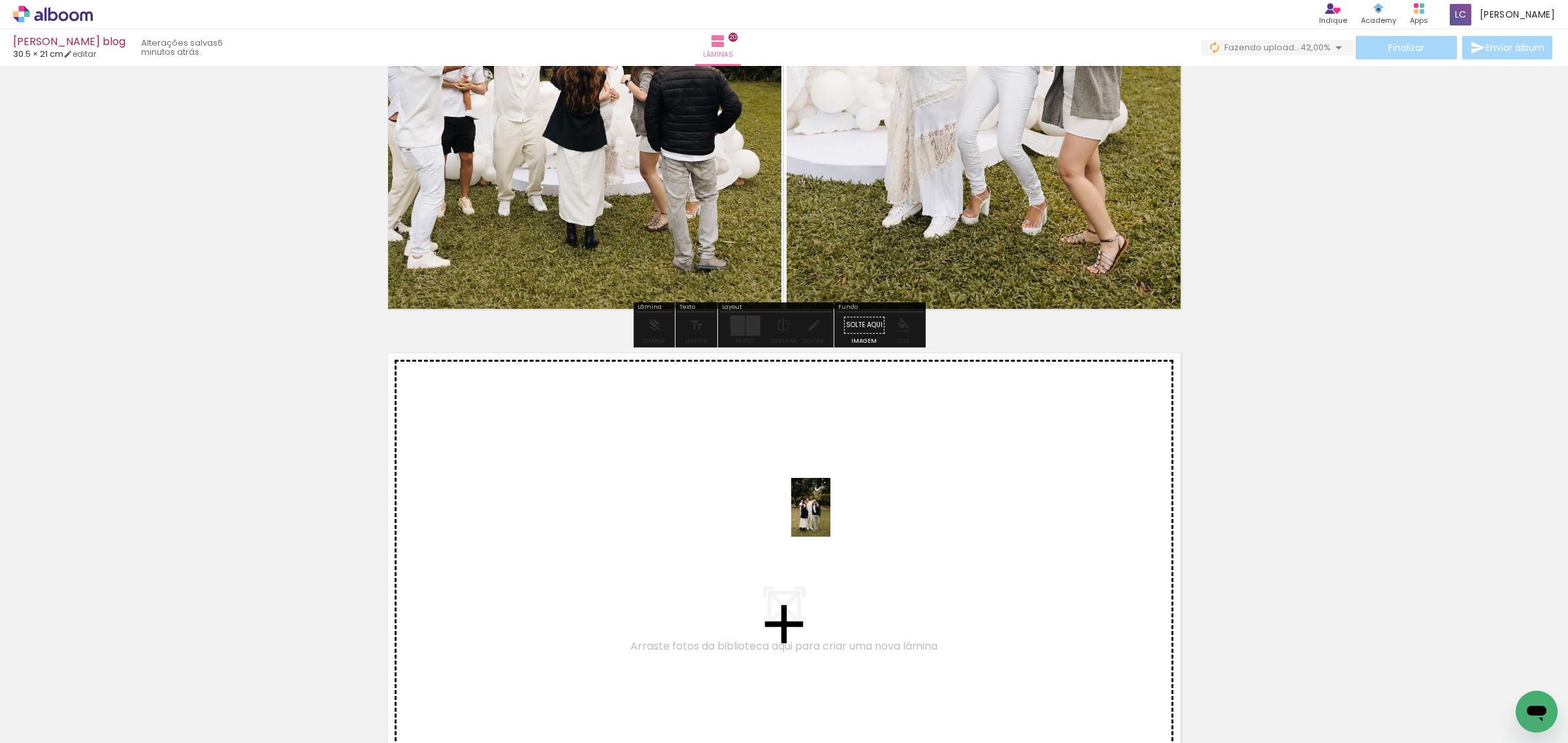
drag, startPoint x: 866, startPoint y: 702, endPoint x: 830, endPoint y: 517, distance: 188.5
click at [830, 517] on quentale-workspace at bounding box center [784, 371] width 1568 height 743
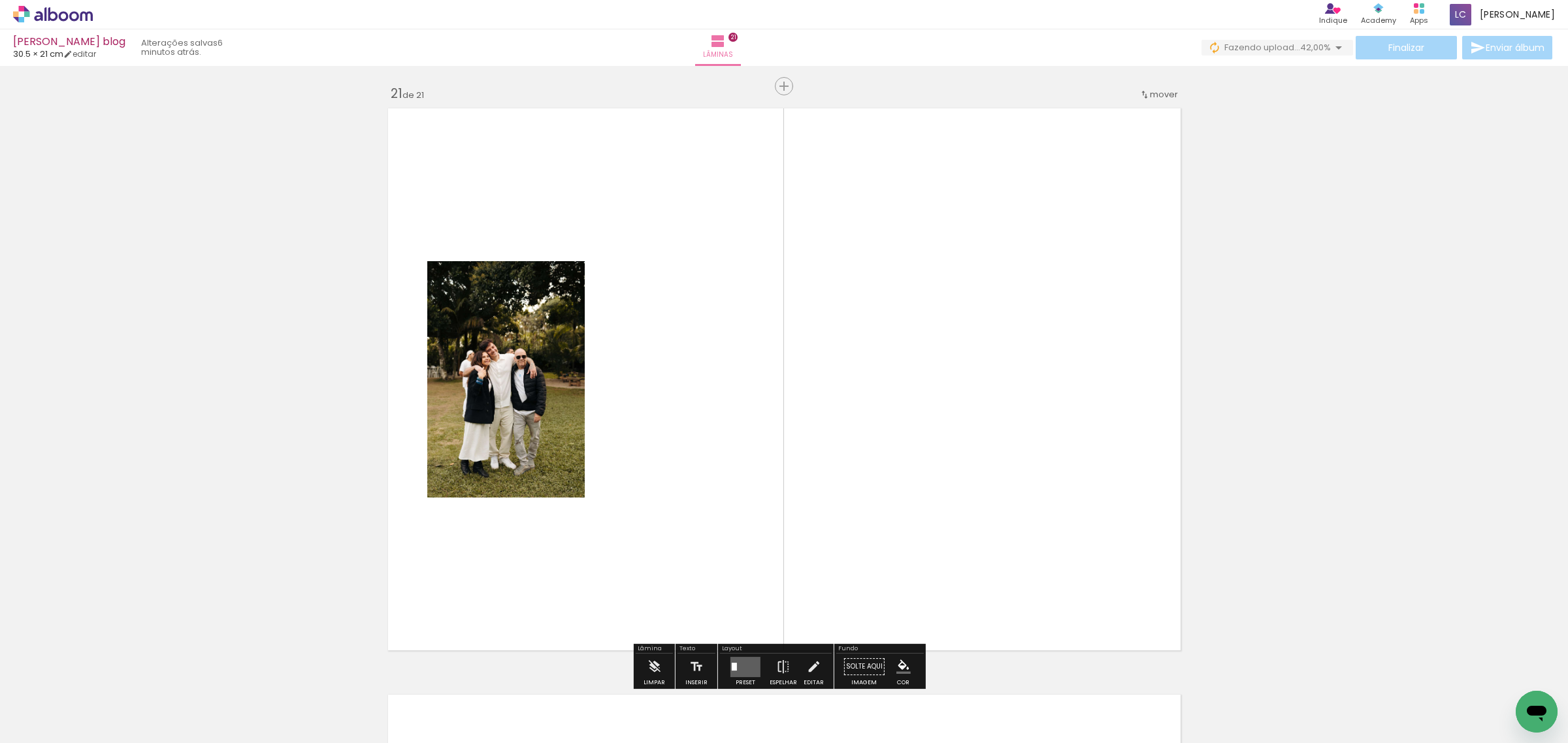
scroll to position [11747, 0]
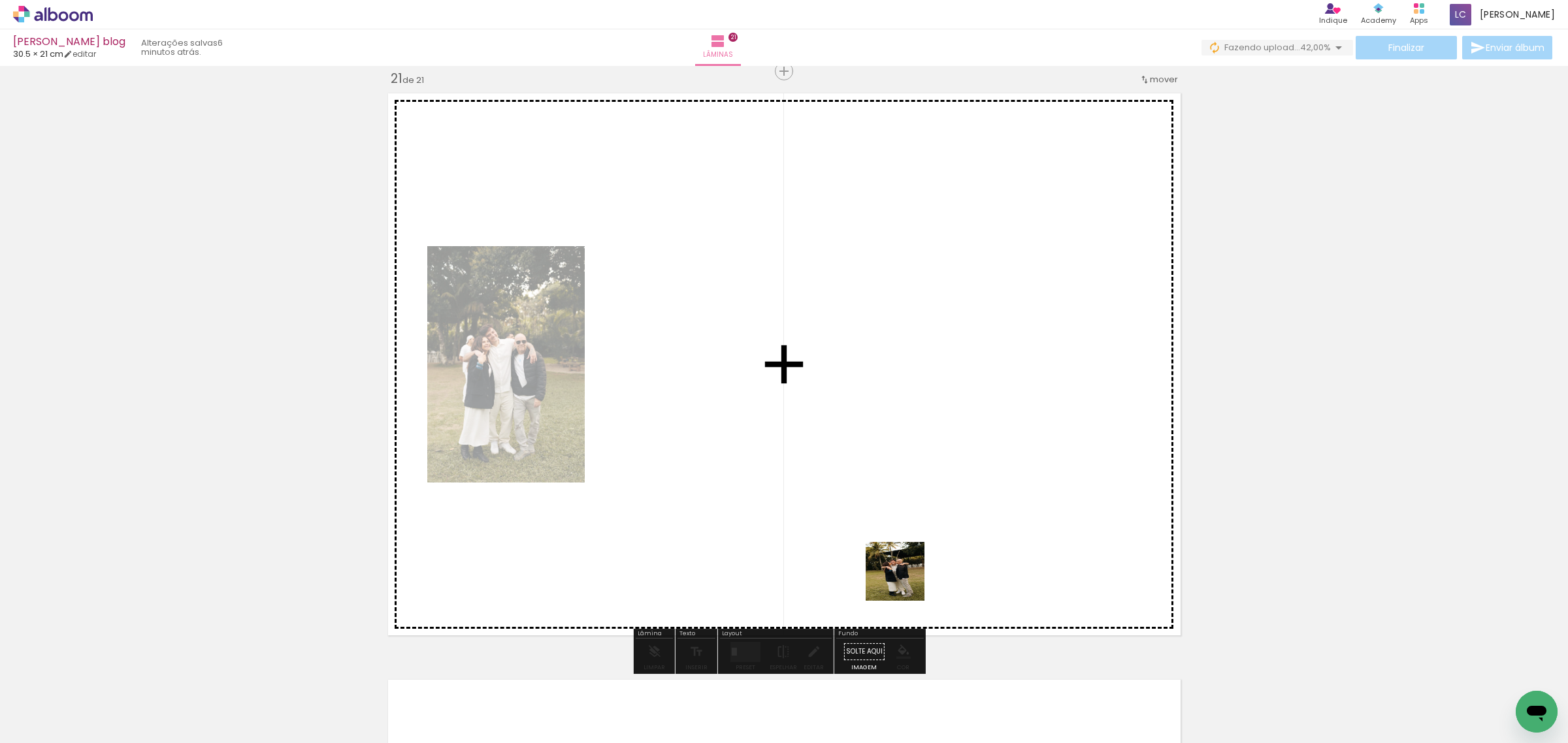
drag, startPoint x: 934, startPoint y: 702, endPoint x: 864, endPoint y: 432, distance: 278.9
click at [864, 432] on quentale-workspace at bounding box center [784, 371] width 1568 height 743
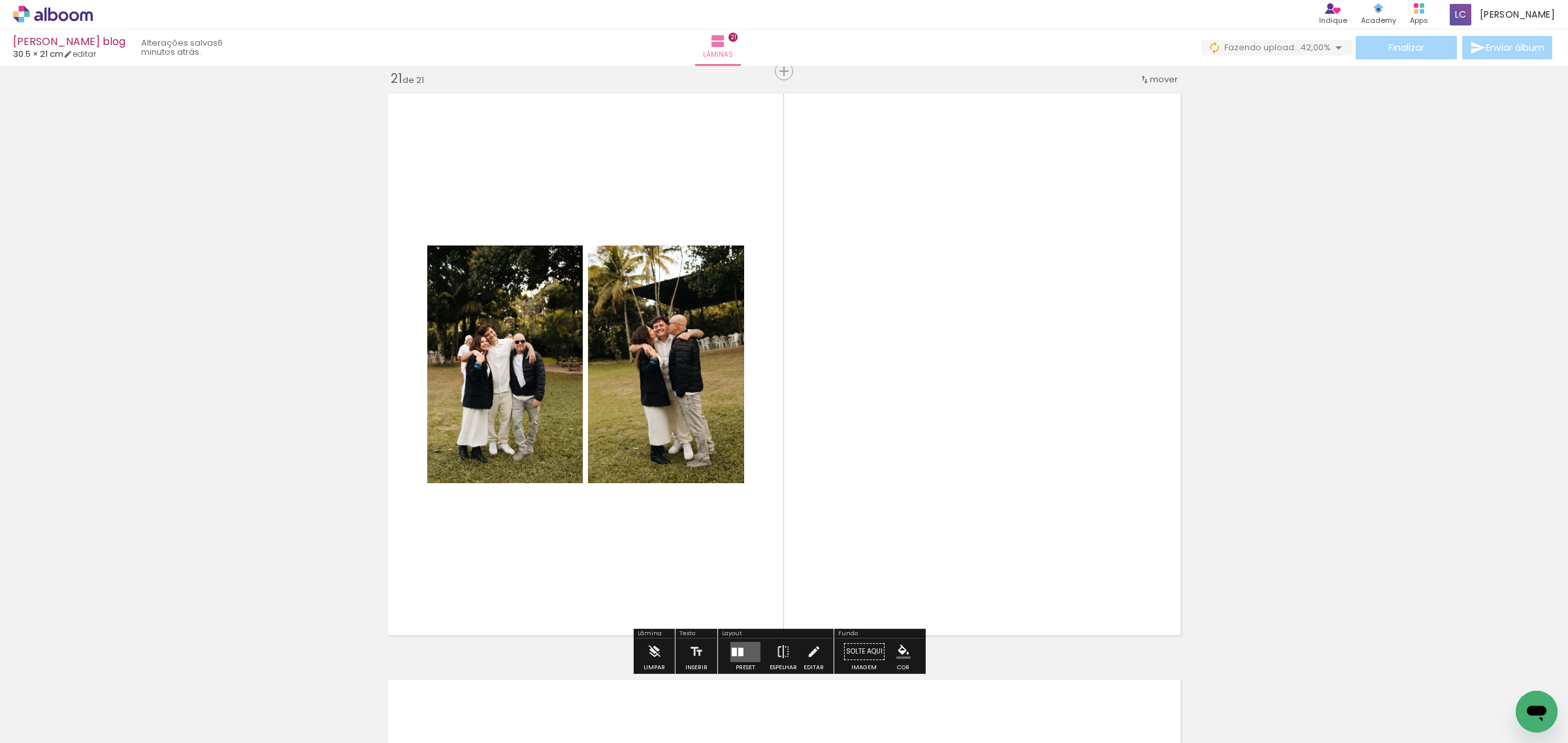
click at [755, 640] on div at bounding box center [745, 651] width 36 height 26
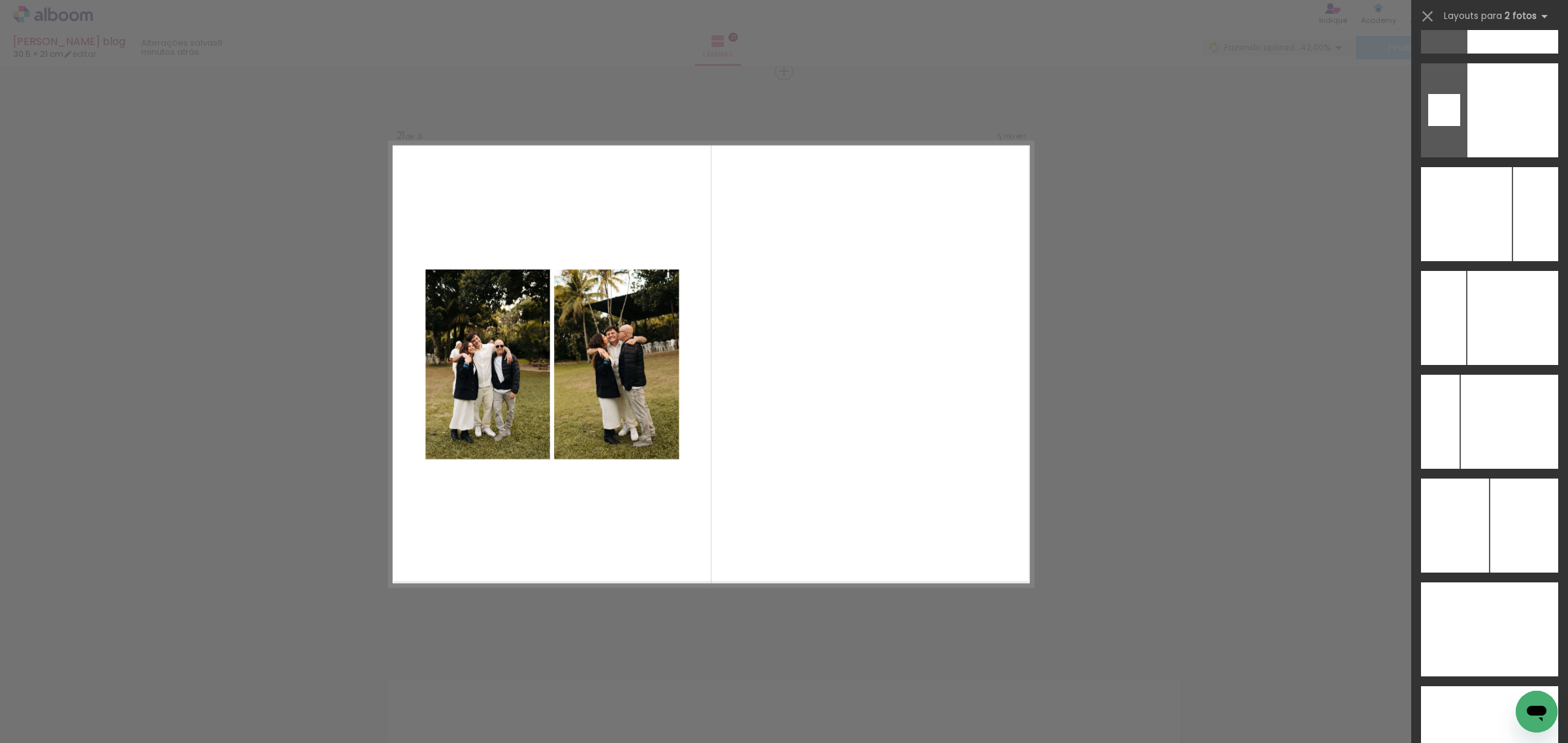
scroll to position [5230, 0]
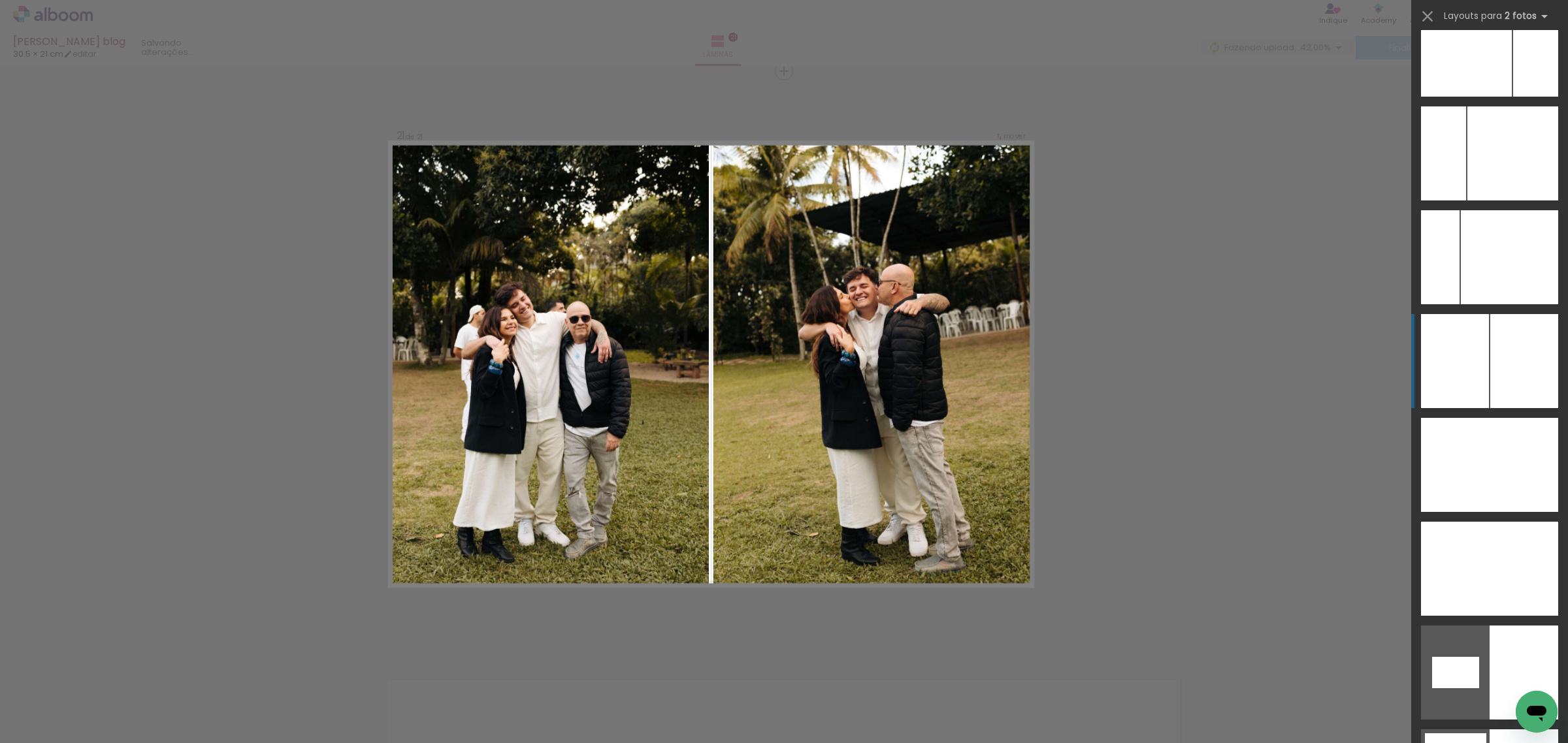
click at [1504, 377] on div at bounding box center [1524, 361] width 68 height 94
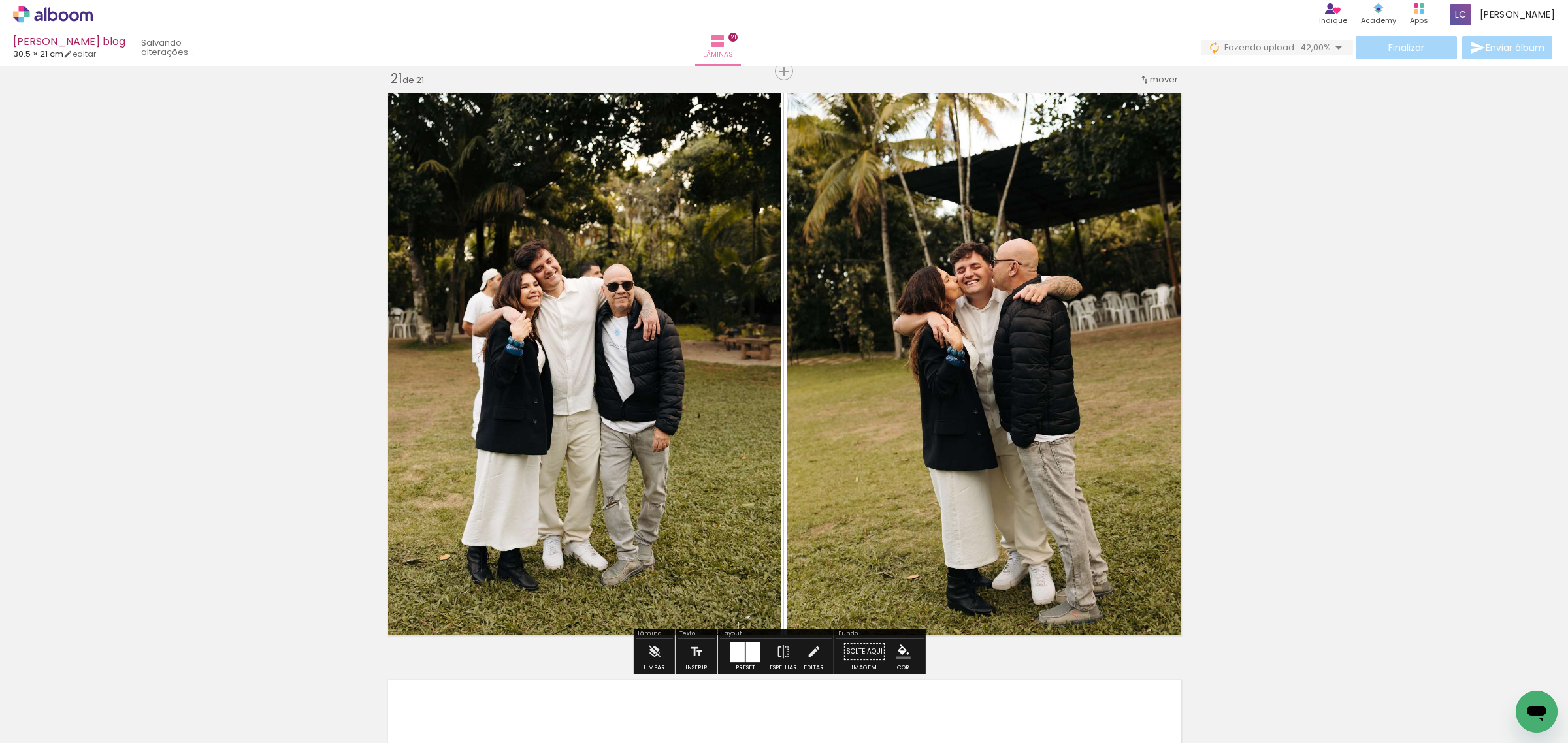
scroll to position [12155, 0]
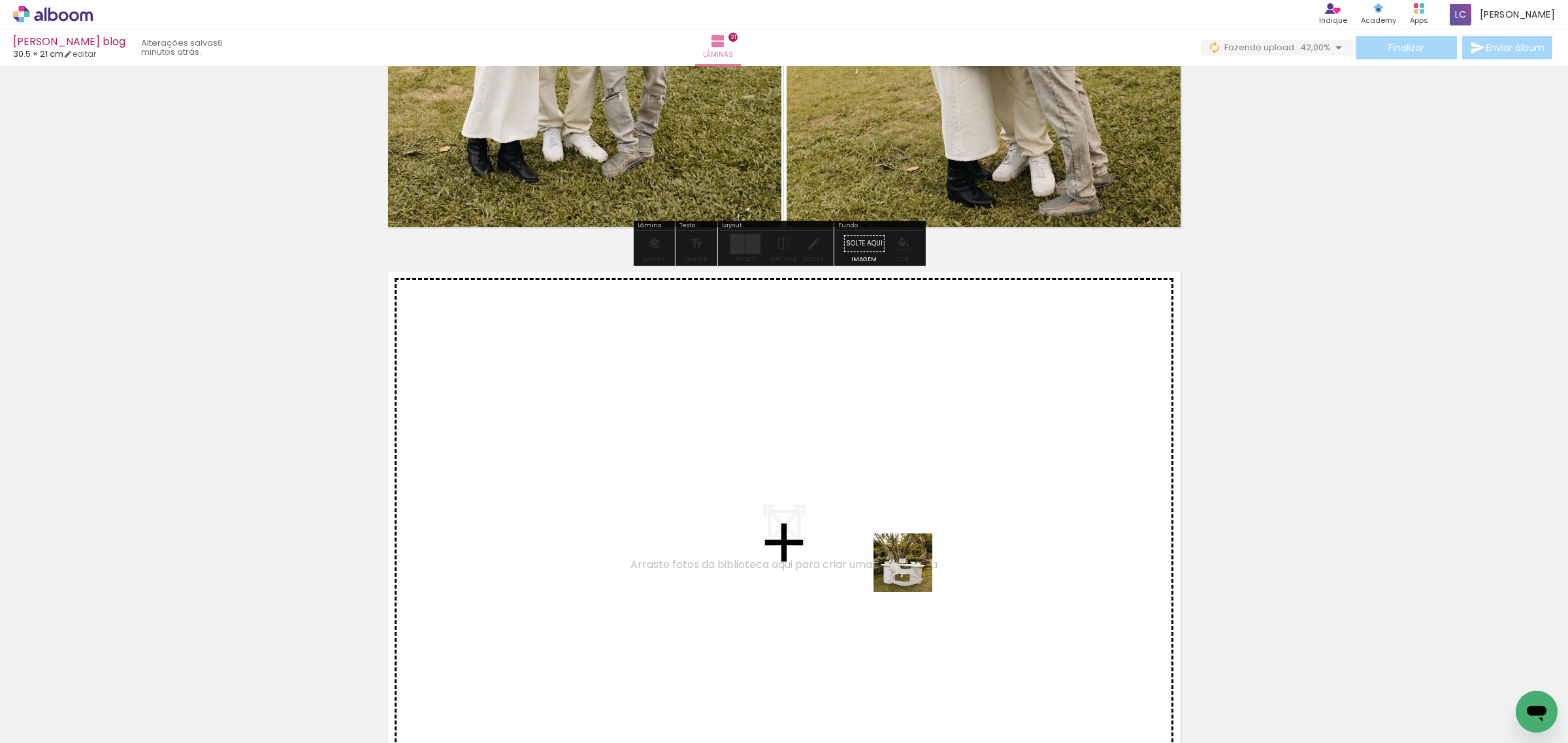
drag, startPoint x: 1013, startPoint y: 720, endPoint x: 913, endPoint y: 573, distance: 177.8
click at [913, 573] on quentale-workspace at bounding box center [784, 371] width 1568 height 743
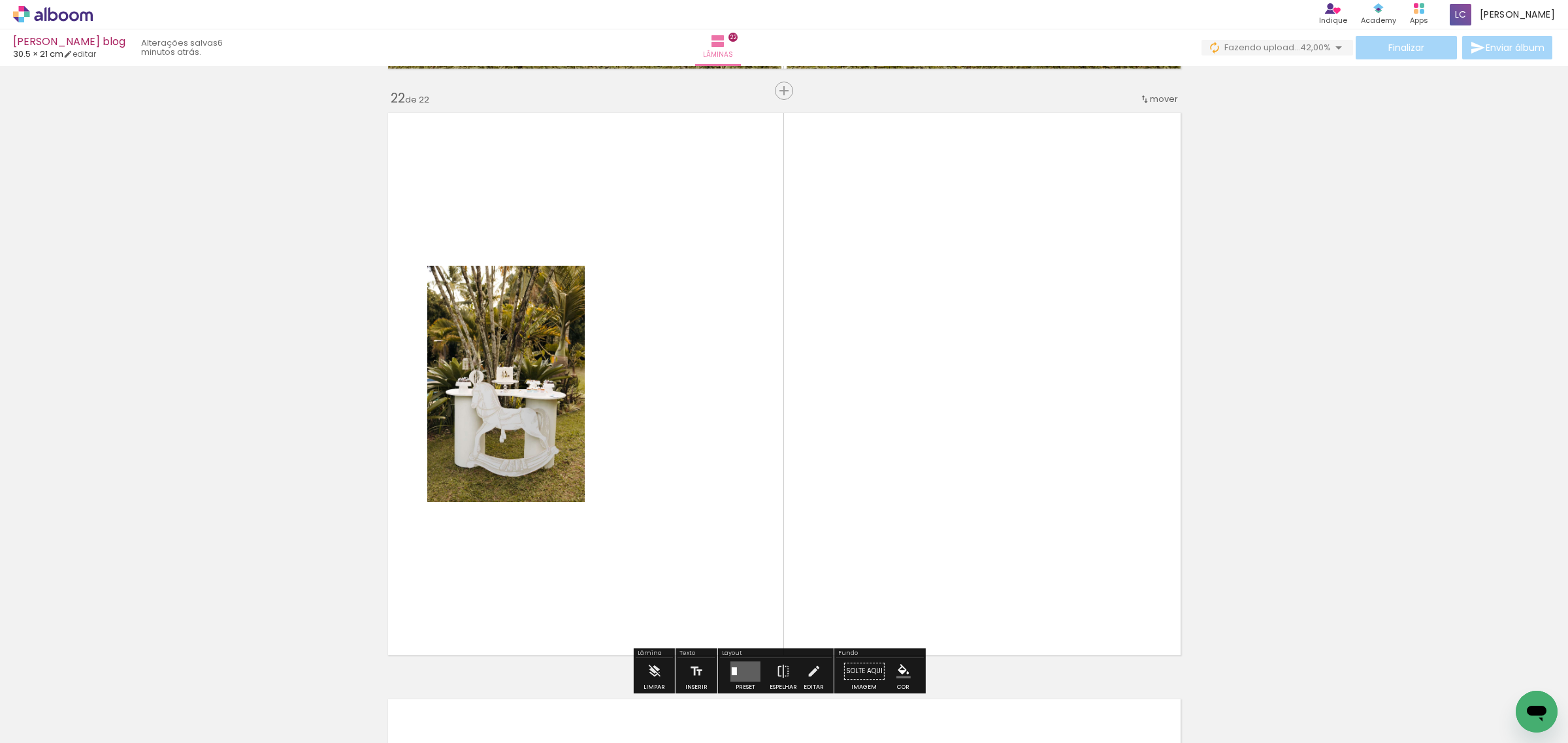
scroll to position [12334, 0]
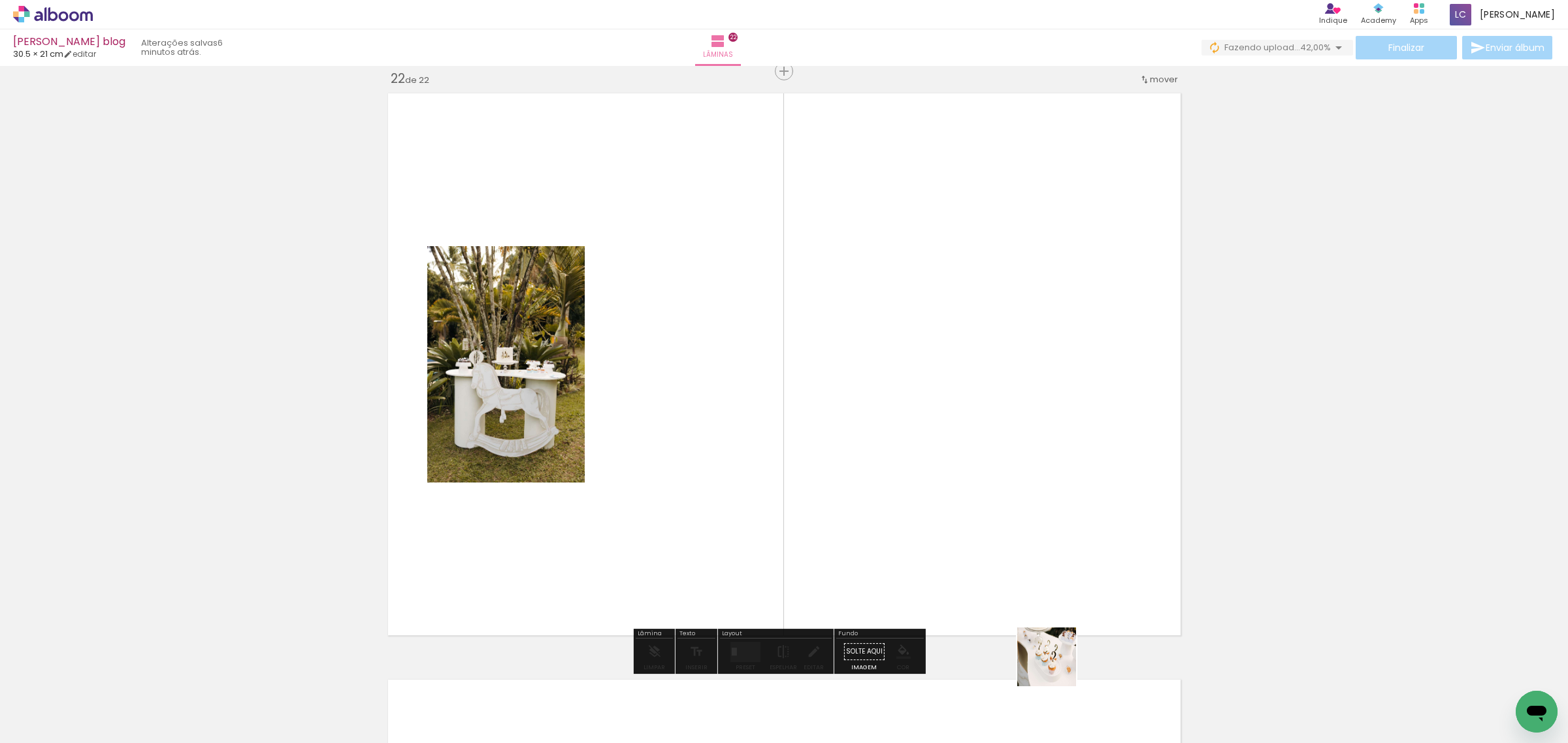
drag, startPoint x: 1057, startPoint y: 699, endPoint x: 851, endPoint y: 383, distance: 377.2
click at [851, 383] on quentale-workspace at bounding box center [784, 371] width 1568 height 743
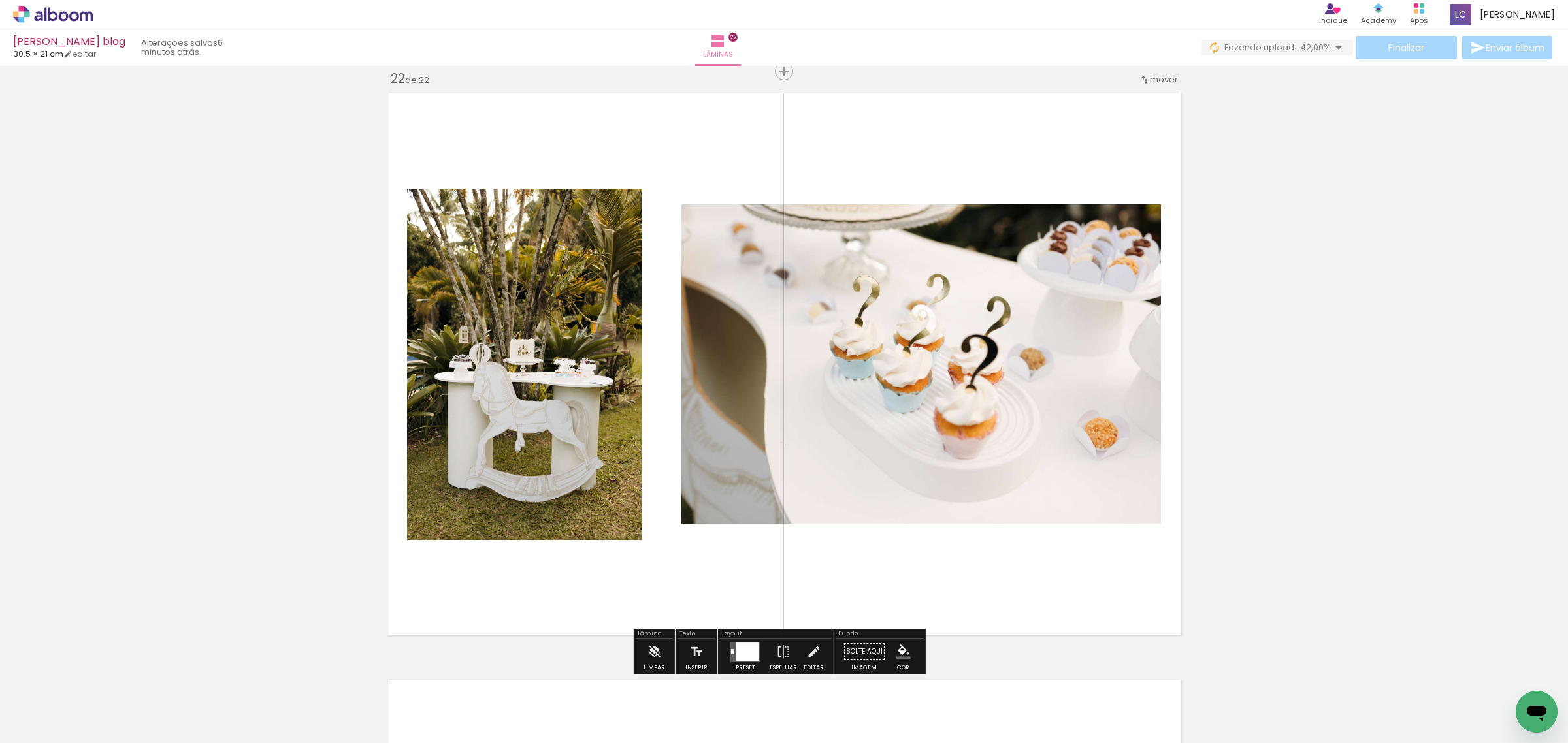
click at [755, 647] on div at bounding box center [748, 651] width 23 height 18
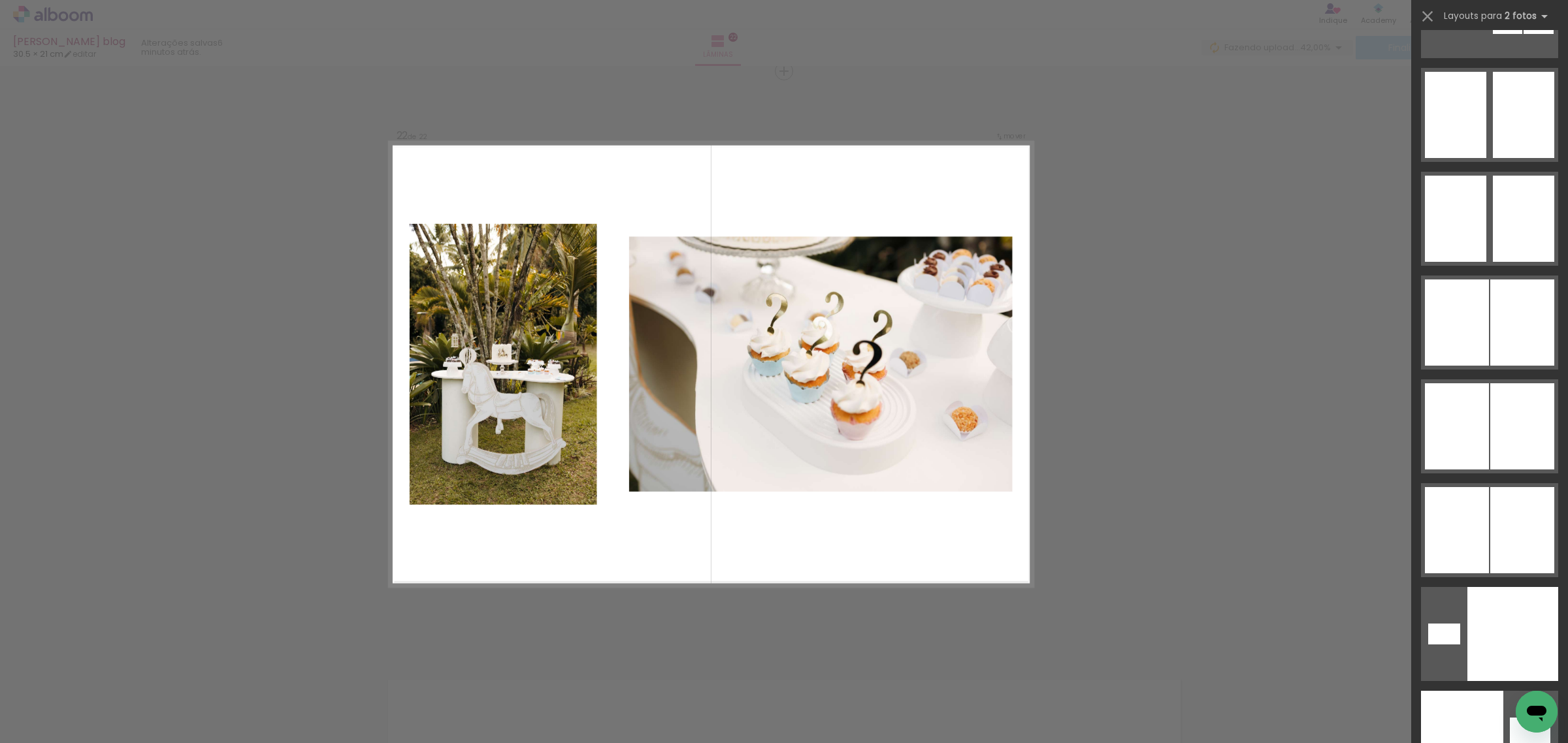
scroll to position [8328, 0]
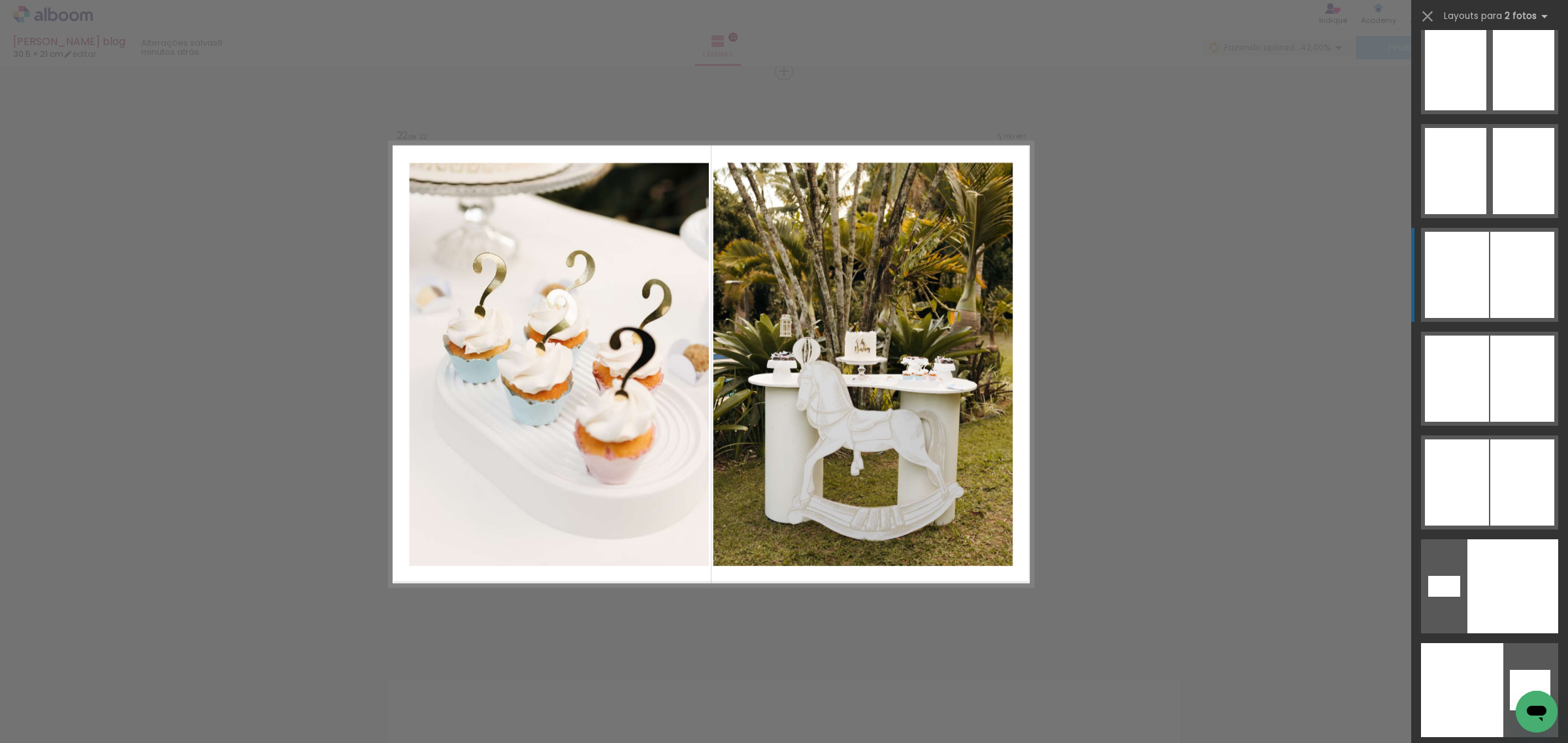
click at [1474, 286] on div at bounding box center [1457, 275] width 64 height 86
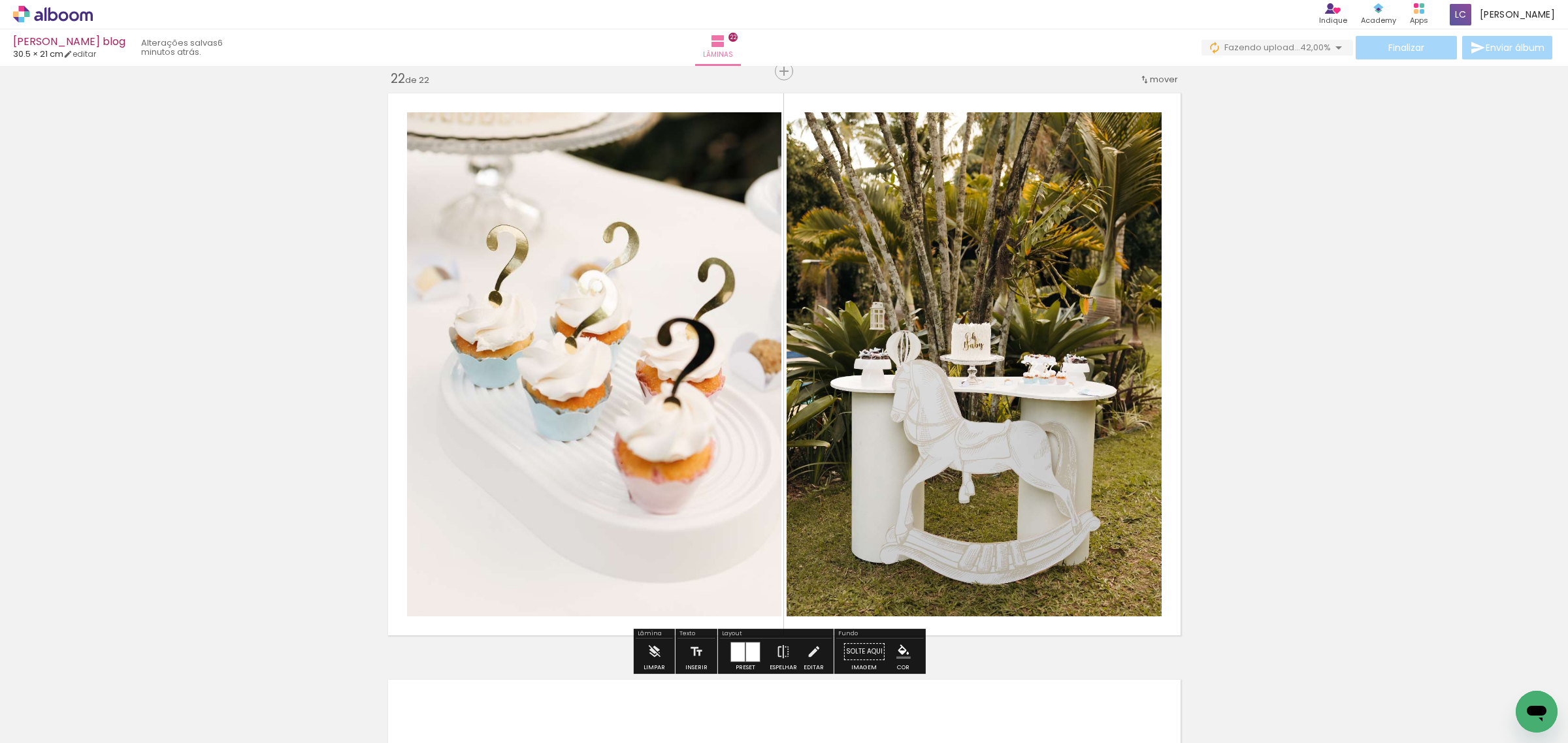
click at [740, 647] on div at bounding box center [738, 652] width 13 height 19
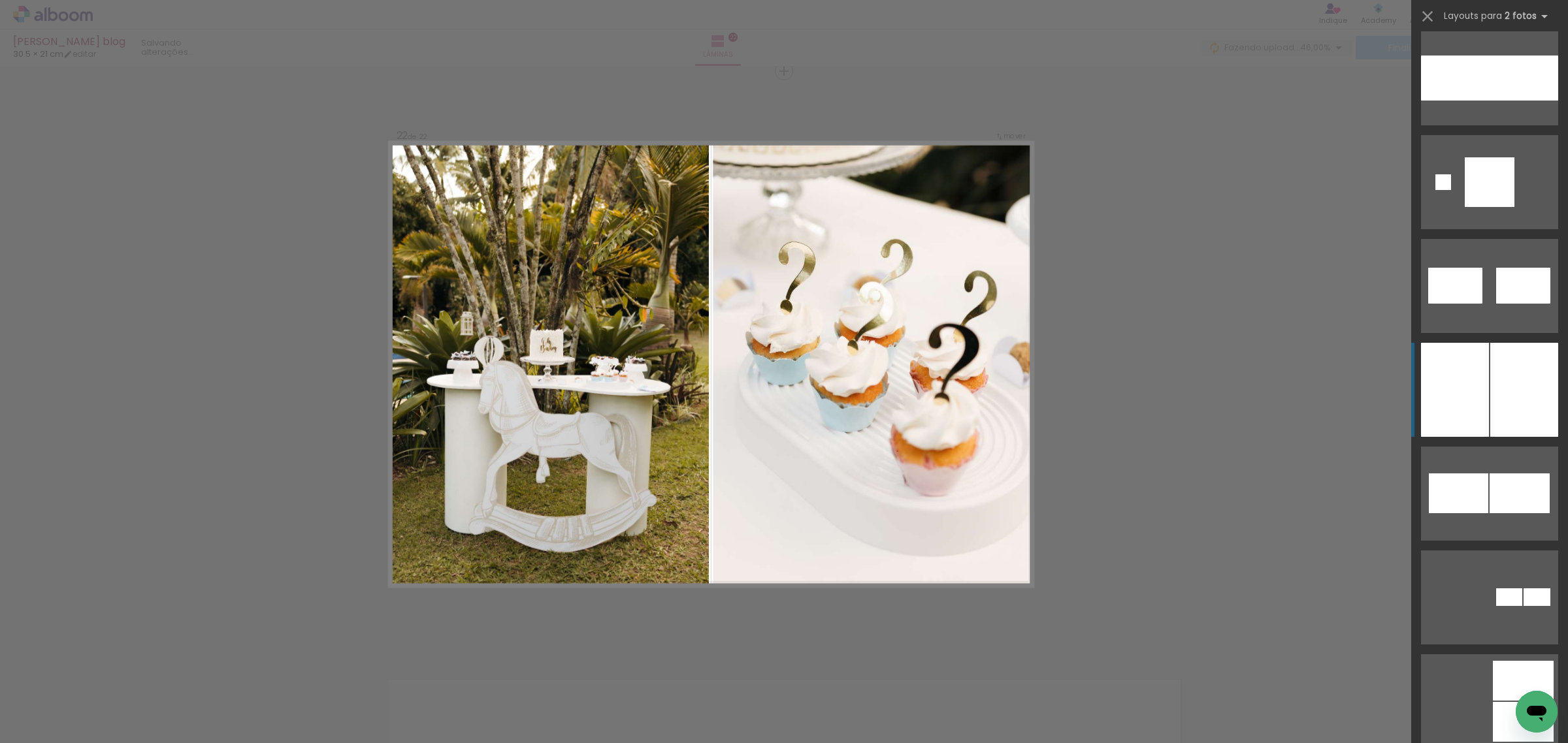
scroll to position [5397, 0]
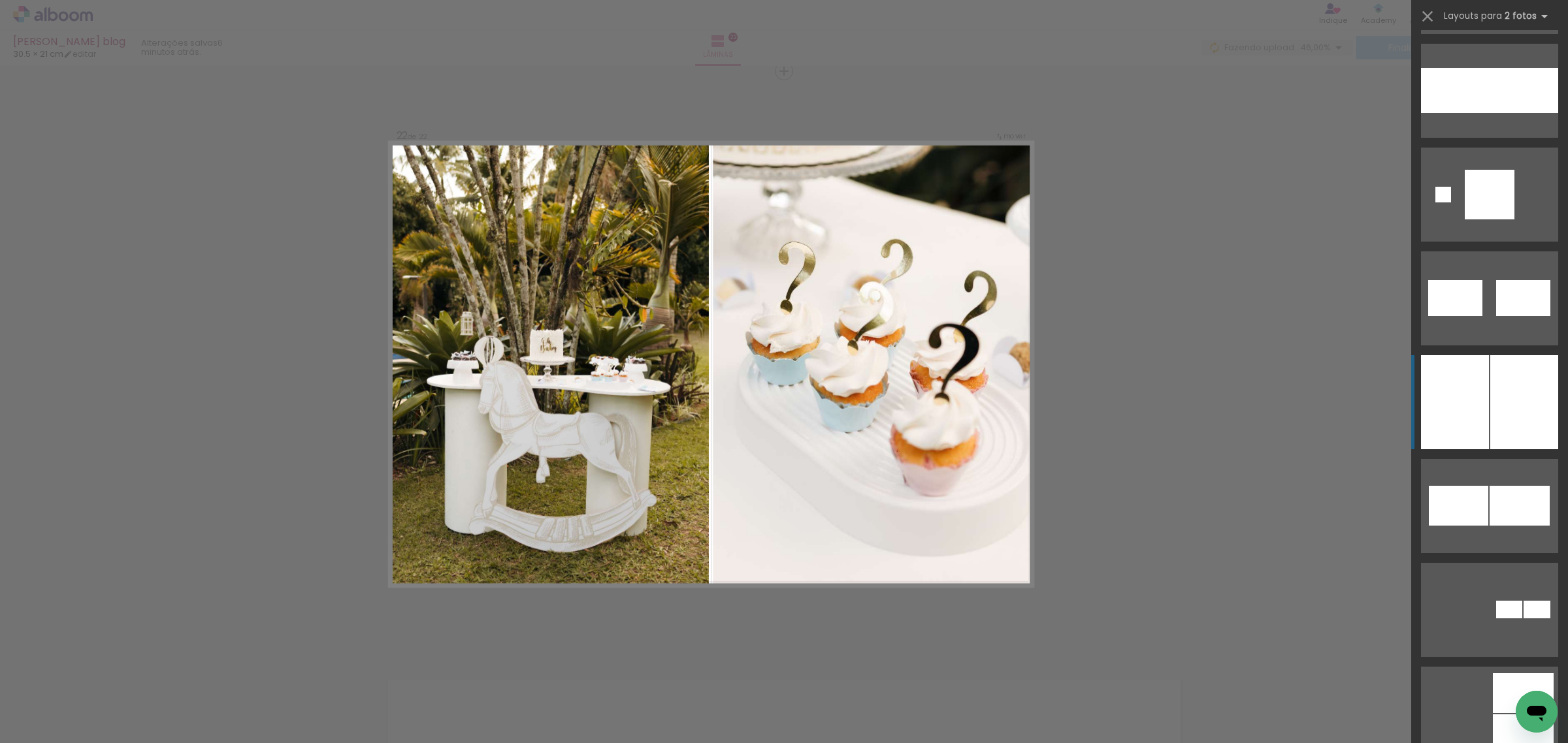
click at [1472, 417] on div at bounding box center [1454, 402] width 68 height 94
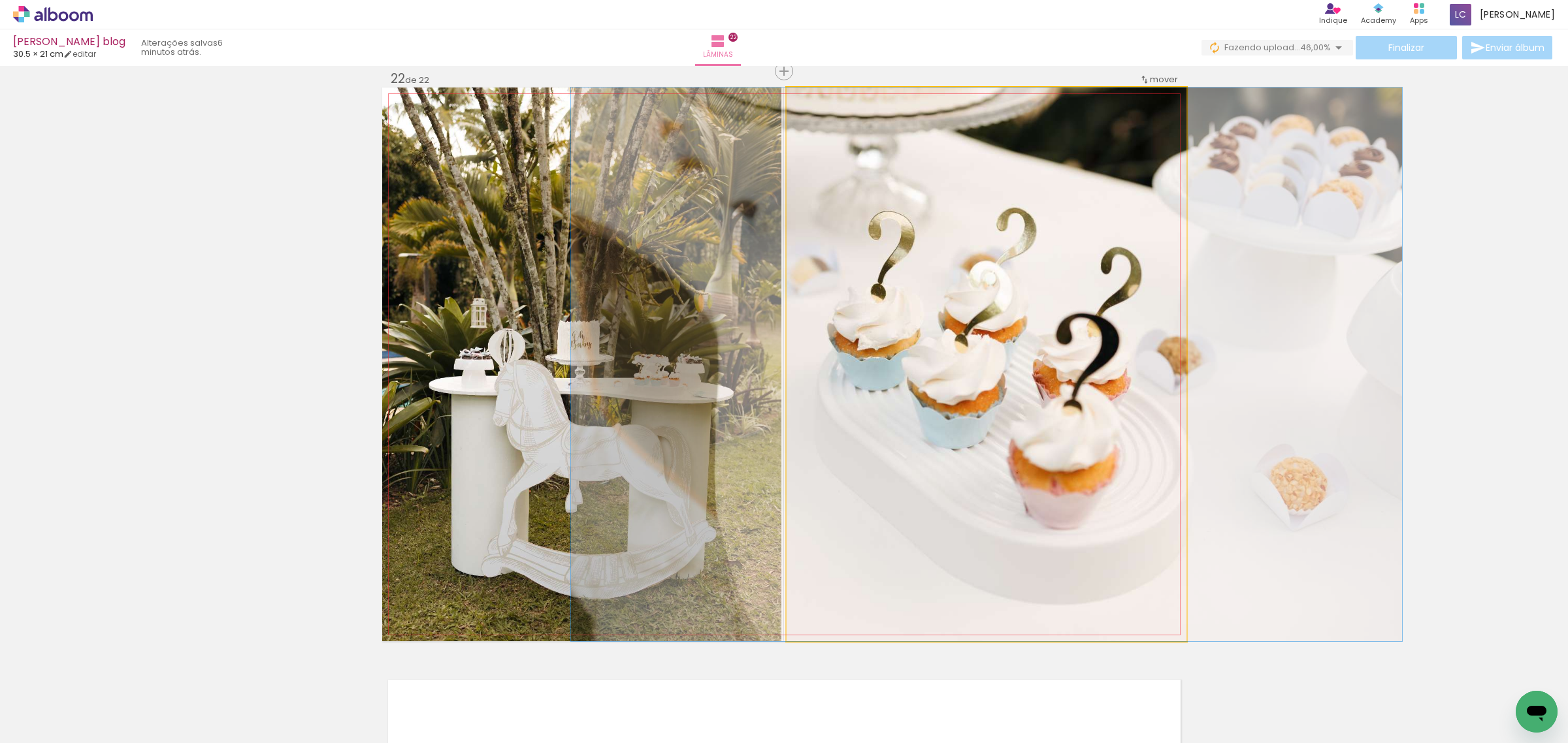
click at [1037, 435] on quentale-photo at bounding box center [986, 364] width 400 height 554
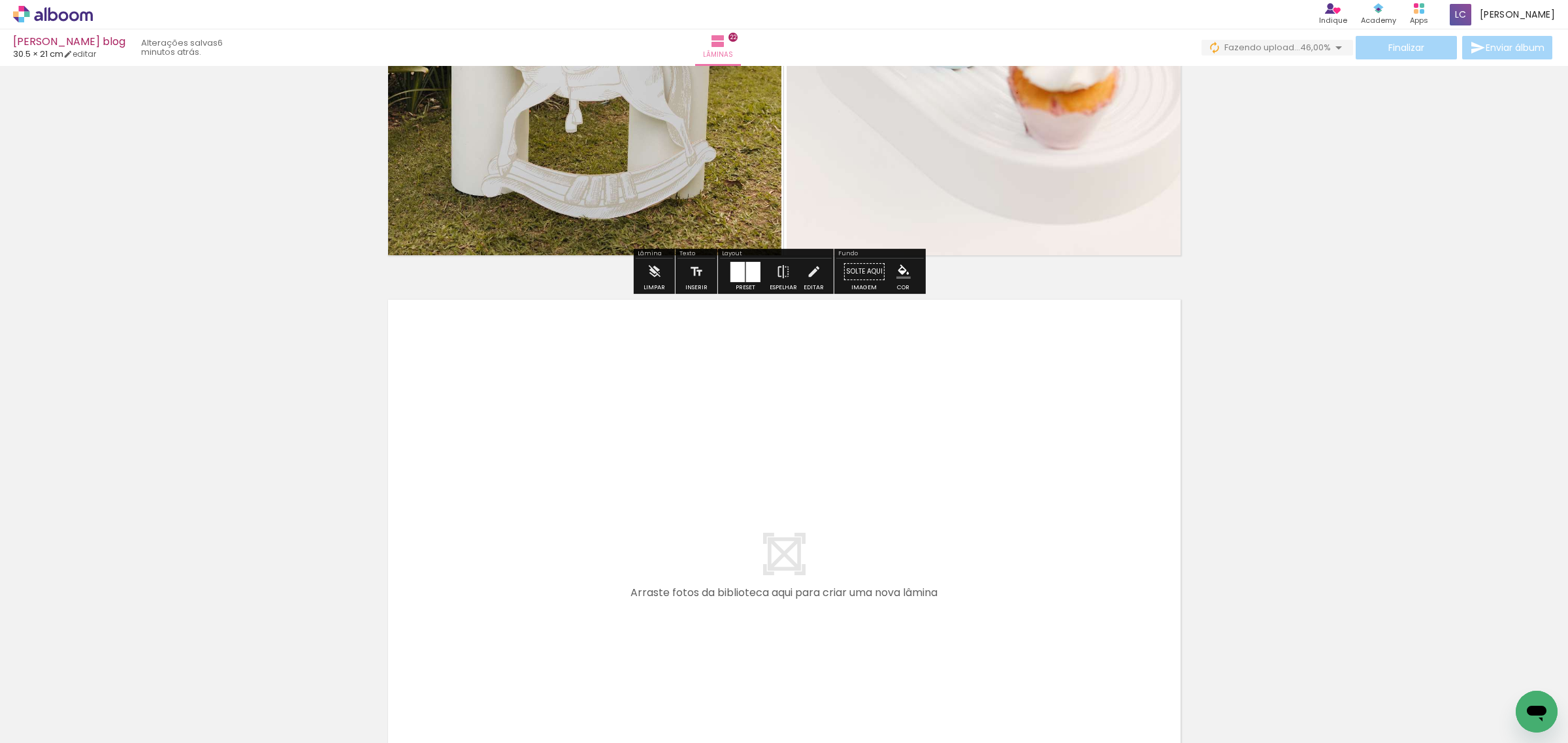
scroll to position [12742, 0]
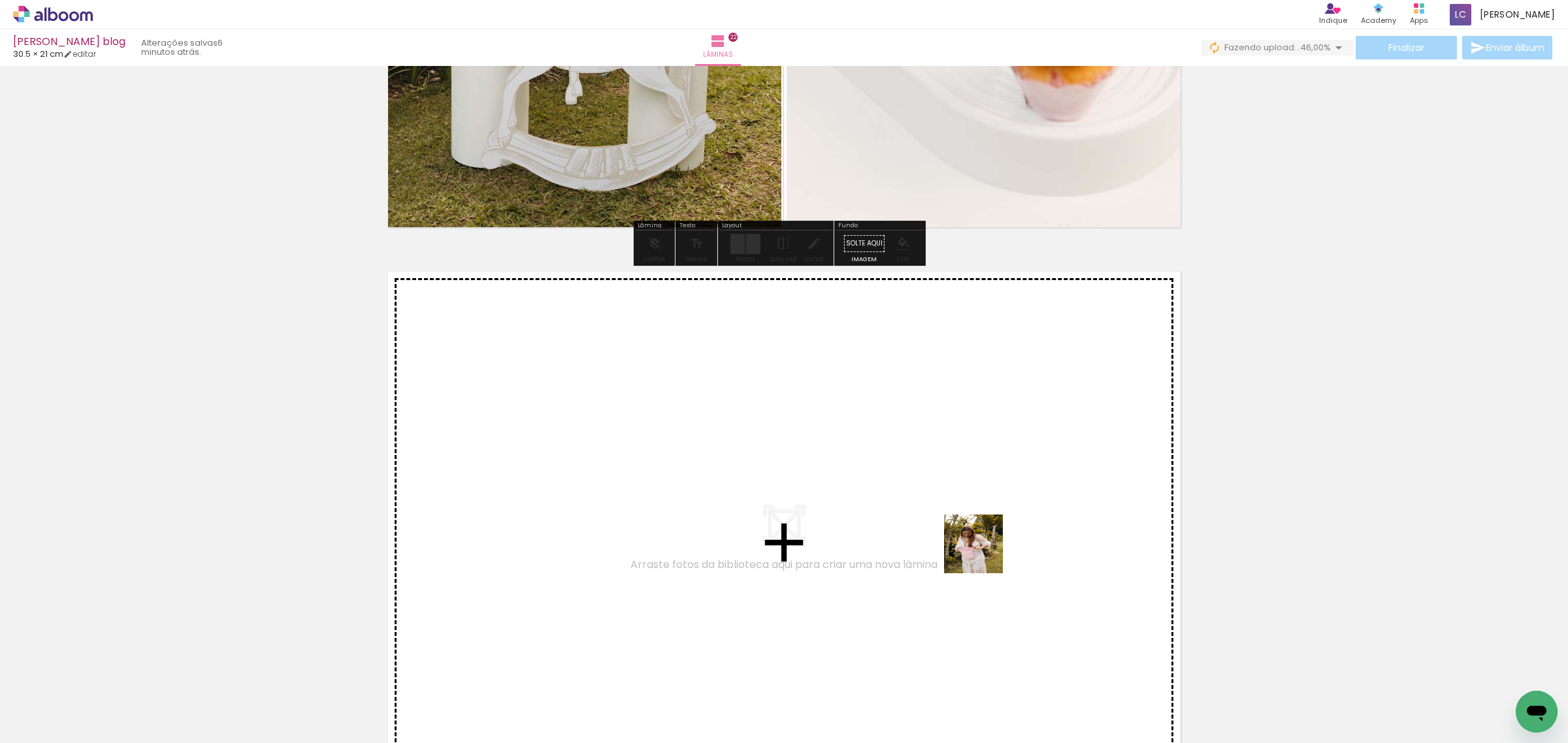
drag, startPoint x: 1149, startPoint y: 691, endPoint x: 1157, endPoint y: 673, distance: 19.7
click at [994, 563] on quentale-workspace at bounding box center [784, 371] width 1568 height 743
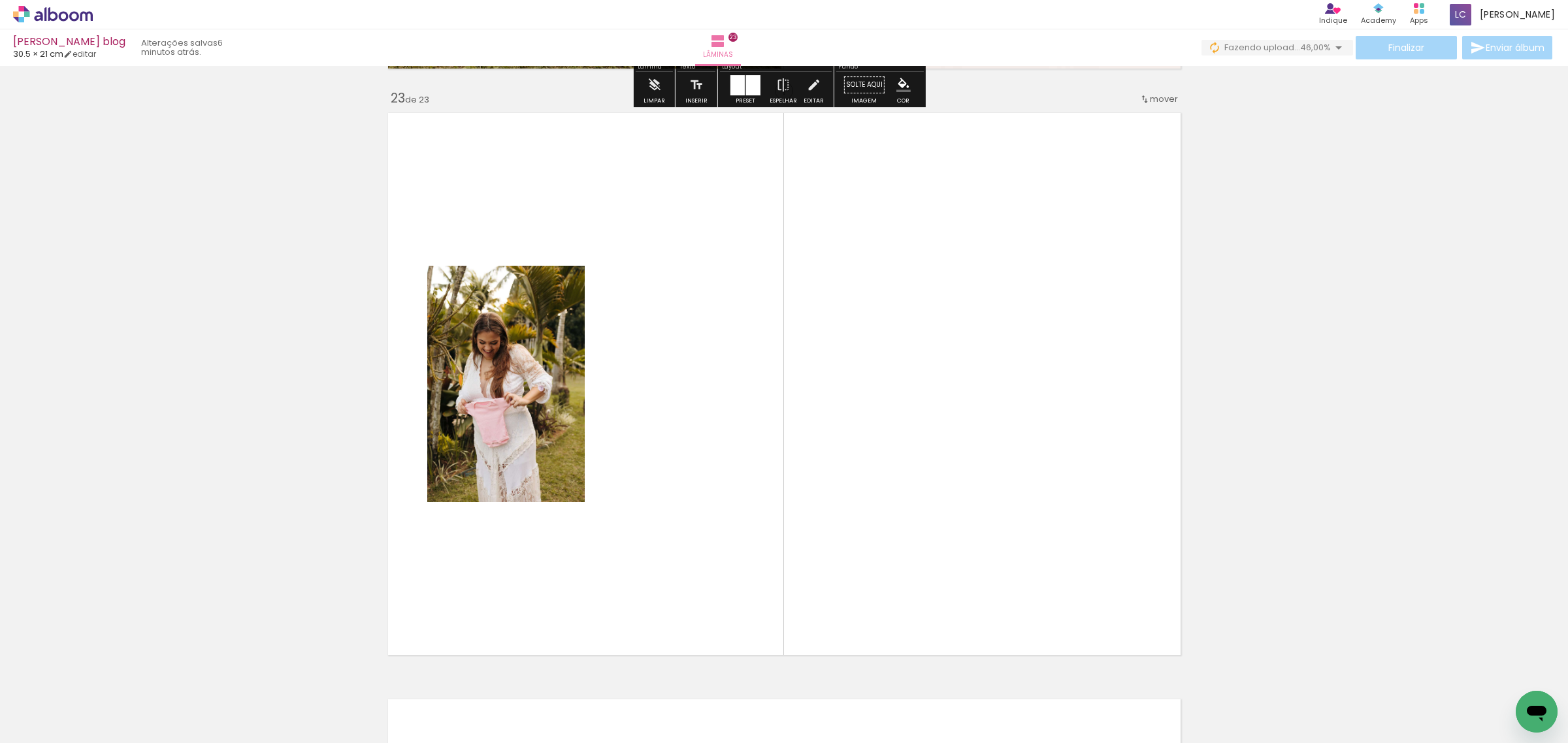
scroll to position [12920, 0]
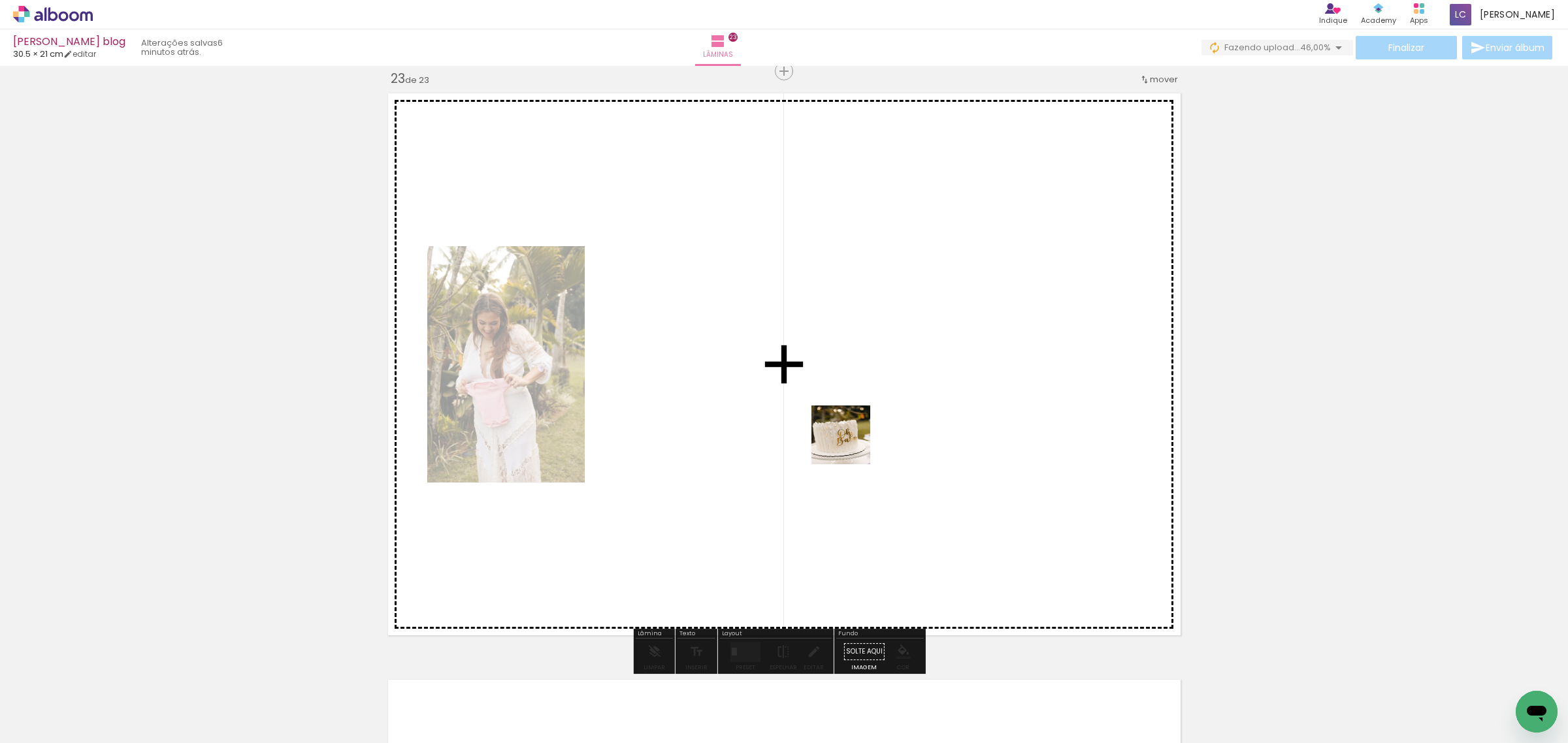
drag, startPoint x: 1222, startPoint y: 700, endPoint x: 850, endPoint y: 445, distance: 451.0
click at [850, 445] on quentale-workspace at bounding box center [784, 371] width 1568 height 743
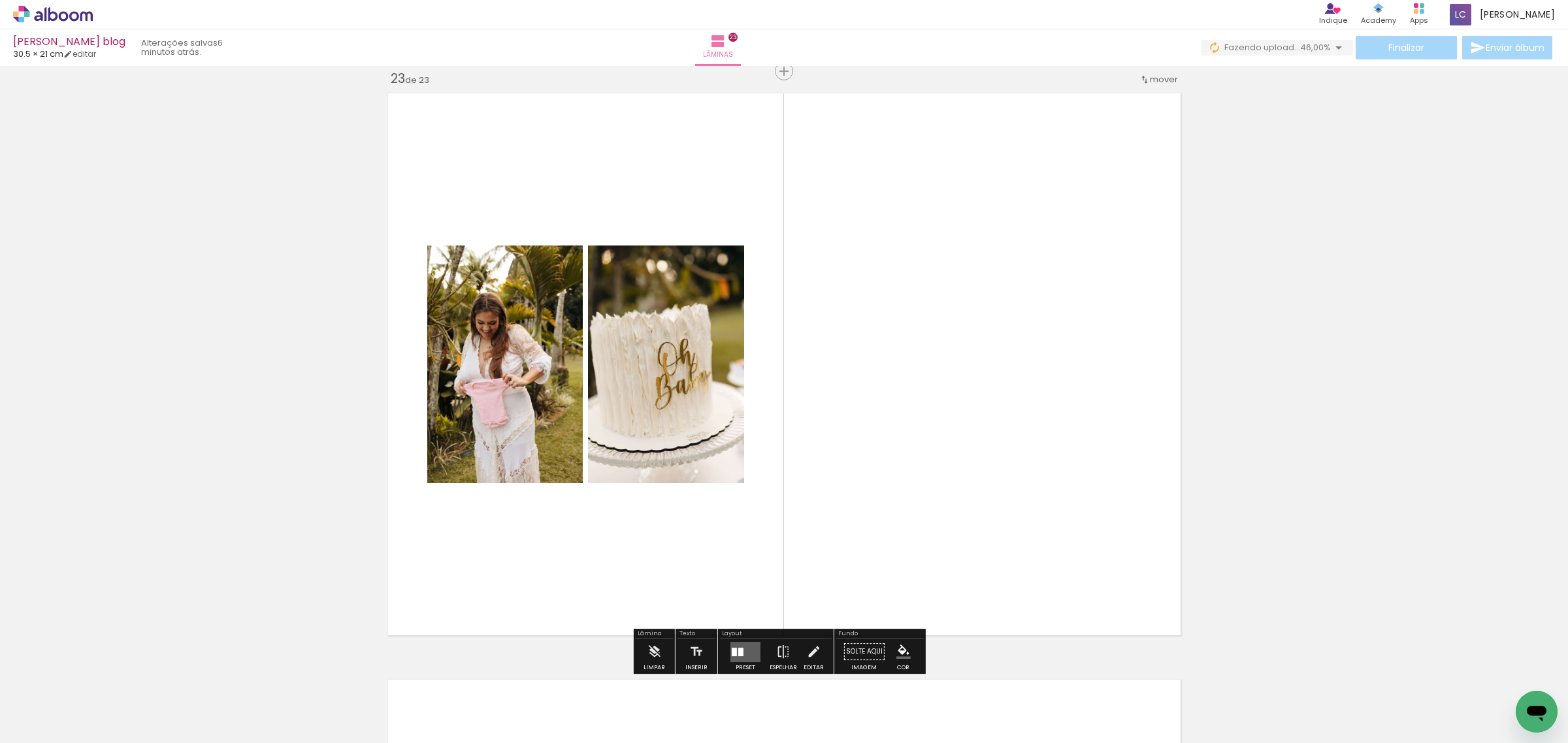
click at [743, 651] on quentale-layouter at bounding box center [745, 652] width 30 height 20
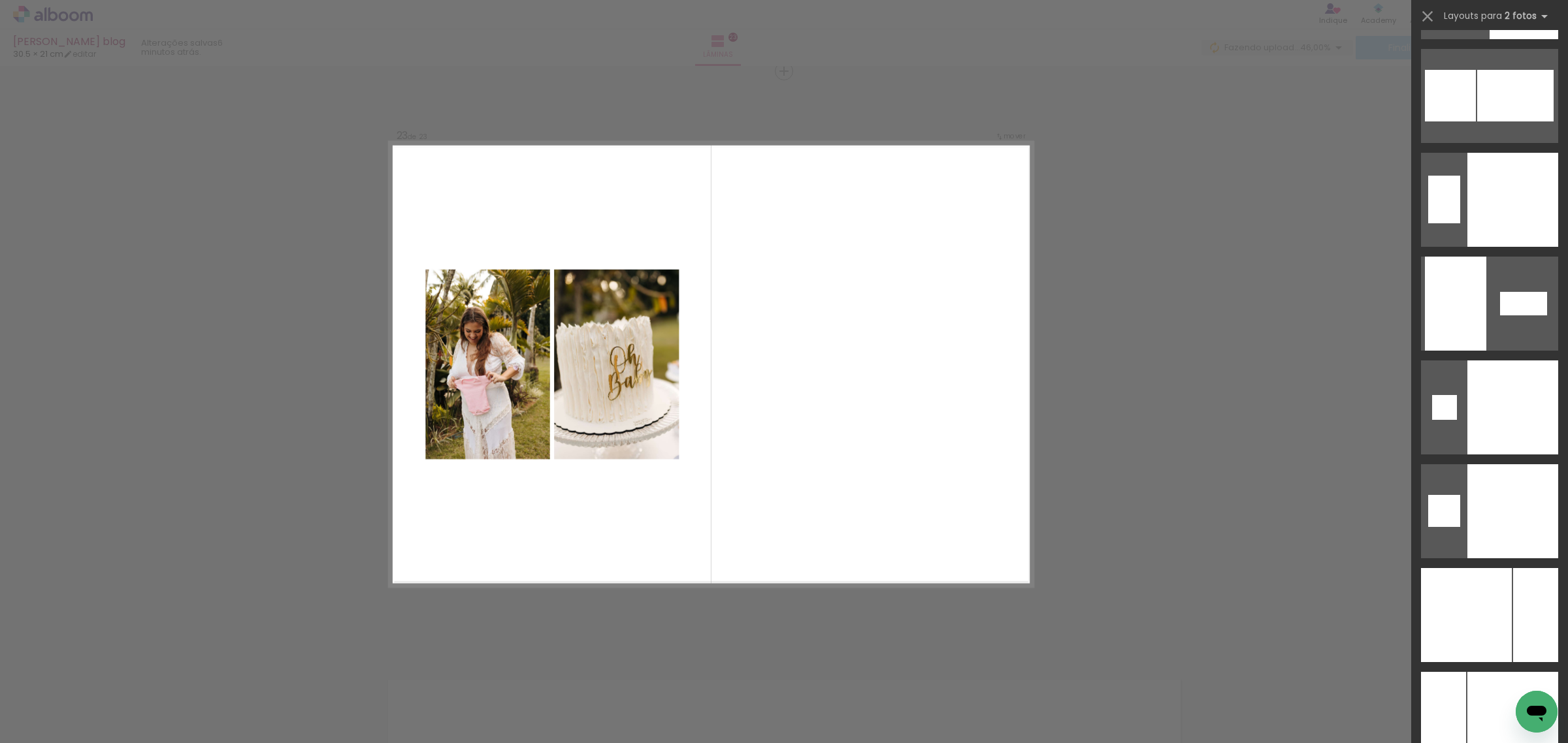
scroll to position [5041, 0]
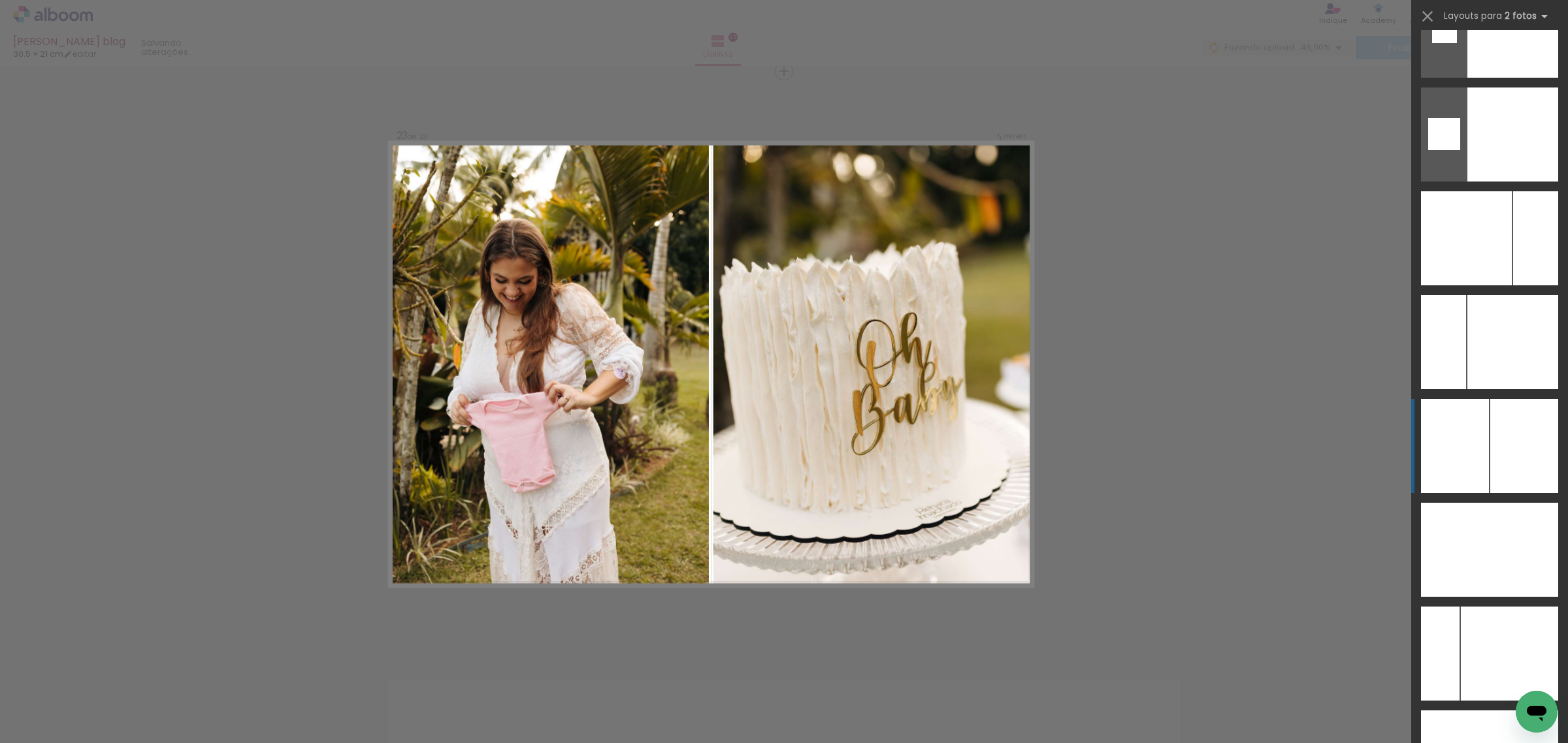
click at [1496, 431] on div at bounding box center [1524, 446] width 68 height 94
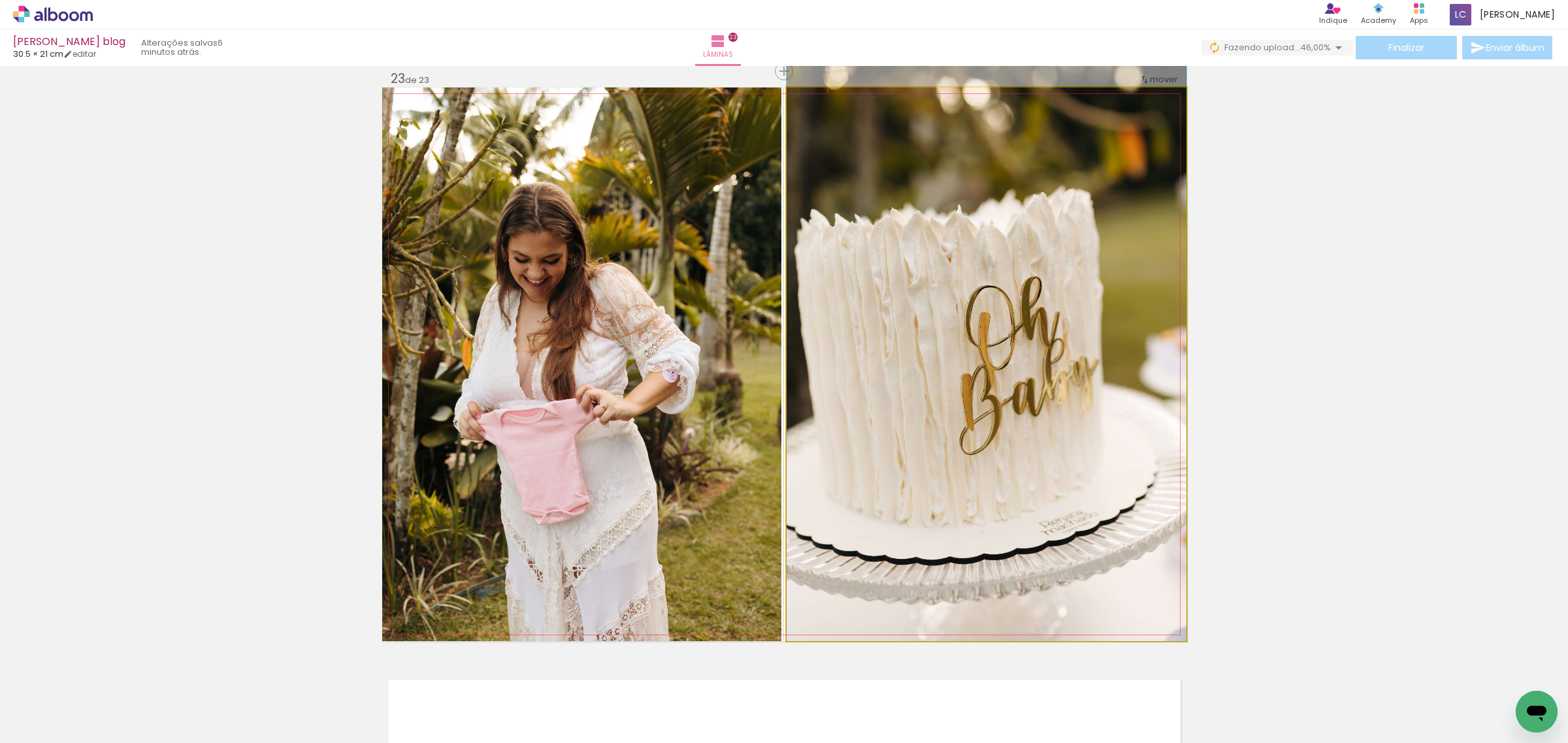
drag, startPoint x: 946, startPoint y: 399, endPoint x: 1010, endPoint y: 357, distance: 76.6
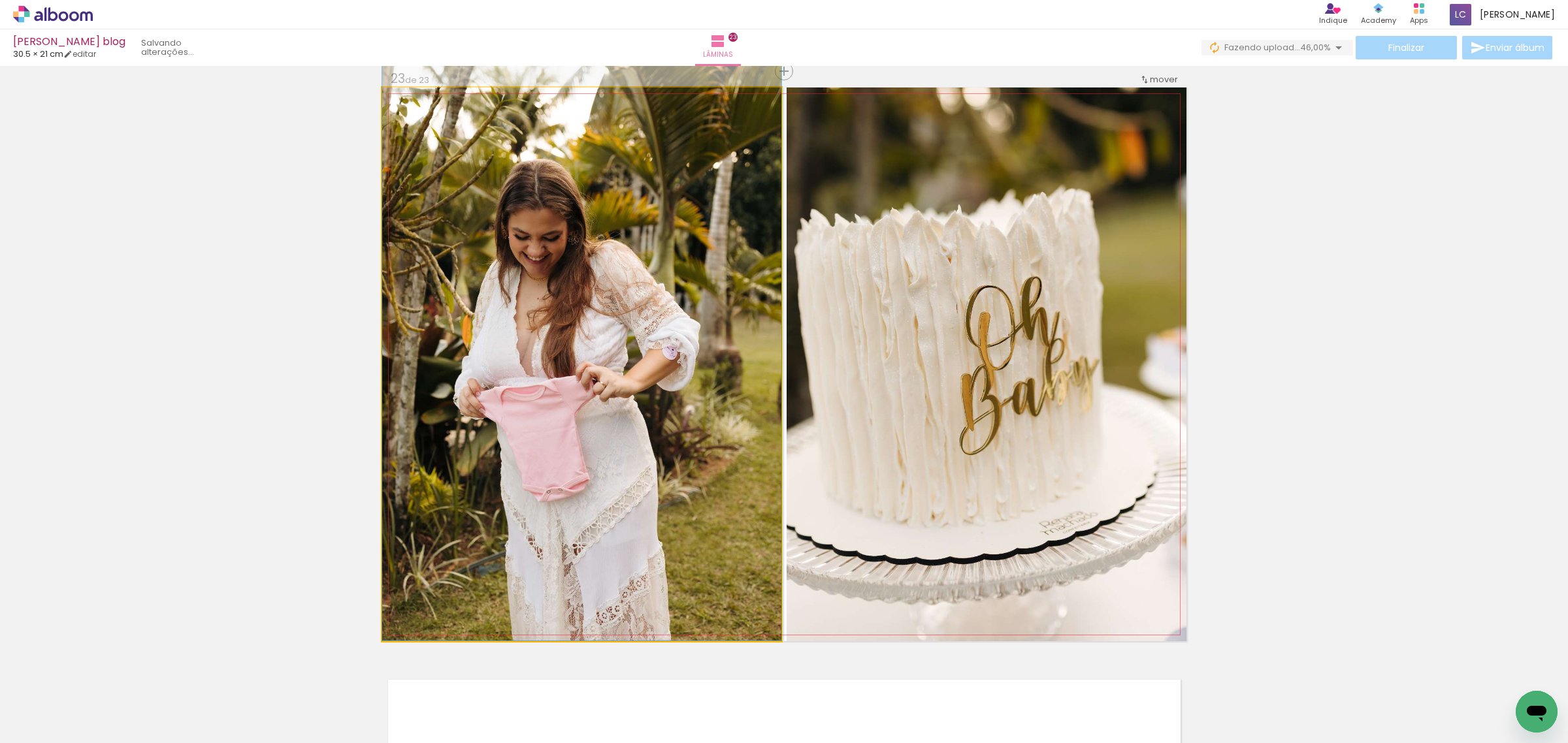
drag, startPoint x: 573, startPoint y: 466, endPoint x: 576, endPoint y: 432, distance: 34.1
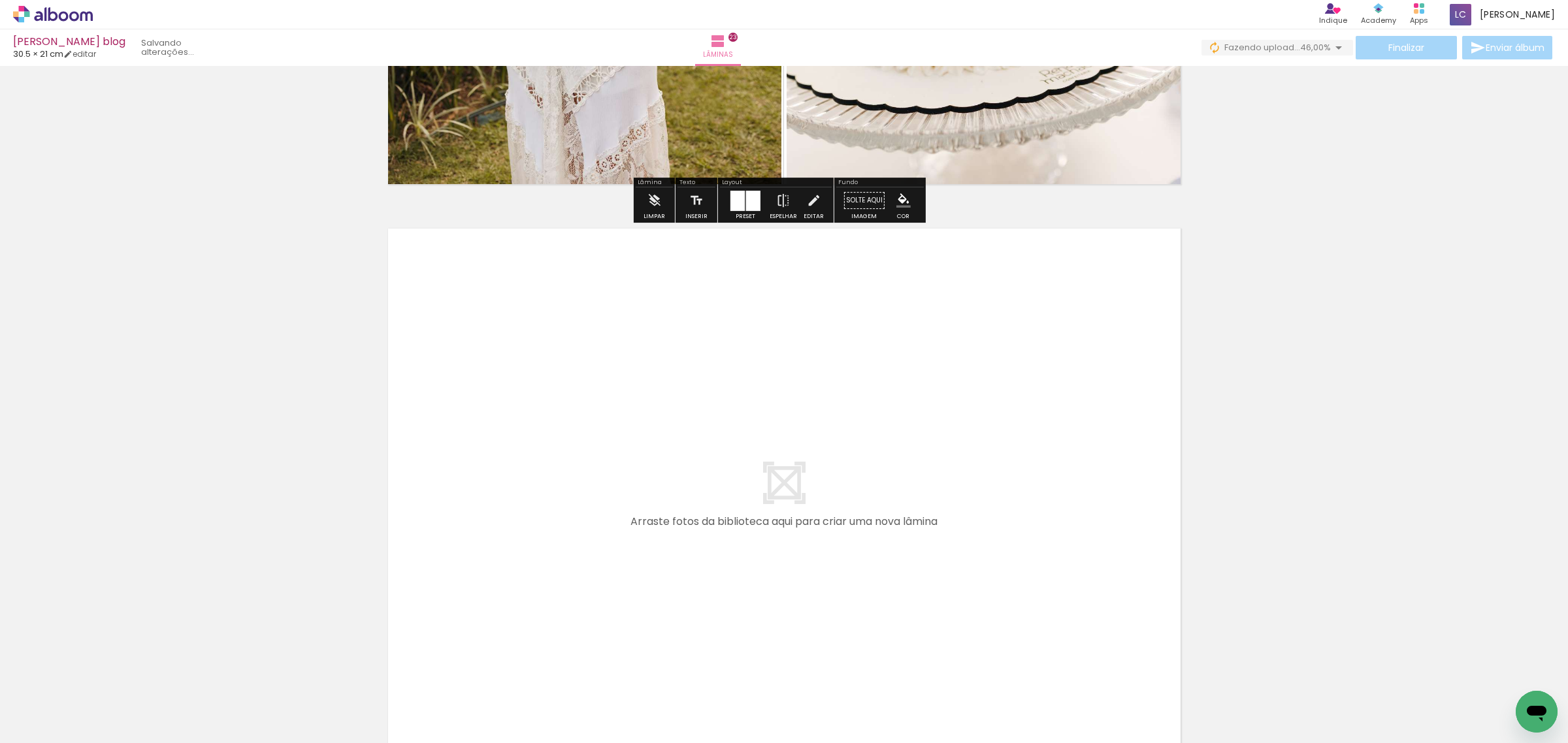
scroll to position [13410, 0]
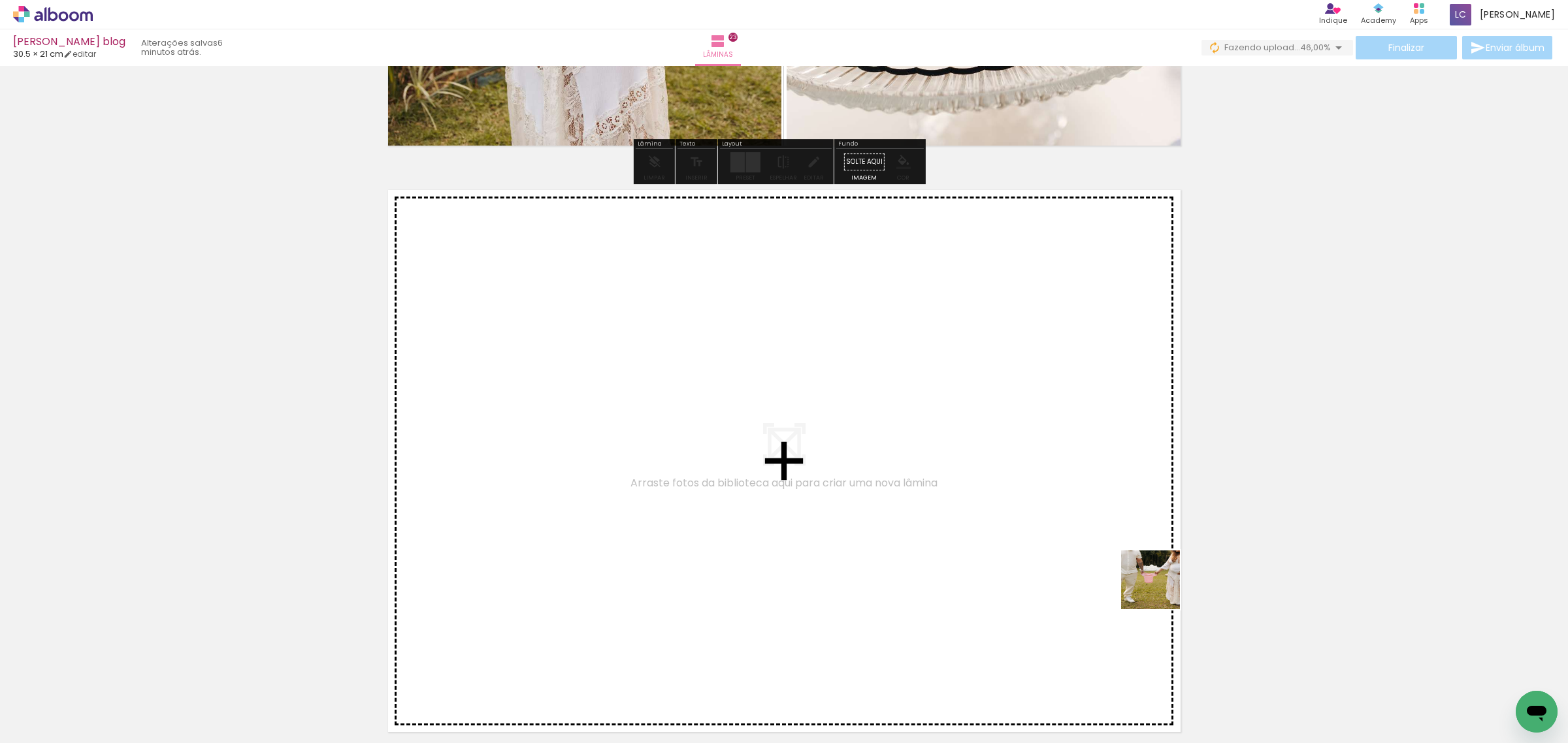
drag, startPoint x: 1311, startPoint y: 697, endPoint x: 1121, endPoint y: 563, distance: 232.5
click at [1121, 563] on quentale-workspace at bounding box center [784, 371] width 1568 height 743
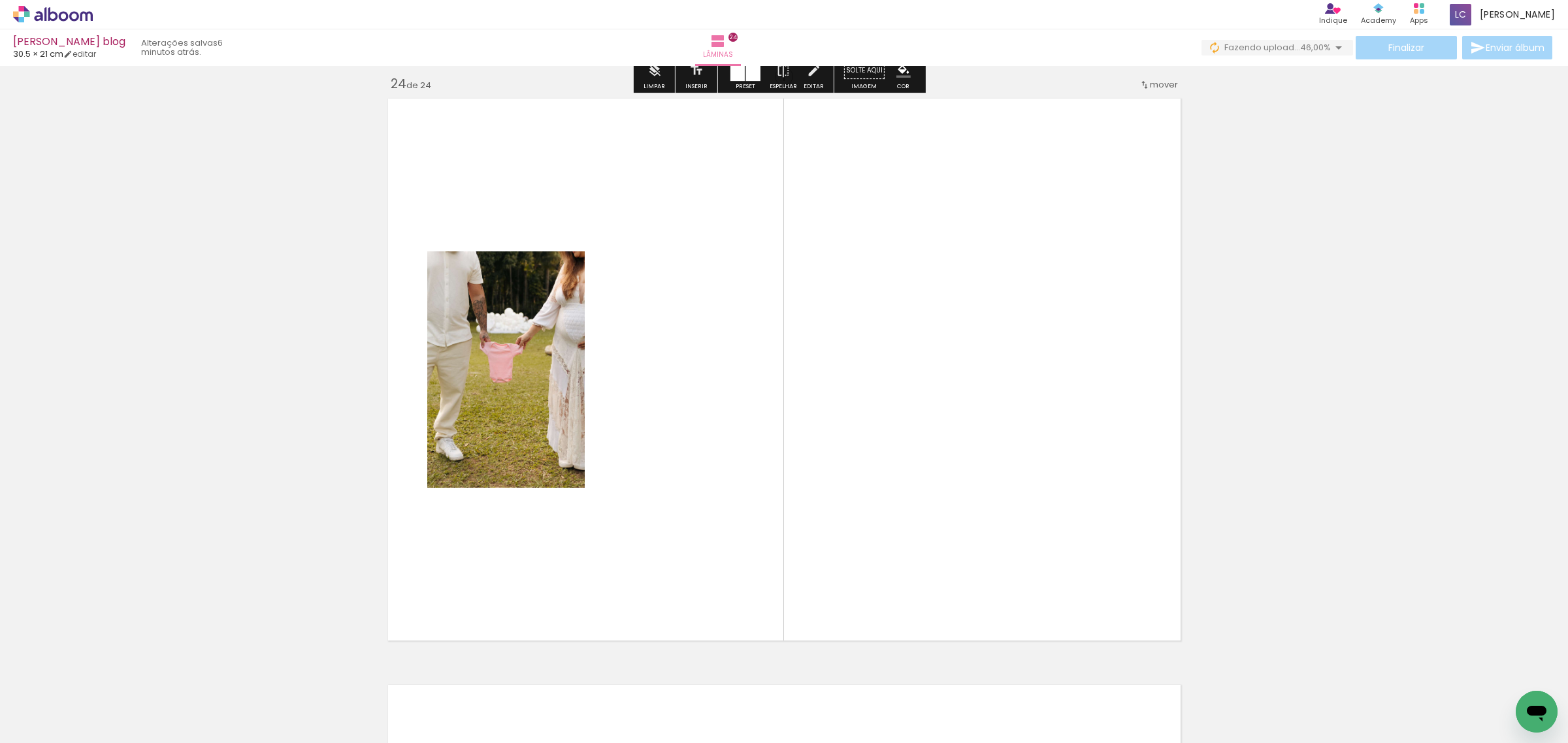
scroll to position [13506, 0]
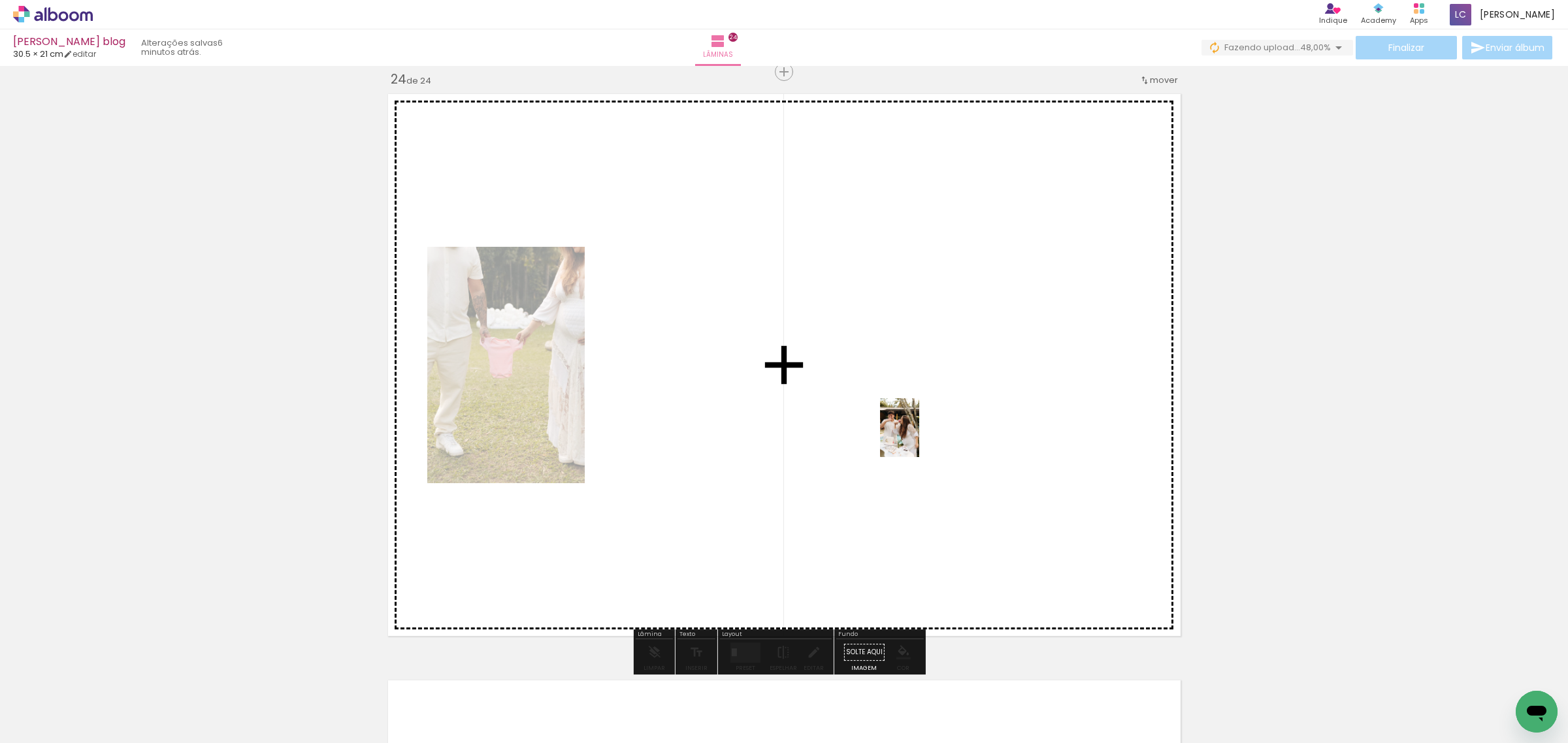
drag, startPoint x: 1375, startPoint y: 706, endPoint x: 919, endPoint y: 437, distance: 529.4
click at [919, 437] on quentale-workspace at bounding box center [784, 371] width 1568 height 743
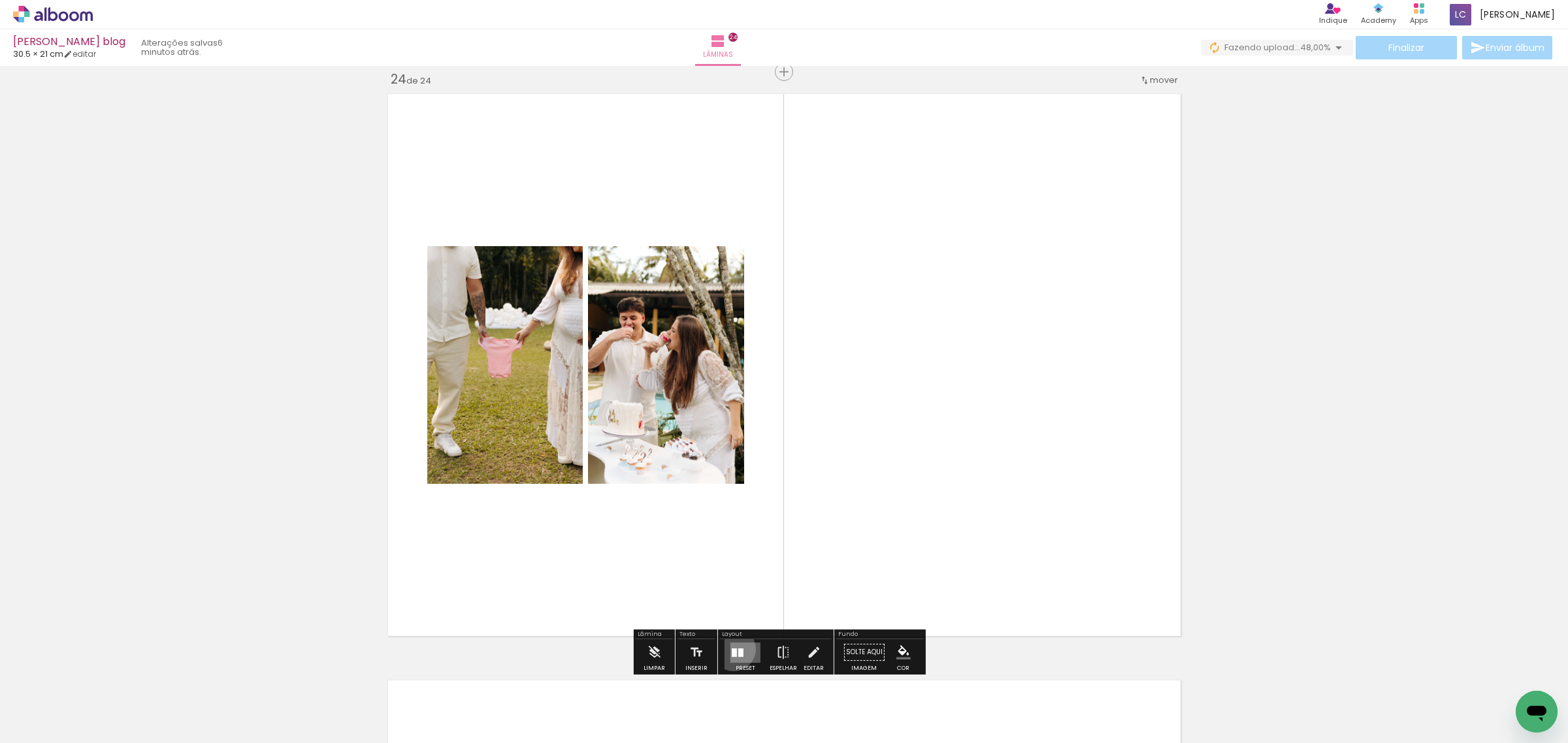
click at [732, 649] on div at bounding box center [734, 653] width 5 height 9
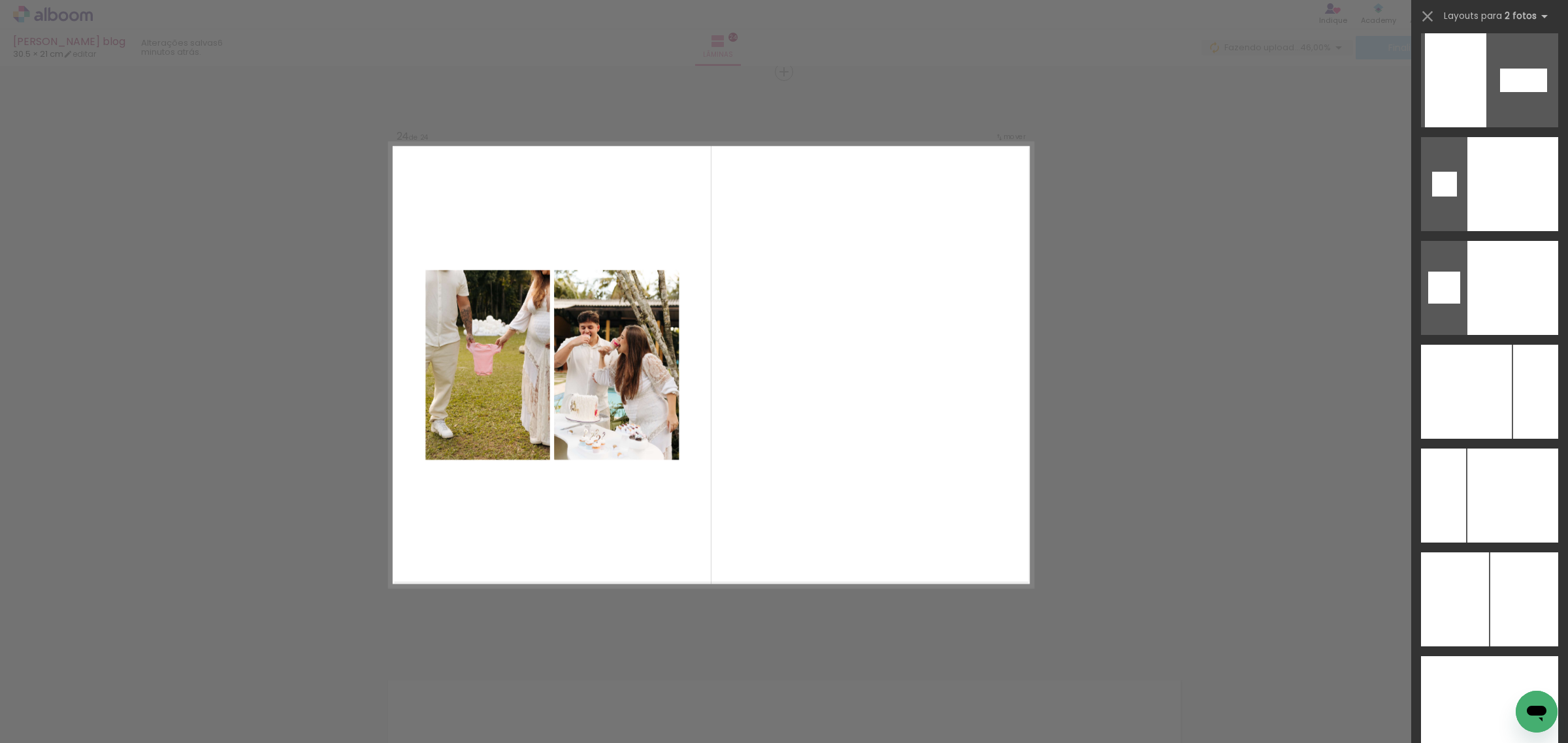
scroll to position [5289, 0]
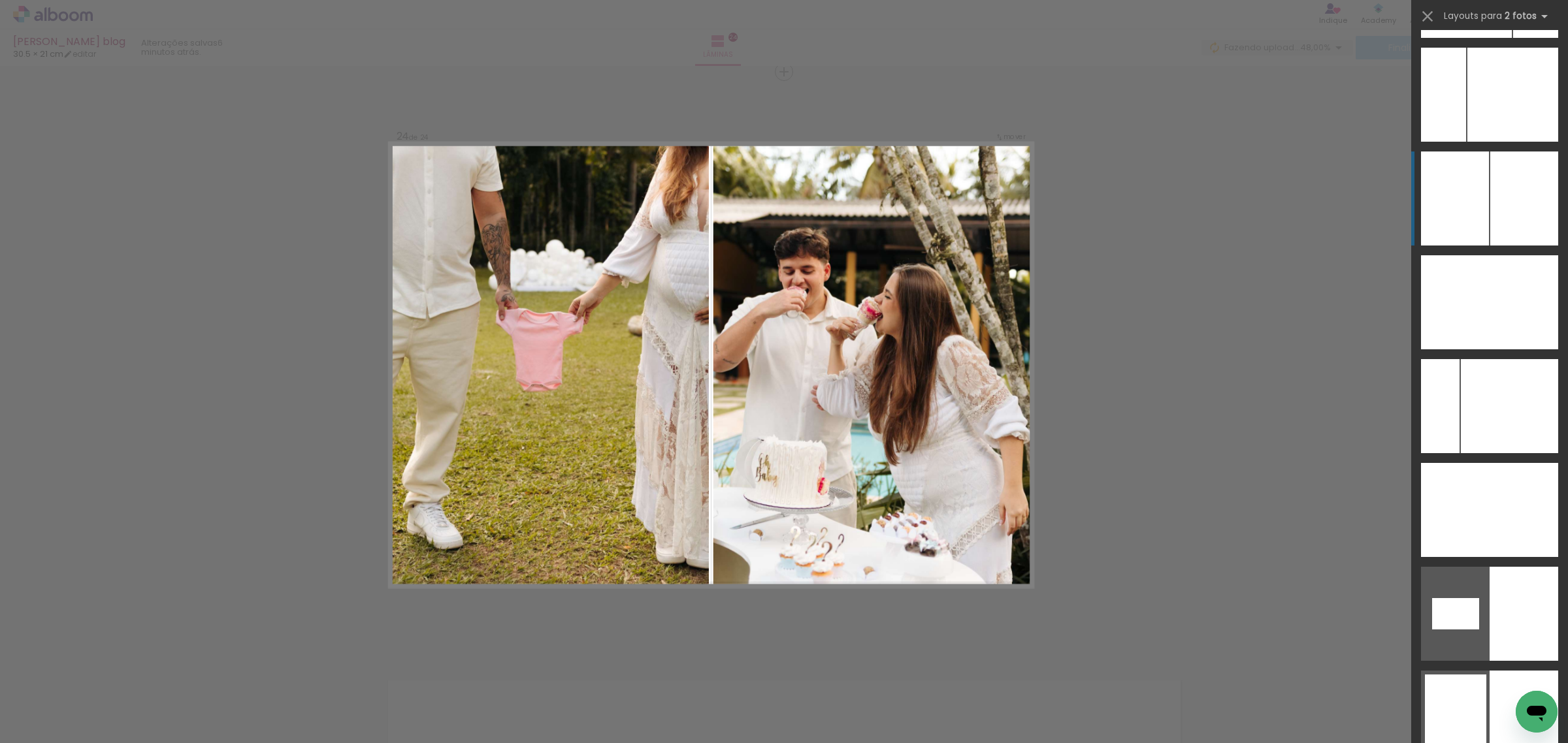
click at [1494, 213] on div at bounding box center [1524, 198] width 68 height 94
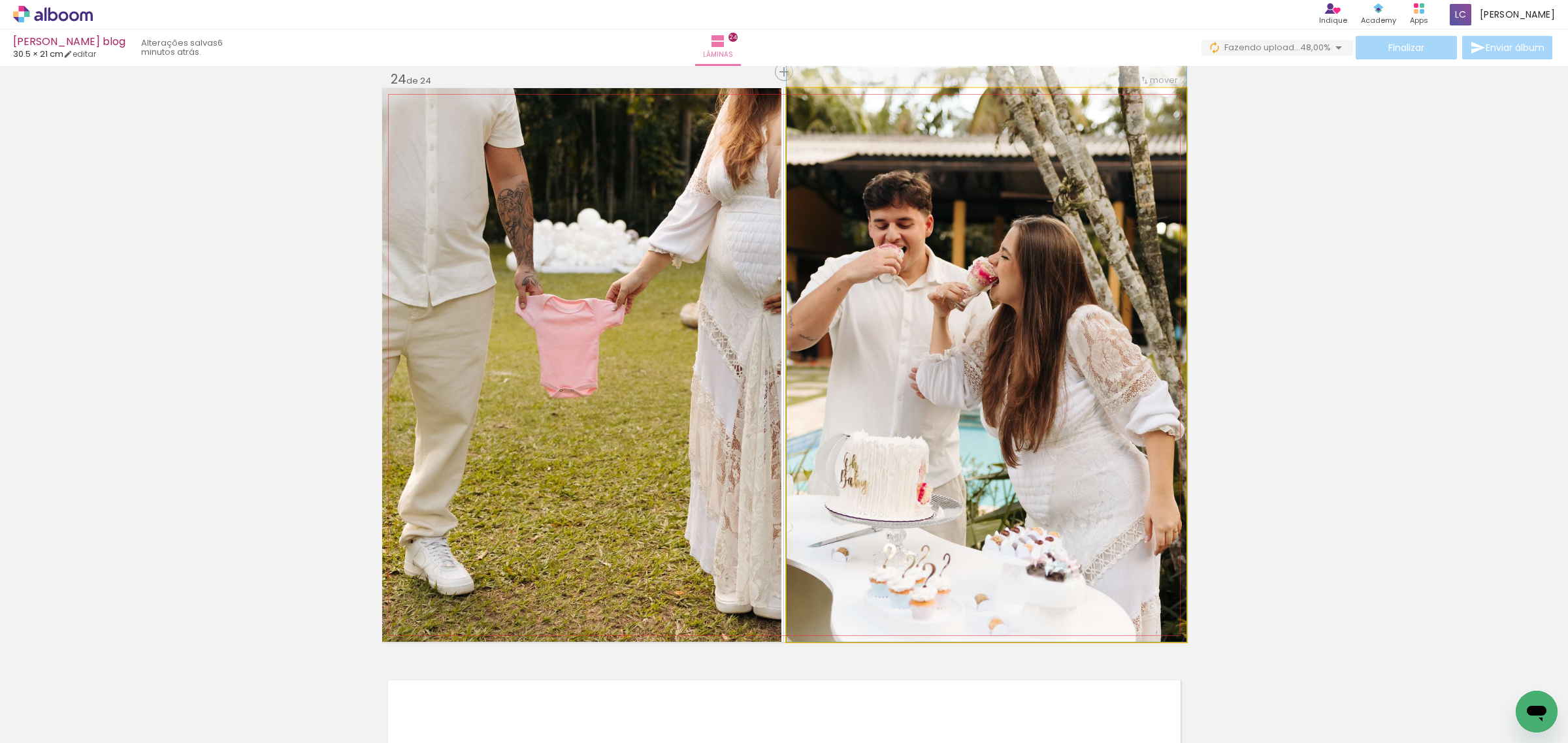
drag, startPoint x: 1099, startPoint y: 340, endPoint x: 1100, endPoint y: 303, distance: 37.0
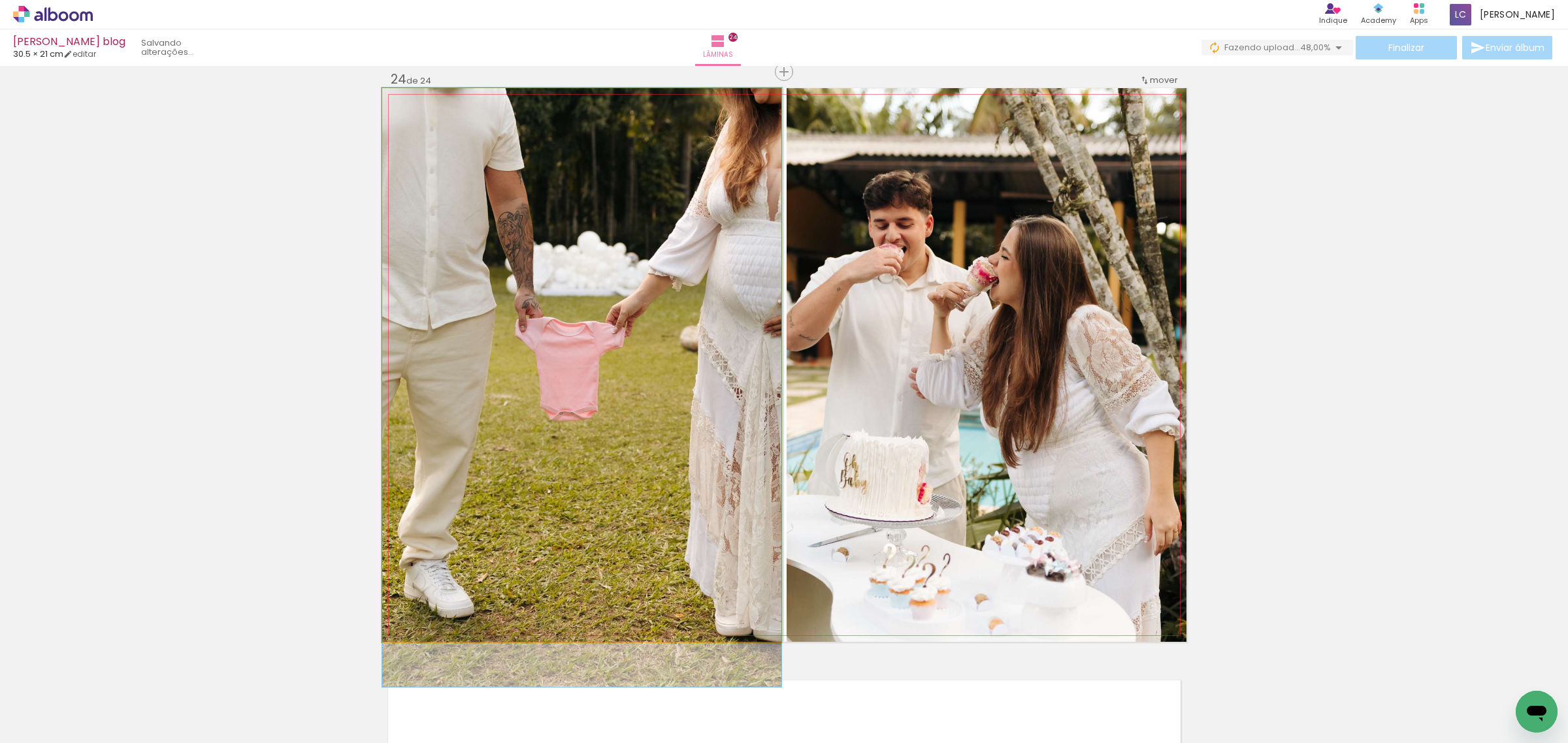
drag, startPoint x: 661, startPoint y: 346, endPoint x: 661, endPoint y: 403, distance: 57.0
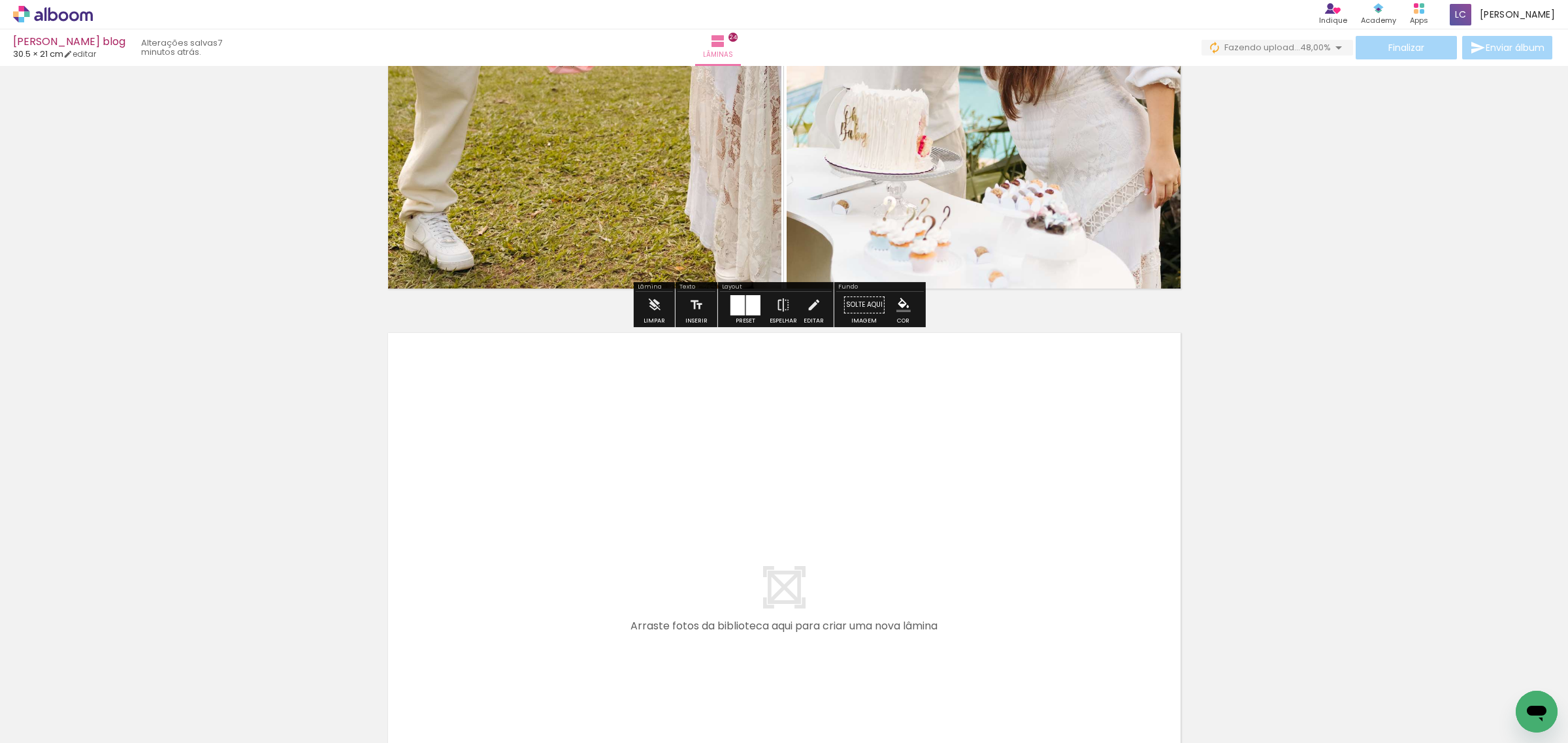
scroll to position [13996, 0]
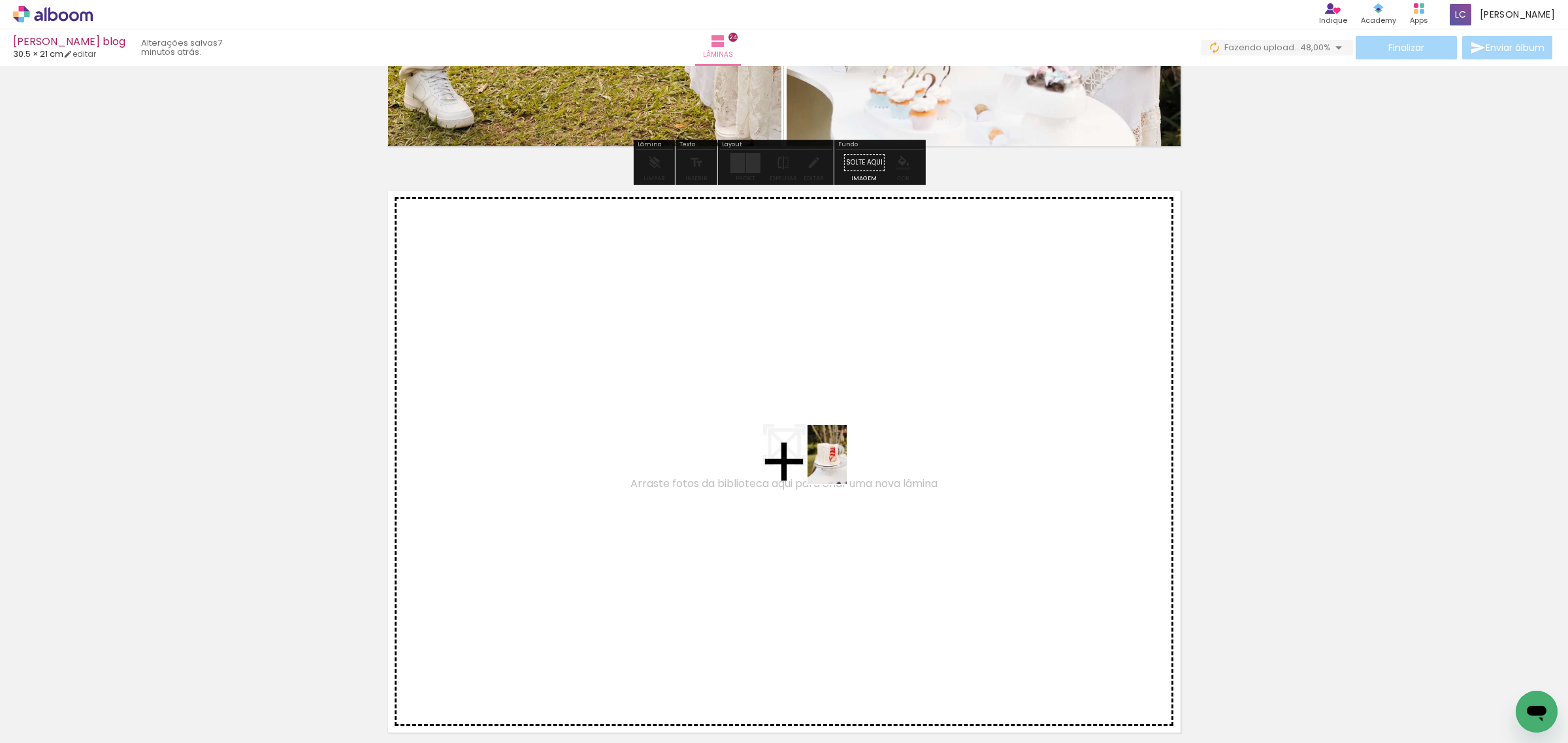
drag, startPoint x: 1431, startPoint y: 726, endPoint x: 846, endPoint y: 464, distance: 641.0
click at [846, 464] on quentale-workspace at bounding box center [784, 371] width 1568 height 743
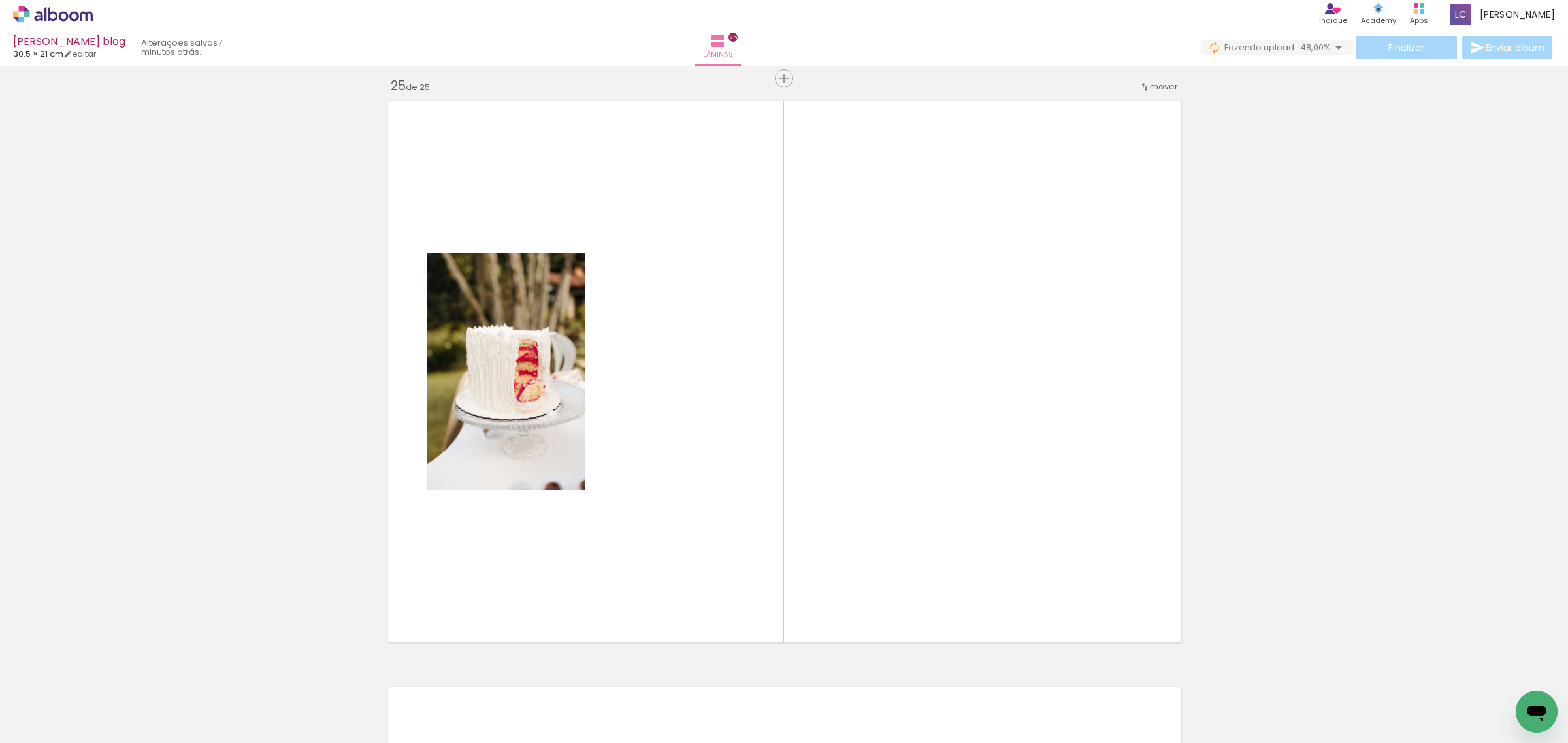
scroll to position [14093, 0]
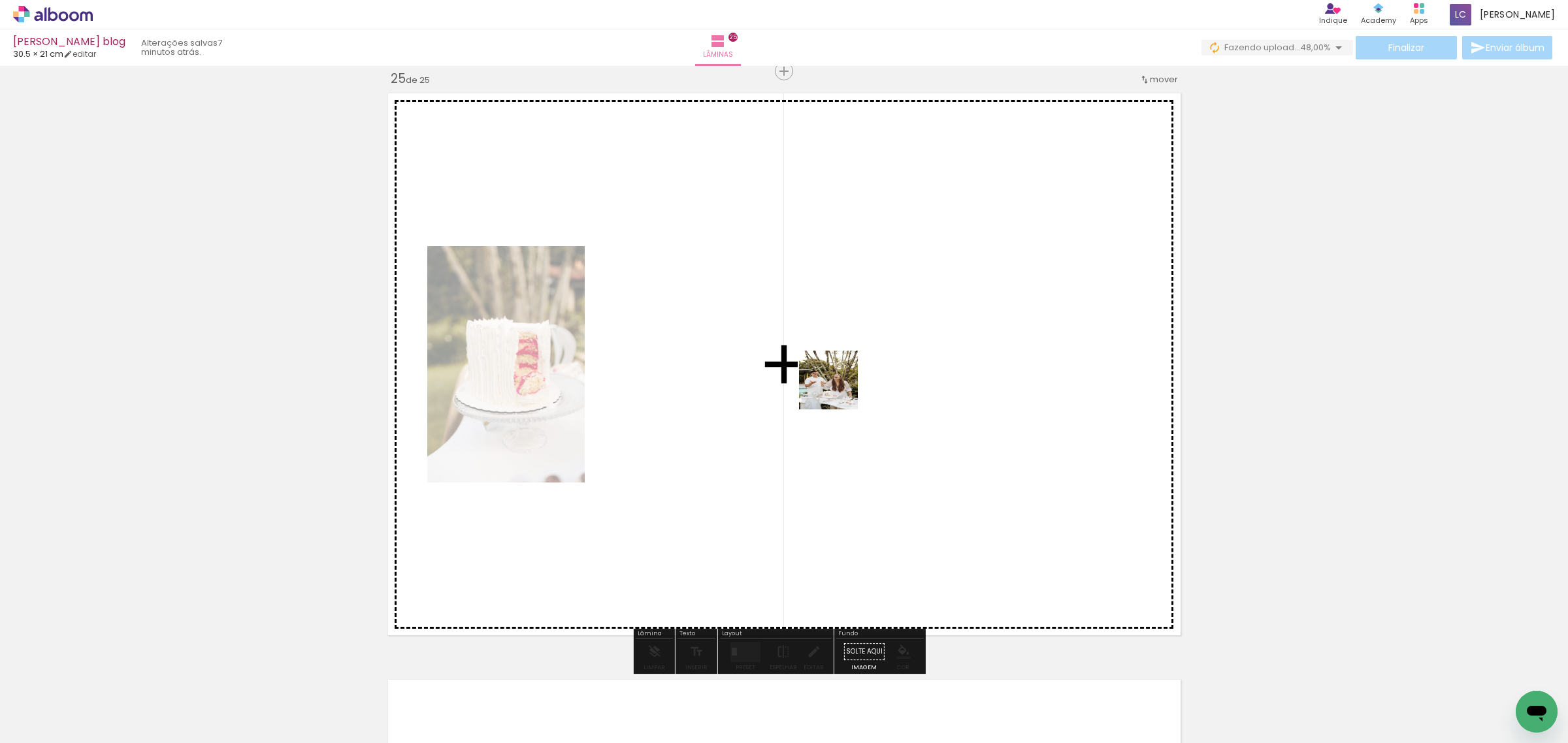
drag, startPoint x: 1503, startPoint y: 695, endPoint x: 838, endPoint y: 390, distance: 731.6
click at [838, 390] on quentale-workspace at bounding box center [784, 371] width 1568 height 743
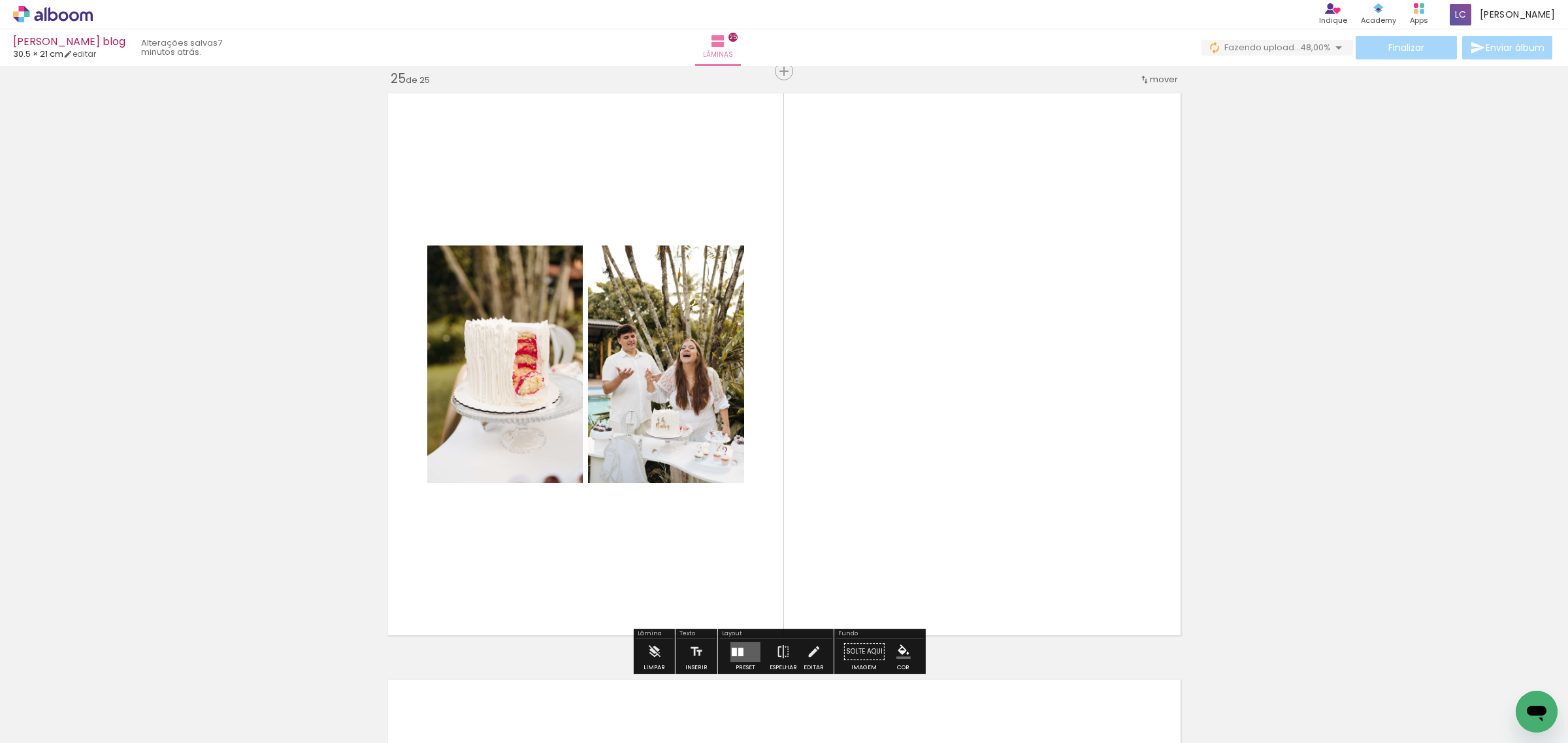
click at [738, 655] on div at bounding box center [741, 652] width 5 height 9
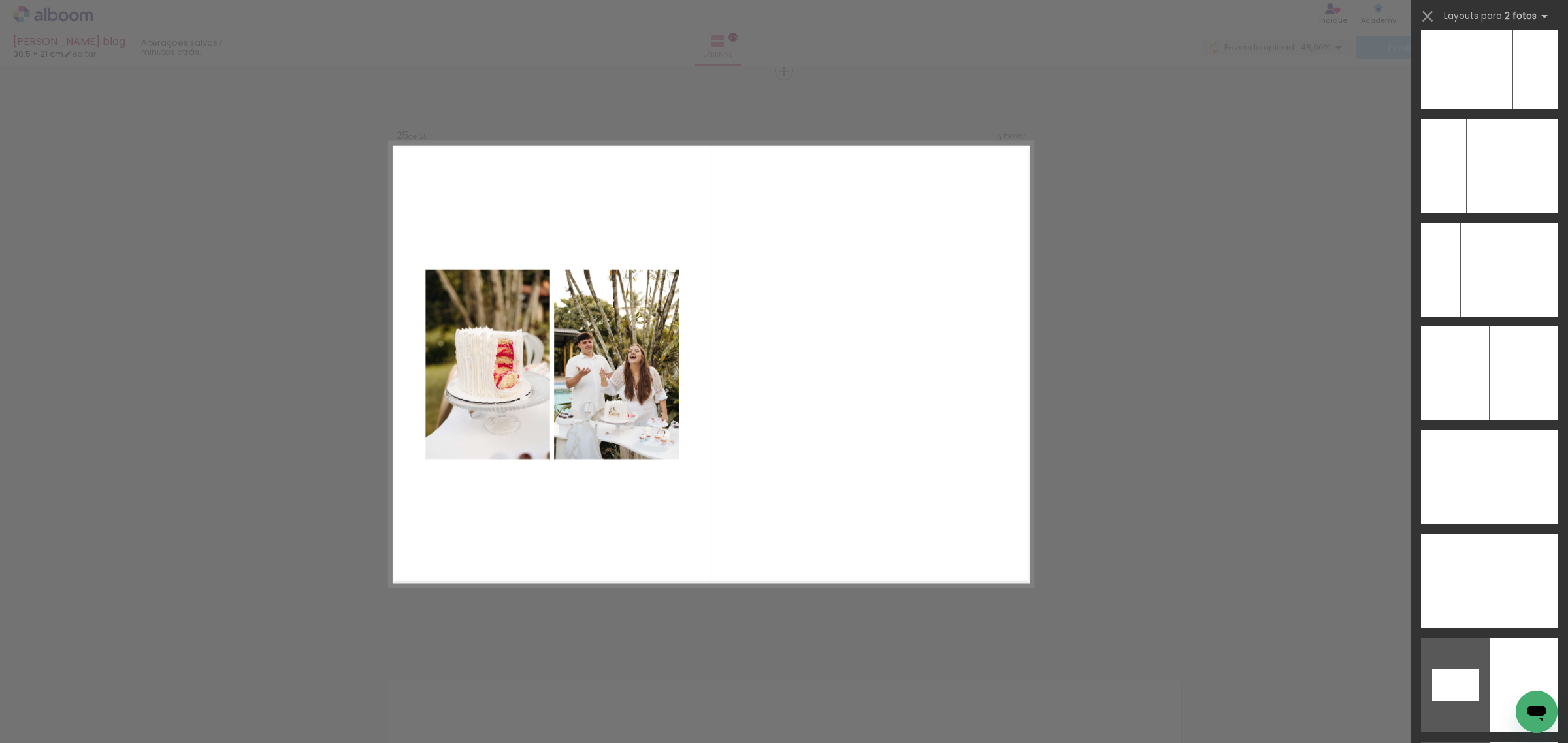
scroll to position [5265, 0]
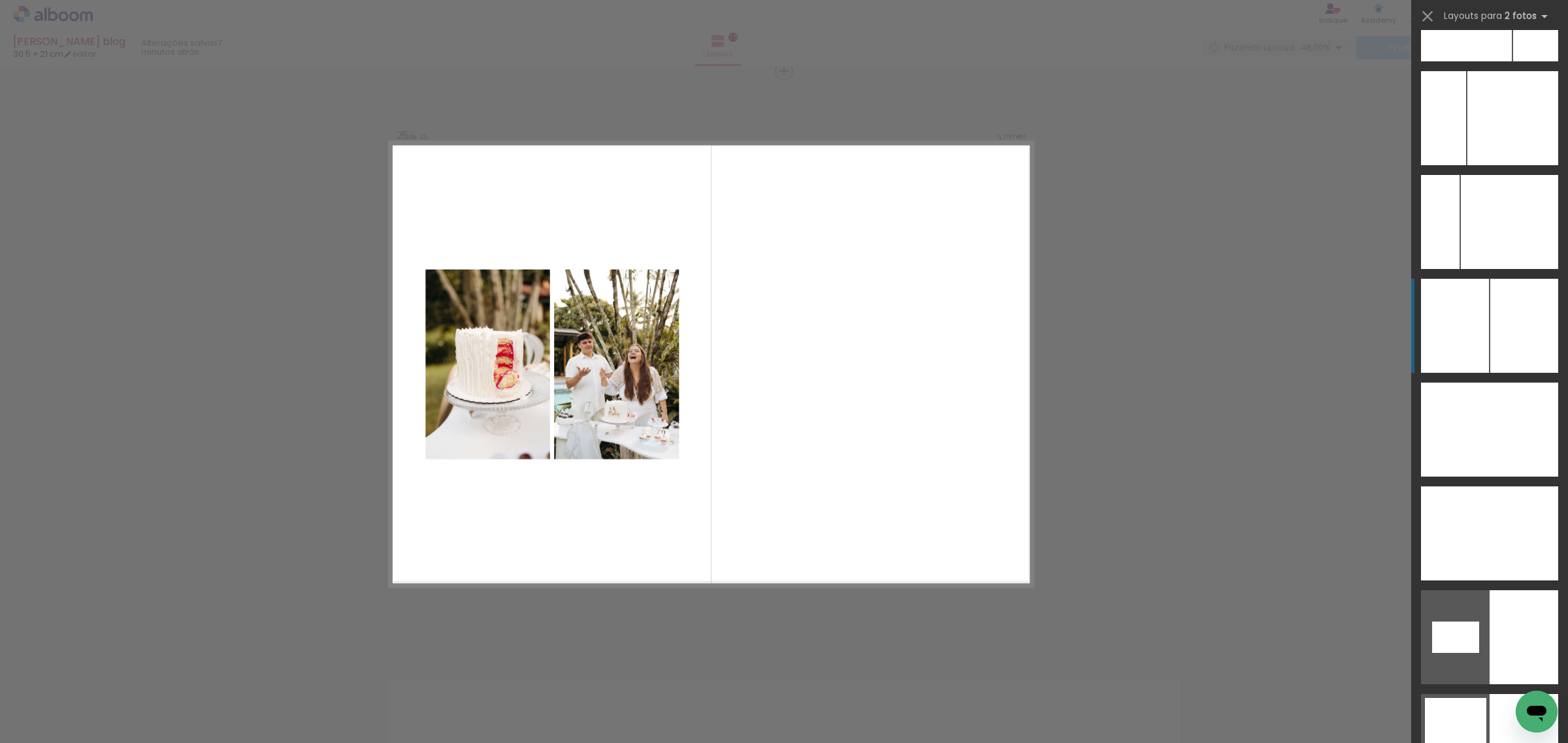
click at [1494, 343] on div at bounding box center [1524, 326] width 68 height 94
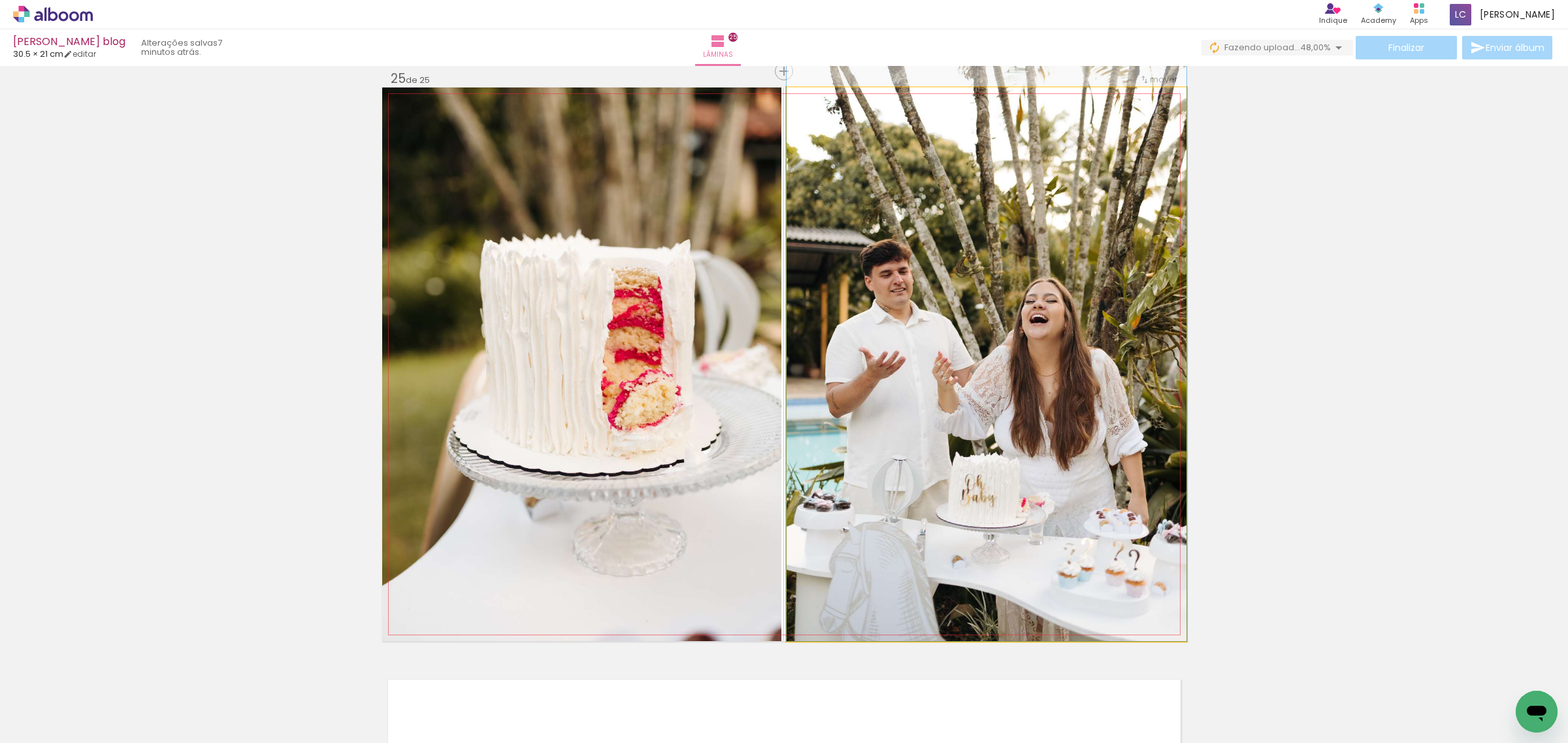
drag, startPoint x: 1002, startPoint y: 382, endPoint x: 1065, endPoint y: 320, distance: 88.4
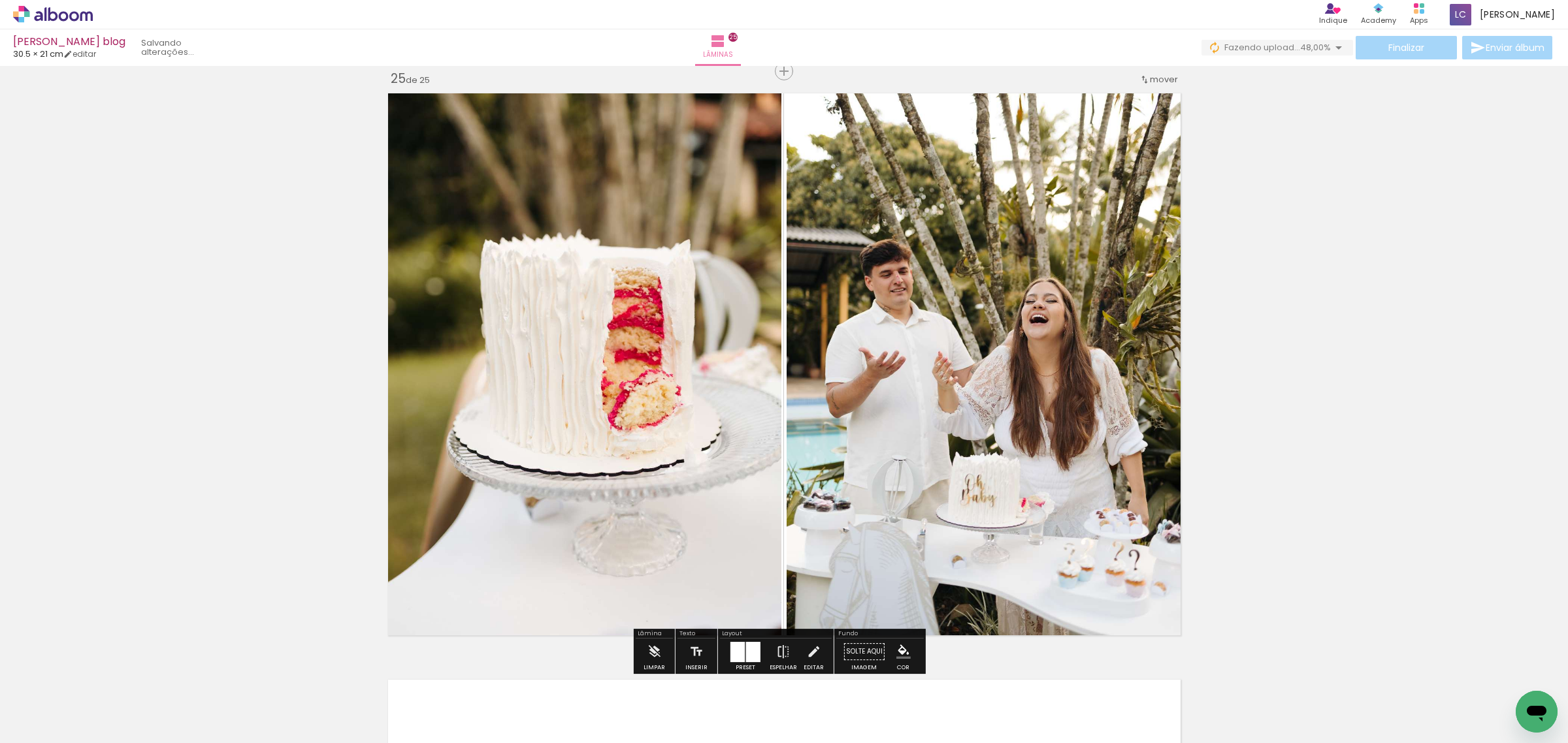
click at [1308, 50] on span "48,00%" at bounding box center [1315, 47] width 31 height 13
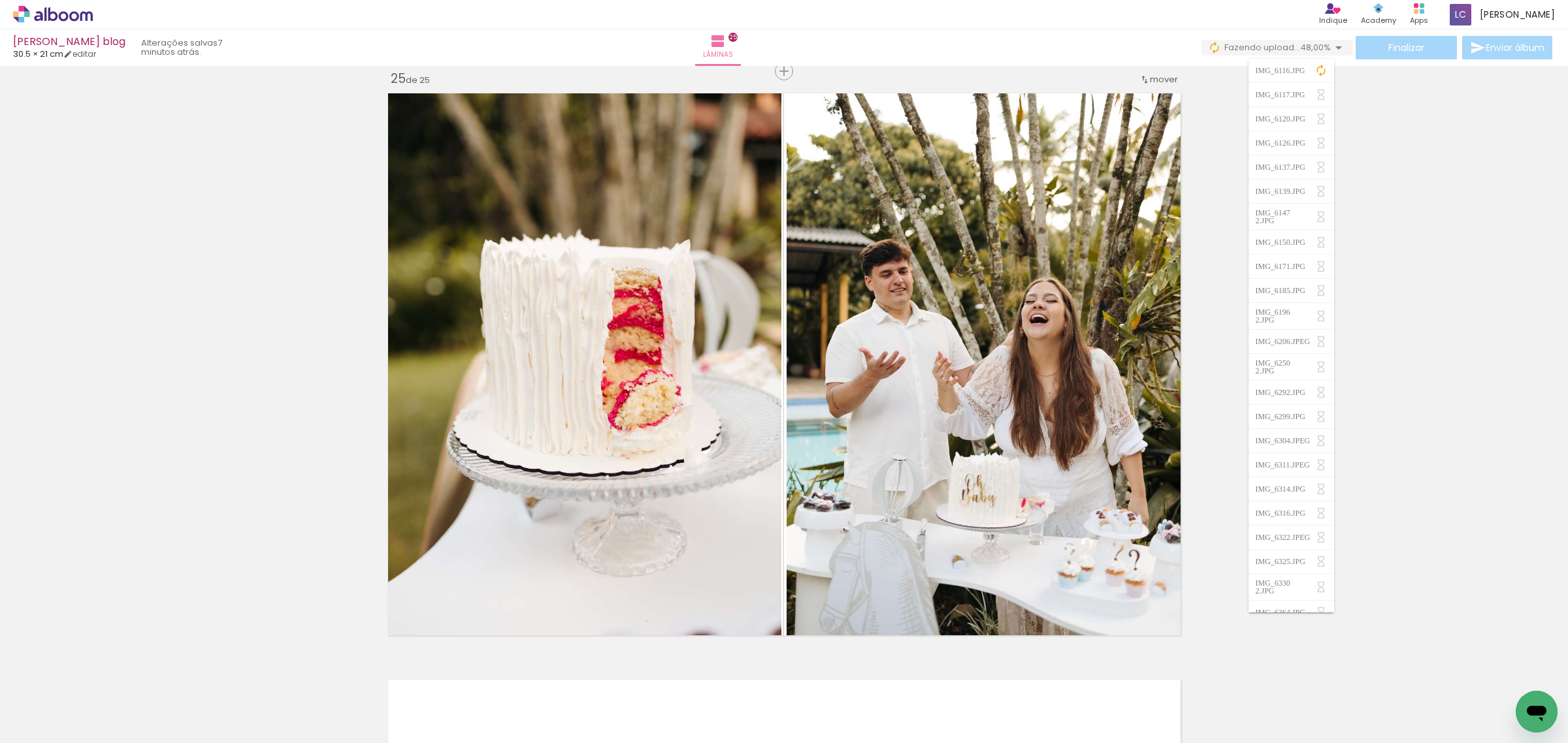
click at [1321, 69] on iron-icon at bounding box center [1320, 70] width 13 height 13
drag, startPoint x: 1300, startPoint y: 38, endPoint x: 1401, endPoint y: 52, distance: 102.0
click at [1301, 38] on div "Finalizar Enviar álbum" at bounding box center [1378, 48] width 353 height 23
click at [1401, 52] on div "Finalizar Enviar álbum" at bounding box center [1378, 48] width 353 height 23
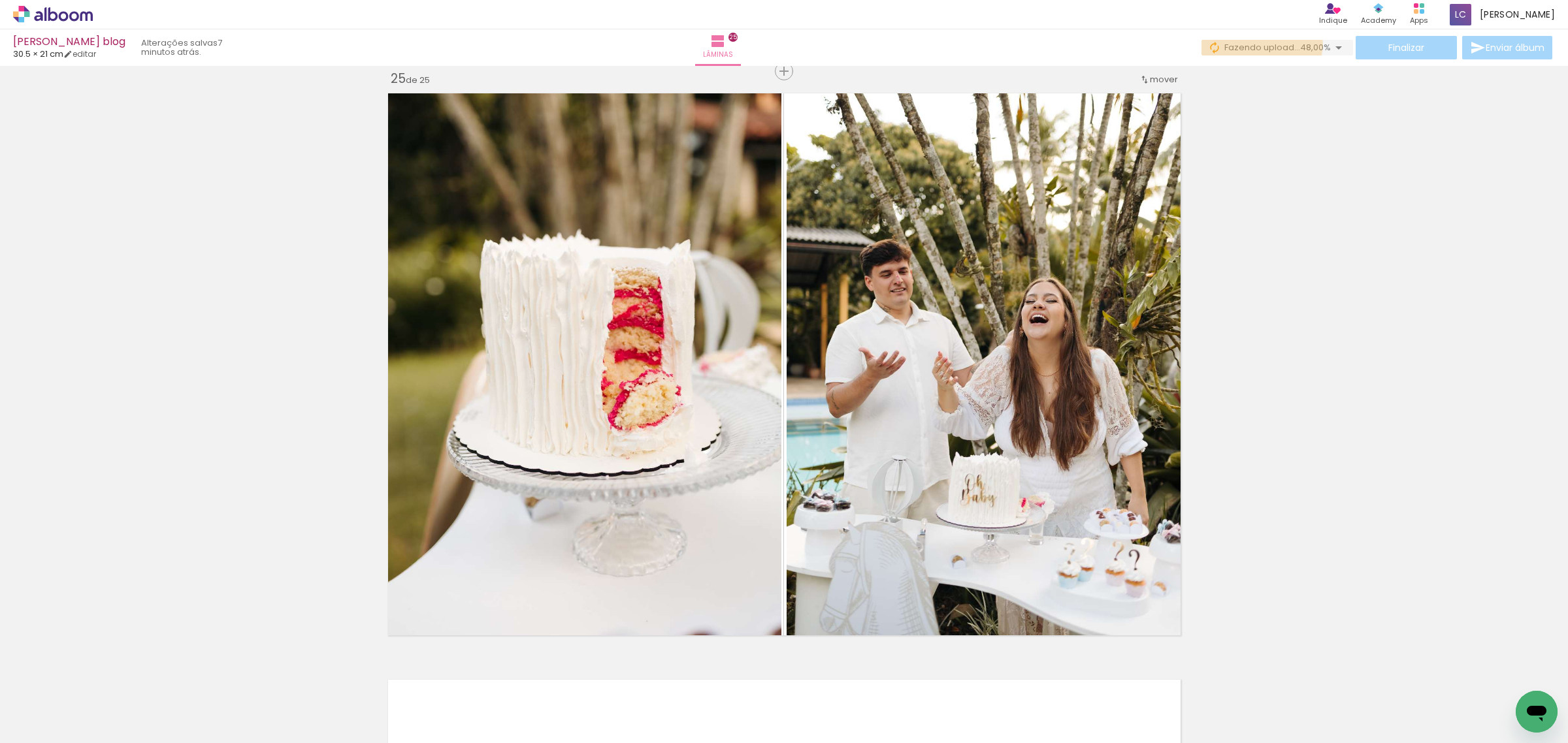
click at [1248, 43] on span "Fazendo upload..." at bounding box center [1262, 47] width 76 height 13
click at [1316, 68] on iron-icon at bounding box center [1320, 70] width 13 height 13
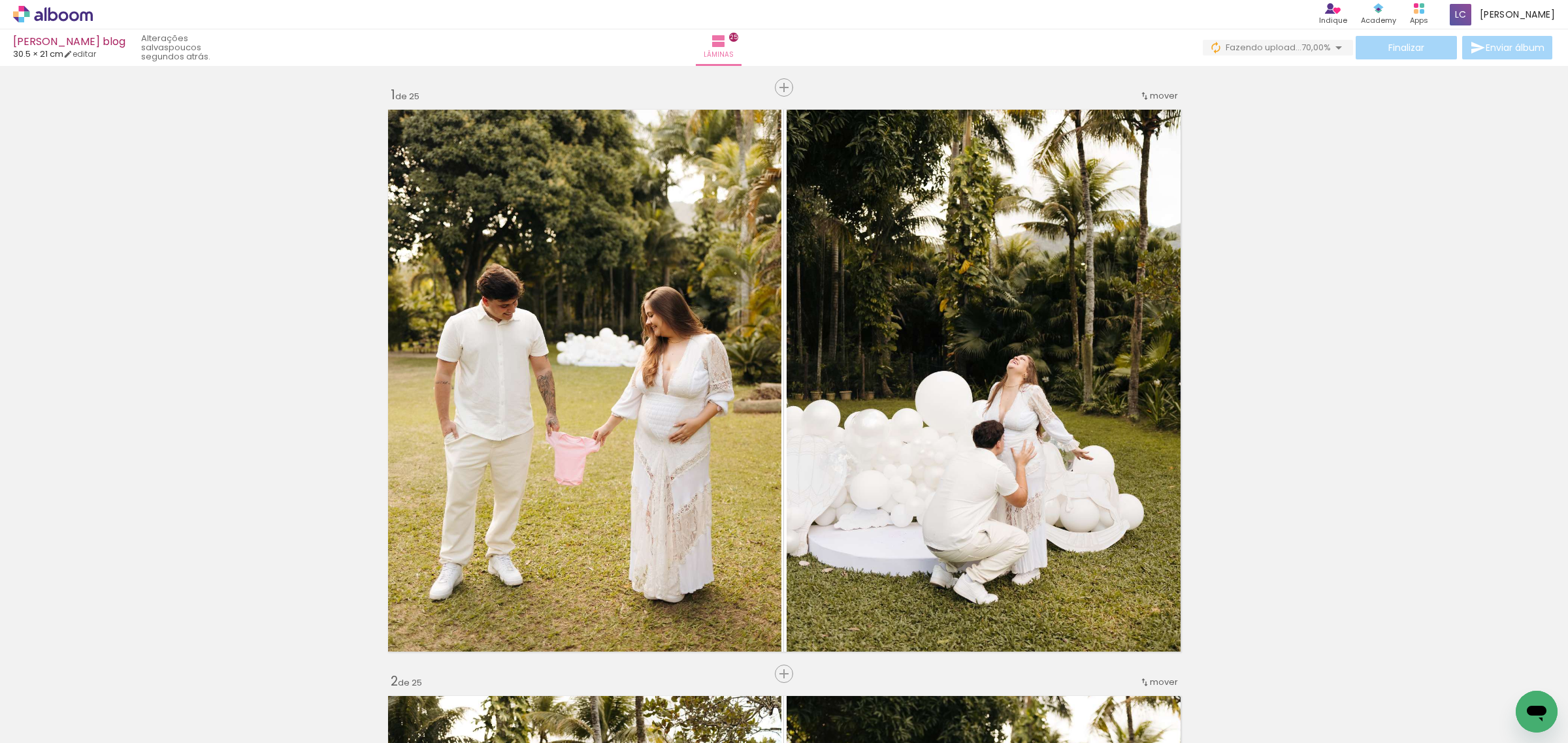
scroll to position [14093, 0]
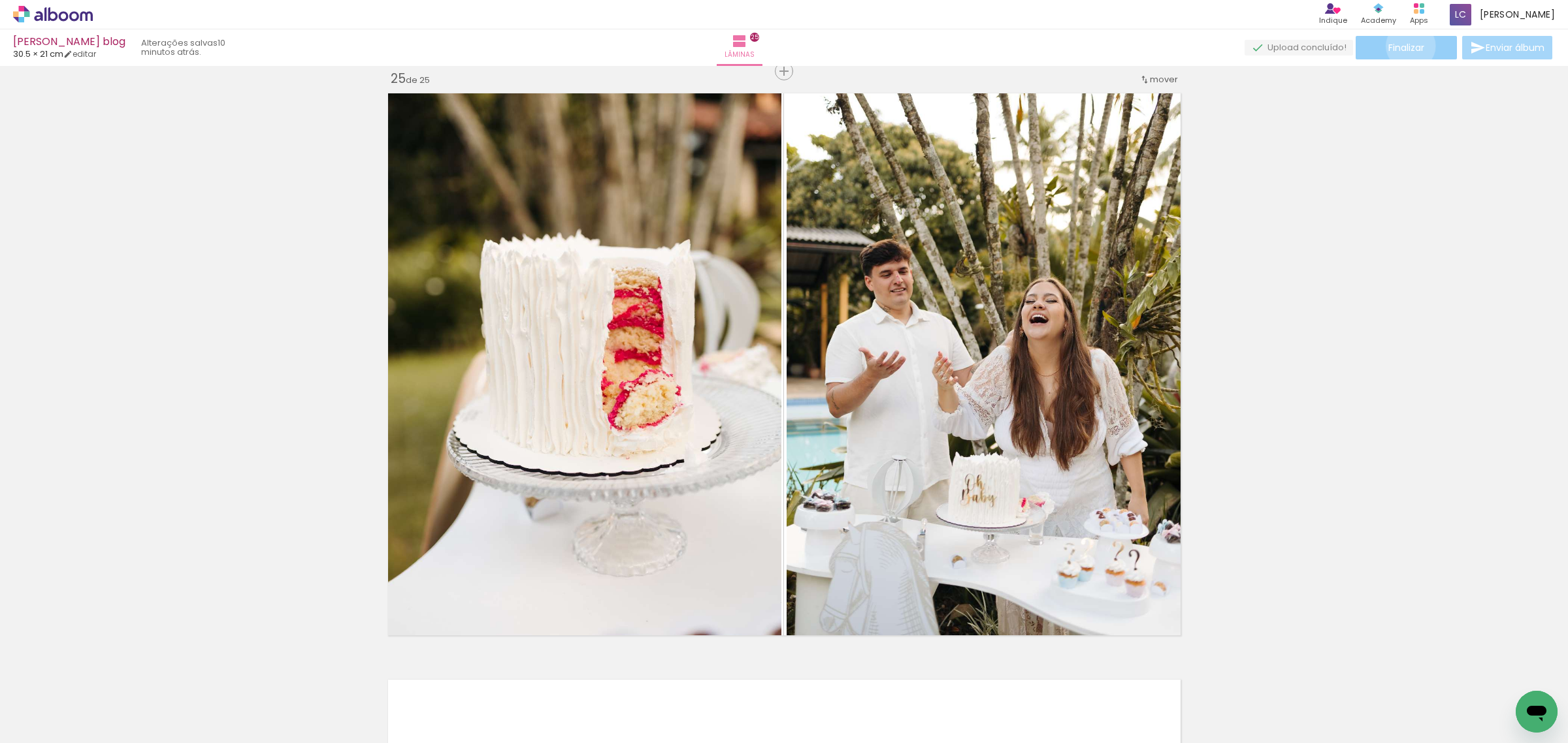
click at [1406, 46] on span "Finalizar" at bounding box center [1407, 48] width 36 height 9
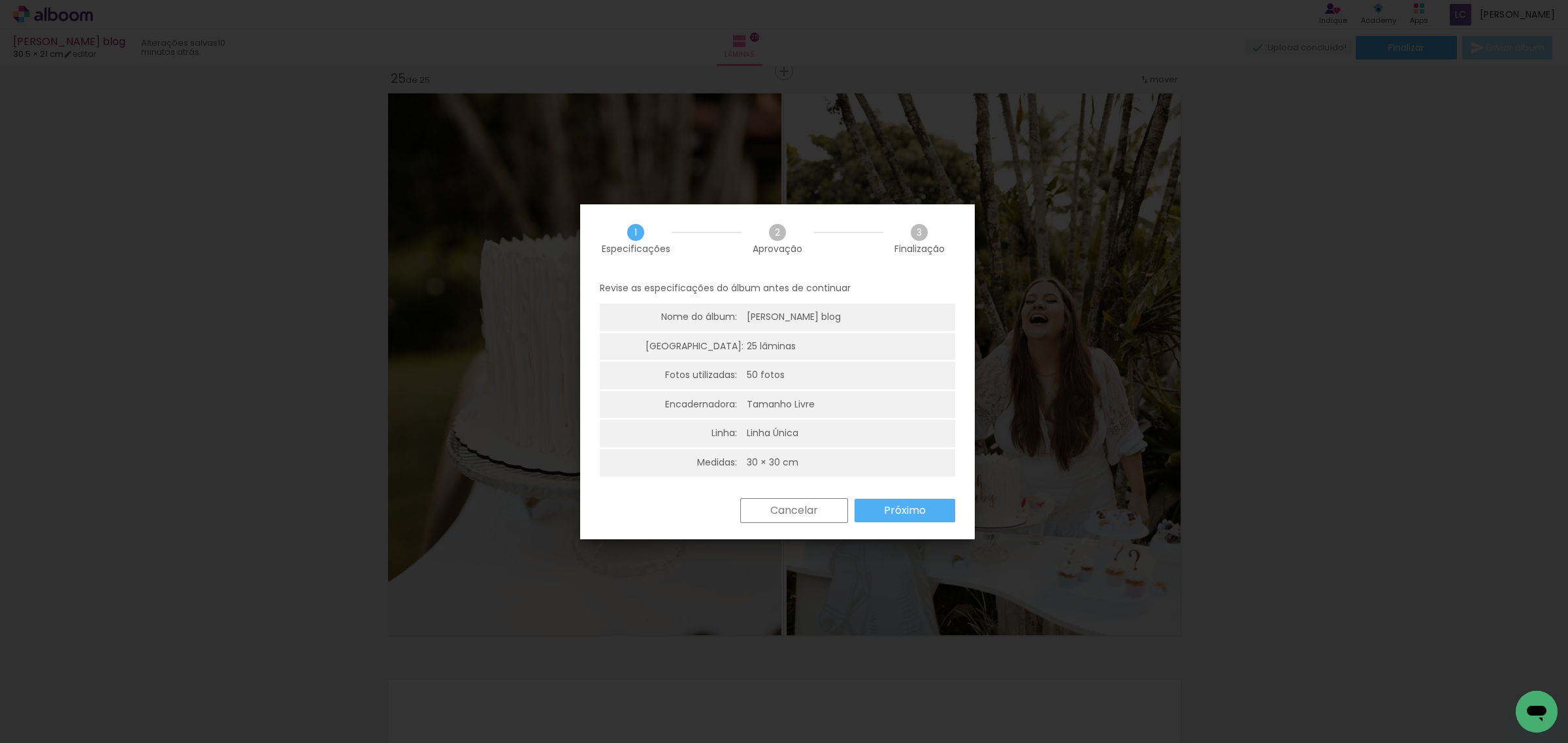
click at [0, 0] on slot "Cancelar" at bounding box center [0, 0] width 0 height 0
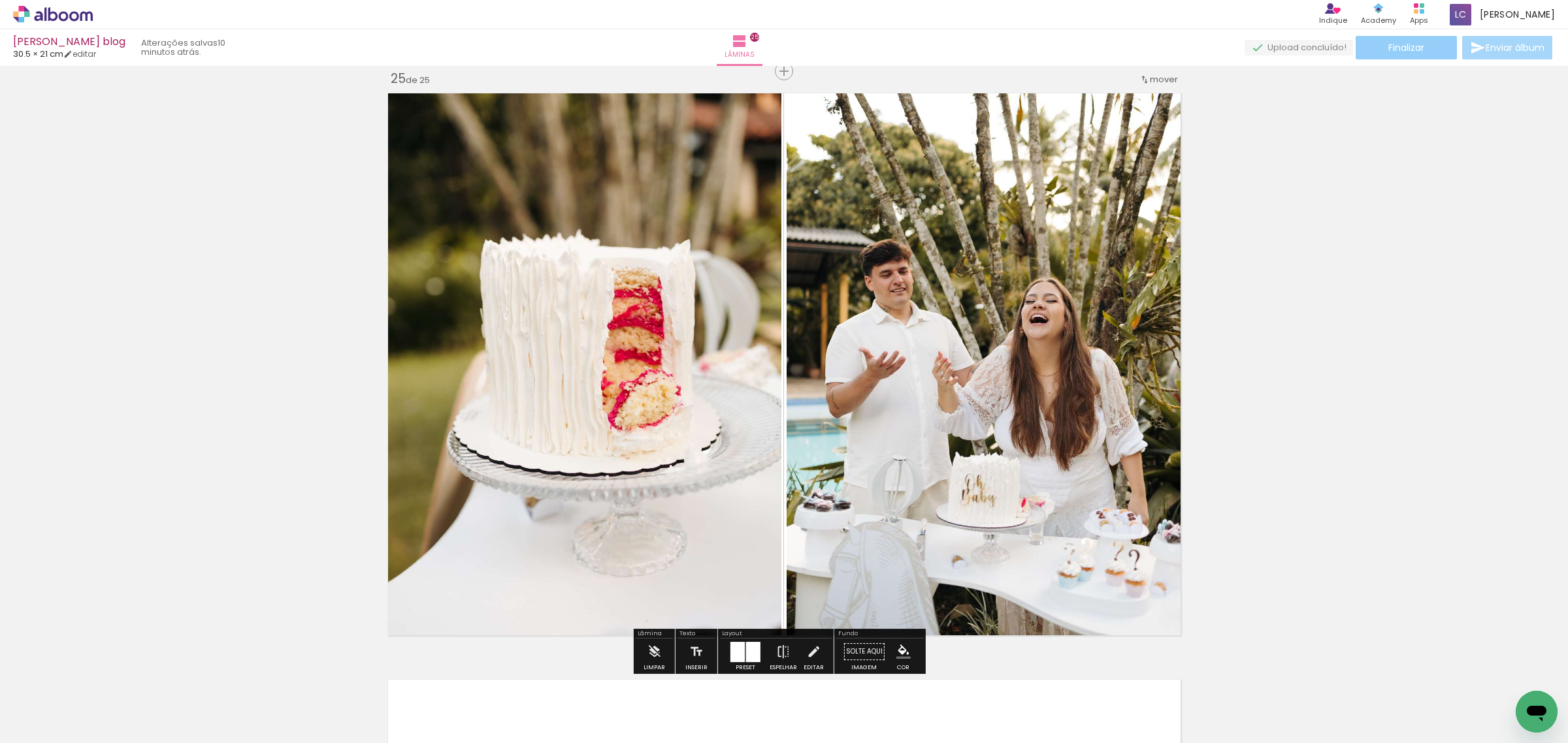
click at [1402, 50] on span "Finalizar" at bounding box center [1407, 48] width 36 height 9
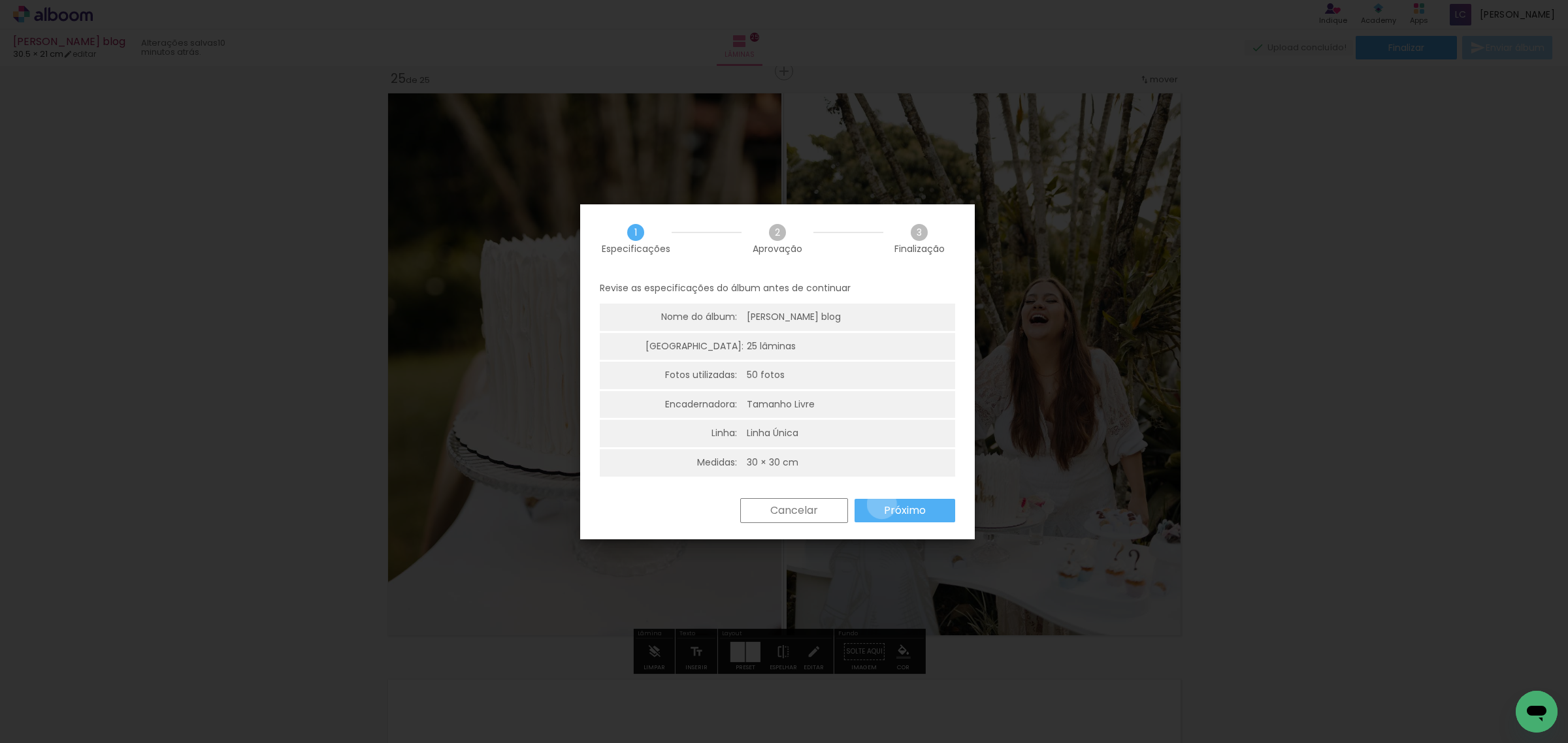
click at [883, 504] on paper-button "Próximo" at bounding box center [905, 511] width 101 height 23
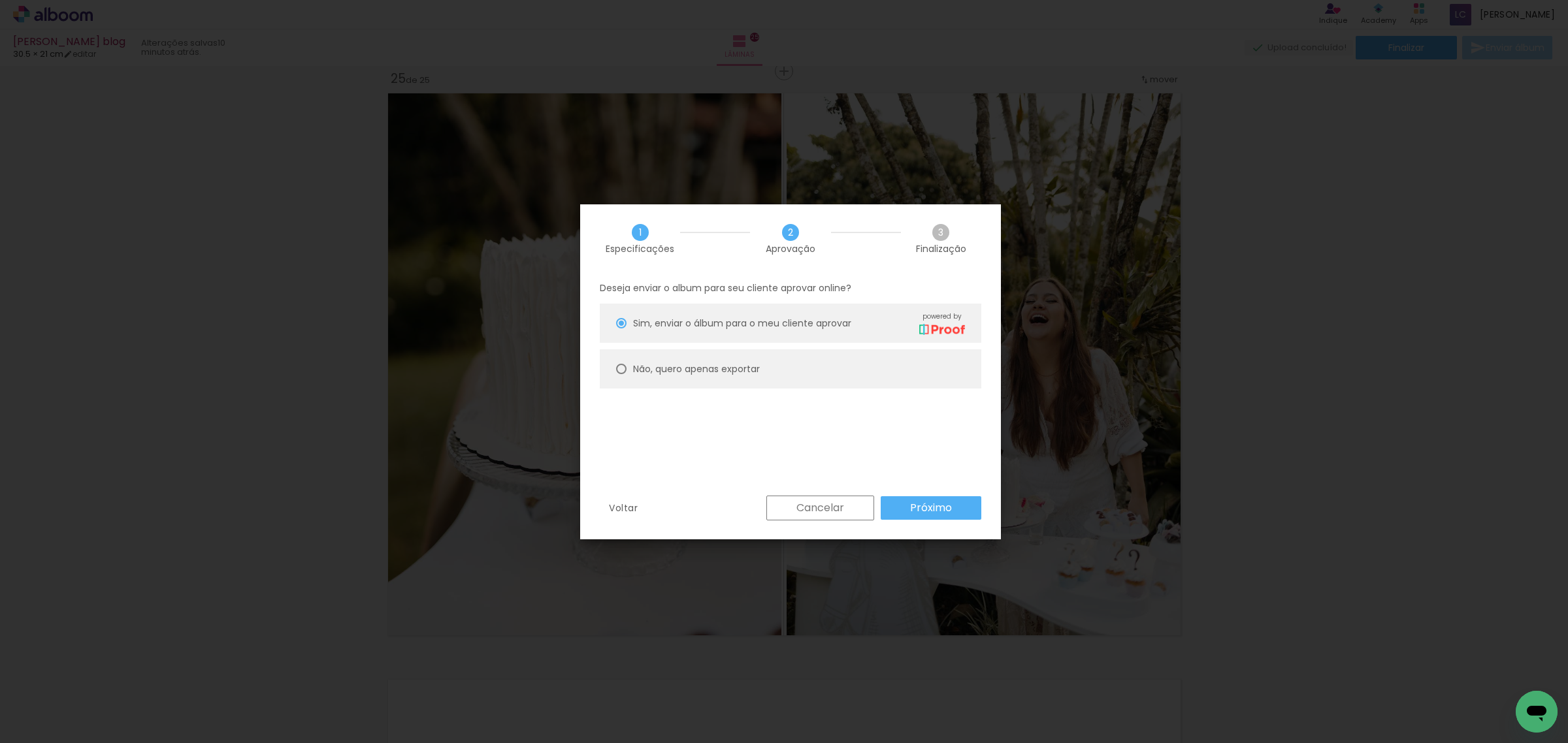
click at [812, 383] on paper-radio-button "Não, quero apenas exportar" at bounding box center [790, 369] width 381 height 39
type paper-radio-button "on"
click at [0, 0] on slot "Próximo" at bounding box center [0, 0] width 0 height 0
type input "Alta, 300 DPI"
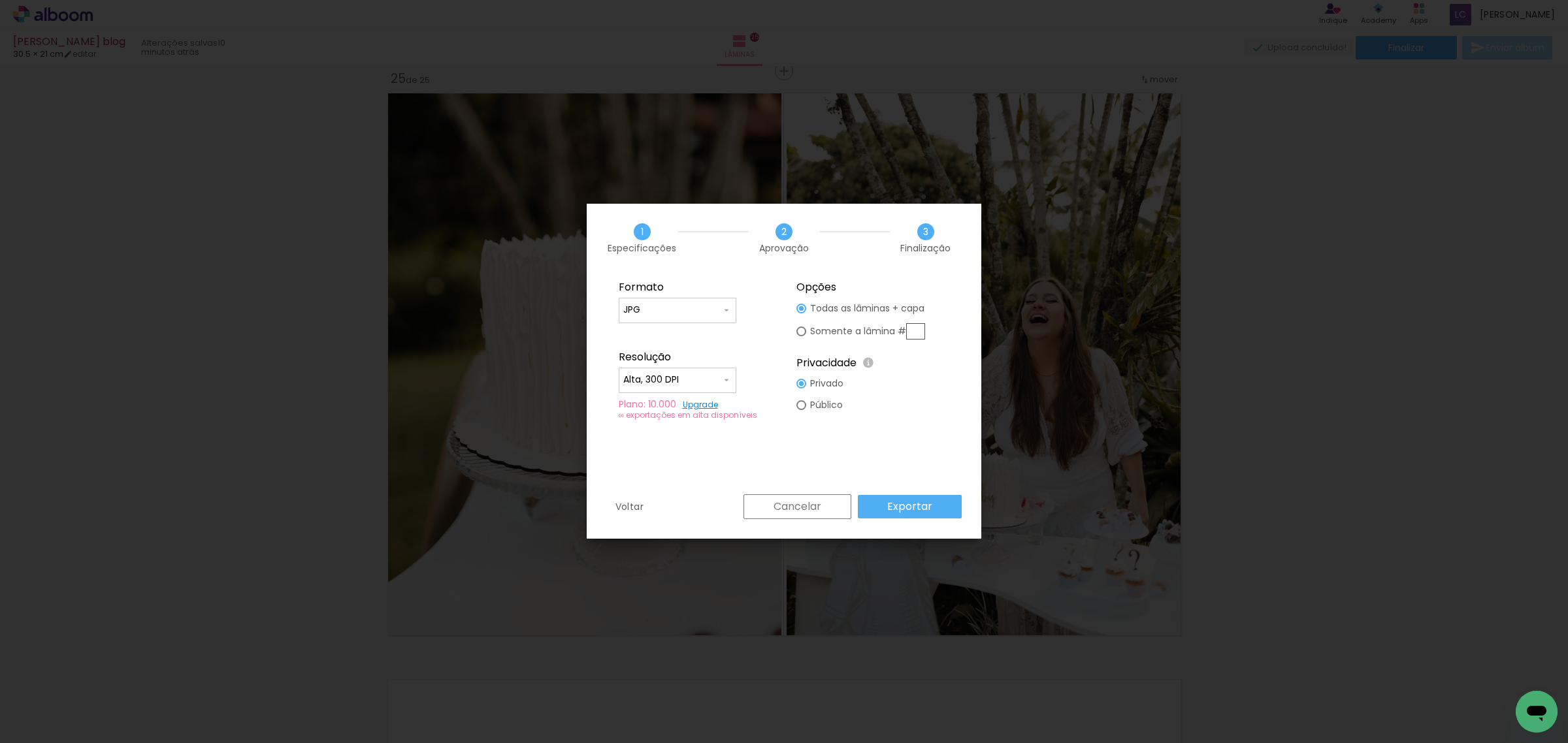
click at [942, 513] on paper-button "Exportar" at bounding box center [909, 506] width 104 height 23
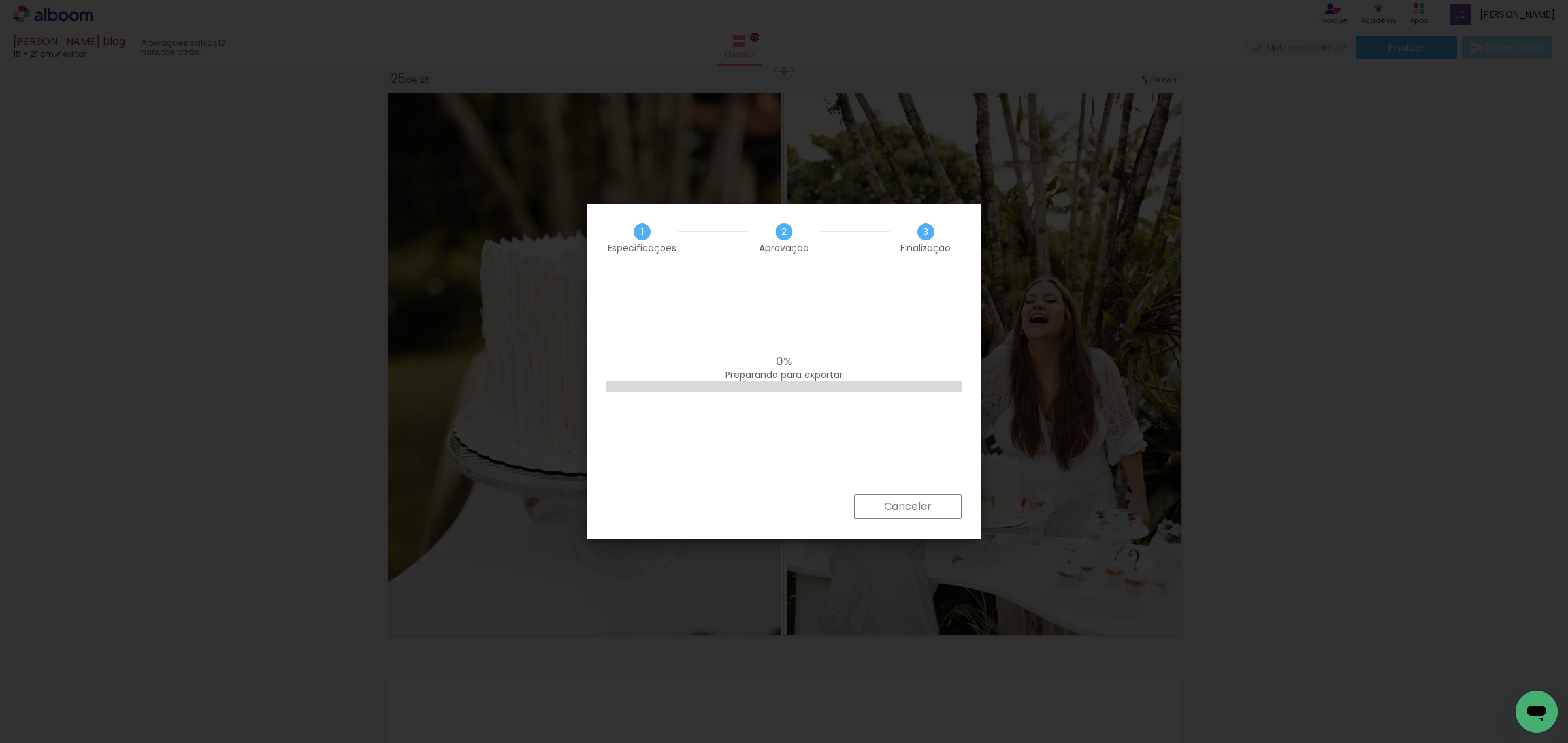
scroll to position [0, 0]
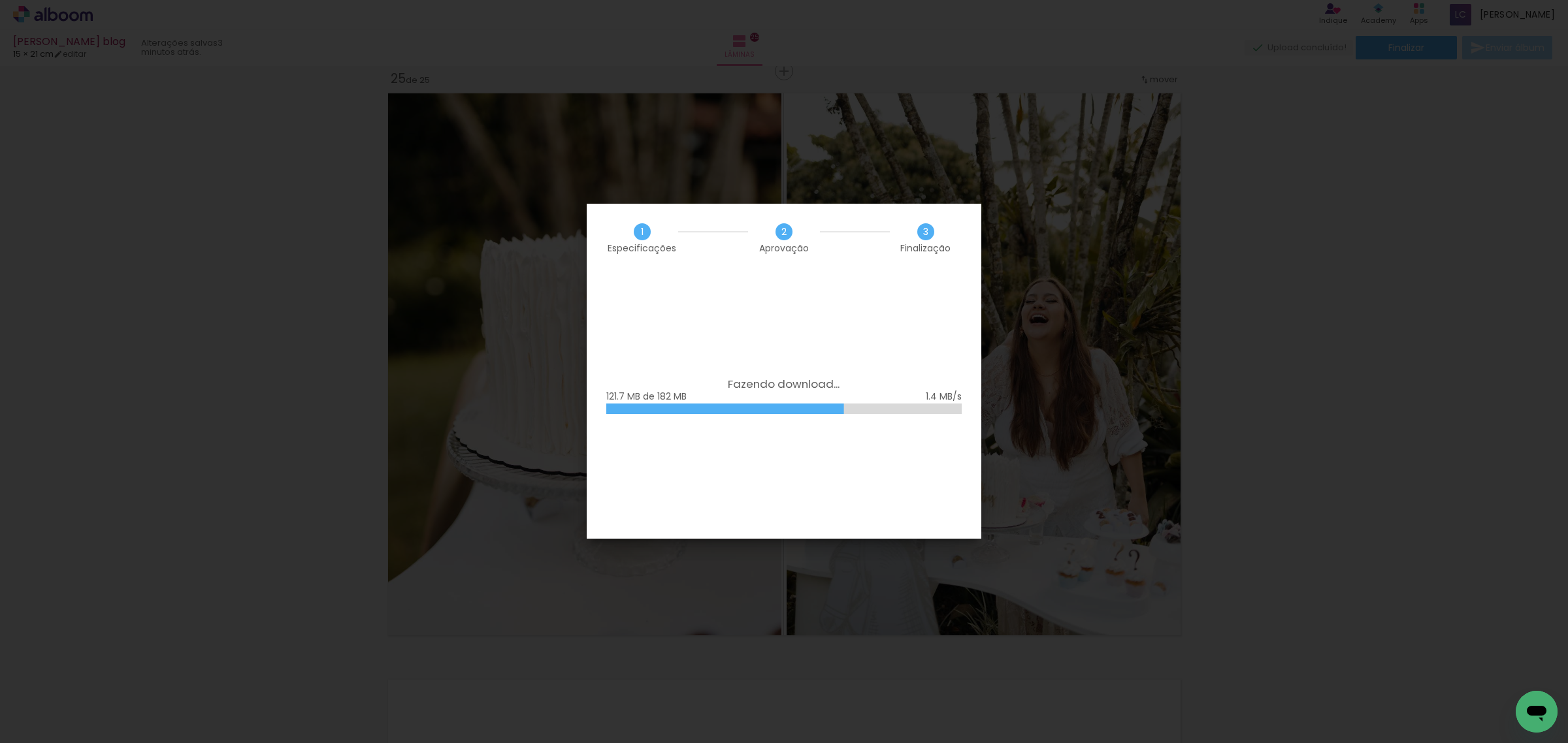
click at [1027, 736] on iron-overlay-backdrop at bounding box center [784, 371] width 1568 height 743
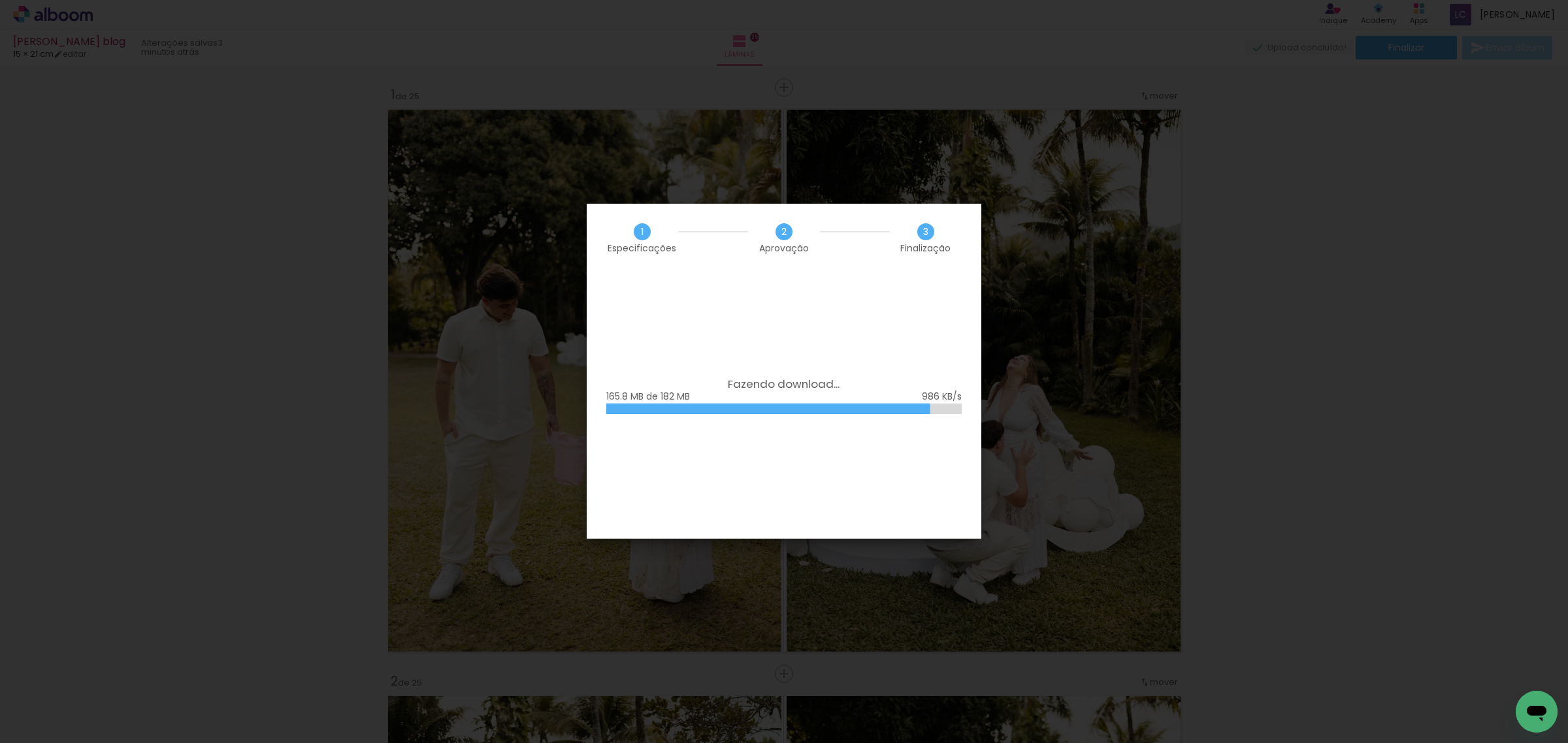
scroll to position [0, 2201]
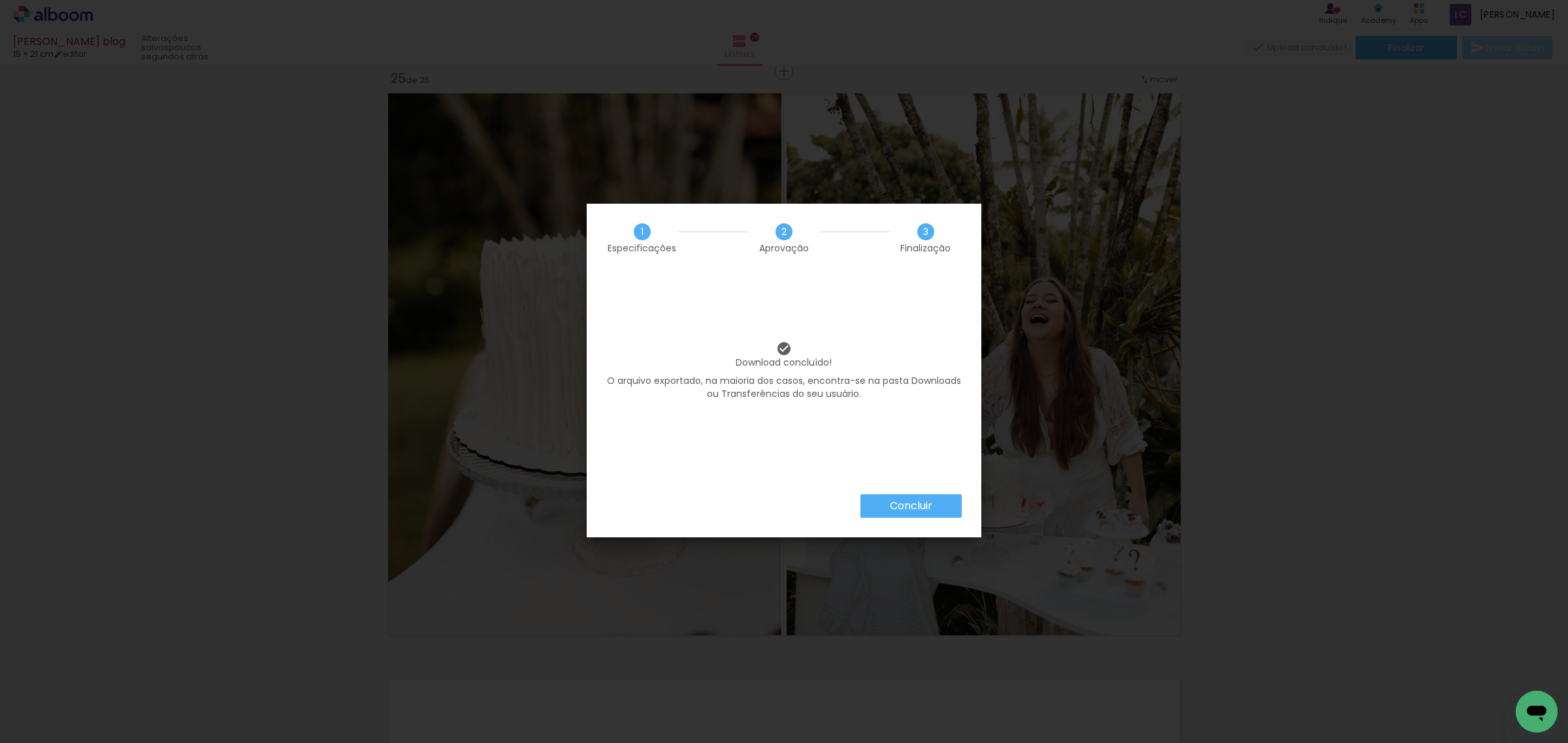
scroll to position [0, 2201]
